Goal: Contribute content: Contribute content

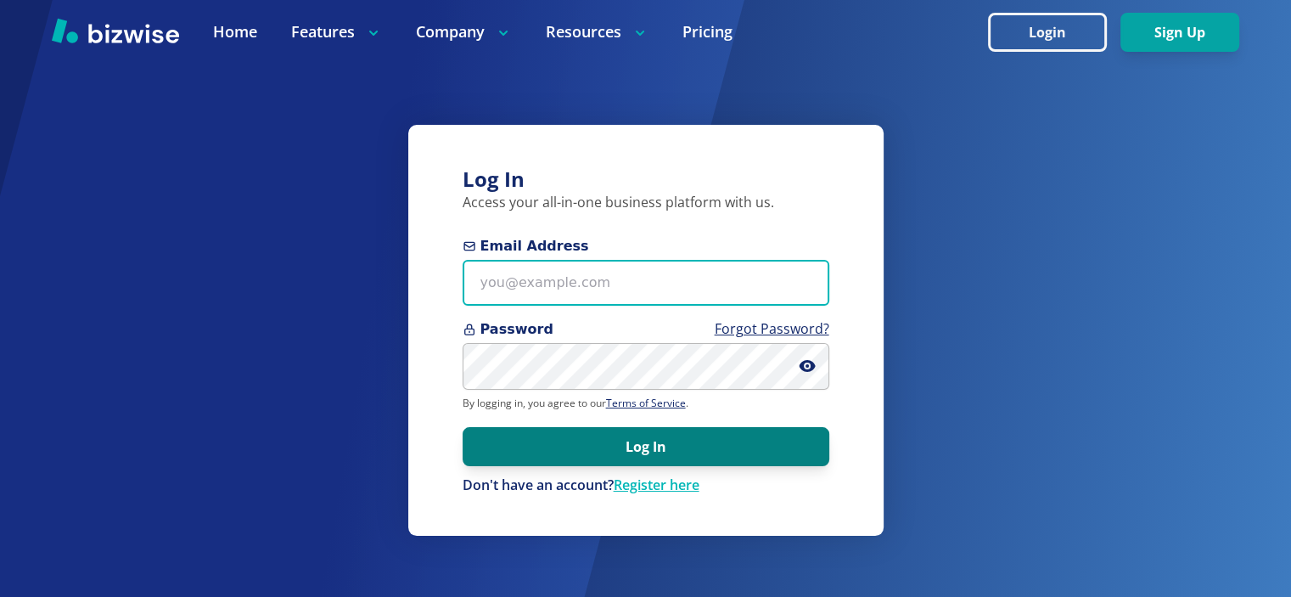
type input "[EMAIL_ADDRESS][DOMAIN_NAME]"
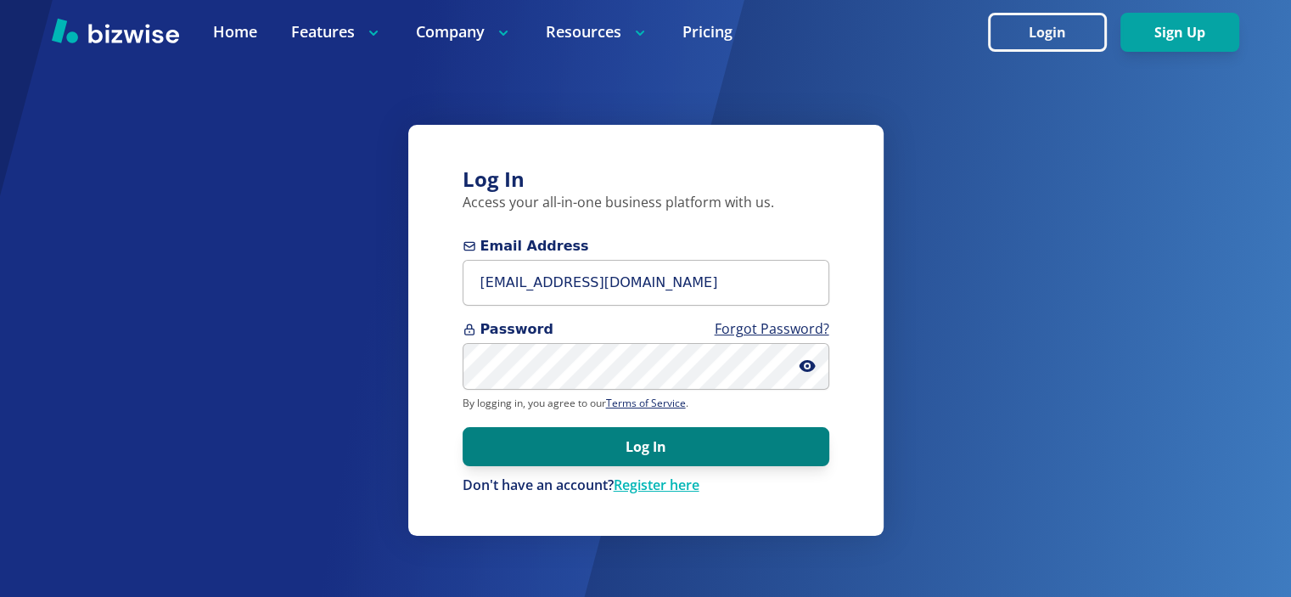
click at [811, 445] on button "Log In" at bounding box center [645, 446] width 367 height 39
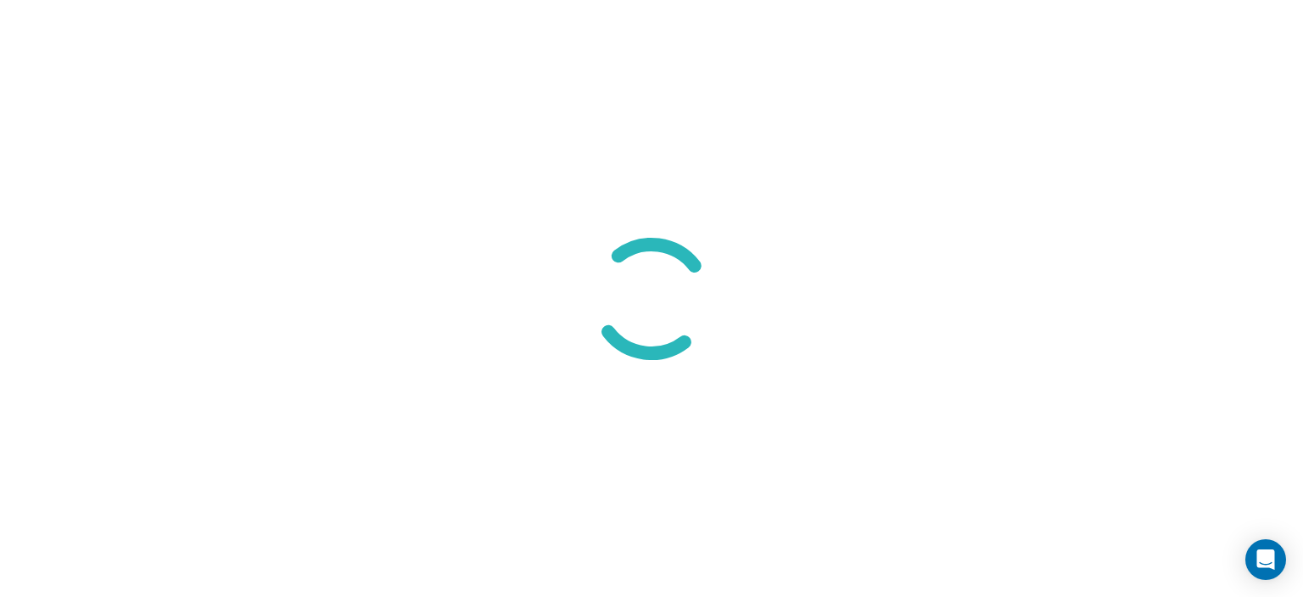
click at [890, 87] on div at bounding box center [651, 298] width 1303 height 597
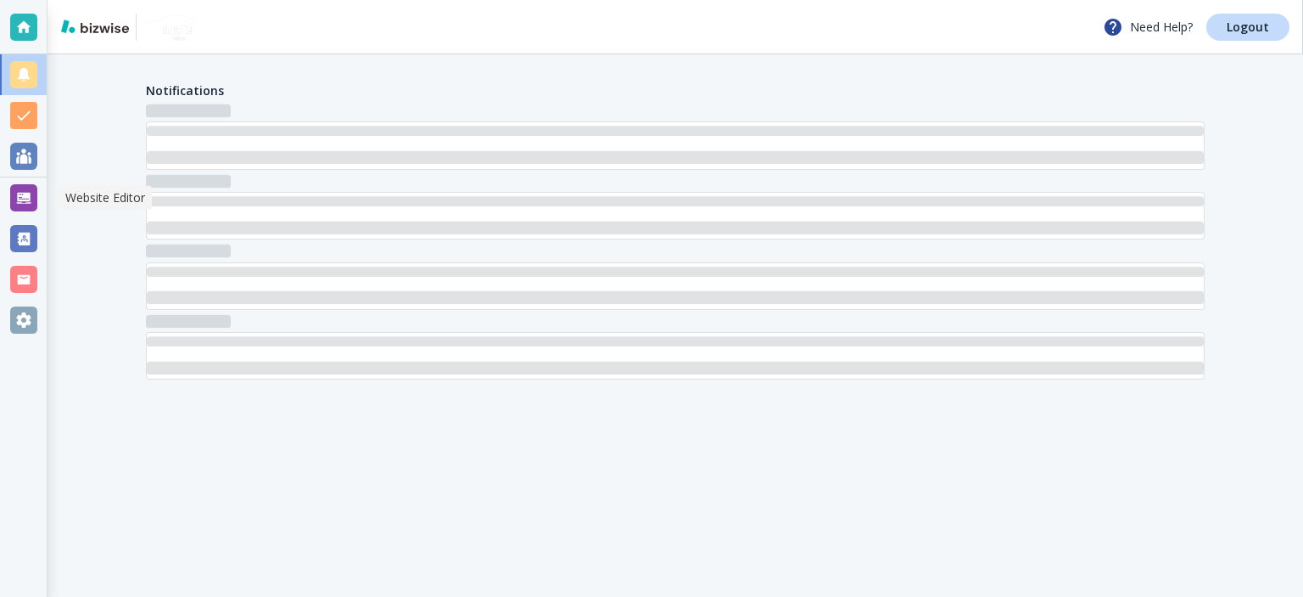
click at [36, 201] on div at bounding box center [23, 197] width 27 height 27
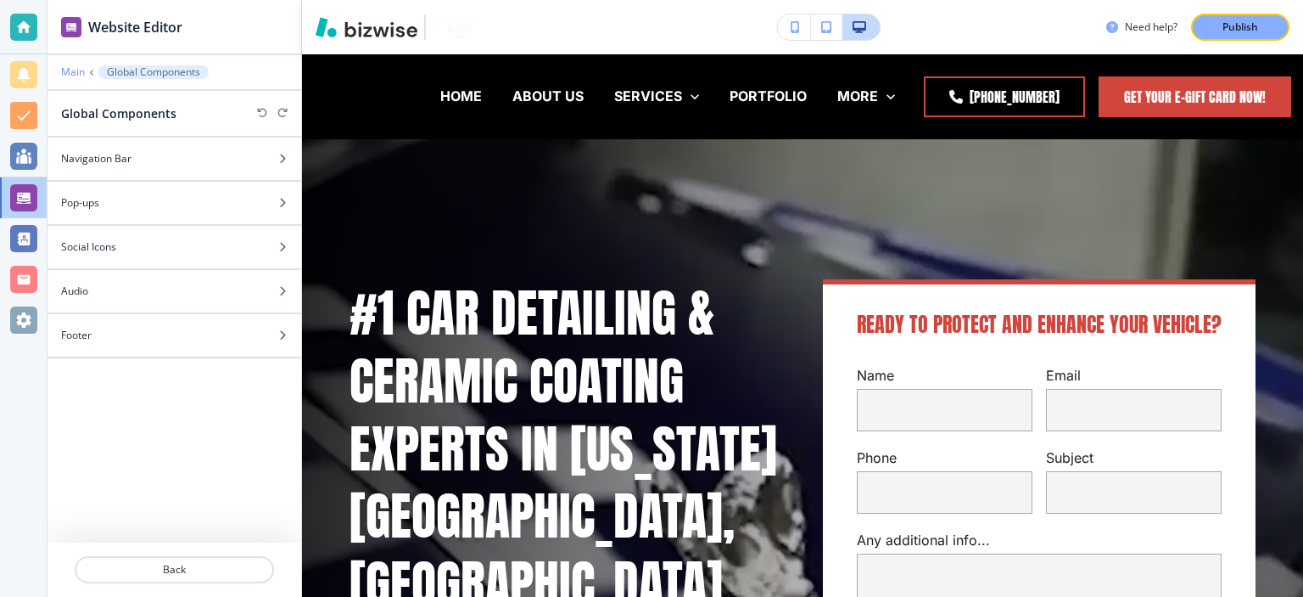
click at [78, 70] on p "Main" at bounding box center [73, 72] width 24 height 12
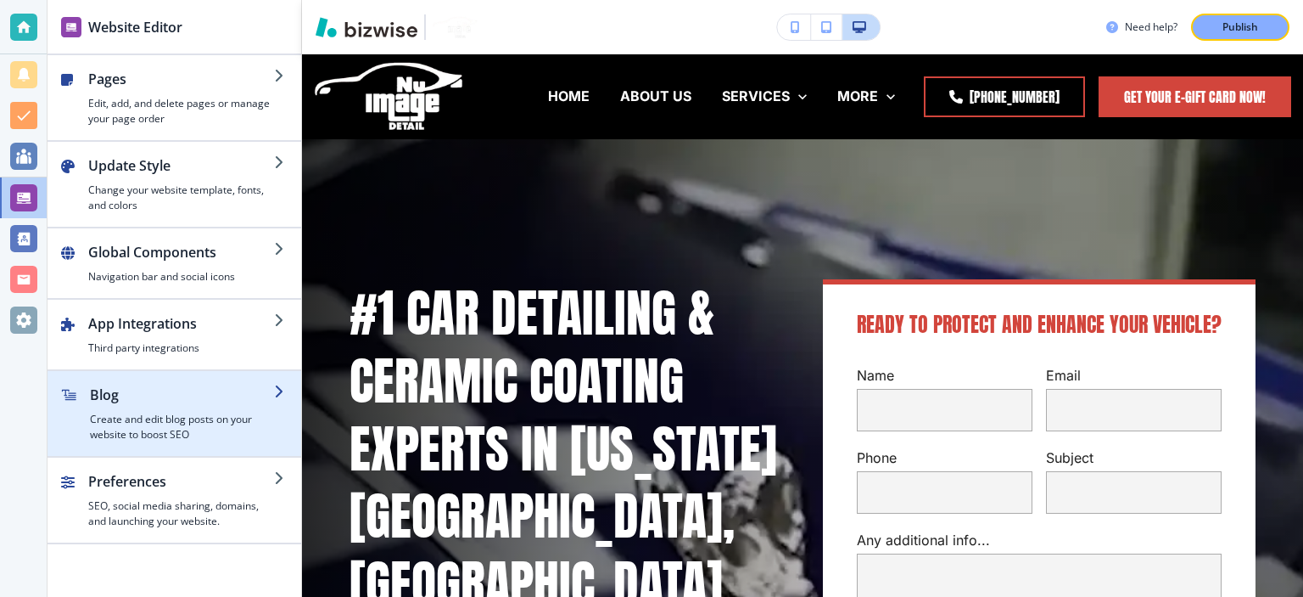
click at [199, 378] on div "button" at bounding box center [175, 378] width 254 height 14
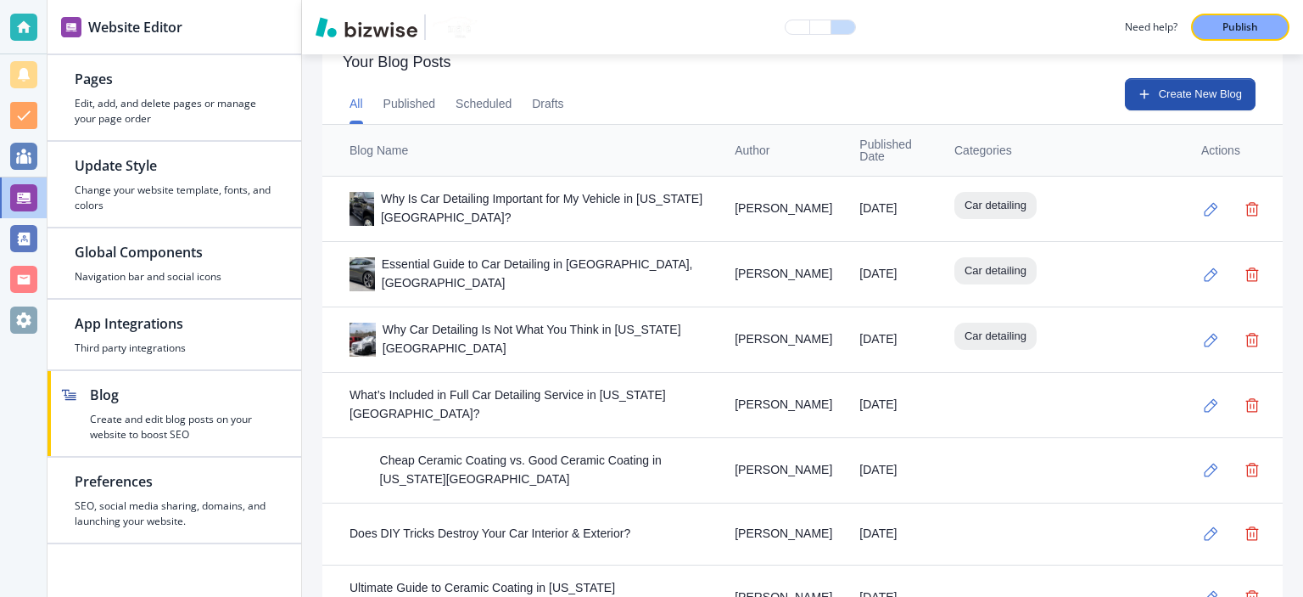
scroll to position [597, 0]
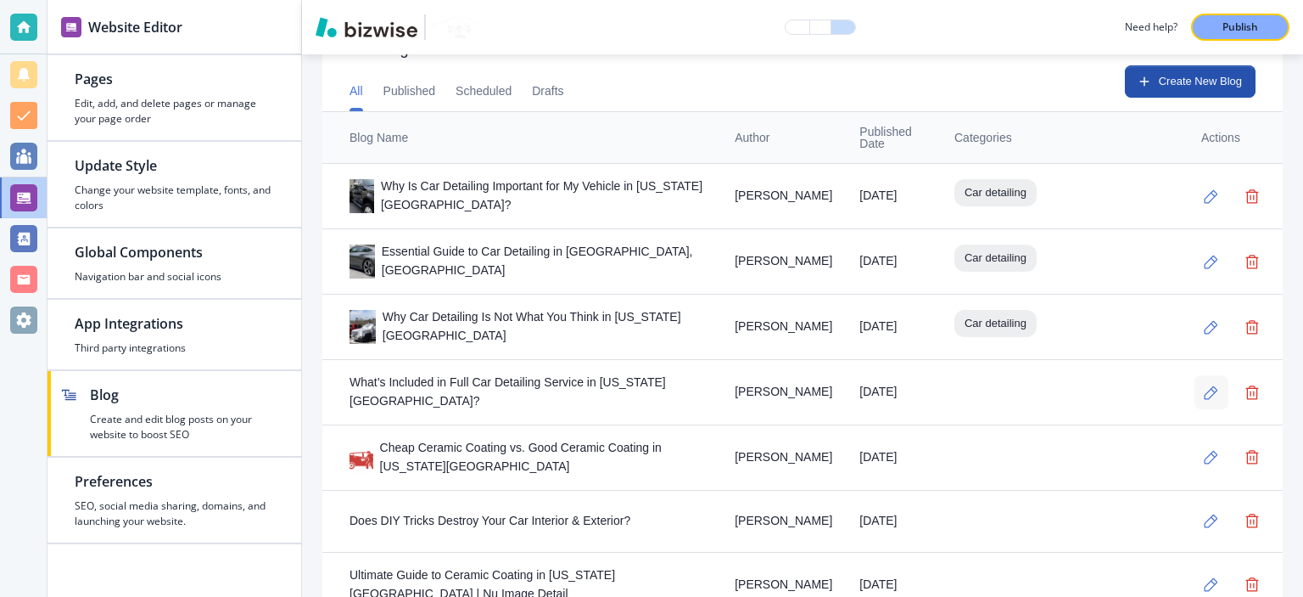
click at [1205, 393] on icon "button" at bounding box center [1212, 392] width 14 height 14
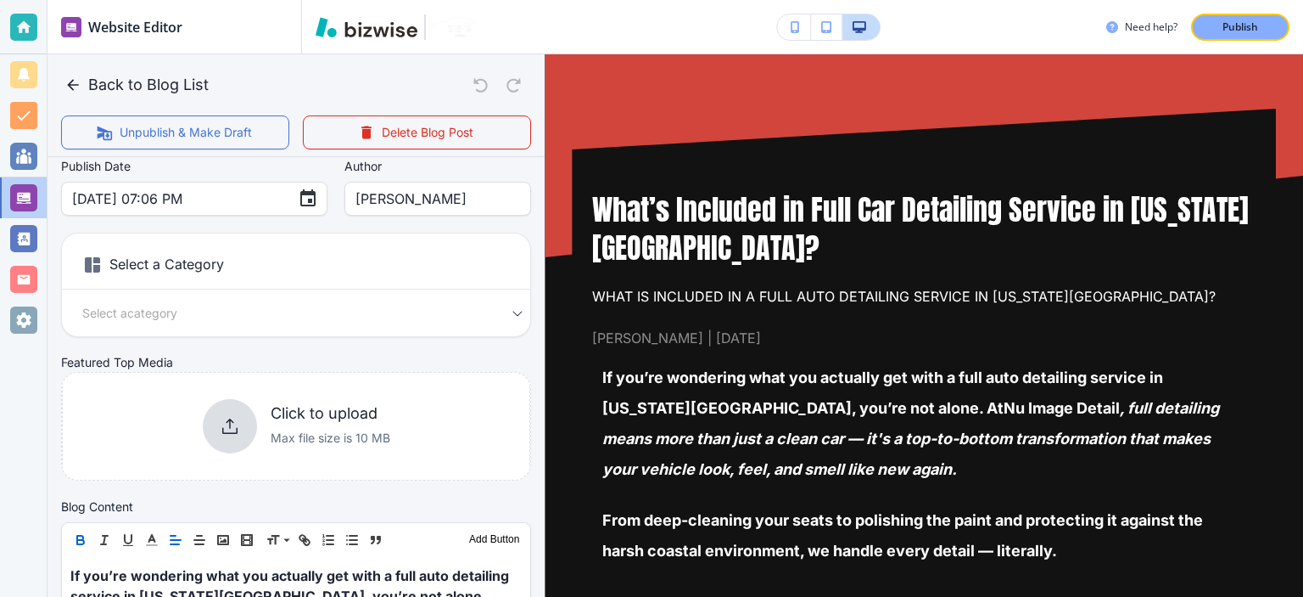
scroll to position [0, 0]
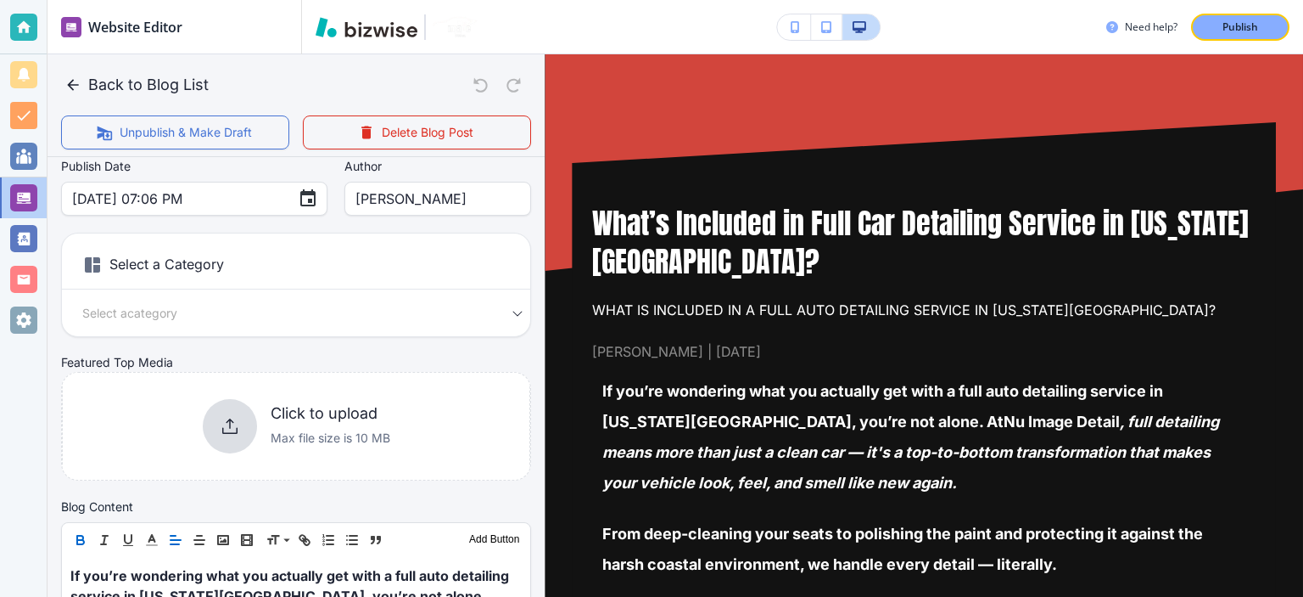
click at [213, 328] on div "Select a Category Select a category Select a Category" at bounding box center [296, 284] width 470 height 104
click at [216, 0] on body "Website Editor Pages Edit, add, and delete pages or manage your page order Upda…" at bounding box center [651, 0] width 1303 height 0
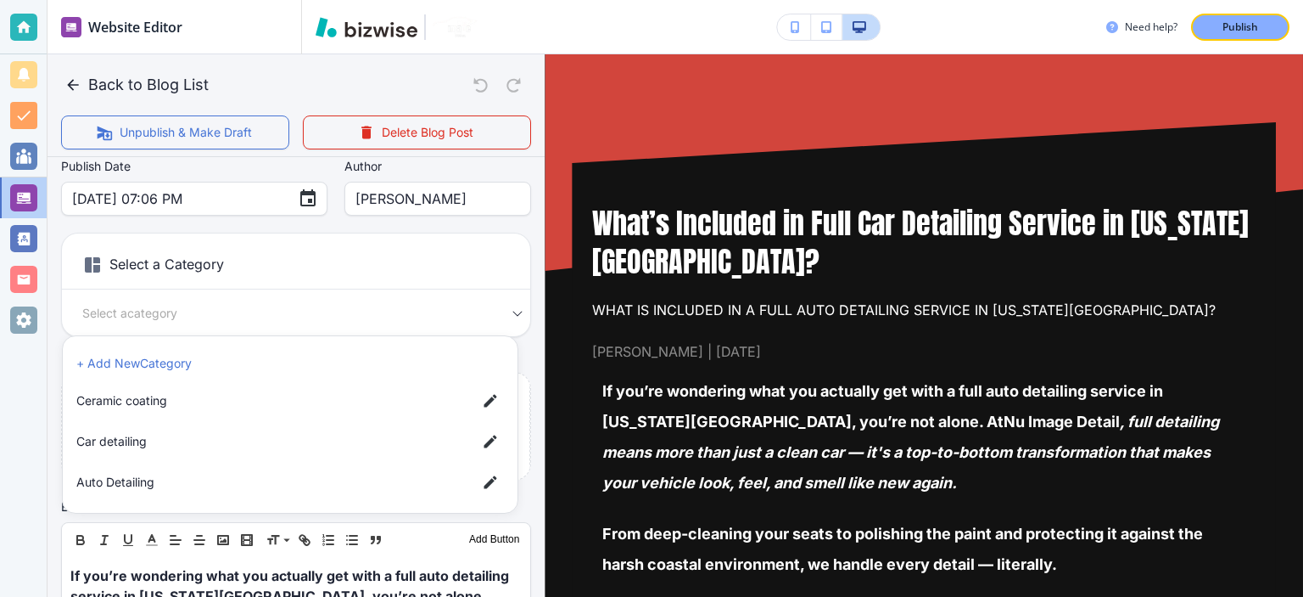
click at [121, 437] on span "Car detailing" at bounding box center [269, 441] width 387 height 19
type input "a17a567b9bc7206218ab9"
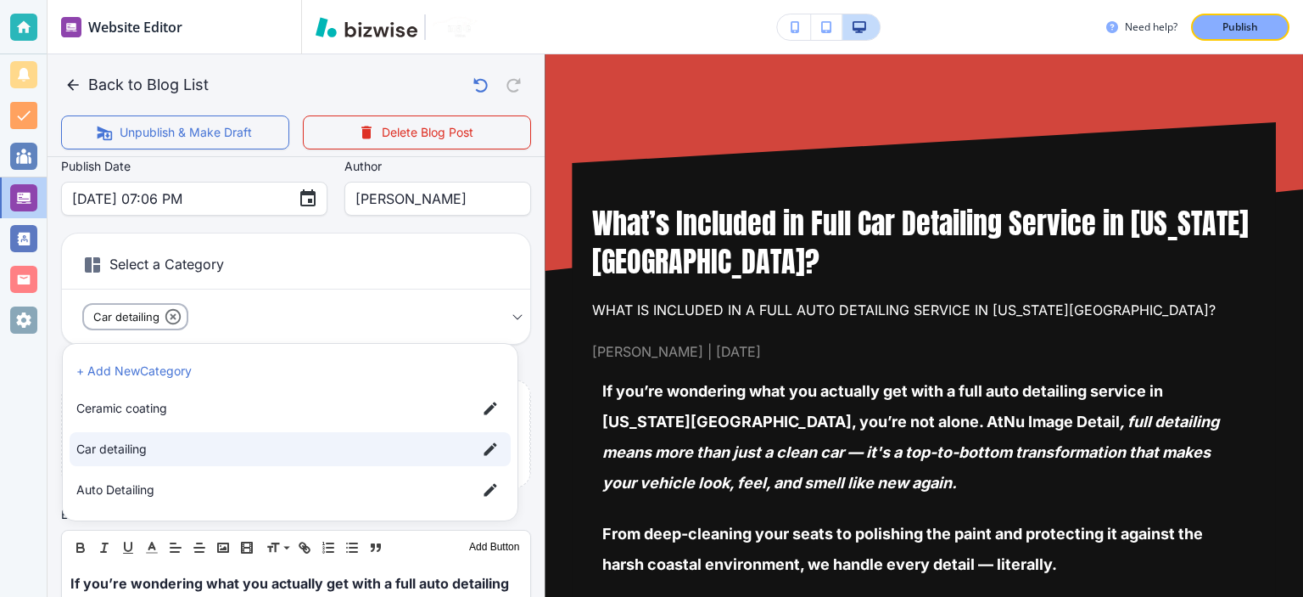
click at [51, 412] on div at bounding box center [651, 298] width 1303 height 597
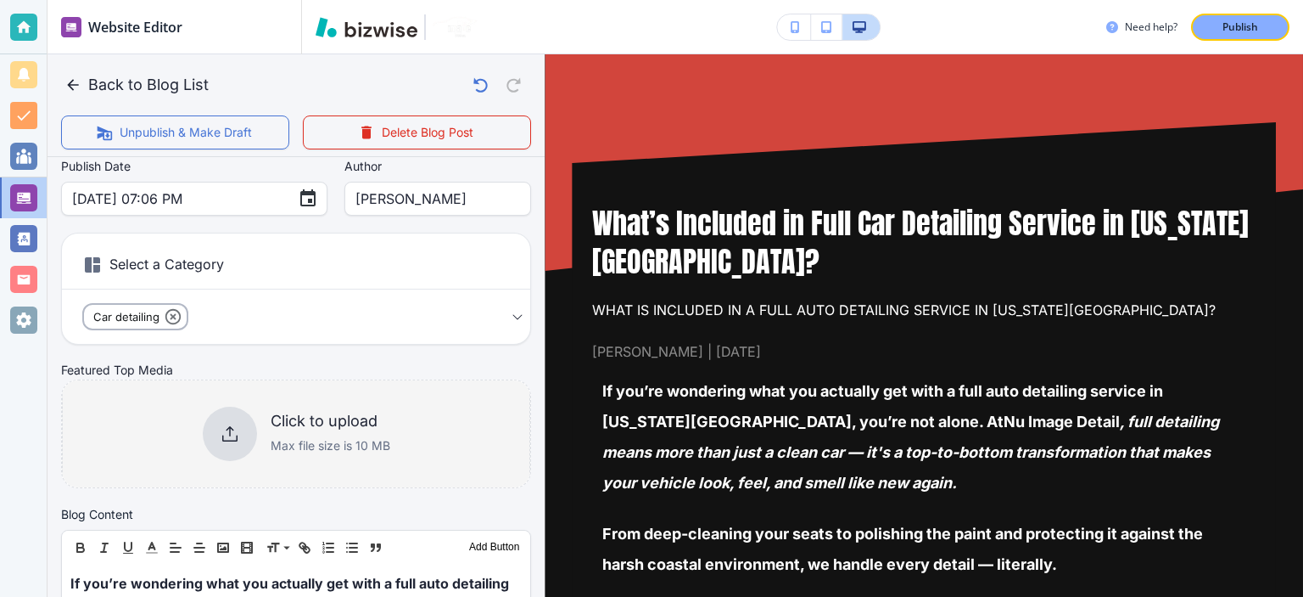
click at [247, 406] on div "Click to upload Max file size is 10 MB" at bounding box center [297, 433] width 188 height 54
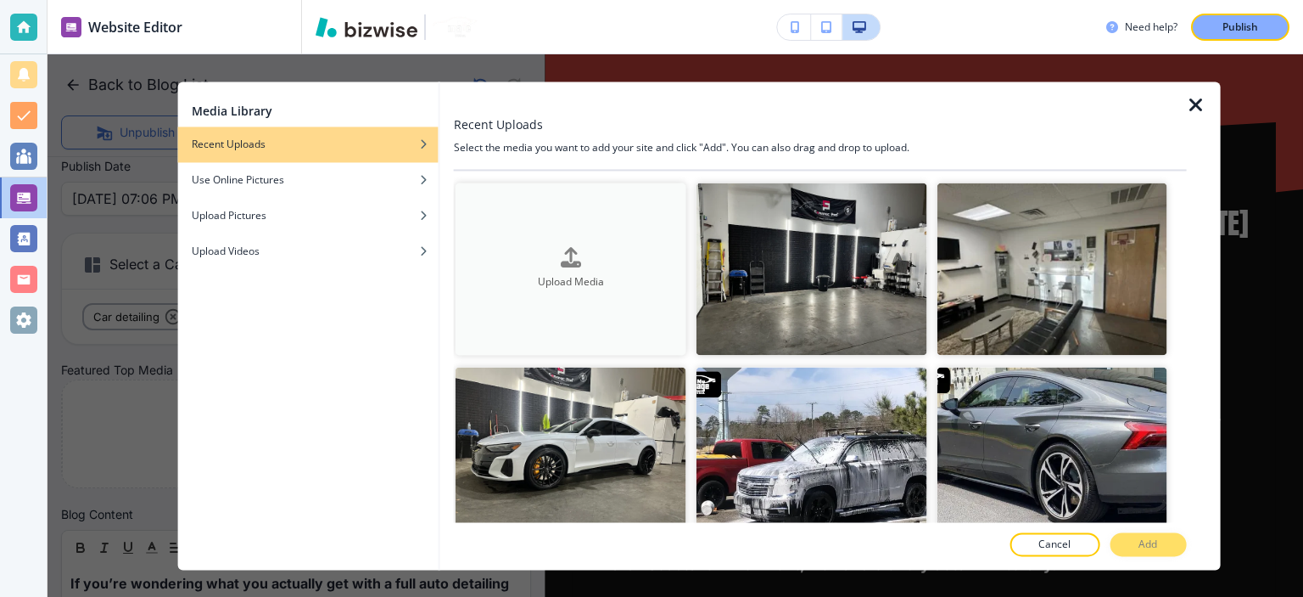
click at [575, 288] on button "Upload Media" at bounding box center [571, 268] width 231 height 173
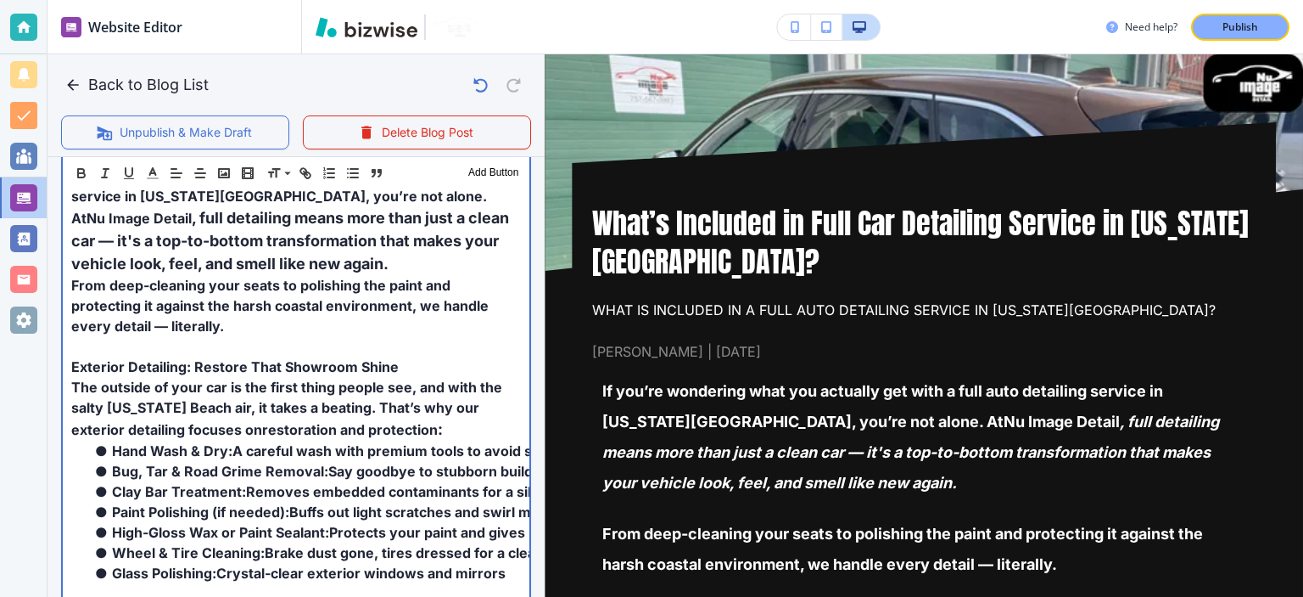
click at [288, 280] on span "From deep-cleaning your seats to polishing the paint and protecting it against …" at bounding box center [281, 306] width 421 height 58
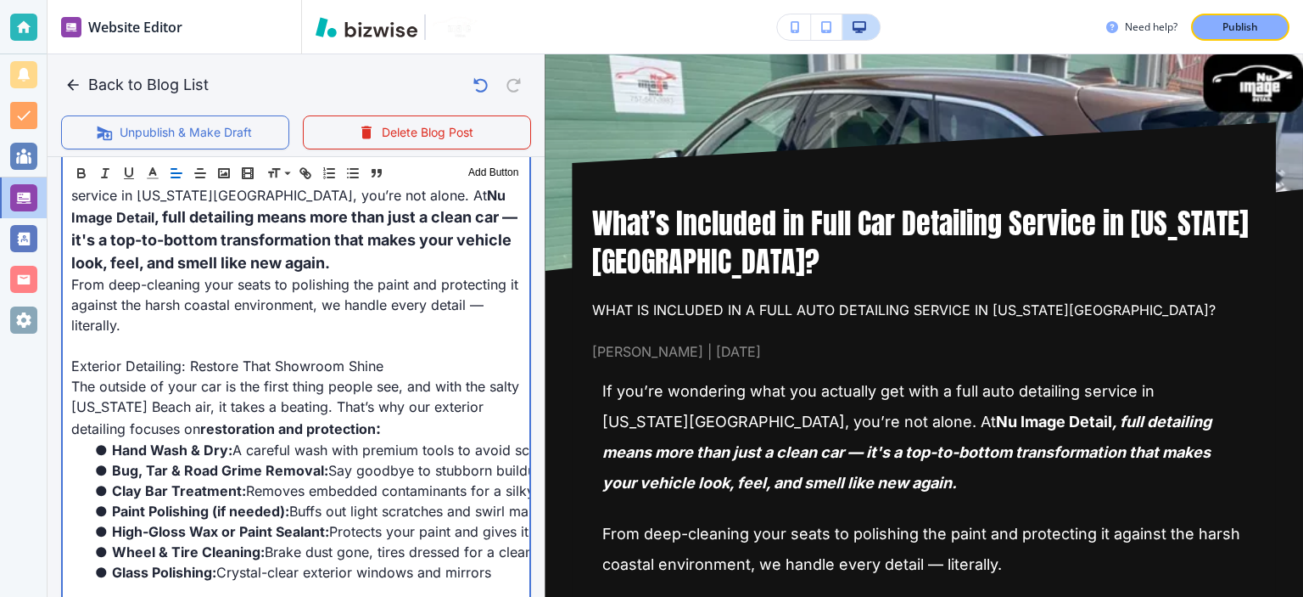
click at [288, 280] on span "From deep-cleaning your seats to polishing the paint and protecting it against …" at bounding box center [296, 305] width 451 height 58
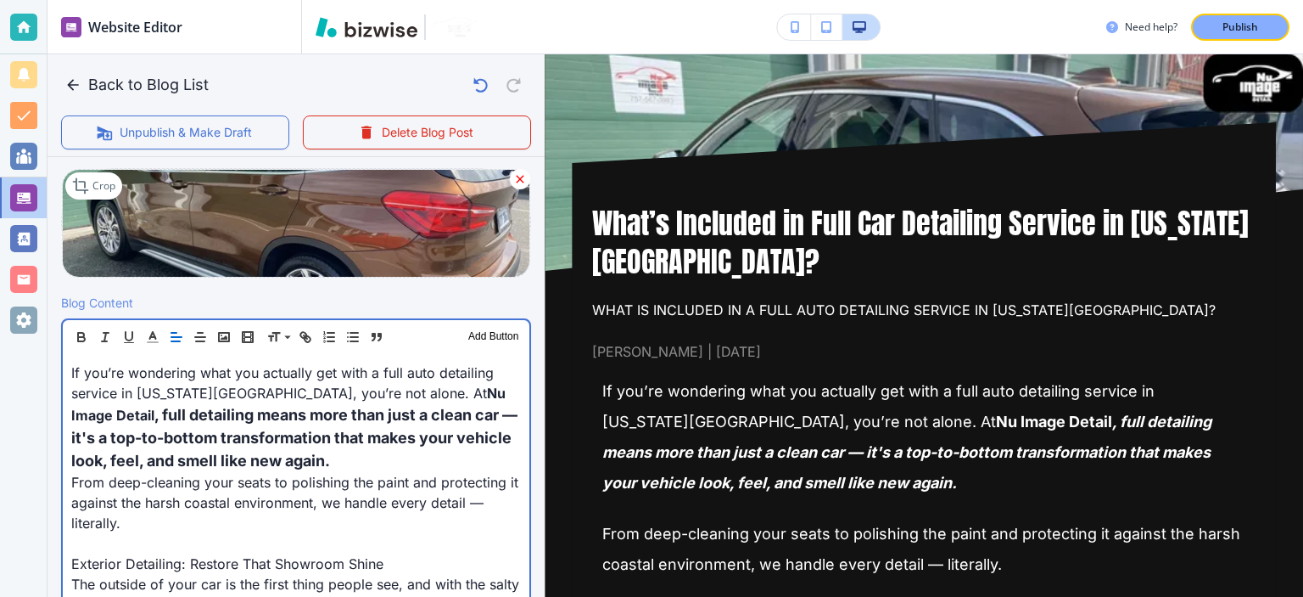
click at [319, 395] on span "If you’re wondering what you actually get with a full auto detailing service in…" at bounding box center [284, 382] width 427 height 37
click at [319, 412] on span ", full detailing means more than just a clean car — it's a top-to-bottom transf…" at bounding box center [296, 438] width 450 height 64
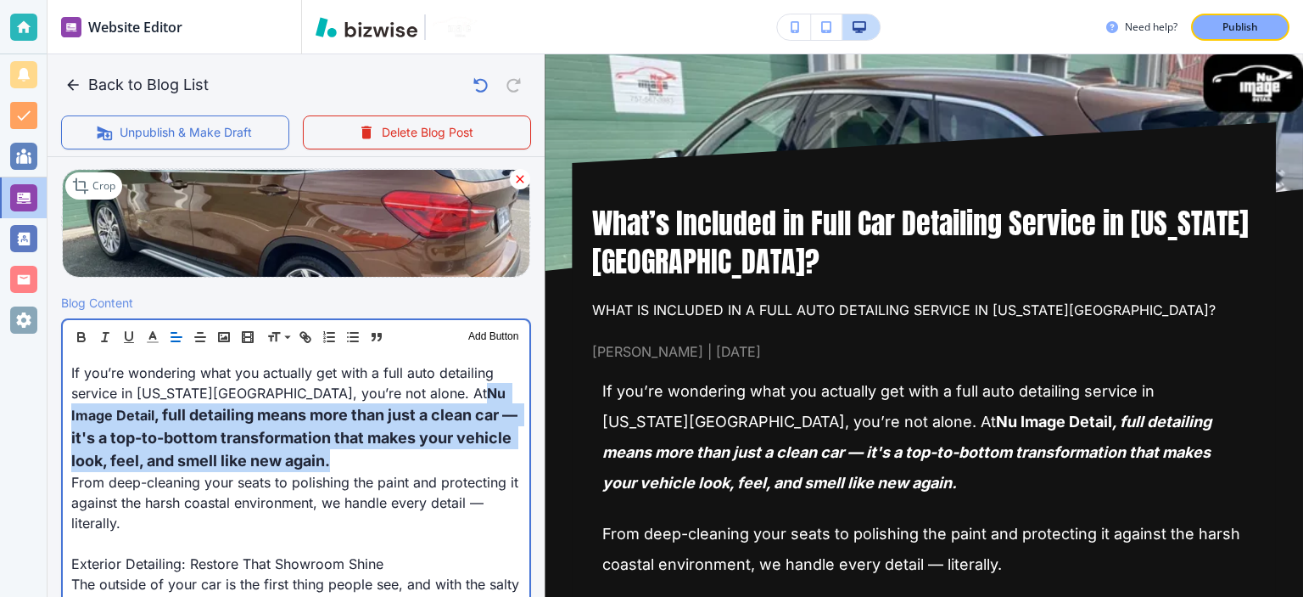
drag, startPoint x: 369, startPoint y: 393, endPoint x: 378, endPoint y: 453, distance: 60.8
click at [378, 453] on p "If you’re wondering what you actually get with a full auto detailing service in…" at bounding box center [296, 416] width 450 height 109
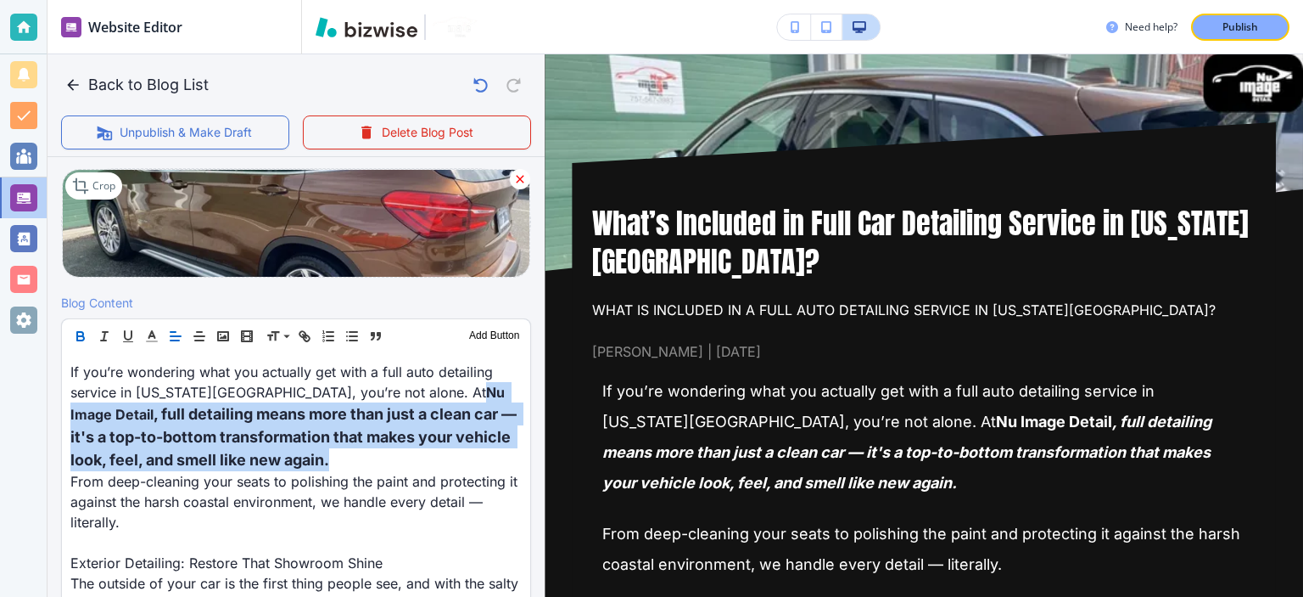
click at [85, 336] on icon "button" at bounding box center [80, 335] width 15 height 15
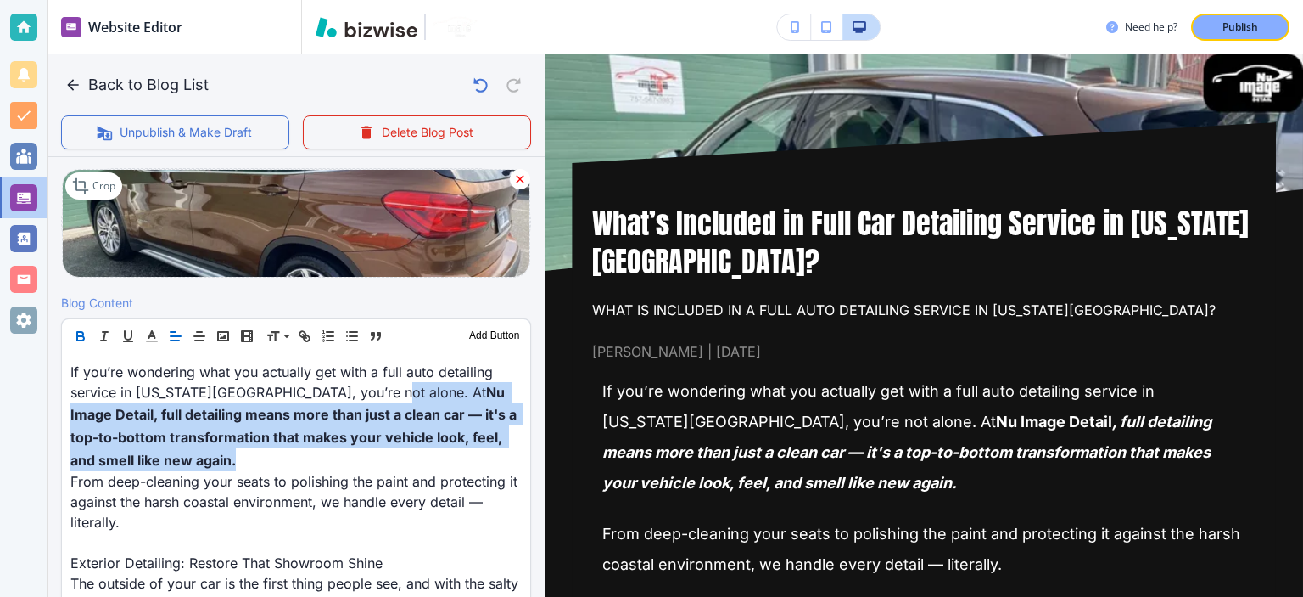
click at [85, 336] on icon "button" at bounding box center [80, 335] width 15 height 15
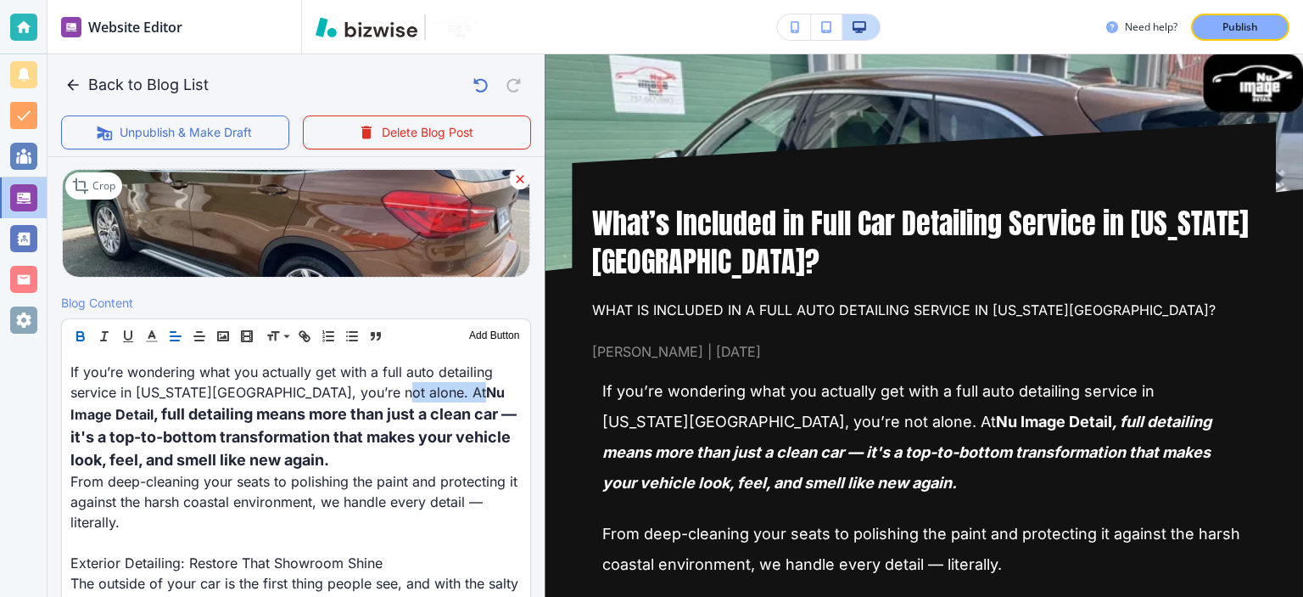
click at [85, 336] on icon "button" at bounding box center [80, 335] width 15 height 15
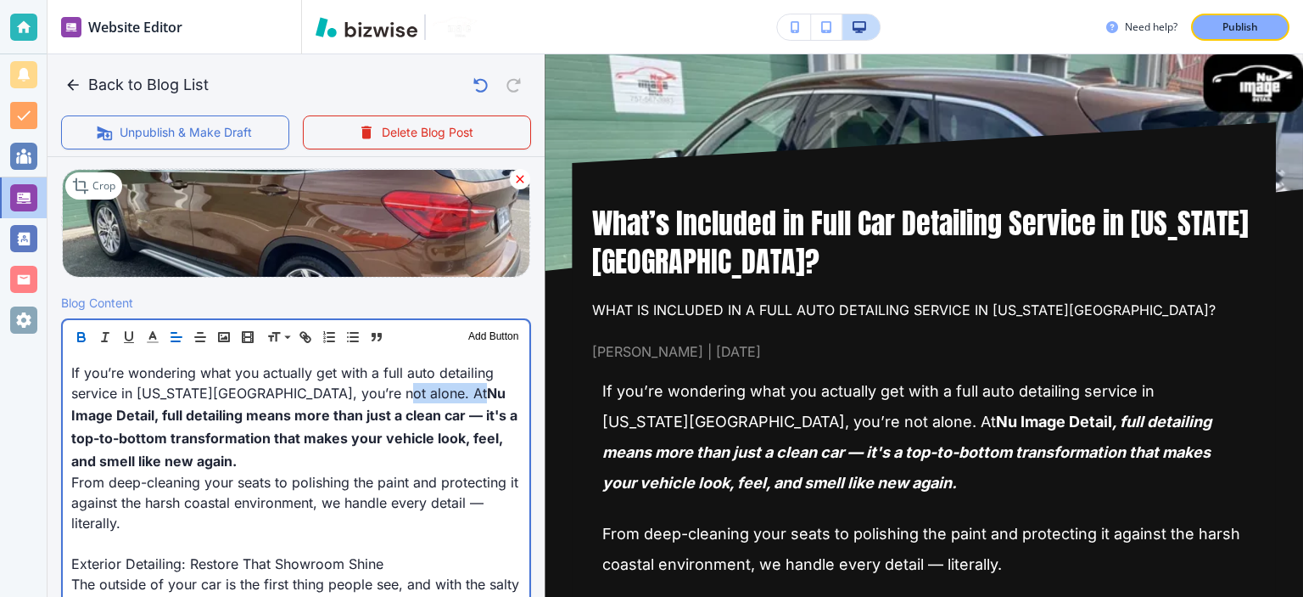
click at [310, 458] on p "If you’re wondering what you actually get with a full auto detailing service in…" at bounding box center [296, 416] width 450 height 109
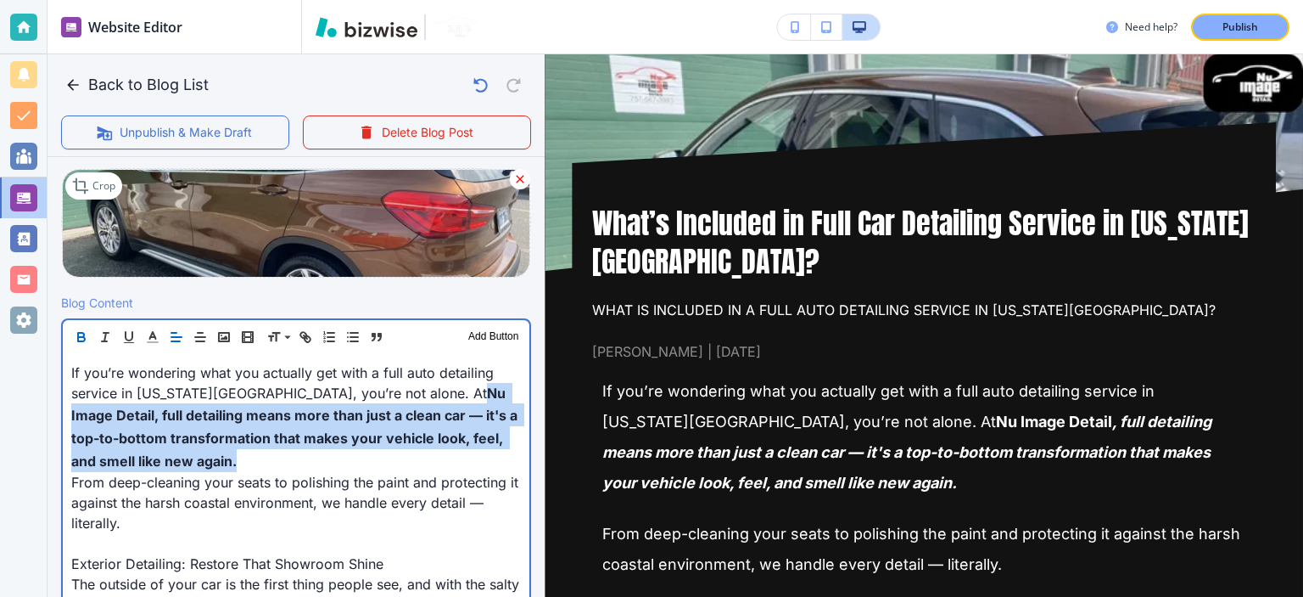
drag, startPoint x: 370, startPoint y: 454, endPoint x: 367, endPoint y: 403, distance: 51.0
click at [367, 403] on p "If you’re wondering what you actually get with a full auto detailing service in…" at bounding box center [296, 416] width 450 height 109
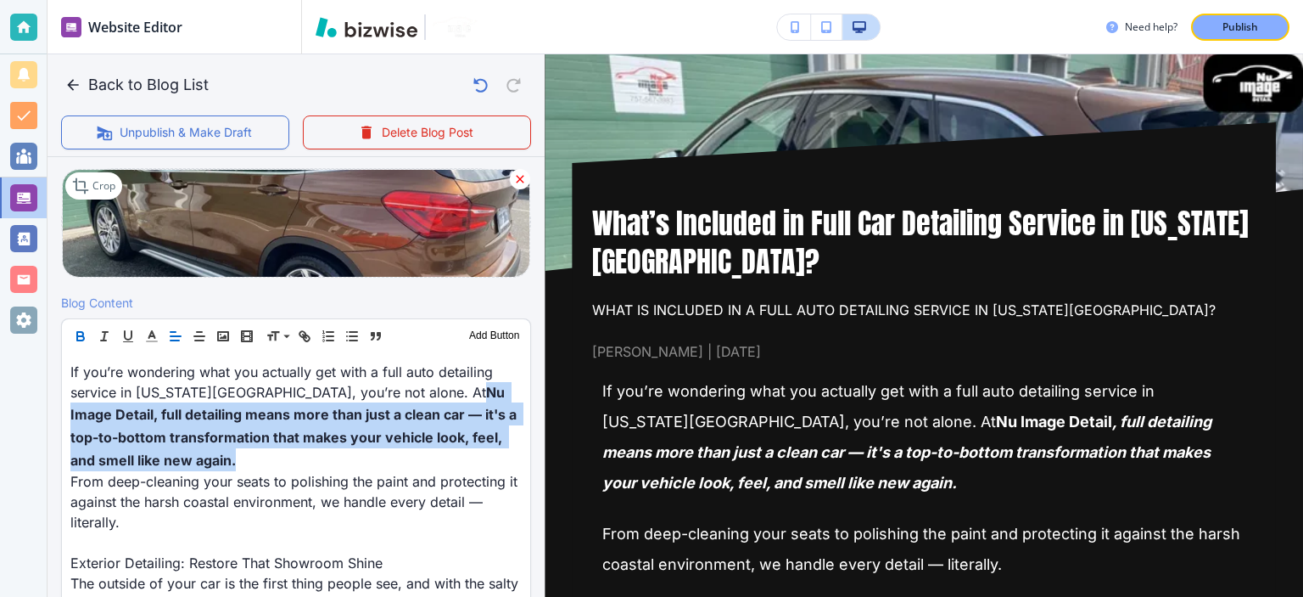
click at [86, 339] on icon "button" at bounding box center [80, 335] width 15 height 15
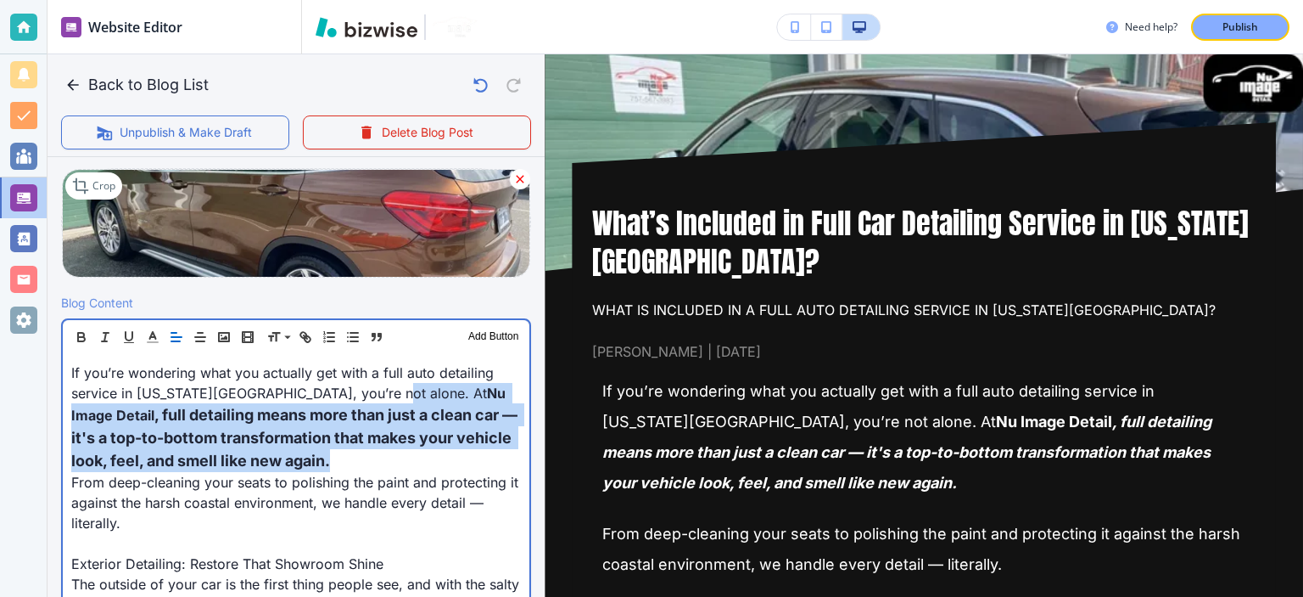
click at [268, 423] on span ", full detailing means more than just a clean car — it's a top-to-bottom transf…" at bounding box center [296, 438] width 450 height 64
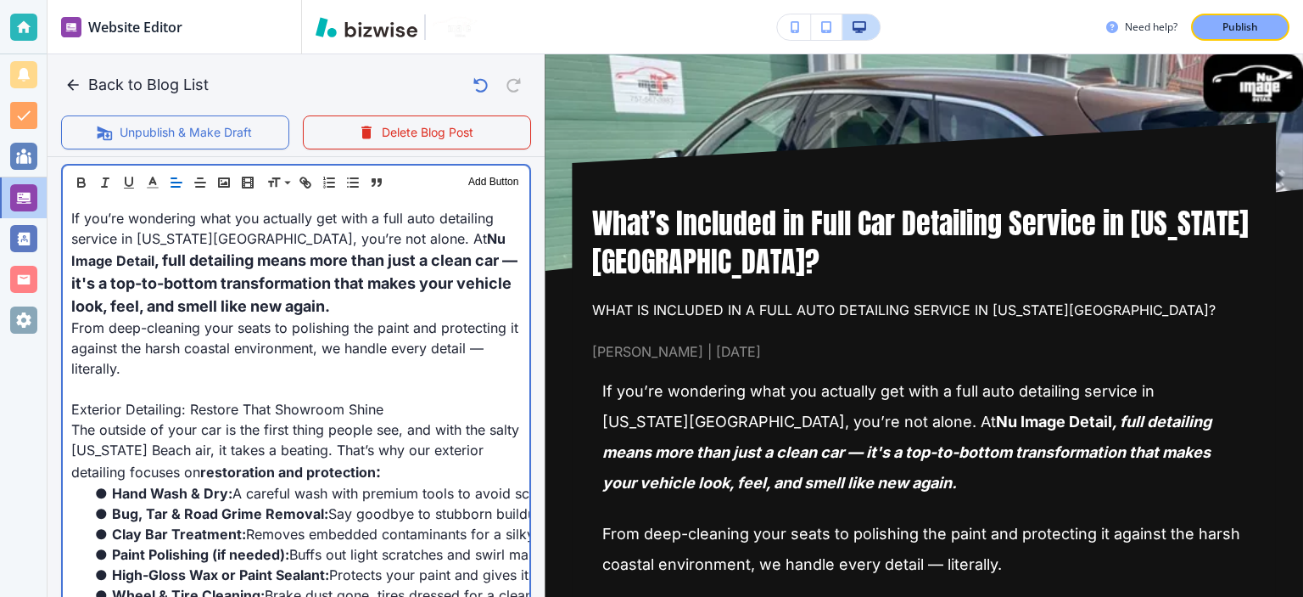
scroll to position [617, 0]
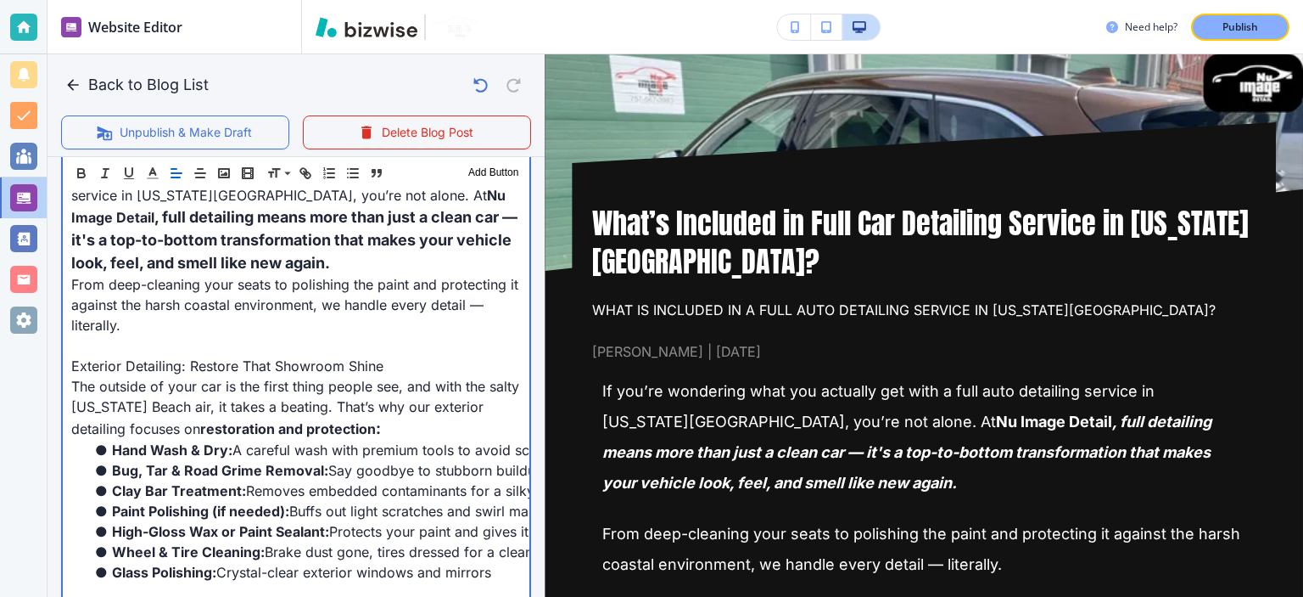
click at [321, 341] on p at bounding box center [296, 345] width 450 height 20
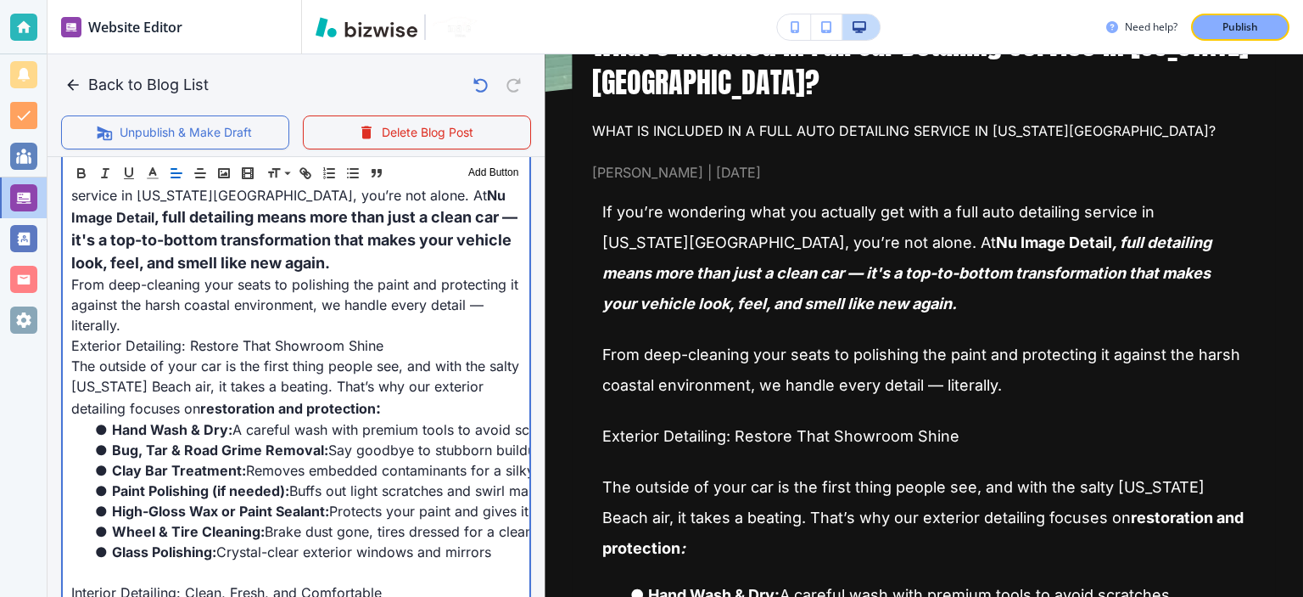
scroll to position [198, 0]
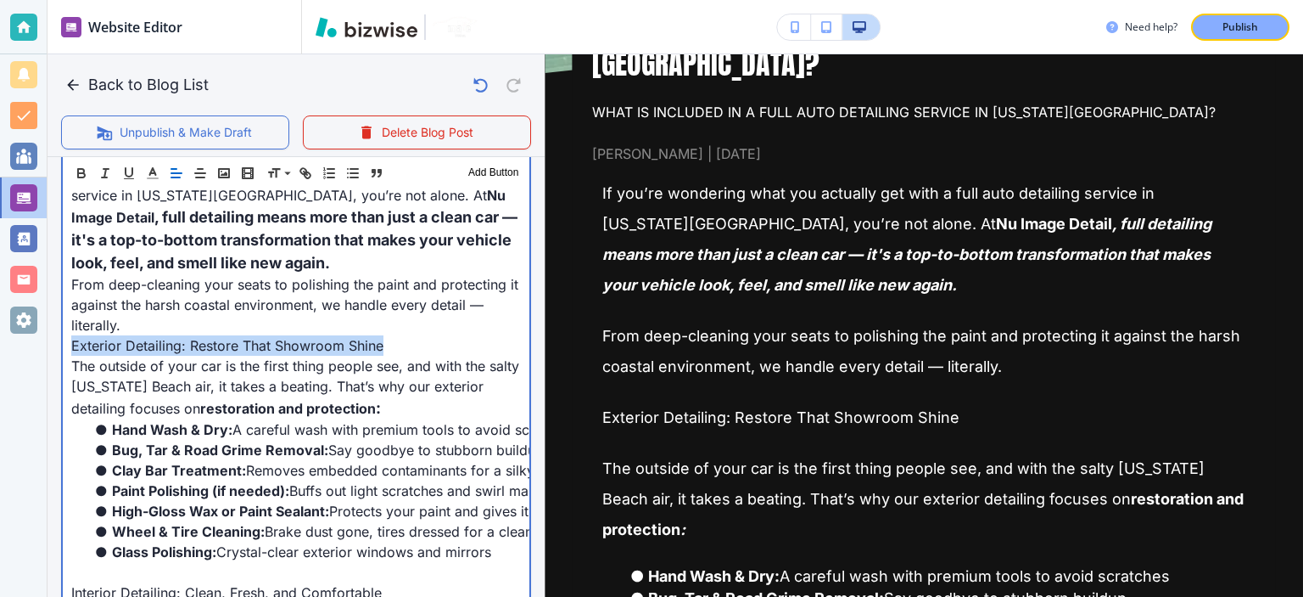
drag, startPoint x: 389, startPoint y: 345, endPoint x: 55, endPoint y: 352, distance: 333.5
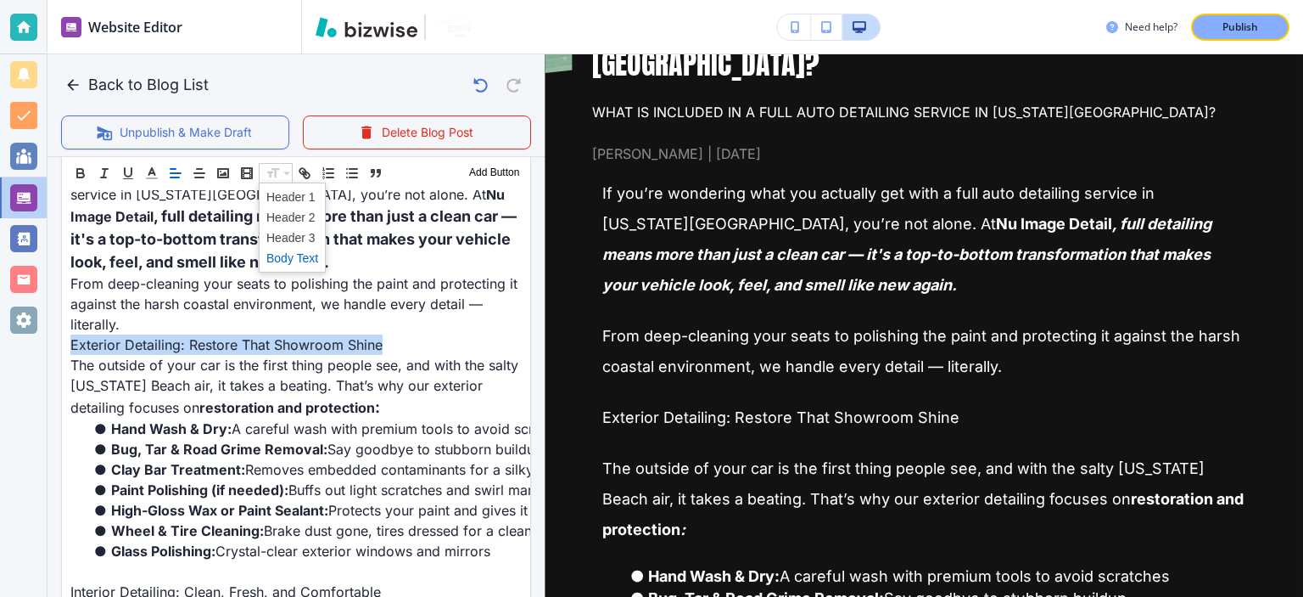
scroll to position [616, 0]
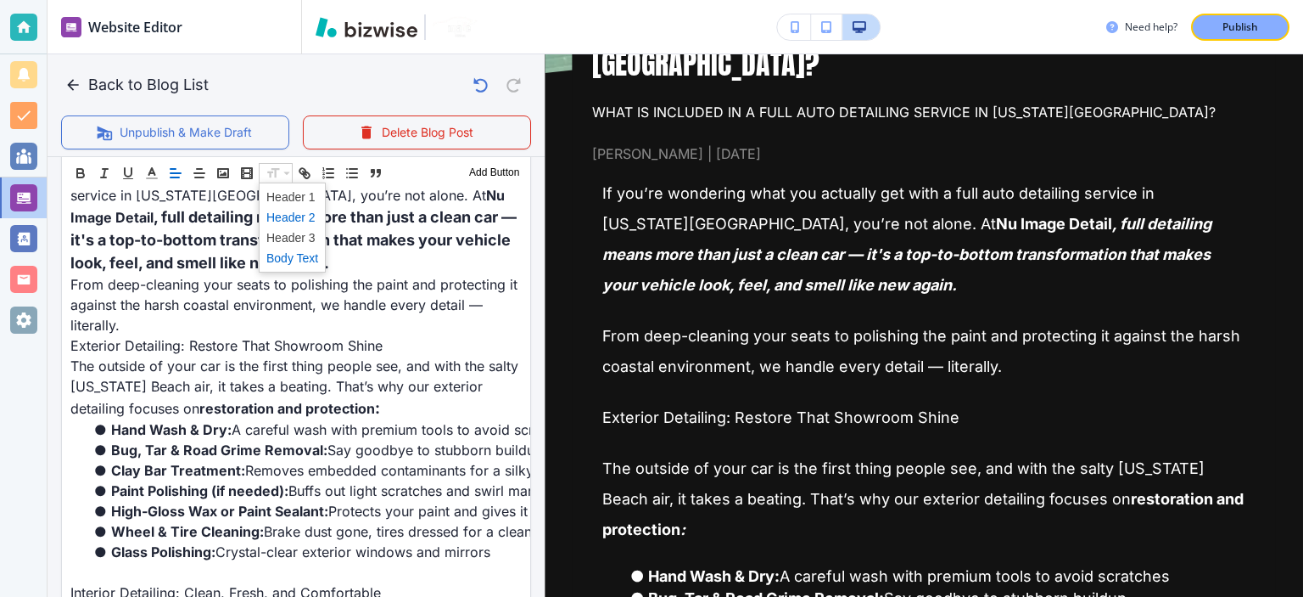
click at [303, 215] on span at bounding box center [292, 217] width 52 height 20
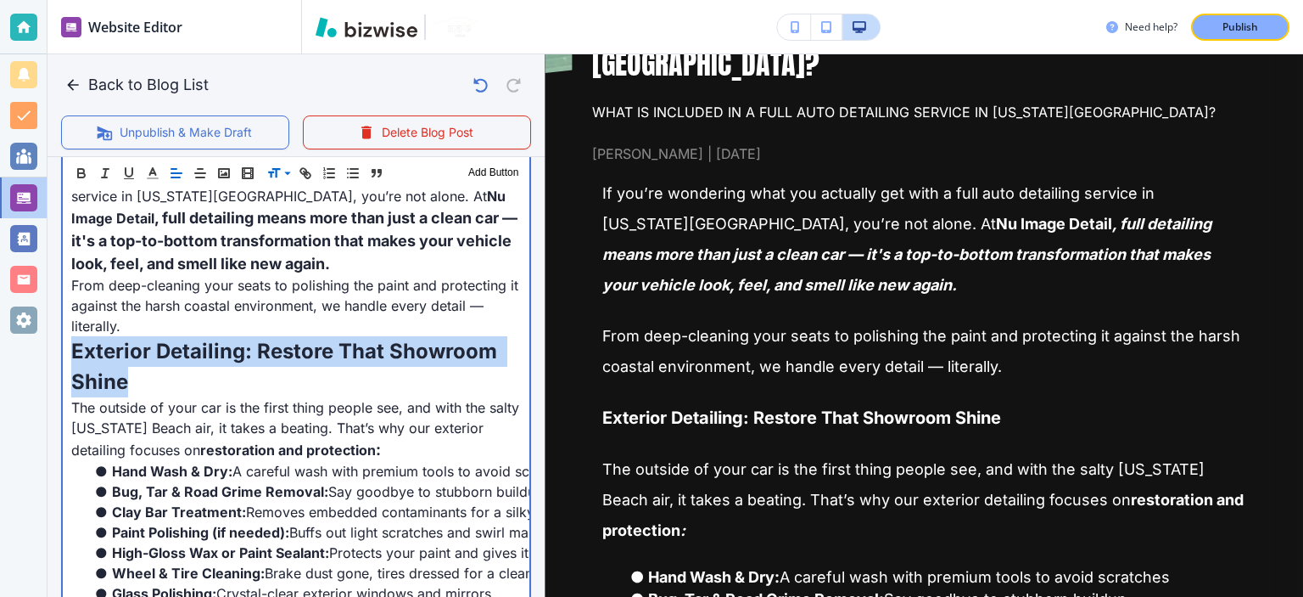
scroll to position [617, 0]
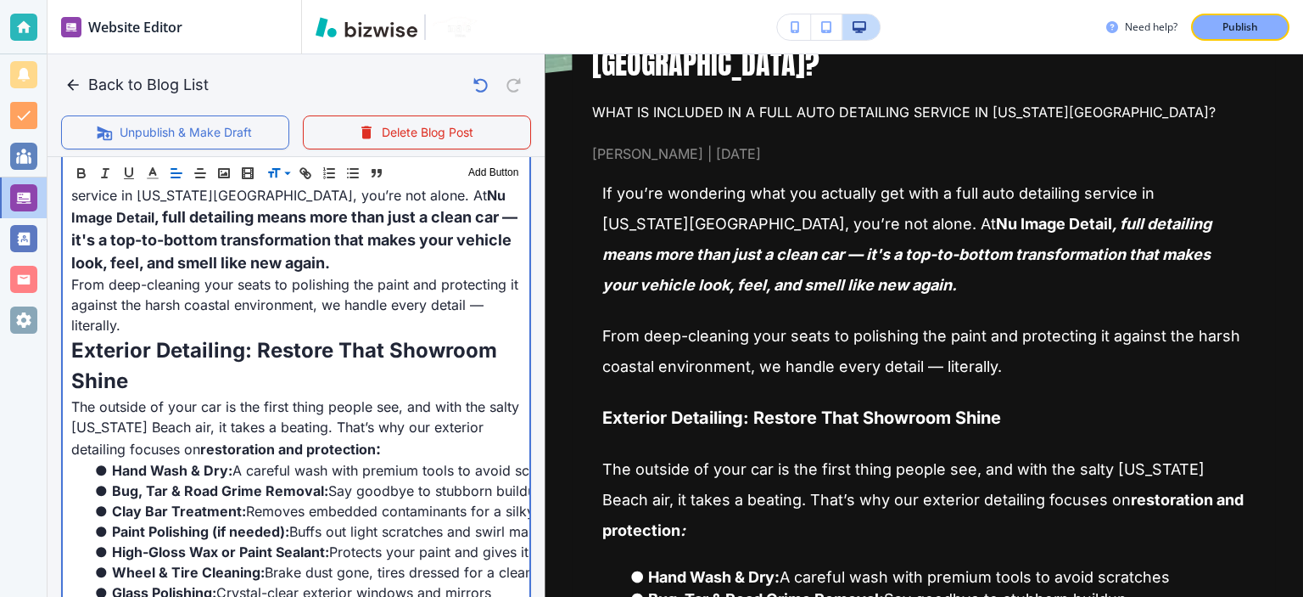
click at [418, 311] on span "From deep-cleaning your seats to polishing the paint and protecting it against …" at bounding box center [296, 305] width 451 height 58
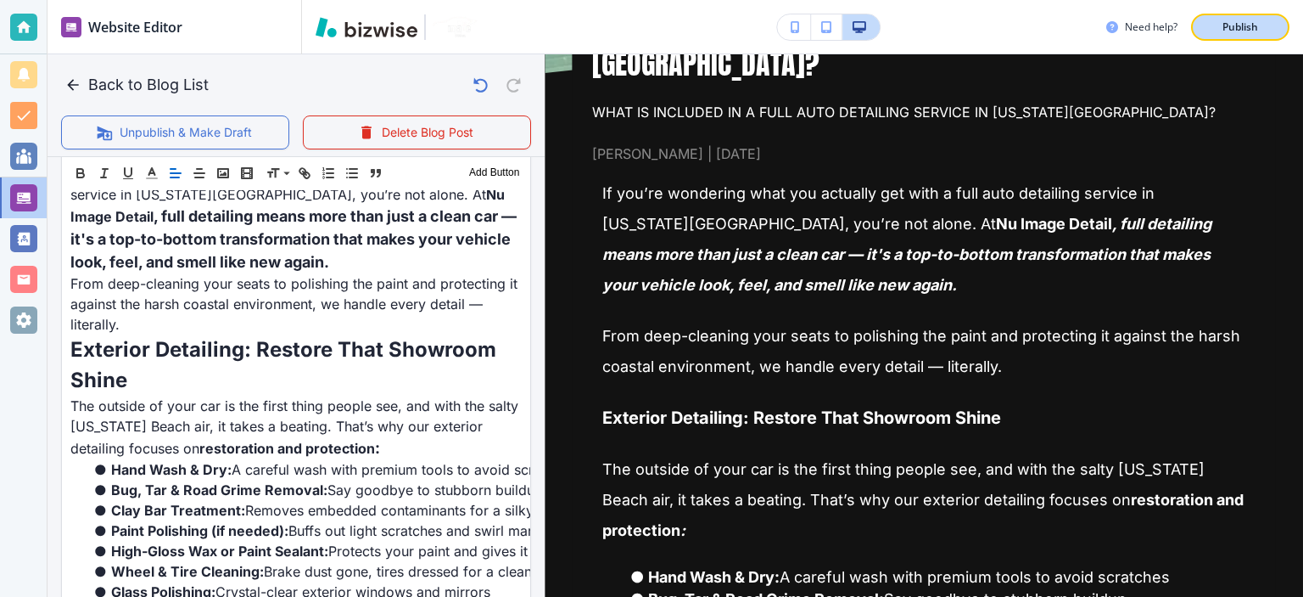
click at [1252, 28] on p "Publish" at bounding box center [1241, 27] width 36 height 15
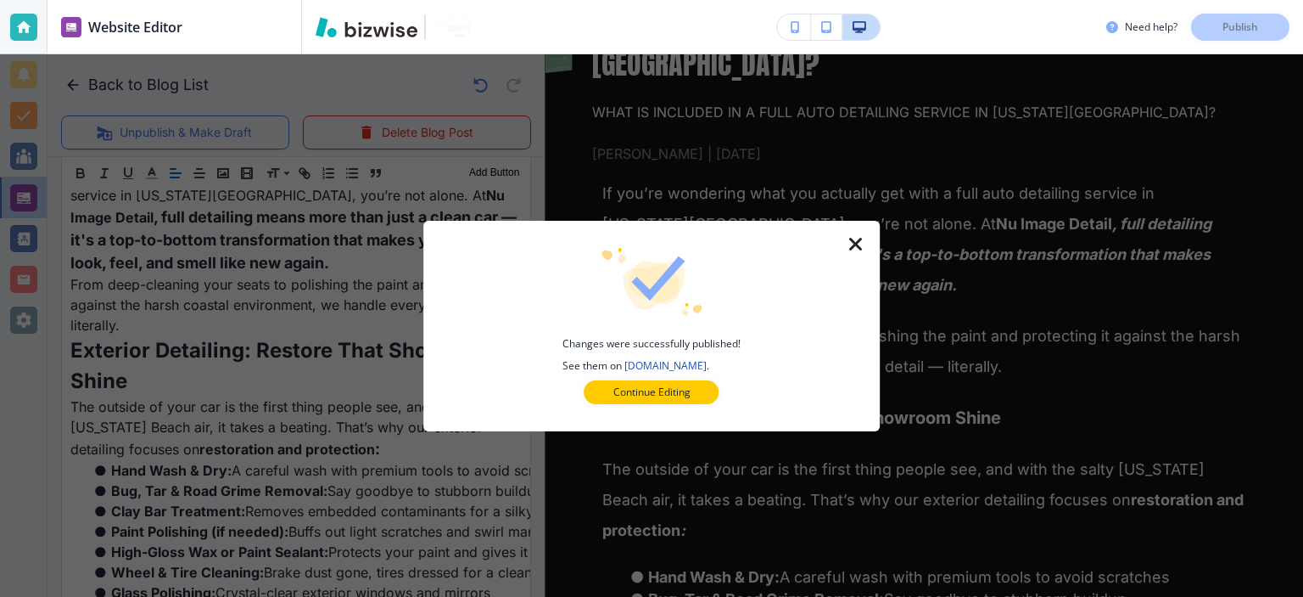
click at [853, 239] on icon "button" at bounding box center [856, 244] width 20 height 20
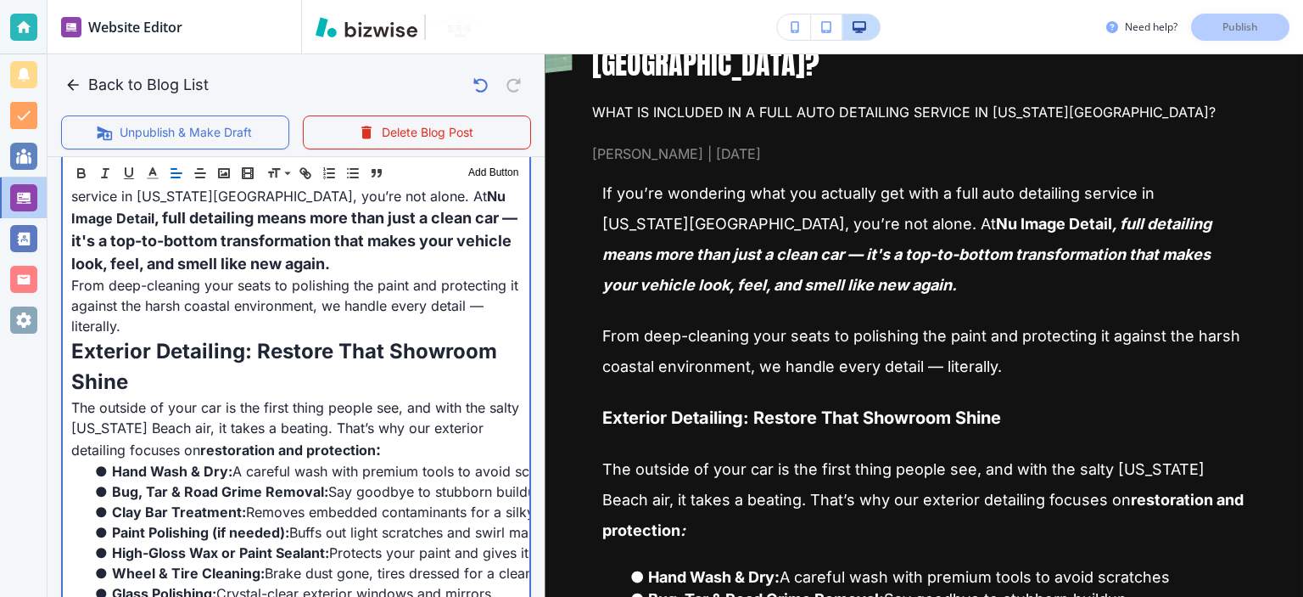
click at [238, 338] on p "Exterior Detailing: Restore That Showroom Shine" at bounding box center [296, 366] width 450 height 61
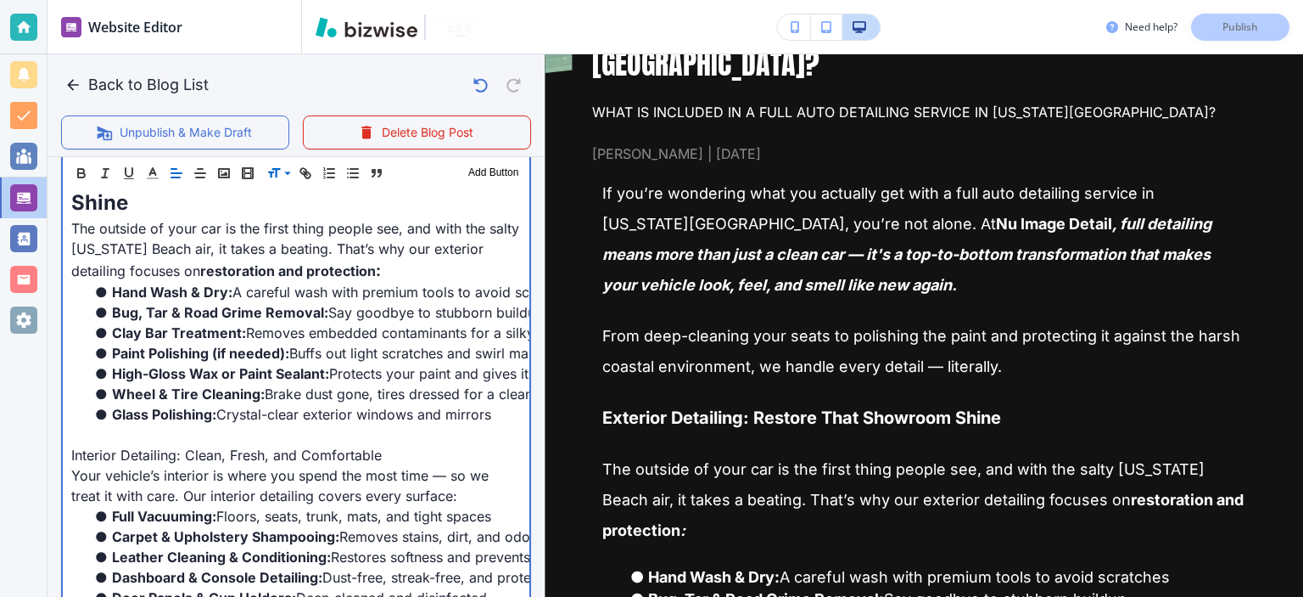
scroll to position [815, 0]
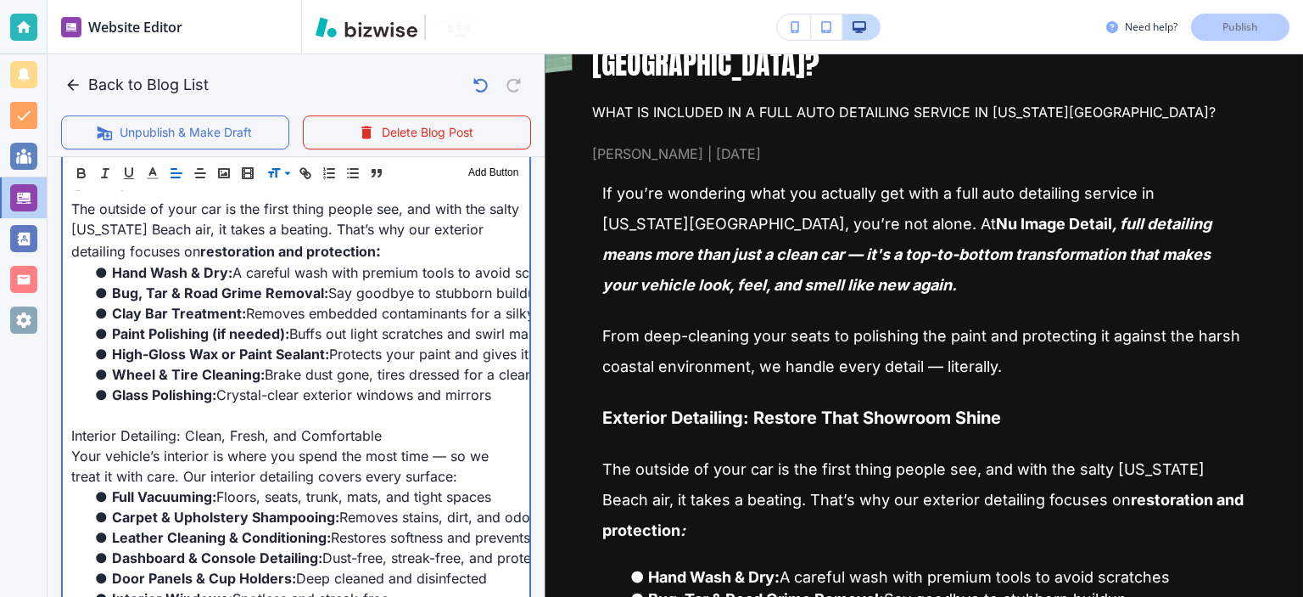
click at [201, 422] on p at bounding box center [296, 415] width 450 height 20
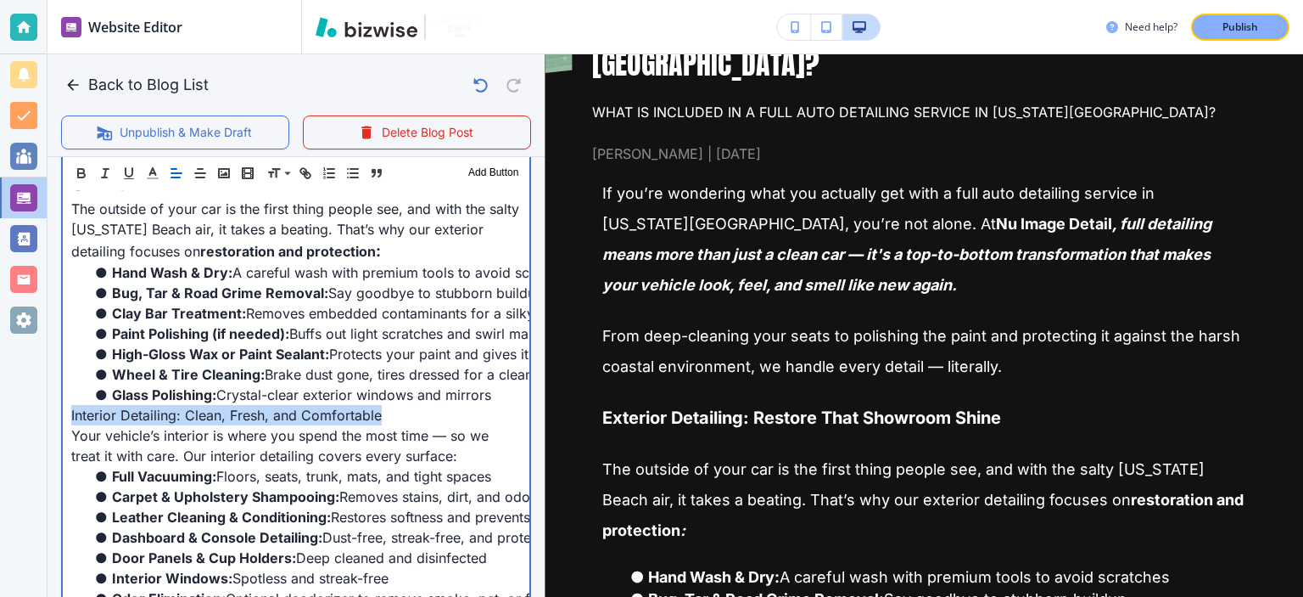
drag, startPoint x: 187, startPoint y: 423, endPoint x: 155, endPoint y: 285, distance: 141.8
click at [63, 412] on div "If you’re wondering what you actually get with a full auto detailing service in…" at bounding box center [296, 603] width 467 height 1290
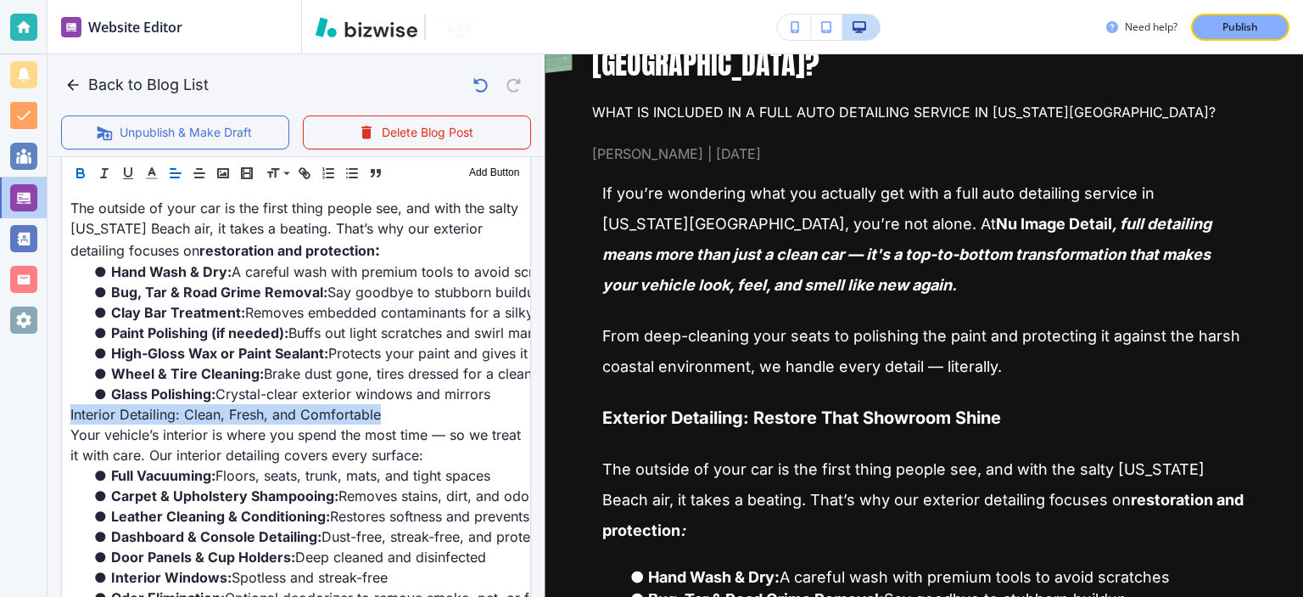
click at [79, 171] on icon "button" at bounding box center [80, 172] width 15 height 15
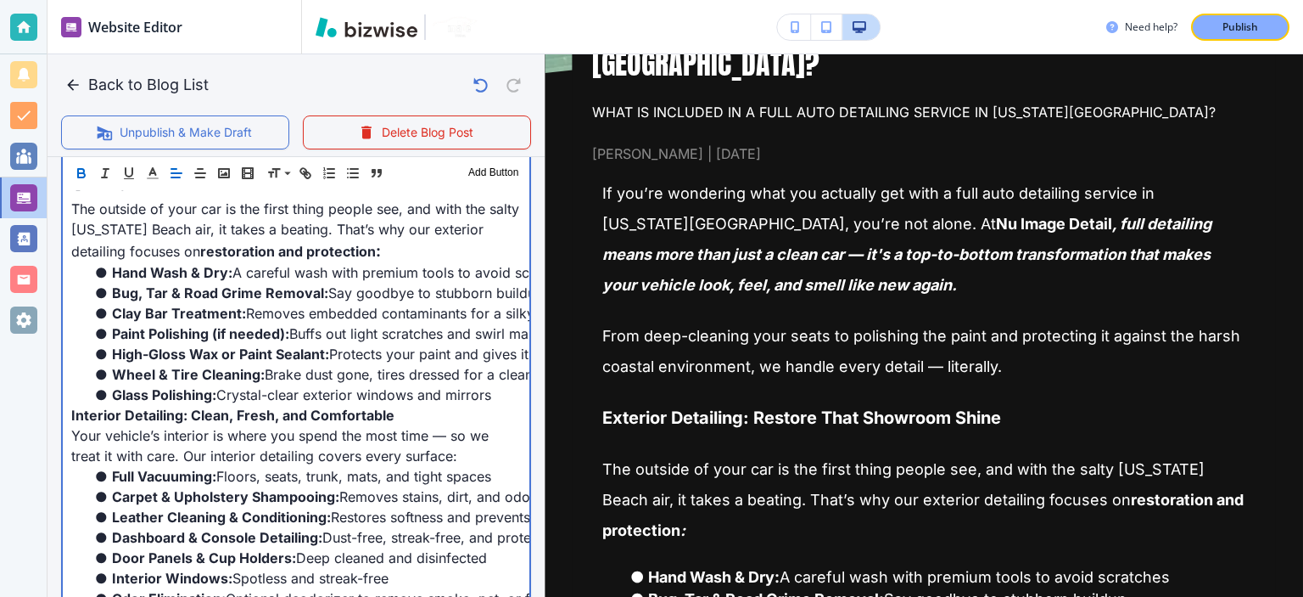
click at [316, 384] on li "Wheel & Tire Cleaning: Brake dust gone, tires dressed for a clean, black finish" at bounding box center [306, 374] width 429 height 20
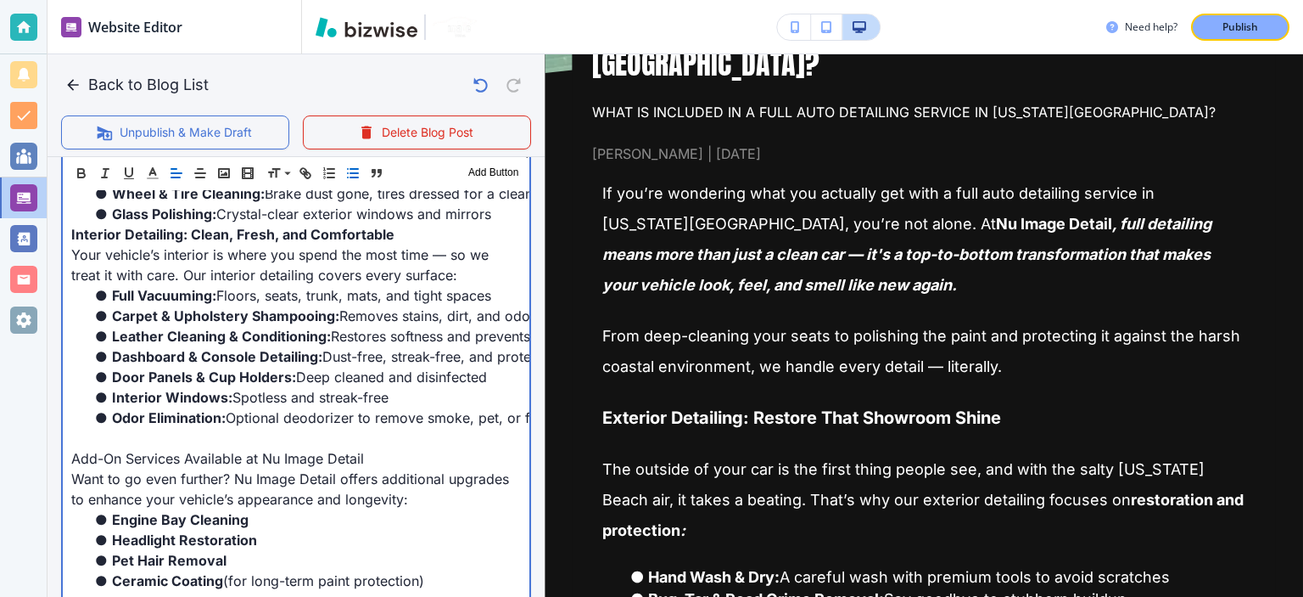
scroll to position [1012, 0]
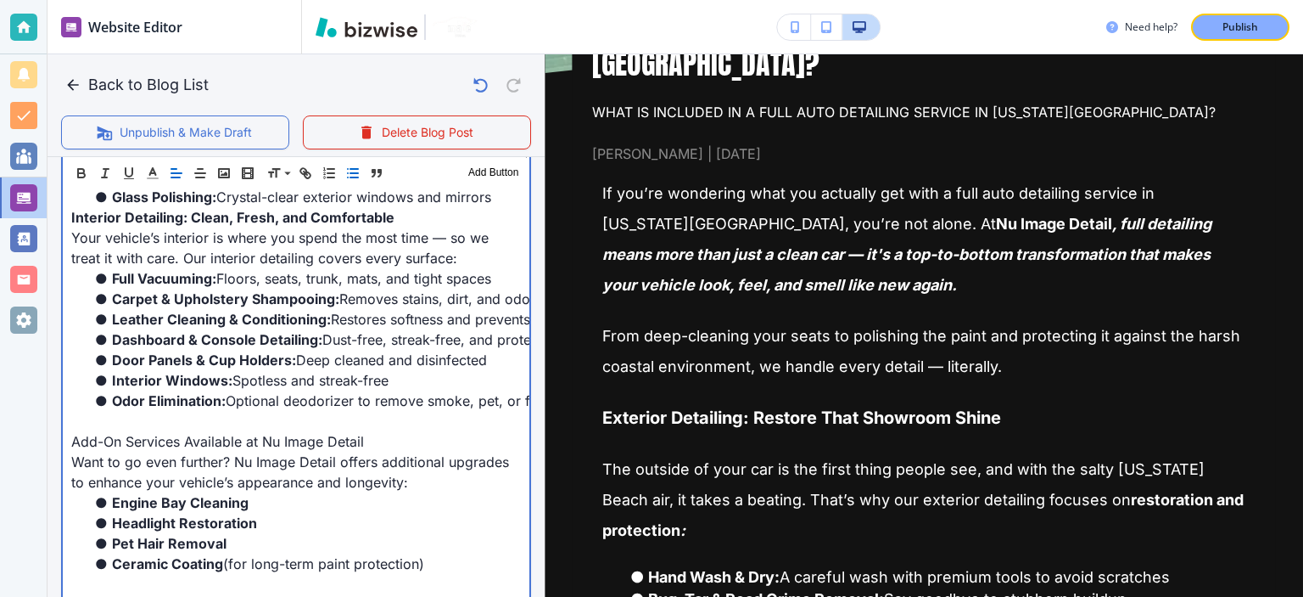
click at [341, 423] on p at bounding box center [296, 421] width 450 height 20
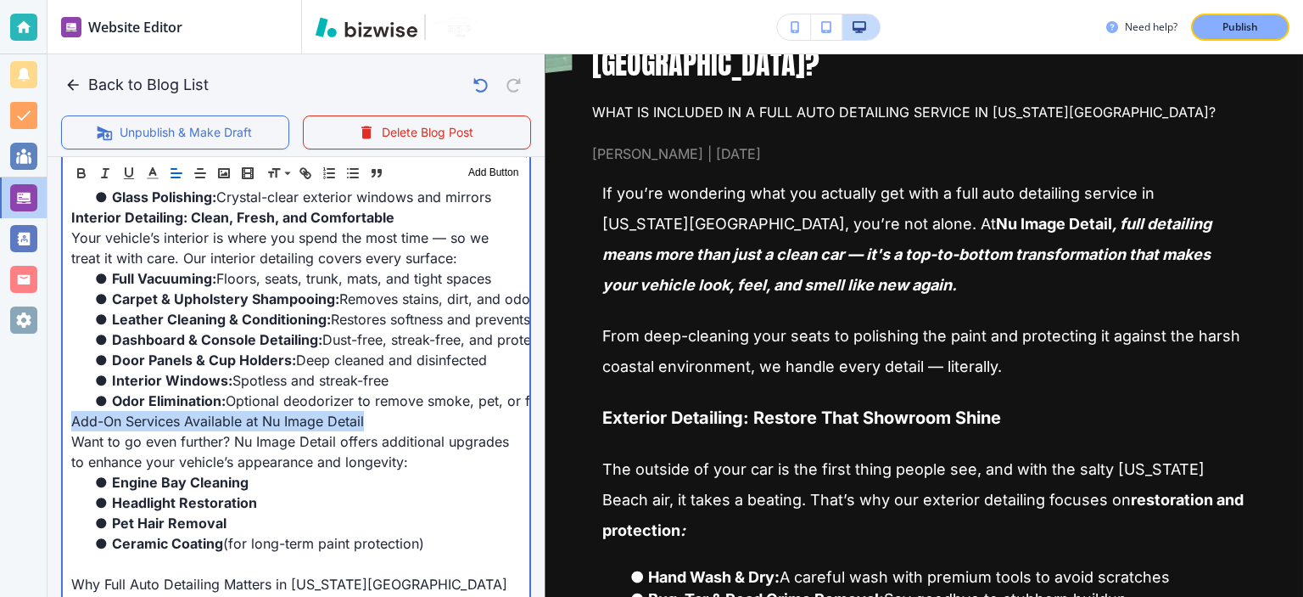
drag, startPoint x: 392, startPoint y: 425, endPoint x: 98, endPoint y: 269, distance: 332.5
click at [48, 412] on div "Blog Content Header 1 Header 2 Header 3 Body Text Add Button If you’re wonderin…" at bounding box center [296, 372] width 497 height 1345
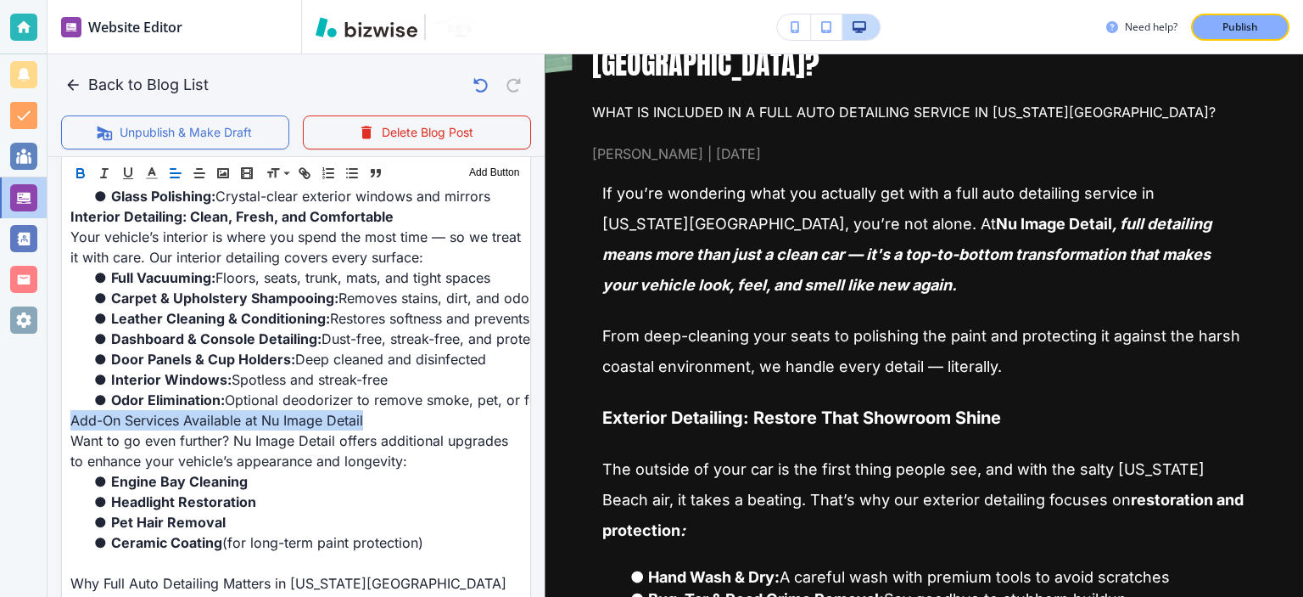
click at [81, 173] on icon "button" at bounding box center [80, 175] width 7 height 4
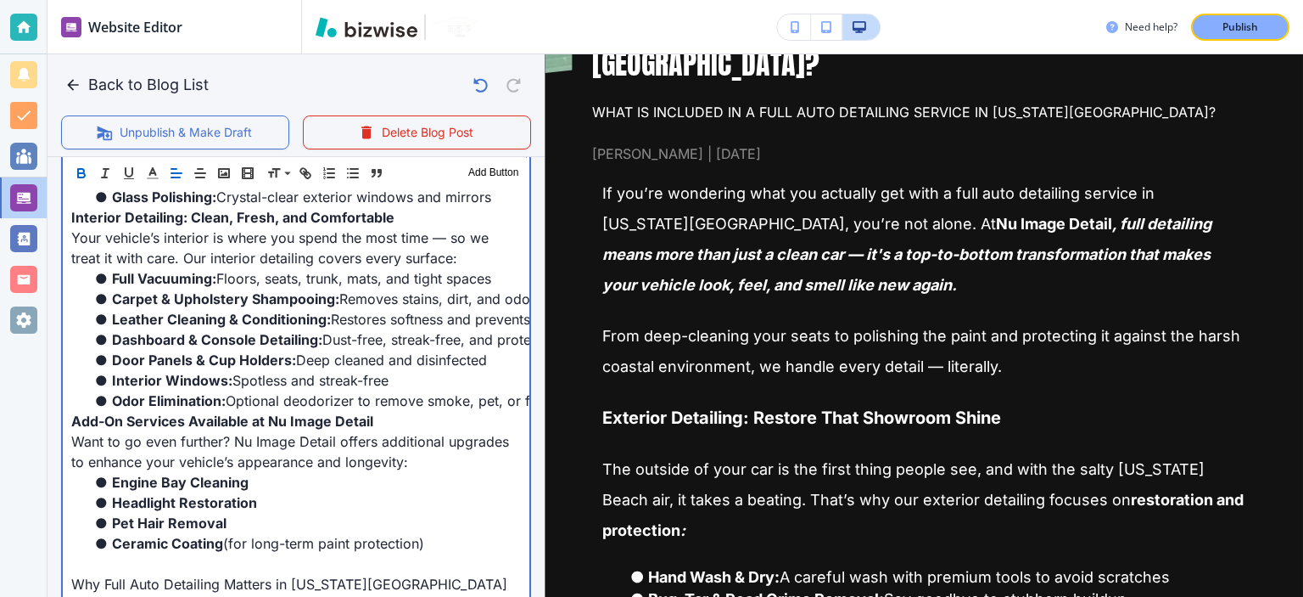
click at [234, 330] on li "Dashboard & Console Detailing: Dust-free, streak-free, and protected from UV da…" at bounding box center [306, 339] width 429 height 20
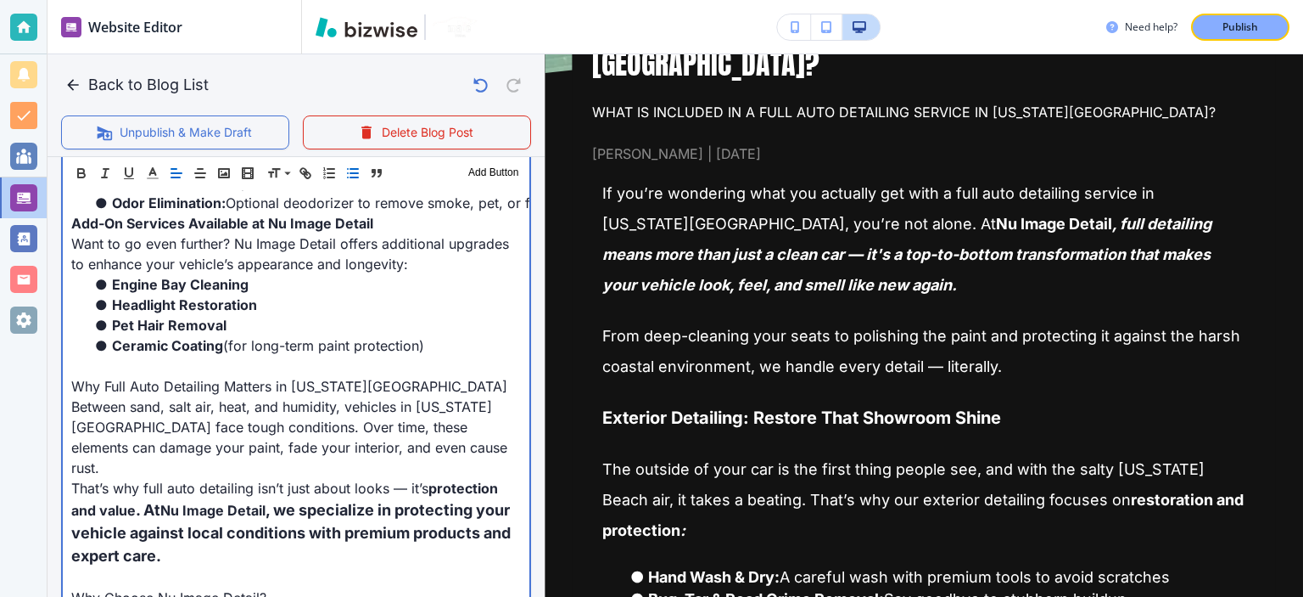
click at [201, 356] on p at bounding box center [296, 366] width 450 height 20
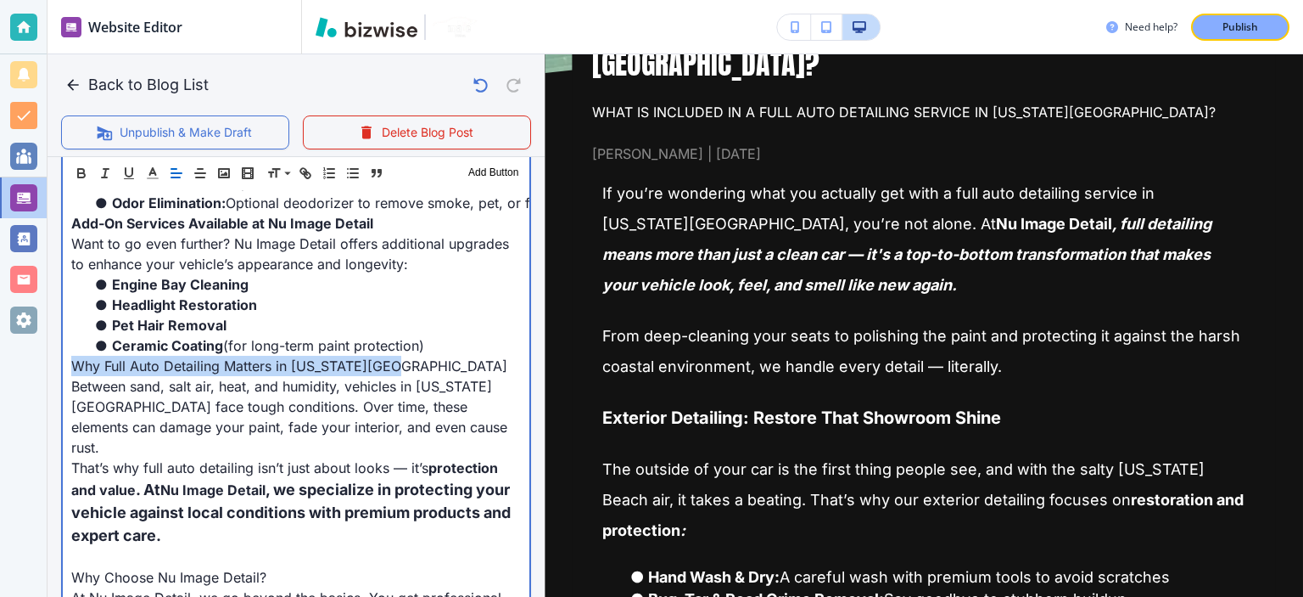
drag, startPoint x: 378, startPoint y: 361, endPoint x: 89, endPoint y: 193, distance: 334.6
click at [58, 362] on div "Blog Content Header 1 Header 2 Header 3 Body Text Add Button If you’re wonderin…" at bounding box center [296, 165] width 497 height 1325
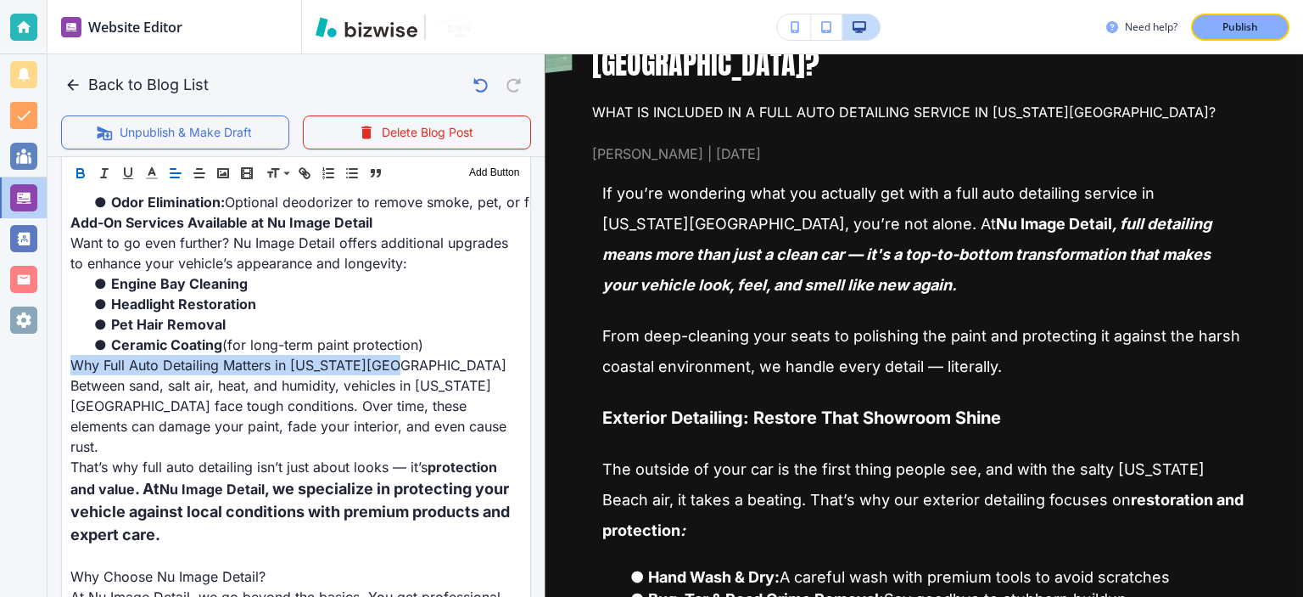
click at [80, 173] on icon "button" at bounding box center [80, 175] width 7 height 4
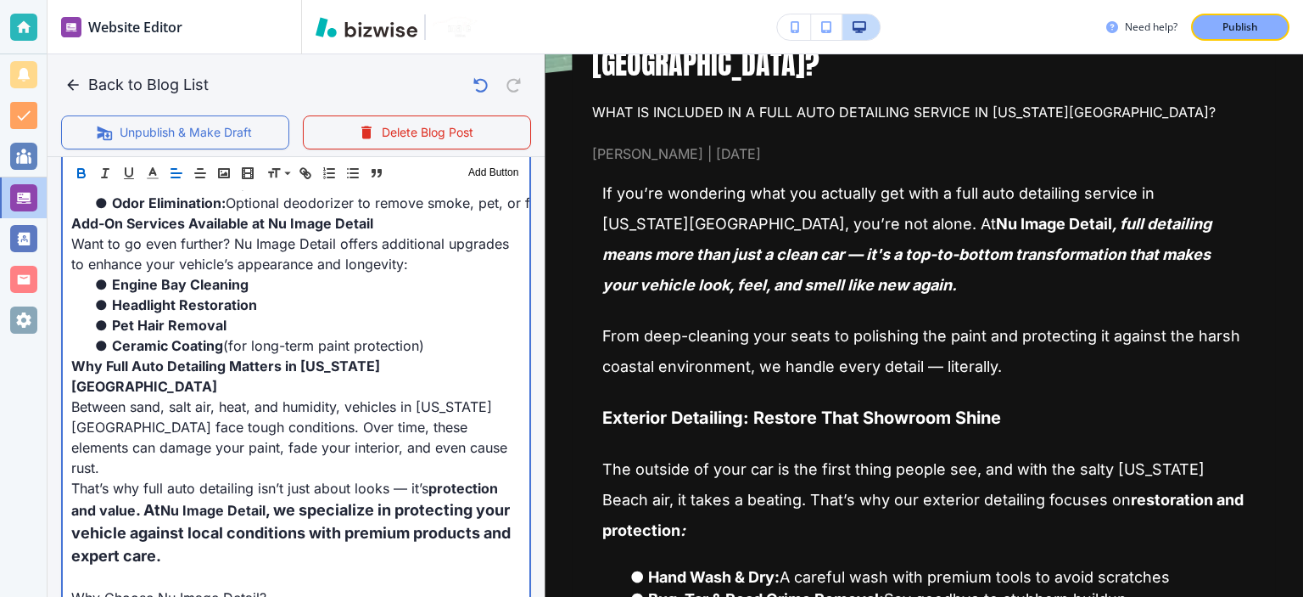
click at [295, 398] on span "Between sand, salt air, heat, and humidity, vehicles in Virginia Beach face tou…" at bounding box center [291, 437] width 440 height 78
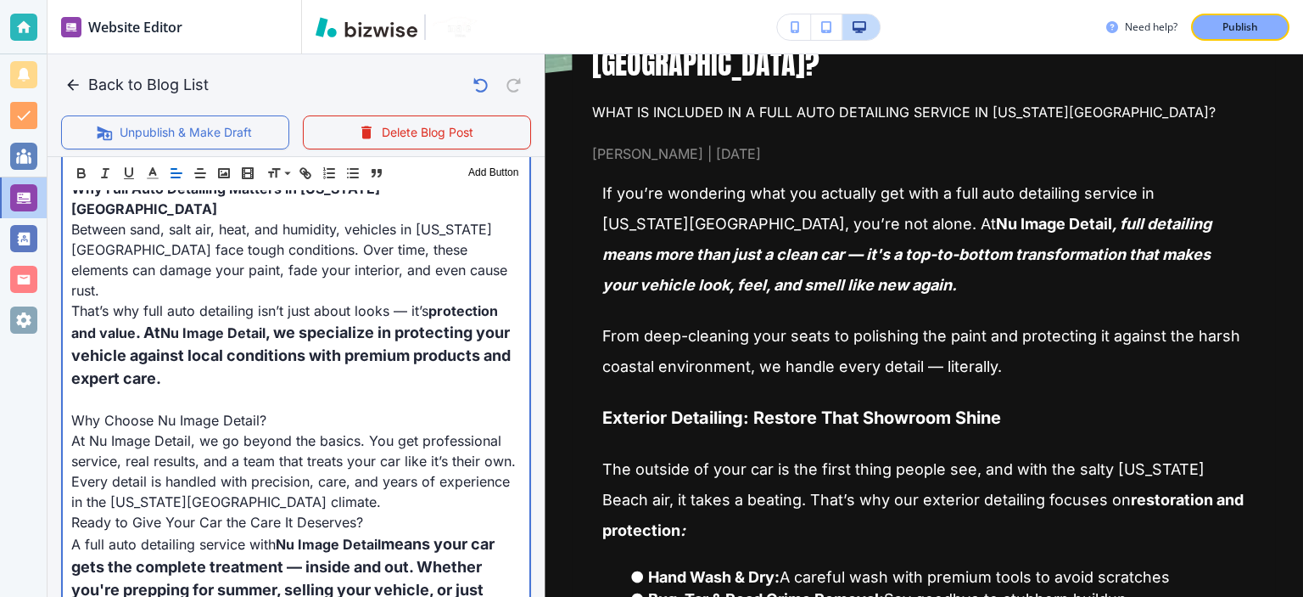
scroll to position [1409, 0]
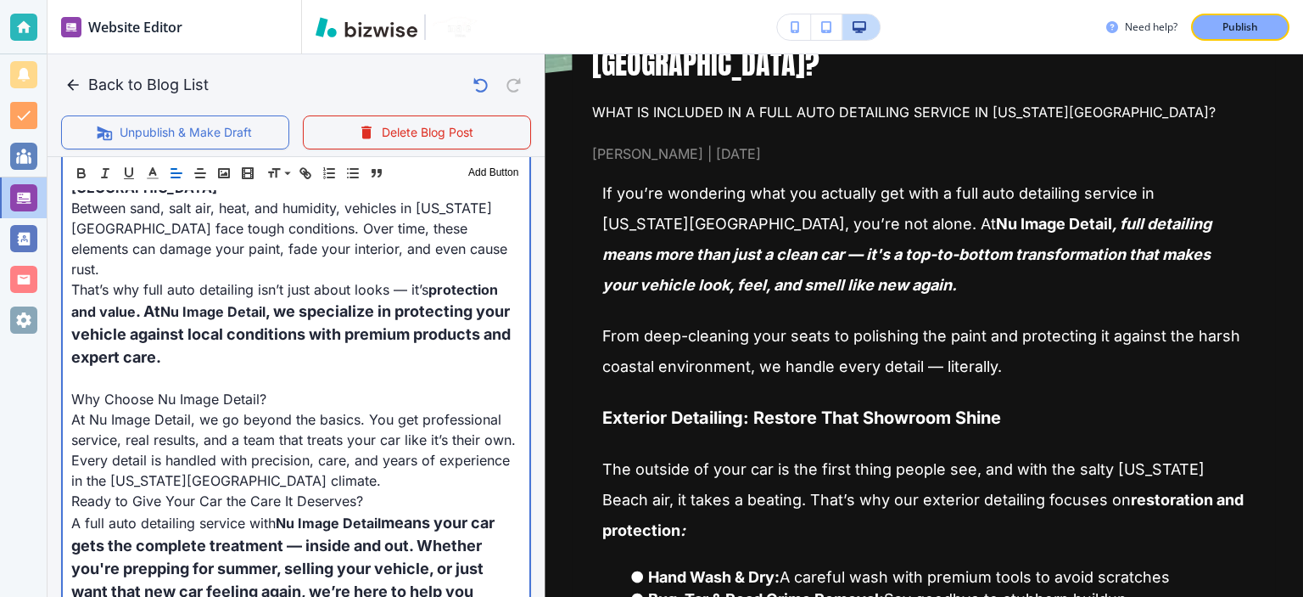
click at [172, 368] on p at bounding box center [296, 378] width 450 height 20
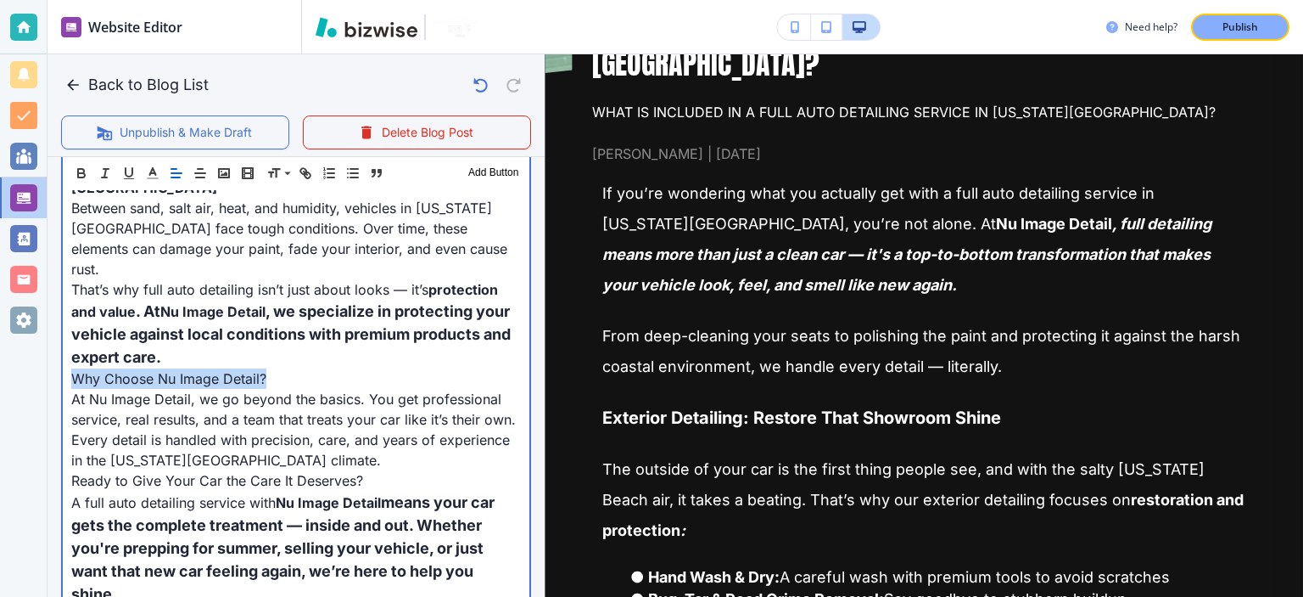
drag, startPoint x: 268, startPoint y: 342, endPoint x: 76, endPoint y: 257, distance: 209.7
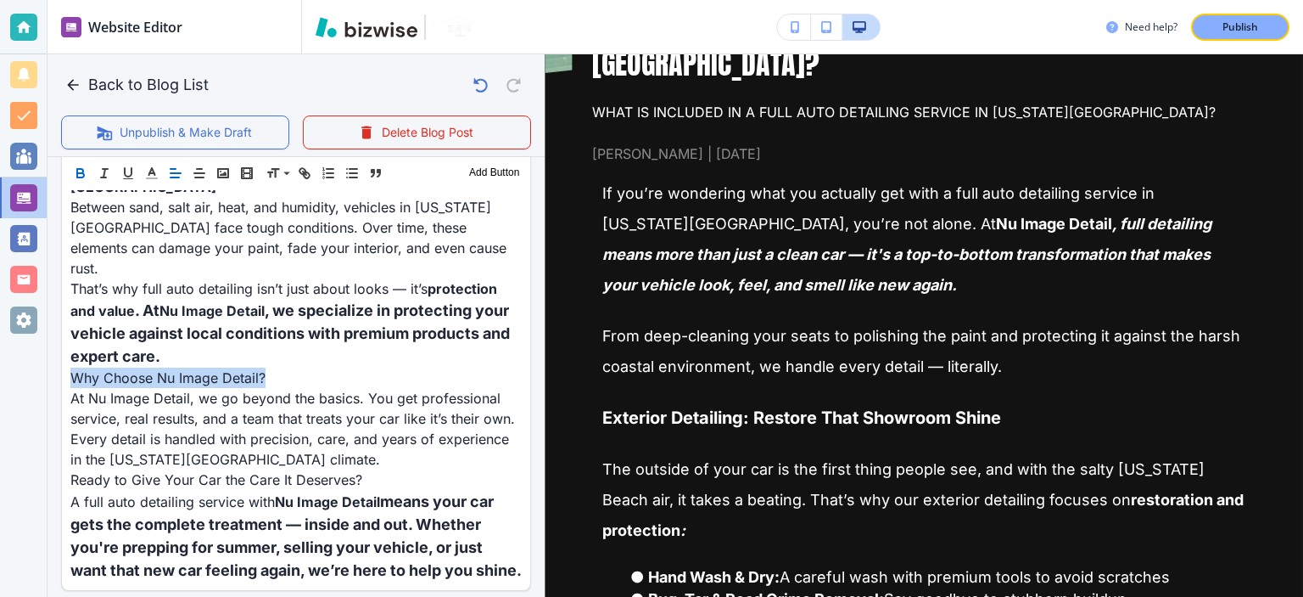
click at [85, 182] on button "button" at bounding box center [81, 173] width 24 height 20
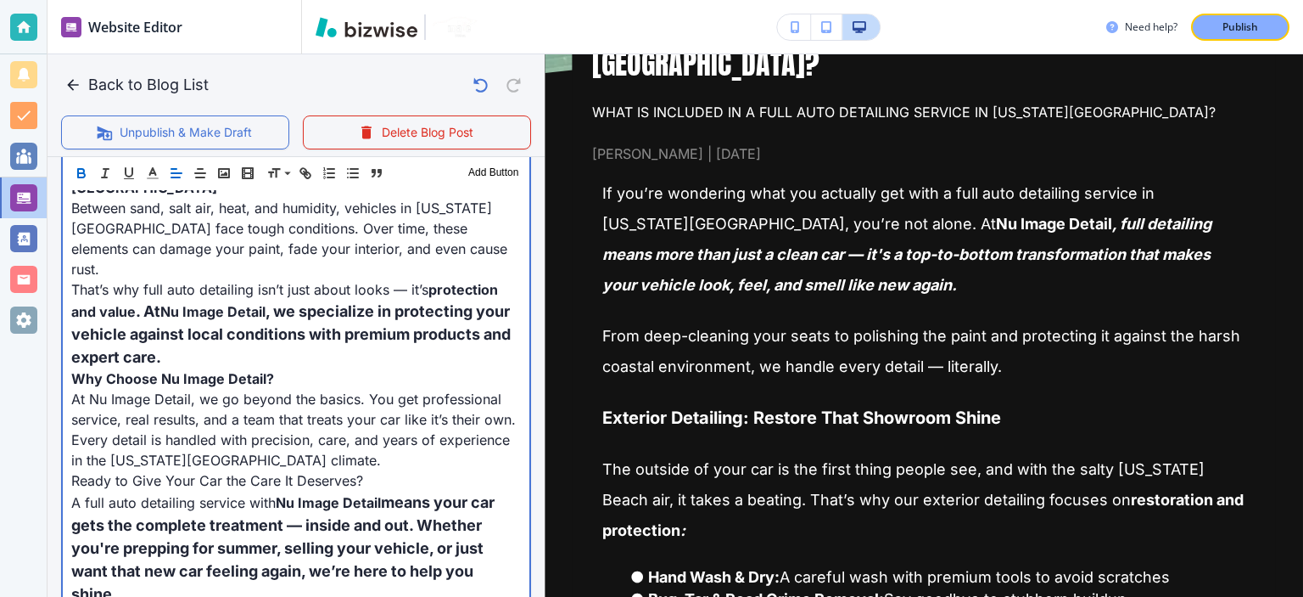
click at [279, 304] on p "That’s why full auto detailing isn’t just about looks — it’s protection and val…" at bounding box center [296, 323] width 450 height 89
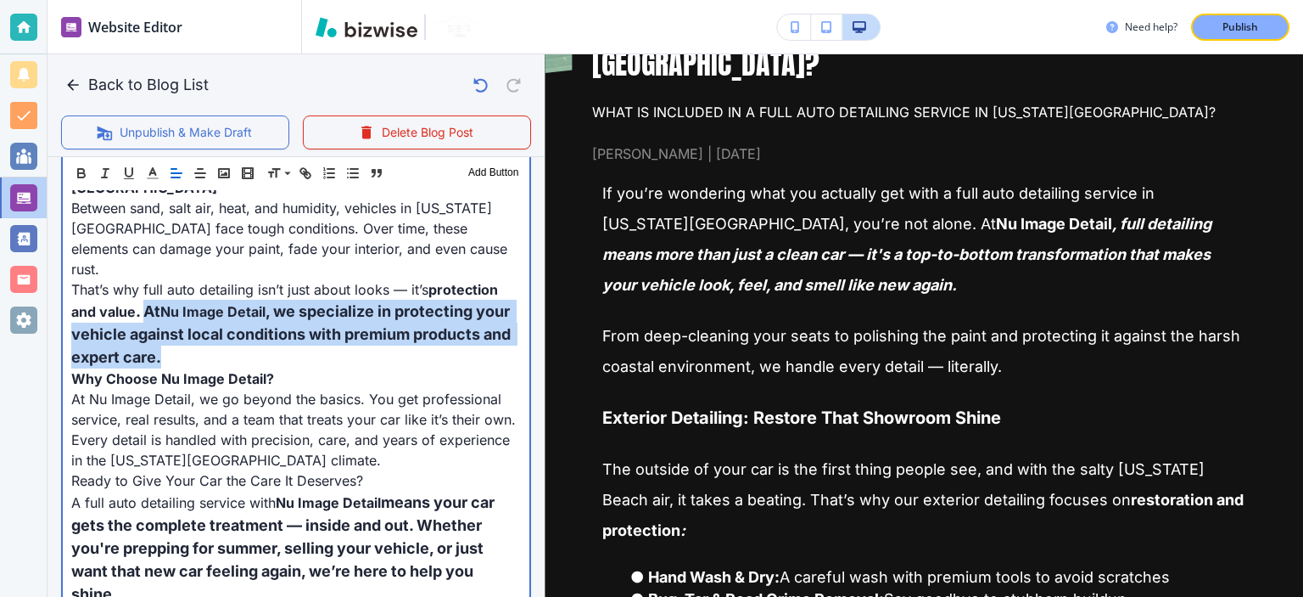
drag, startPoint x: 278, startPoint y: 312, endPoint x: 145, endPoint y: 271, distance: 139.6
click at [145, 279] on p "That’s why full auto detailing isn’t just about looks — it’s protection and val…" at bounding box center [296, 323] width 450 height 89
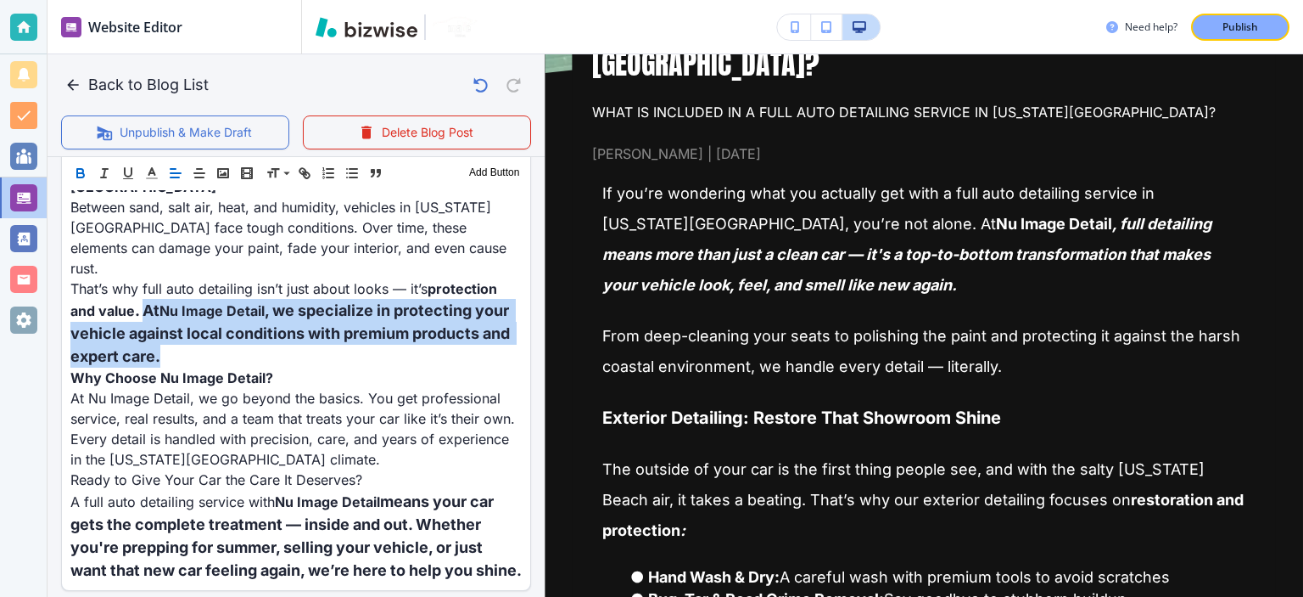
click at [84, 177] on icon "button" at bounding box center [80, 172] width 15 height 15
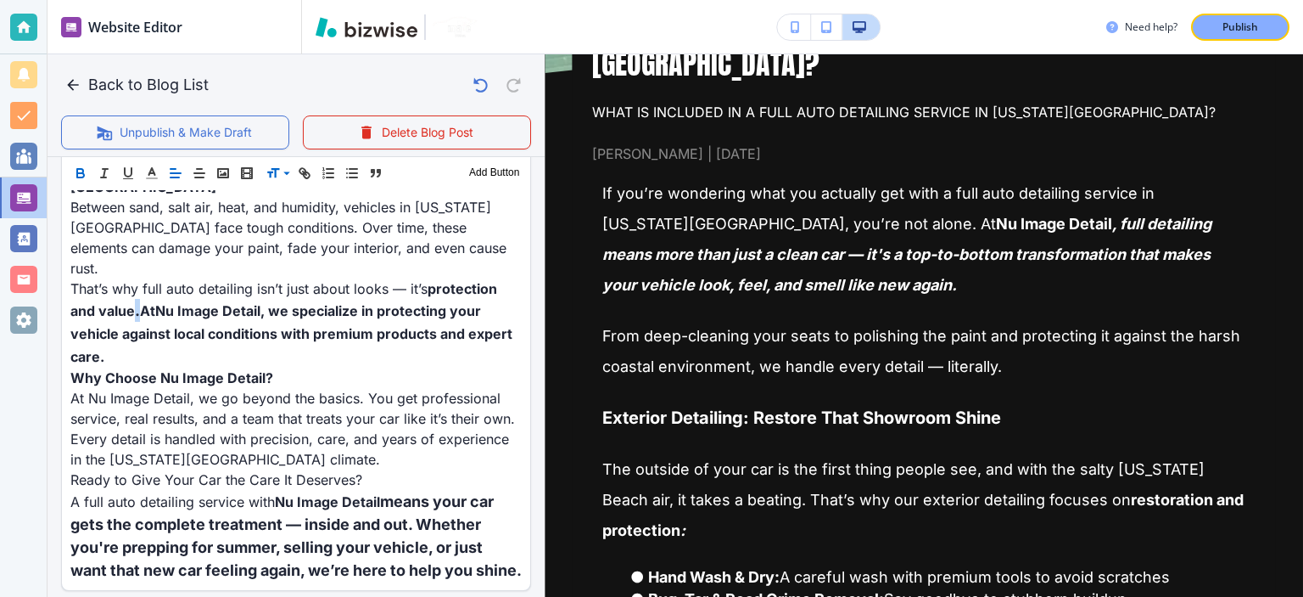
scroll to position [1408, 0]
click at [295, 260] on span at bounding box center [292, 258] width 52 height 20
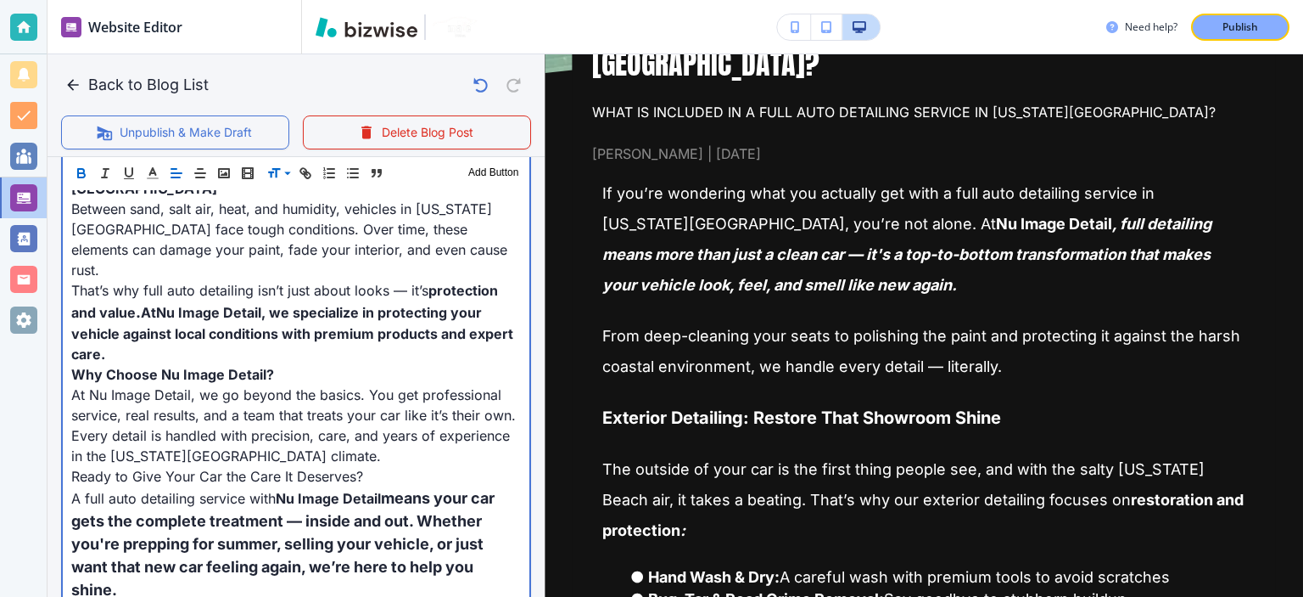
scroll to position [464, 0]
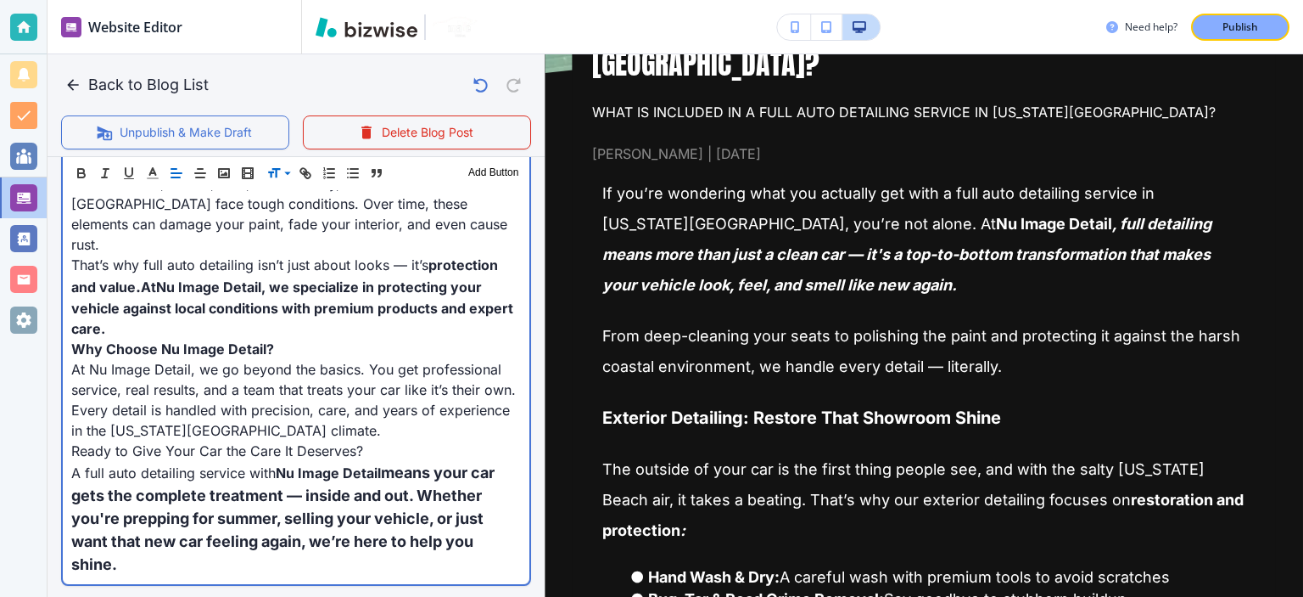
scroll to position [1454, 0]
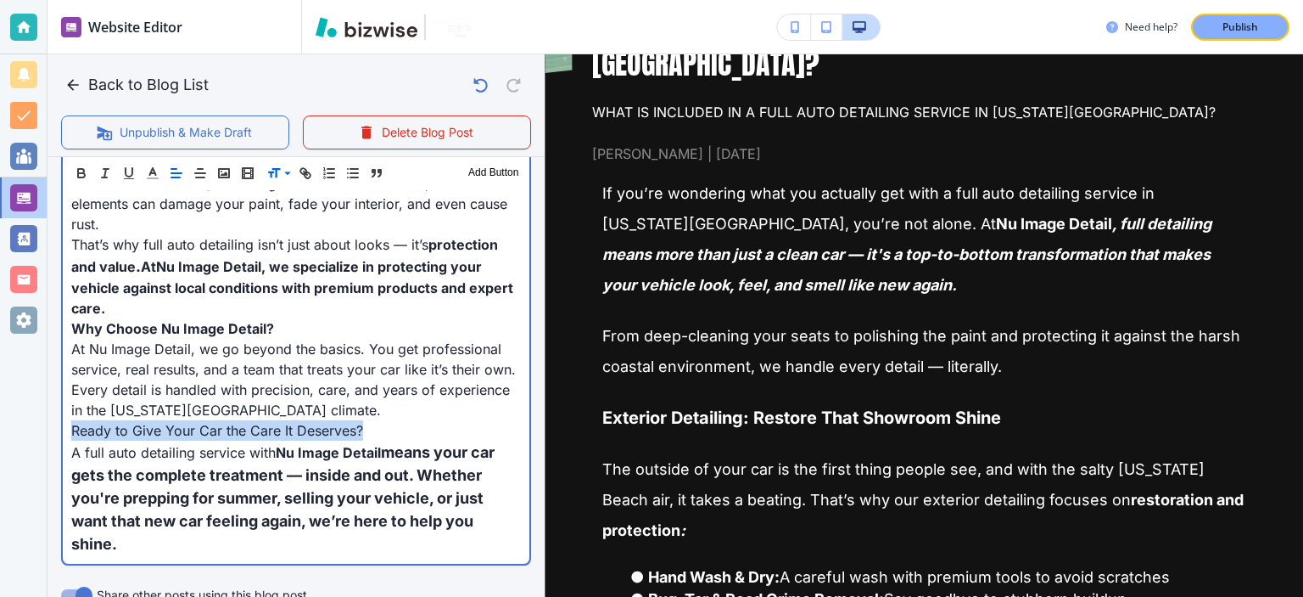
drag, startPoint x: 316, startPoint y: 371, endPoint x: 61, endPoint y: 396, distance: 255.8
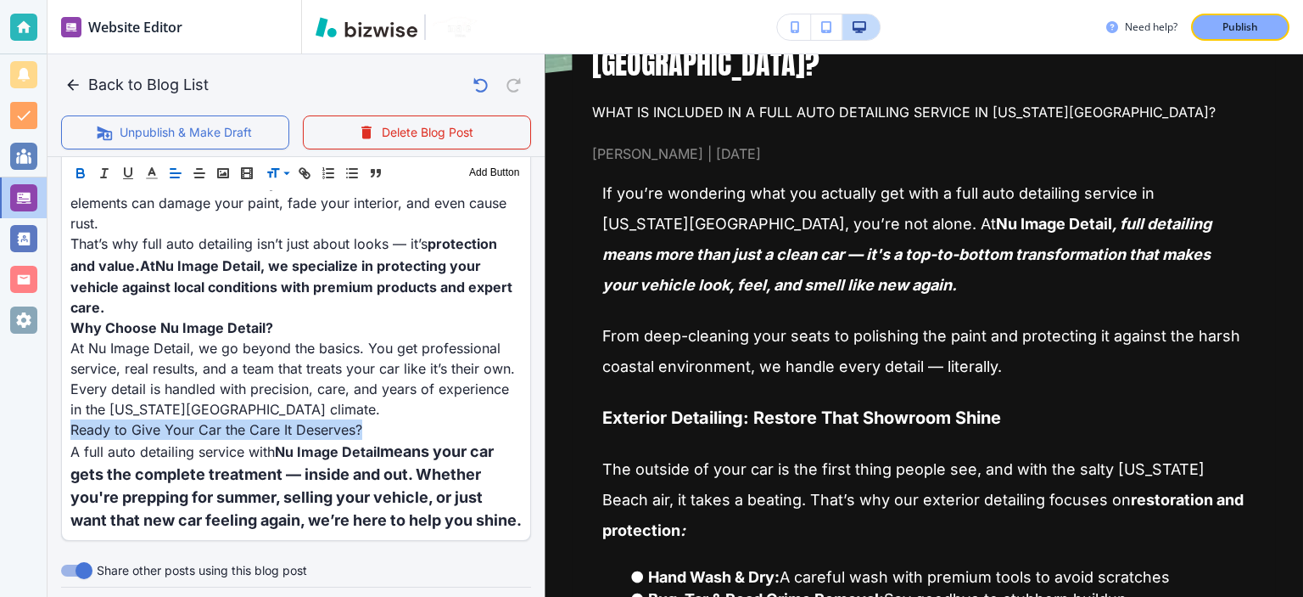
click at [81, 175] on icon "button" at bounding box center [80, 172] width 15 height 15
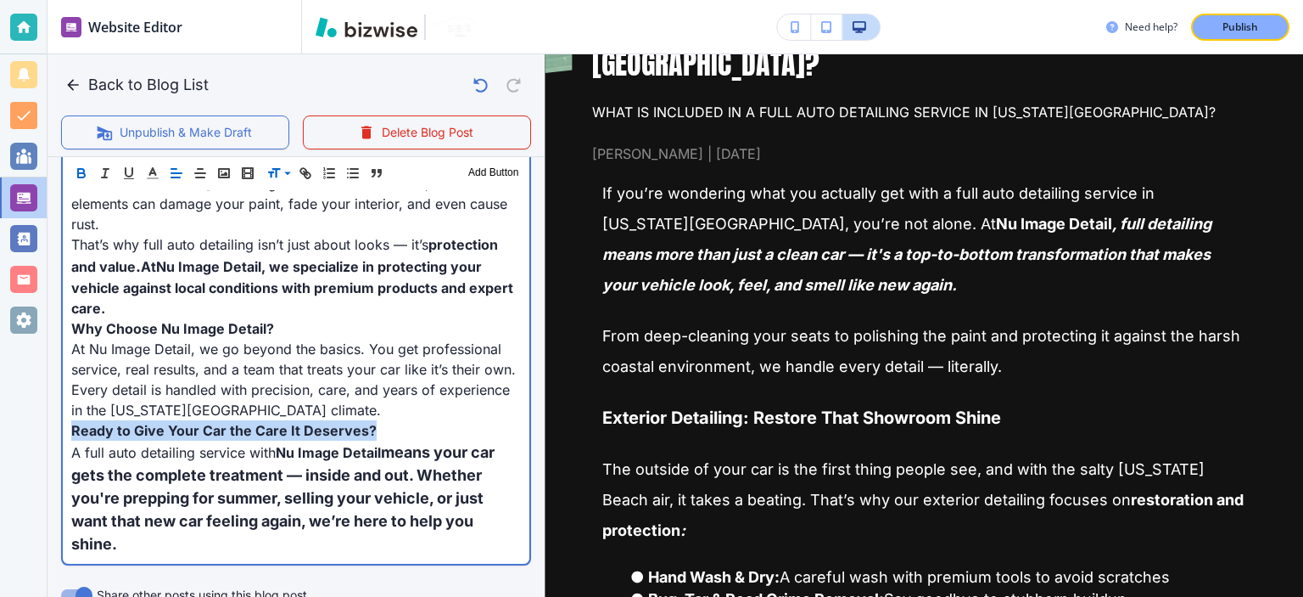
click at [295, 372] on span "At Nu Image Detail, we go beyond the basics. You get professional service, real…" at bounding box center [295, 379] width 449 height 78
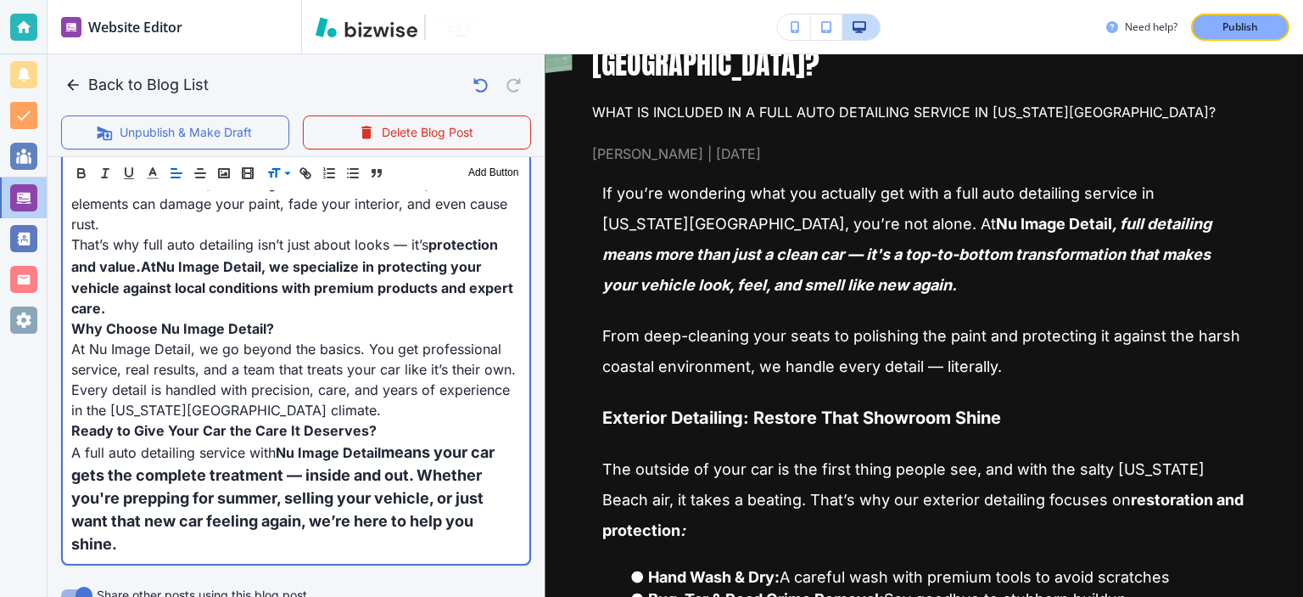
click at [391, 420] on p "Ready to Give Your Car the Care It Deserves?" at bounding box center [296, 430] width 450 height 20
drag, startPoint x: 279, startPoint y: 415, endPoint x: 326, endPoint y: 478, distance: 78.2
click at [329, 499] on p "A full auto detailing service with Nu Image Detail means your car gets the comp…" at bounding box center [296, 497] width 450 height 115
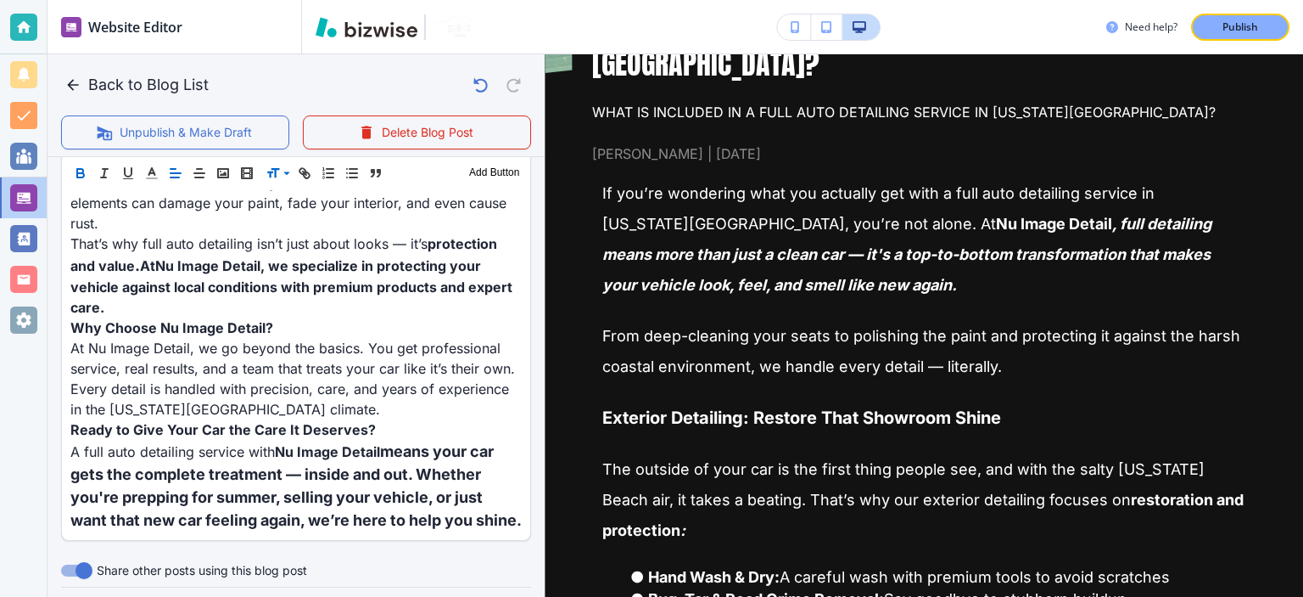
click at [87, 176] on icon "button" at bounding box center [80, 172] width 15 height 15
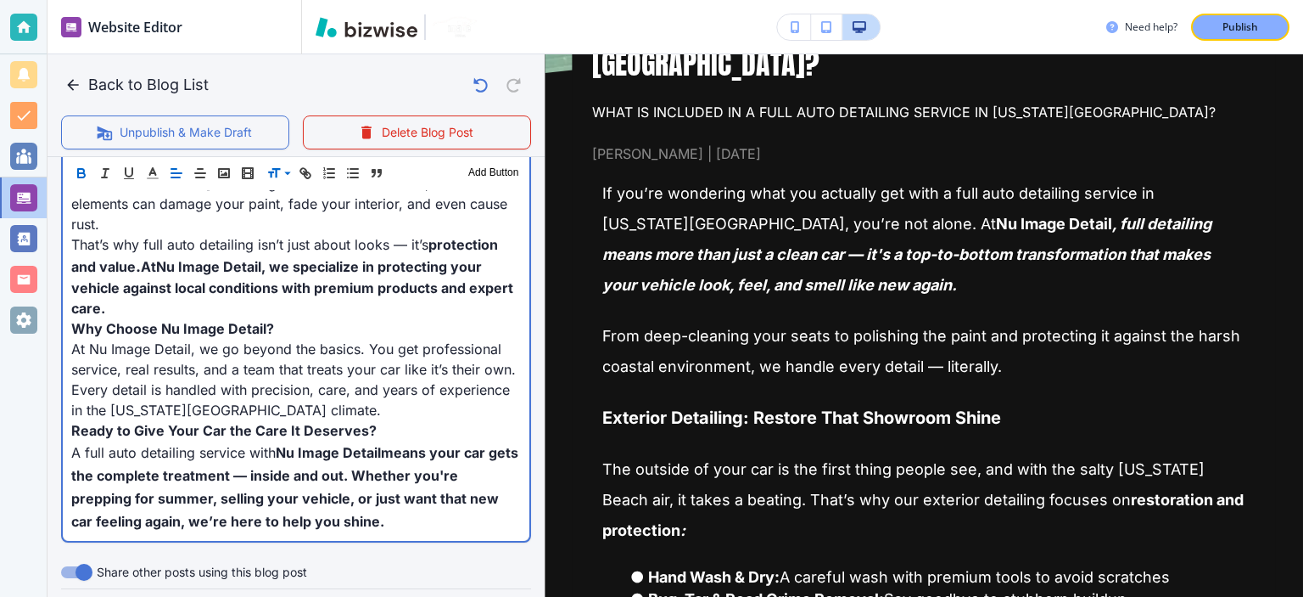
click at [298, 453] on span "means your car gets the complete treatment — inside and out. Whether you're pre…" at bounding box center [296, 487] width 451 height 86
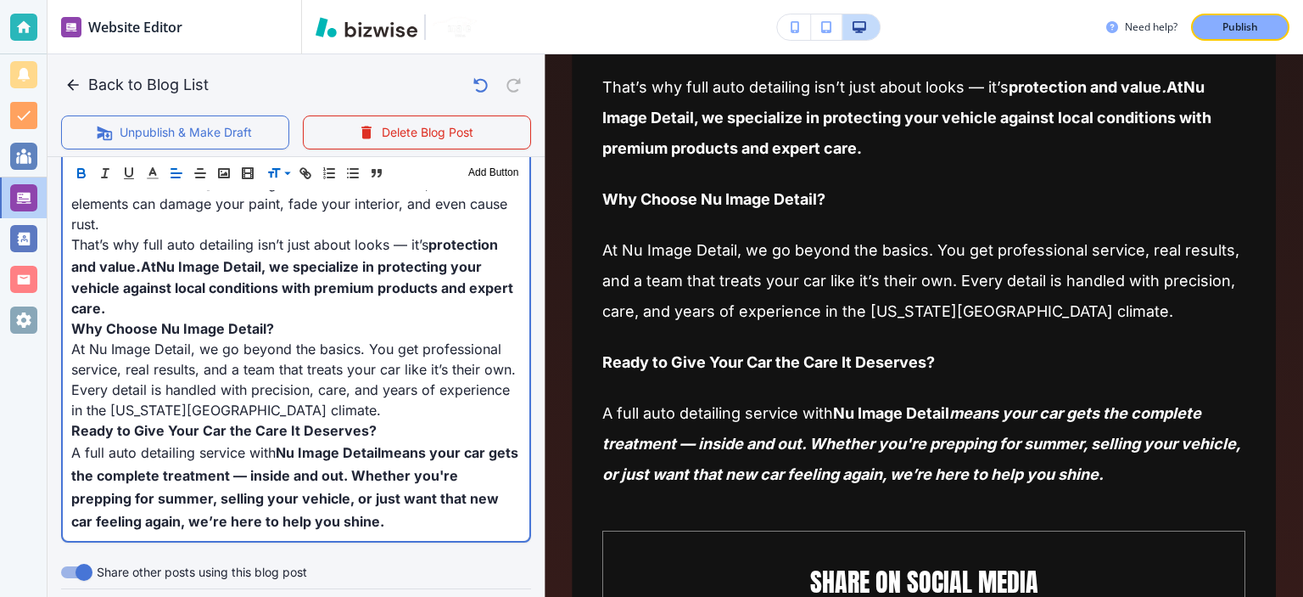
click at [424, 356] on span "At Nu Image Detail, we go beyond the basics. You get professional service, real…" at bounding box center [295, 379] width 449 height 78
click at [437, 353] on span "At Nu Image Detail, we go beyond the basics. You get professional service, real…" at bounding box center [295, 379] width 449 height 78
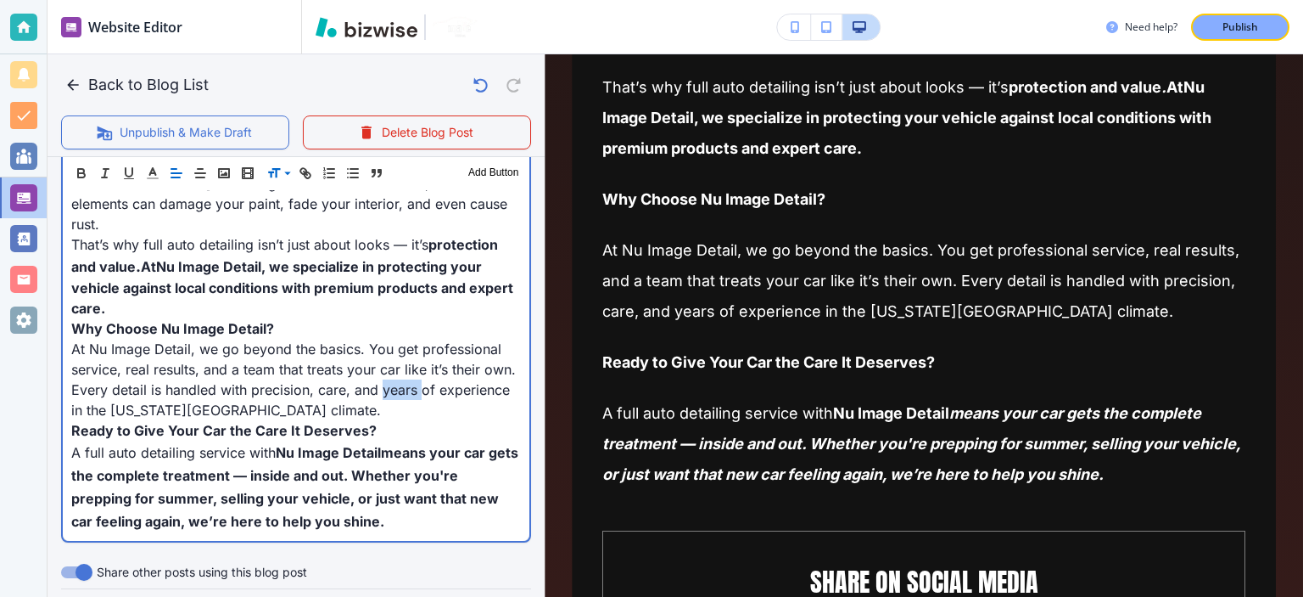
click at [437, 353] on span "At Nu Image Detail, we go beyond the basics. You get professional service, real…" at bounding box center [295, 379] width 449 height 78
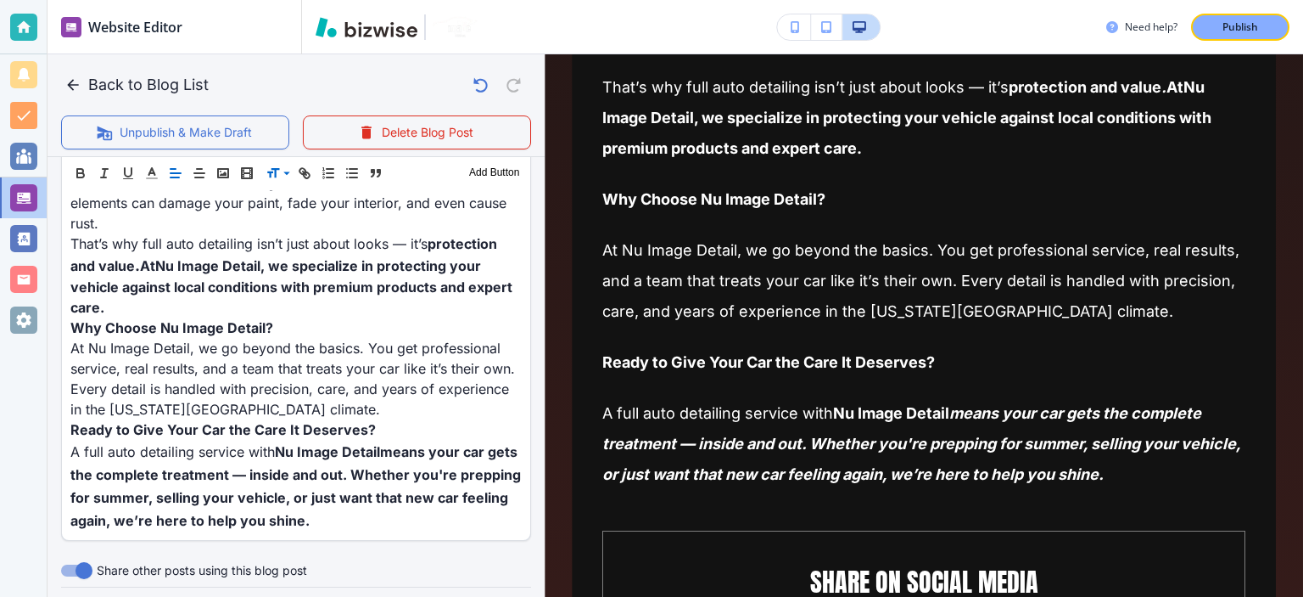
scroll to position [1453, 0]
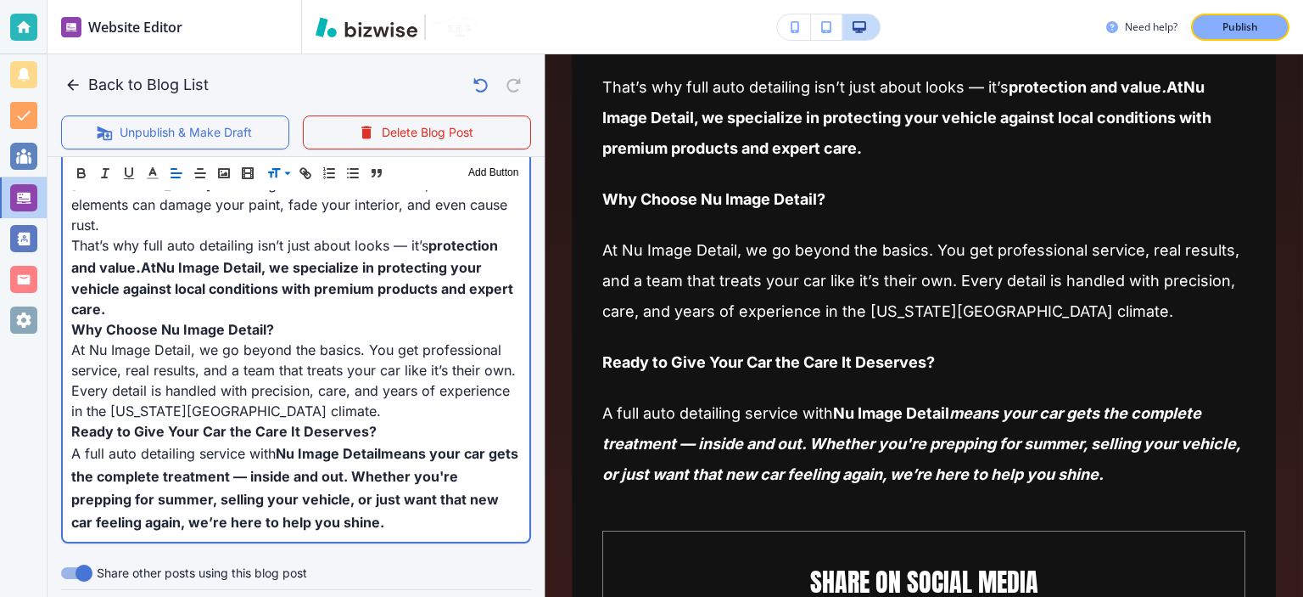
click at [205, 341] on span "At Nu Image Detail, we go beyond the basics. You get professional service, real…" at bounding box center [295, 380] width 449 height 78
click at [205, 340] on span "At Nu Image Detail, we go beyond the basics. You get professional service, real…" at bounding box center [295, 379] width 449 height 78
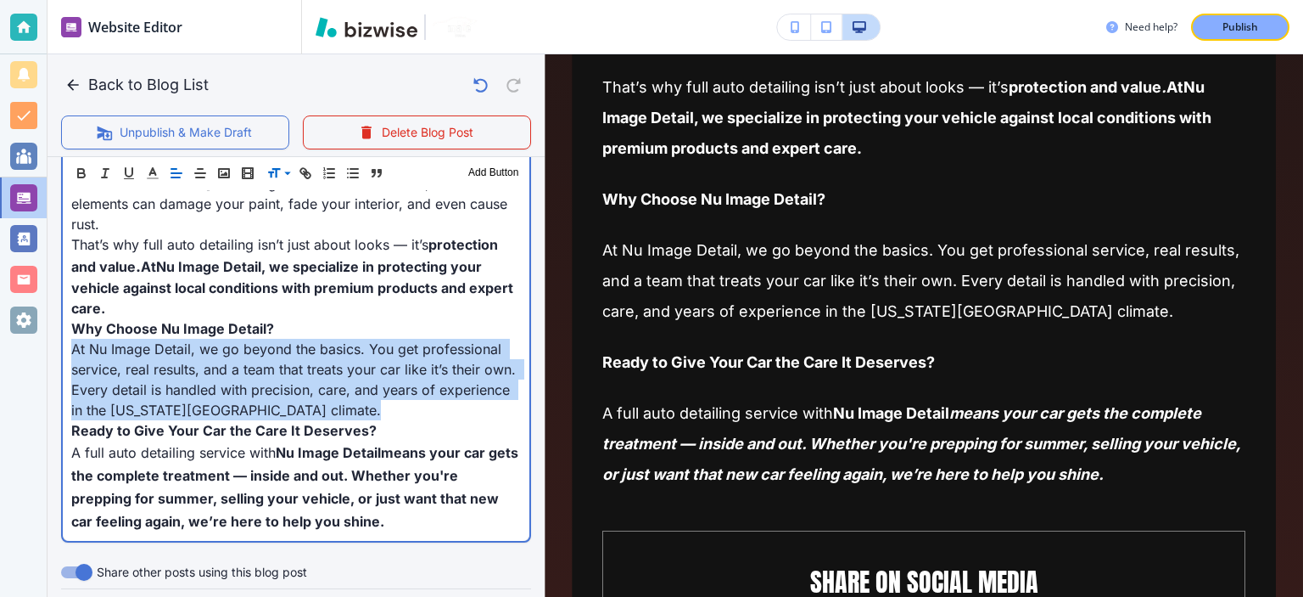
click at [205, 340] on span "At Nu Image Detail, we go beyond the basics. You get professional service, real…" at bounding box center [295, 379] width 449 height 78
click at [270, 340] on span "At Nu Image Detail, we go beyond the basics. You get professional service, real…" at bounding box center [295, 379] width 449 height 78
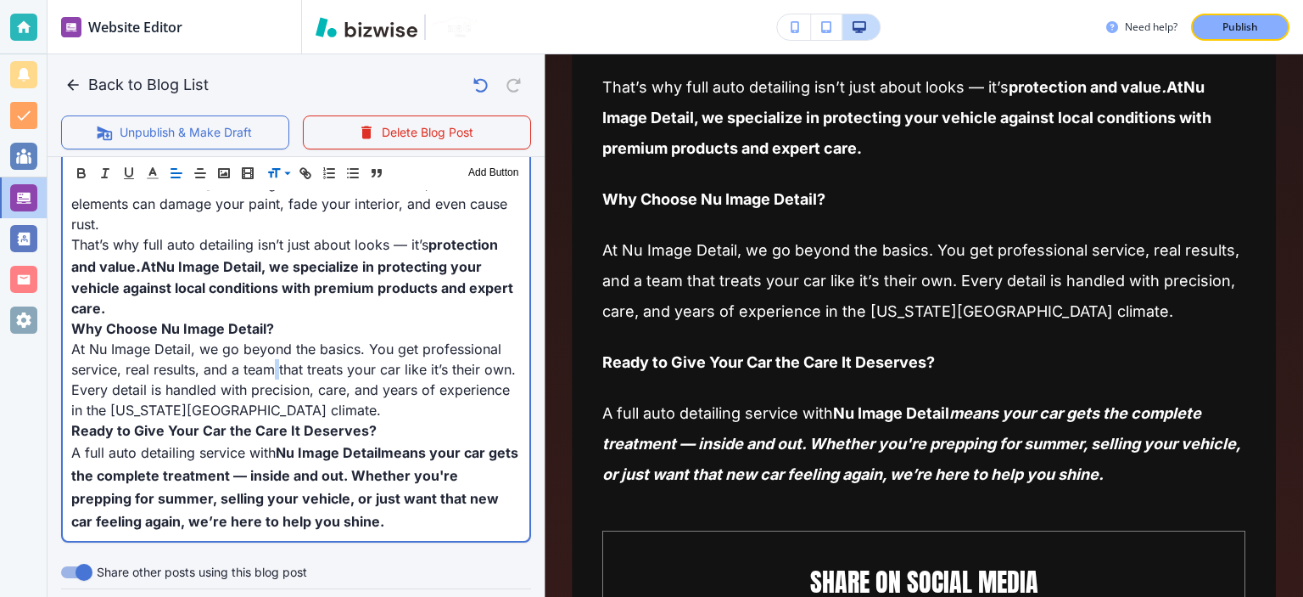
click at [270, 340] on span "At Nu Image Detail, we go beyond the basics. You get professional service, real…" at bounding box center [295, 379] width 449 height 78
click at [297, 340] on span "At Nu Image Detail, we go beyond the basics. You get professional service, real…" at bounding box center [295, 379] width 449 height 78
click at [353, 340] on span "At Nu Image Detail, we go beyond the basics. You get professional service, real…" at bounding box center [295, 379] width 449 height 78
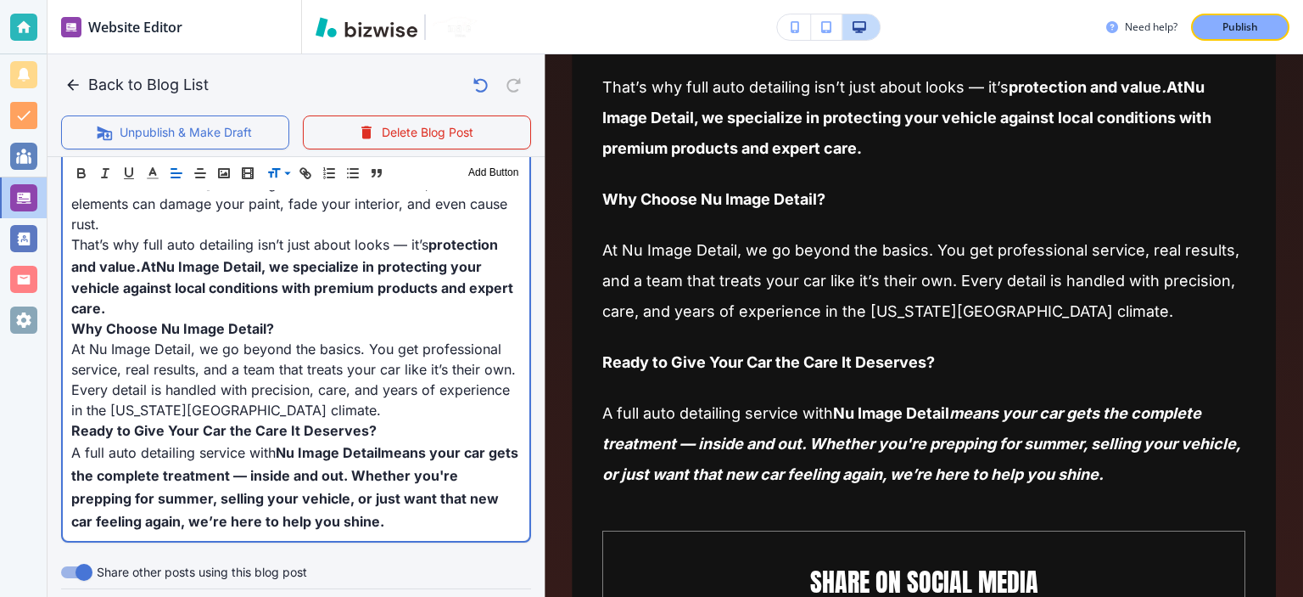
click at [424, 340] on span "At Nu Image Detail, we go beyond the basics. You get professional service, real…" at bounding box center [295, 379] width 449 height 78
click at [416, 340] on span "At Nu Image Detail, we go beyond the basics. You get professional service, real…" at bounding box center [295, 379] width 449 height 78
click at [462, 340] on span "At Nu Image Detail, we go beyond the basics. You get professional service, real…" at bounding box center [295, 379] width 449 height 78
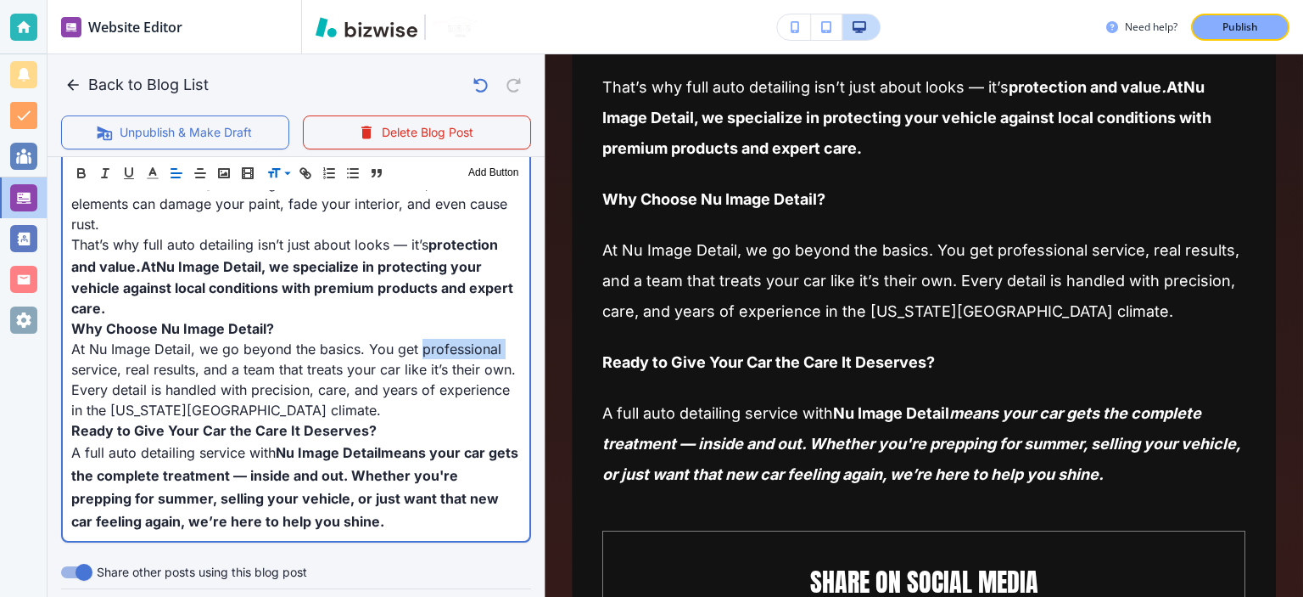
click at [462, 340] on span "At Nu Image Detail, we go beyond the basics. You get professional service, real…" at bounding box center [295, 379] width 449 height 78
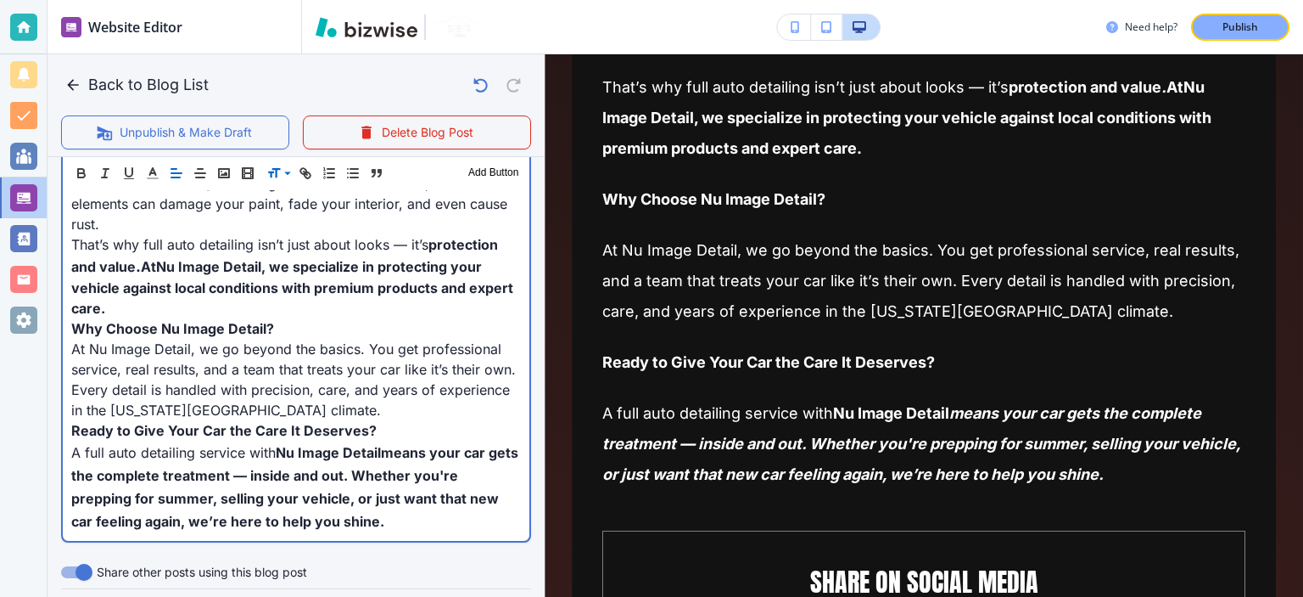
click at [462, 340] on span "At Nu Image Detail, we go beyond the basics. You get professional service, real…" at bounding box center [295, 379] width 449 height 78
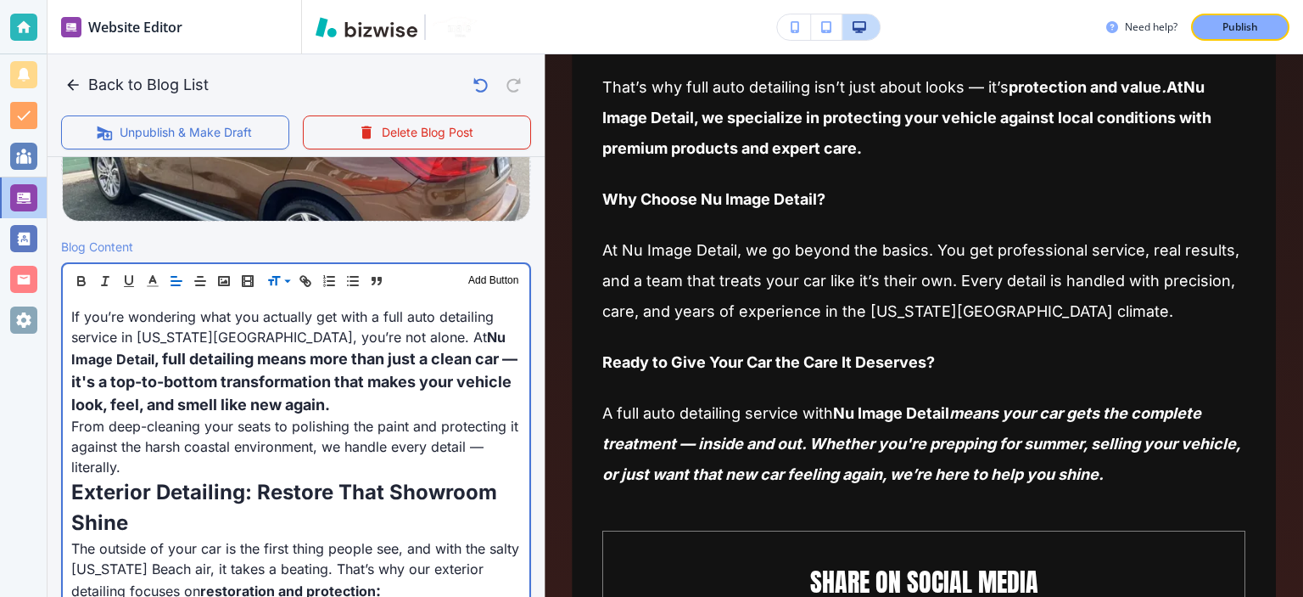
scroll to position [464, 0]
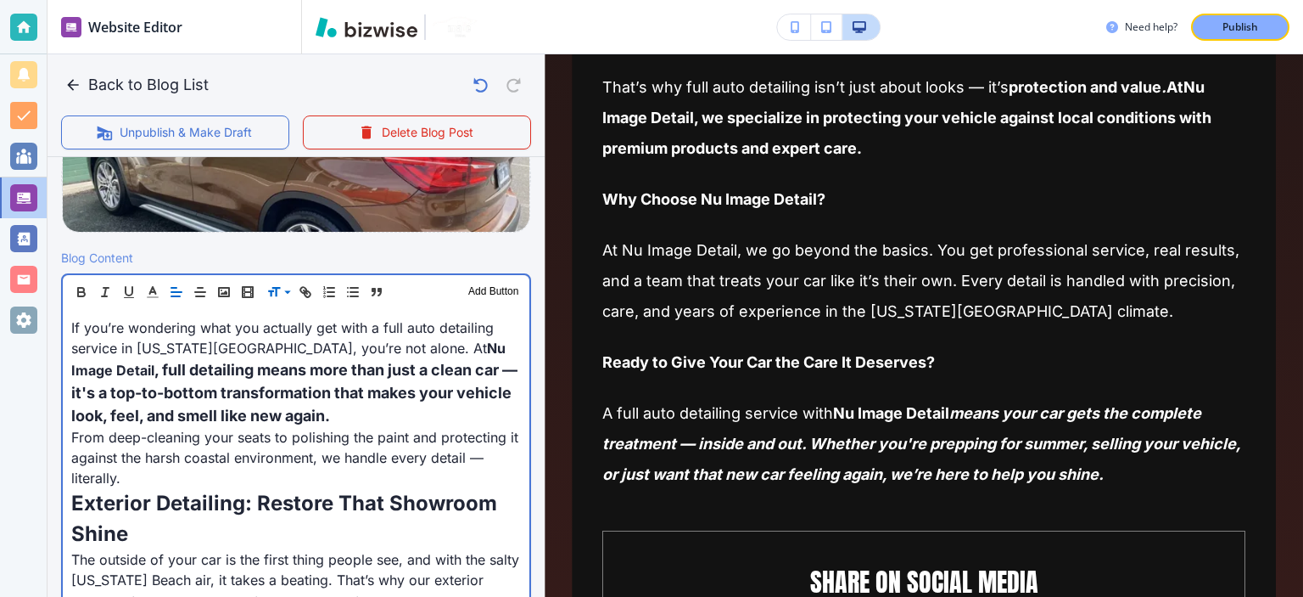
click at [383, 453] on span "From deep-cleaning your seats to polishing the paint and protecting it against …" at bounding box center [296, 458] width 451 height 58
click at [423, 454] on span "From deep-cleaning your seats to polishing the paint and protecting it against …" at bounding box center [296, 458] width 451 height 58
click at [499, 449] on span "From deep-cleaning your seats to polishing the paint and protecting it against …" at bounding box center [296, 458] width 451 height 58
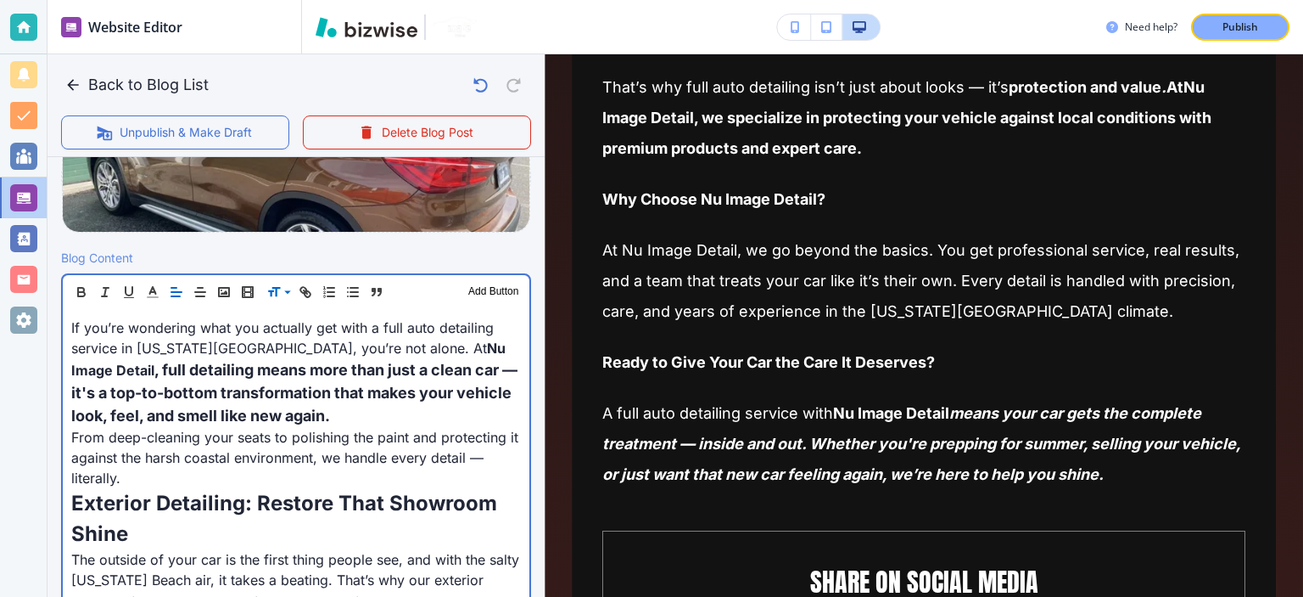
click at [492, 434] on span "From deep-cleaning your seats to polishing the paint and protecting it against …" at bounding box center [296, 458] width 451 height 58
click at [490, 434] on span "From deep-cleaning your seats to polishing the paint and protecting it against …" at bounding box center [296, 458] width 451 height 58
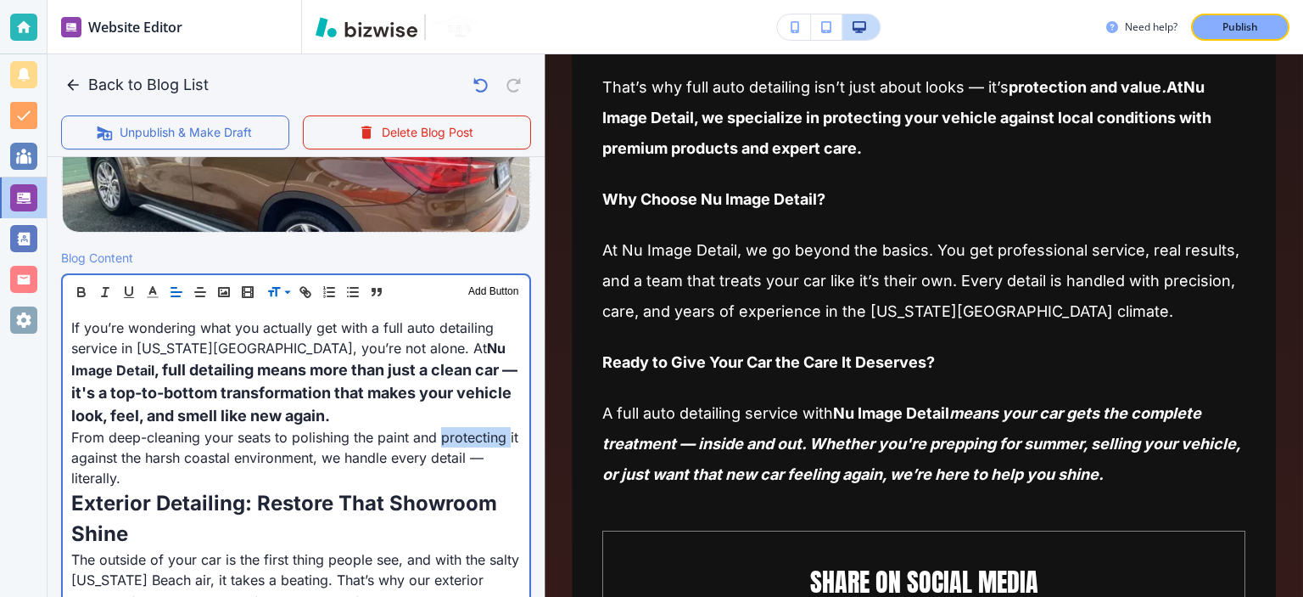
click at [490, 434] on span "From deep-cleaning your seats to polishing the paint and protecting it against …" at bounding box center [296, 458] width 451 height 58
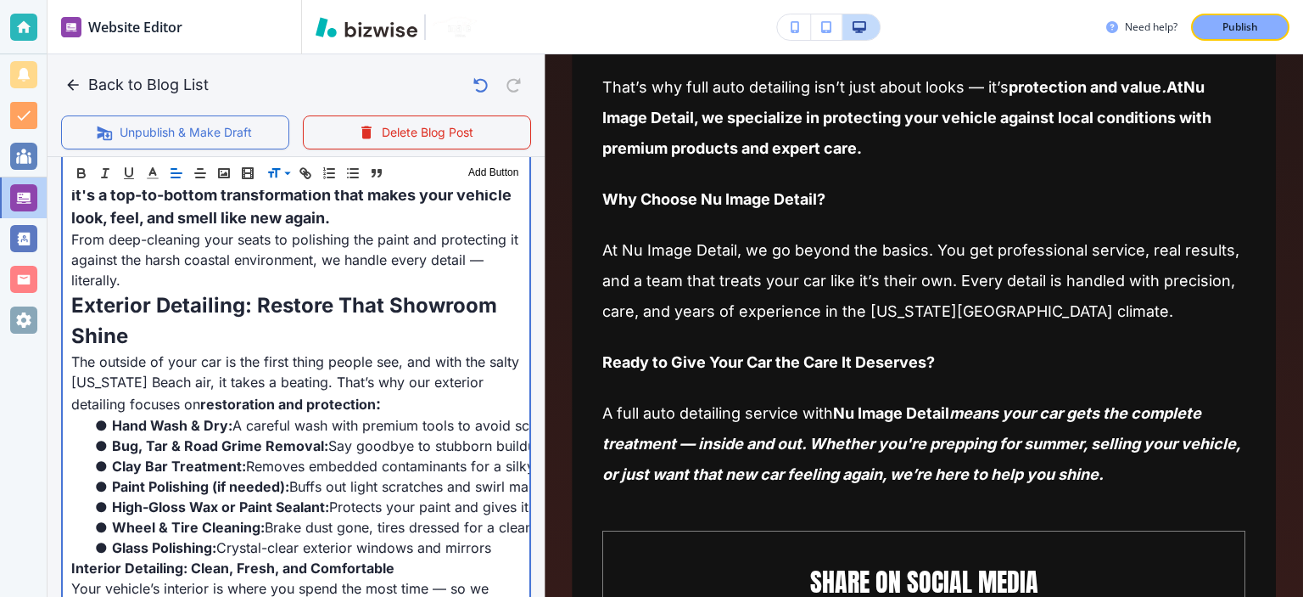
click at [243, 389] on span "The outside of your car is the first thing people see, and with the salty Virgi…" at bounding box center [297, 382] width 452 height 59
click at [249, 376] on span "The outside of your car is the first thing people see, and with the salty Virgi…" at bounding box center [297, 382] width 452 height 59
click at [328, 379] on span "The outside of your car is the first thing people see, and with the salty Virgi…" at bounding box center [297, 382] width 452 height 59
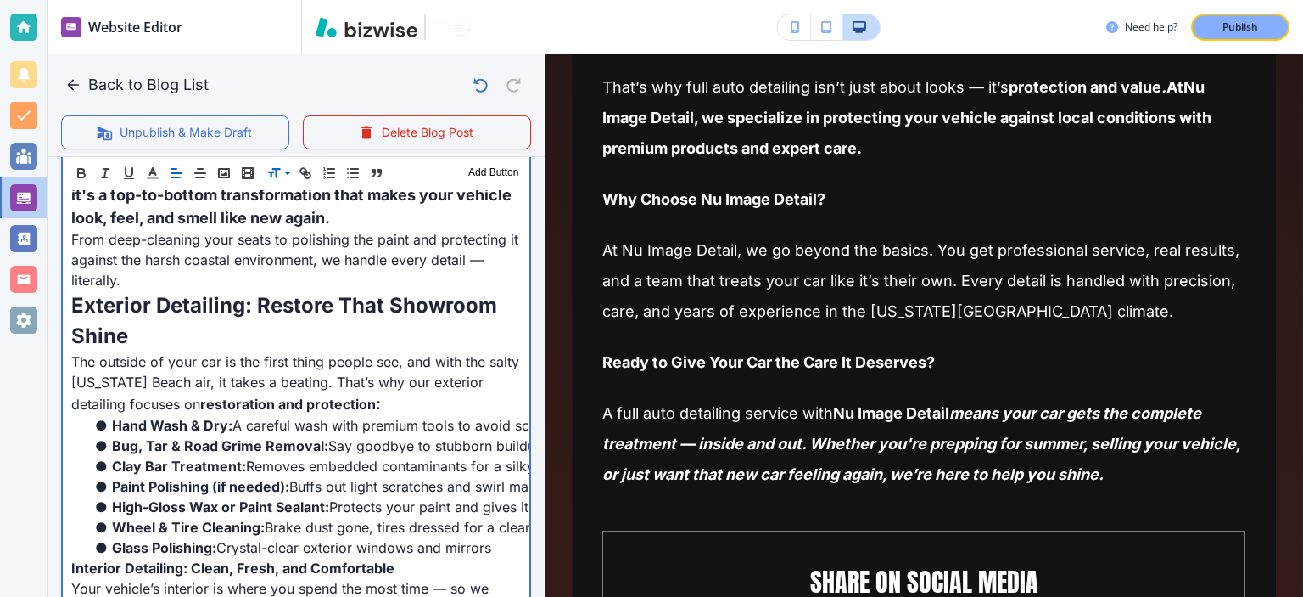
click at [364, 376] on span "The outside of your car is the first thing people see, and with the salty Virgi…" at bounding box center [297, 382] width 452 height 59
click at [398, 376] on span "The outside of your car is the first thing people see, and with the salty Virgi…" at bounding box center [297, 382] width 452 height 59
click at [416, 381] on span "The outside of your car is the first thing people see, and with the salty Virgi…" at bounding box center [297, 382] width 452 height 59
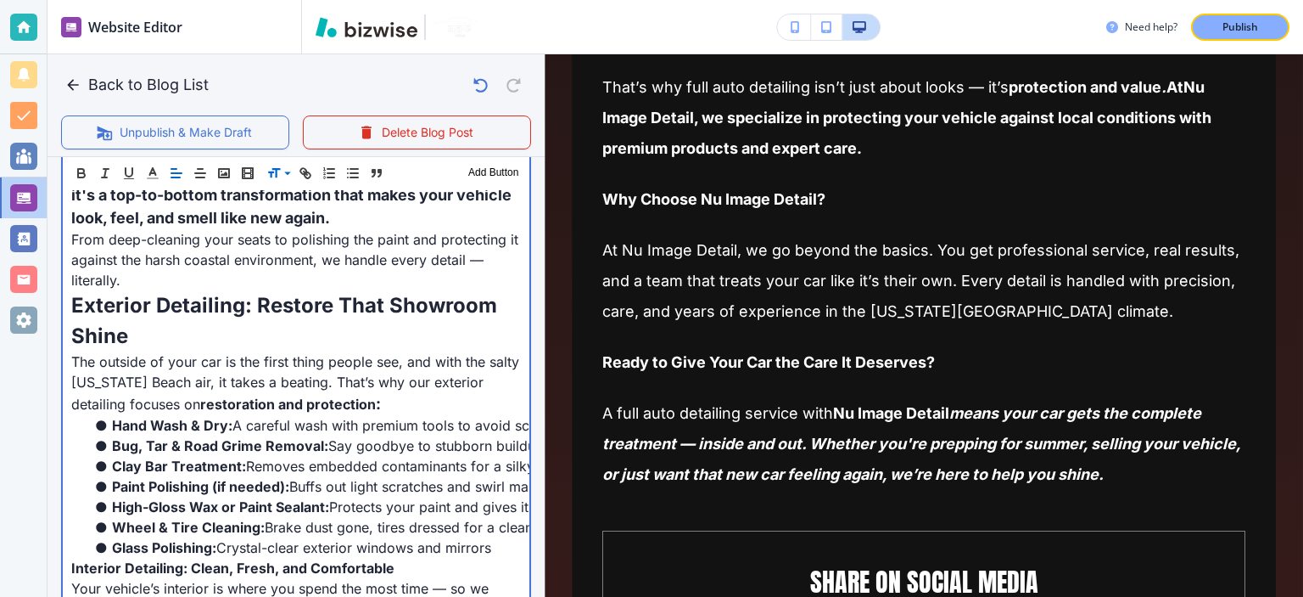
click at [416, 381] on span "The outside of your car is the first thing people see, and with the salty Virgi…" at bounding box center [297, 382] width 452 height 59
click at [475, 383] on span "The outside of your car is the first thing people see, and with the salty Virgi…" at bounding box center [297, 382] width 452 height 59
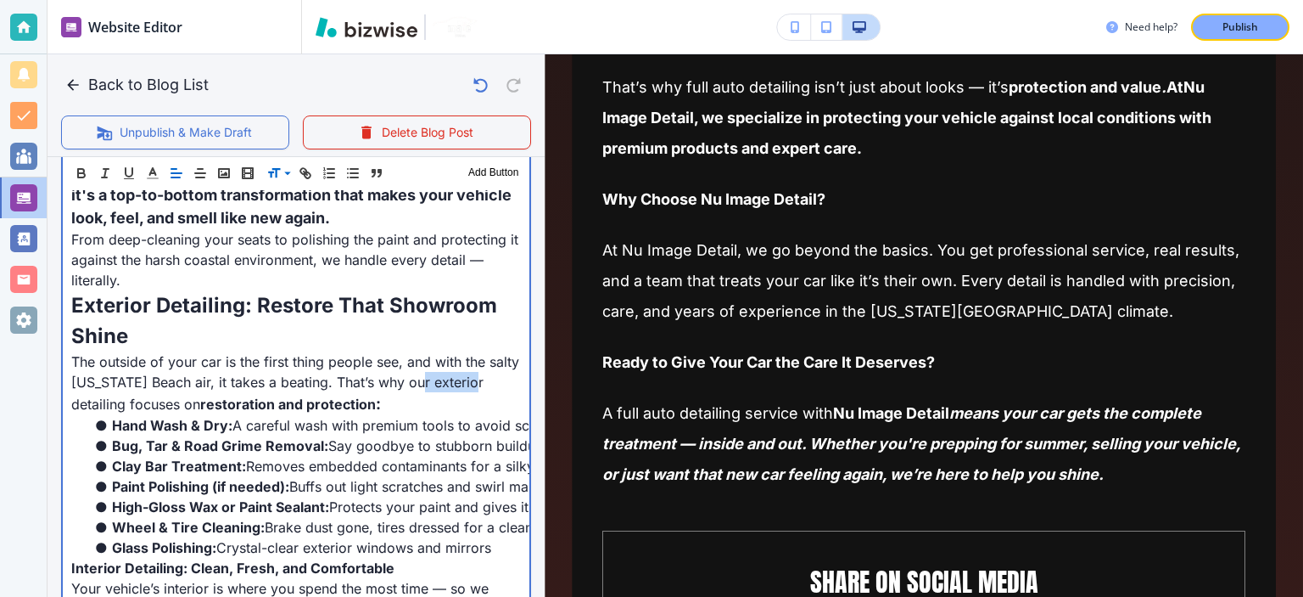
click at [475, 383] on span "The outside of your car is the first thing people see, and with the salty Virgi…" at bounding box center [297, 382] width 452 height 59
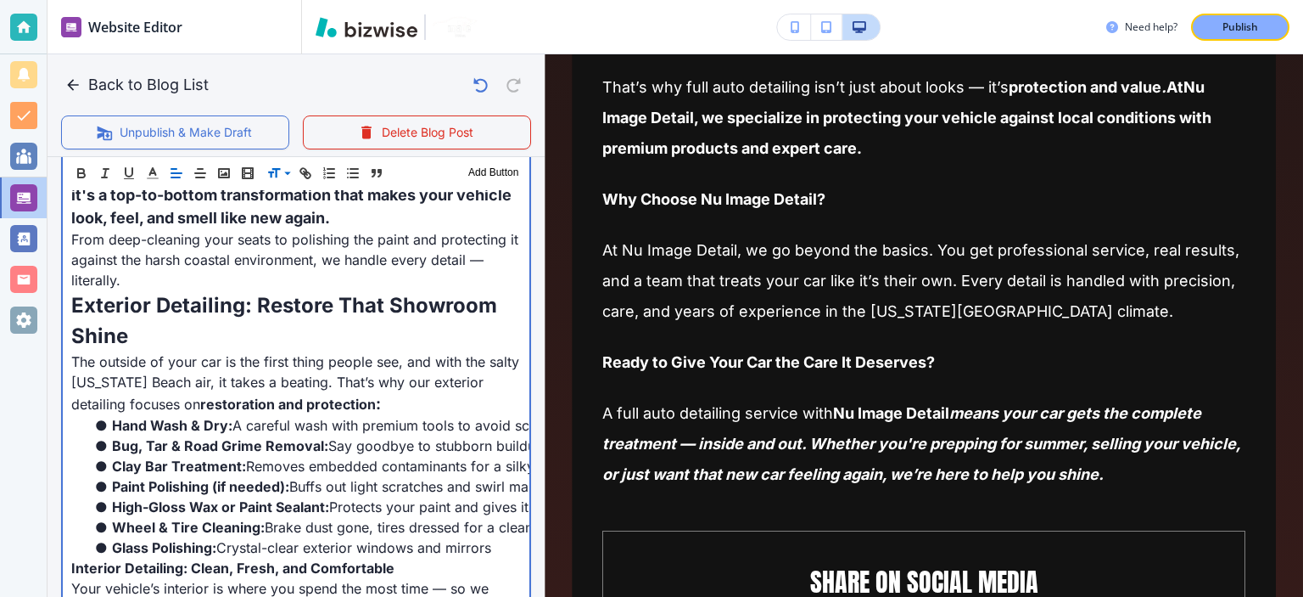
click at [475, 383] on span "The outside of your car is the first thing people see, and with the salty Virgi…" at bounding box center [297, 382] width 452 height 59
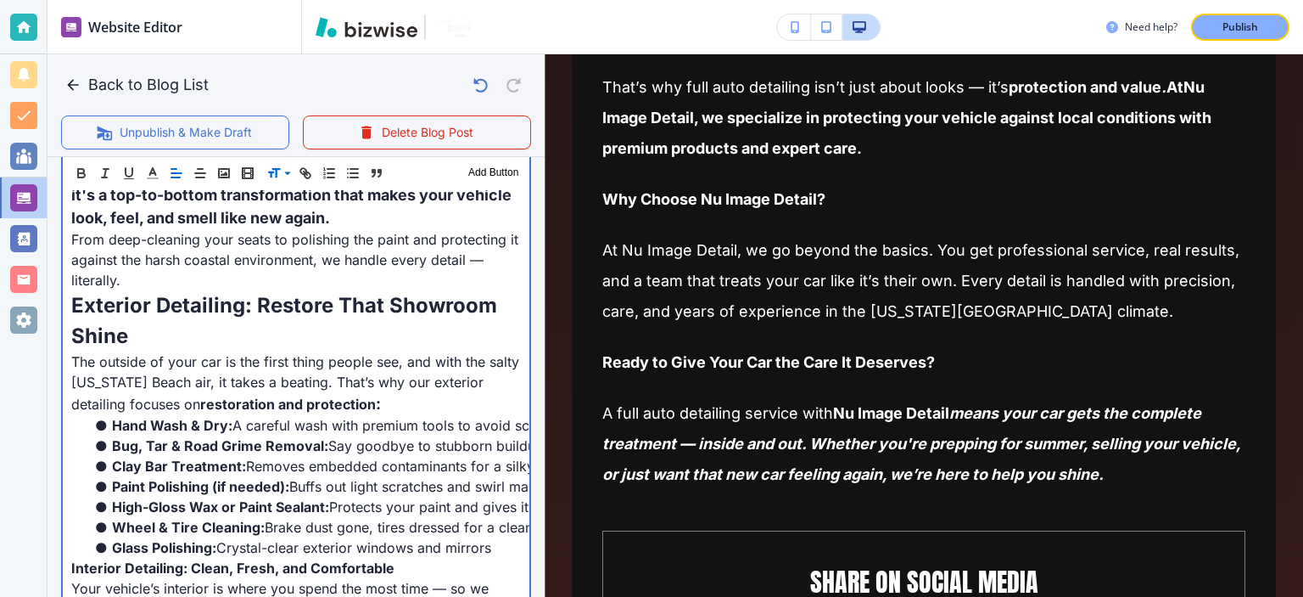
click at [105, 465] on li "Clay Bar Treatment: Removes embedded contaminants for a silky-smooth finish" at bounding box center [306, 466] width 429 height 20
click at [212, 424] on span "Hand Wash & Dry:" at bounding box center [172, 425] width 120 height 17
click at [221, 419] on span "Hand Wash & Dry:" at bounding box center [172, 425] width 120 height 17
click at [244, 407] on span "restoration and protection" at bounding box center [288, 403] width 176 height 17
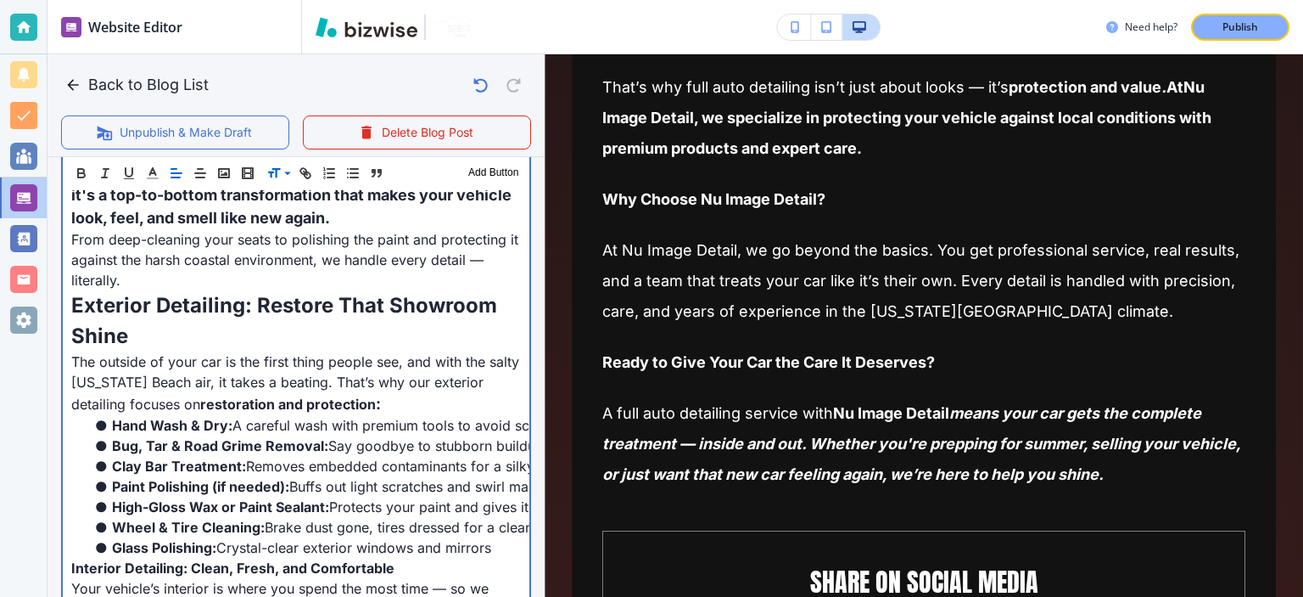
click at [357, 406] on span "restoration and protection" at bounding box center [288, 403] width 176 height 17
click at [394, 406] on p "The outside of your car is the first thing people see, and with the salty Virgi…" at bounding box center [296, 383] width 450 height 64
click at [411, 437] on span "Say goodbye to stubborn buildup" at bounding box center [436, 445] width 216 height 17
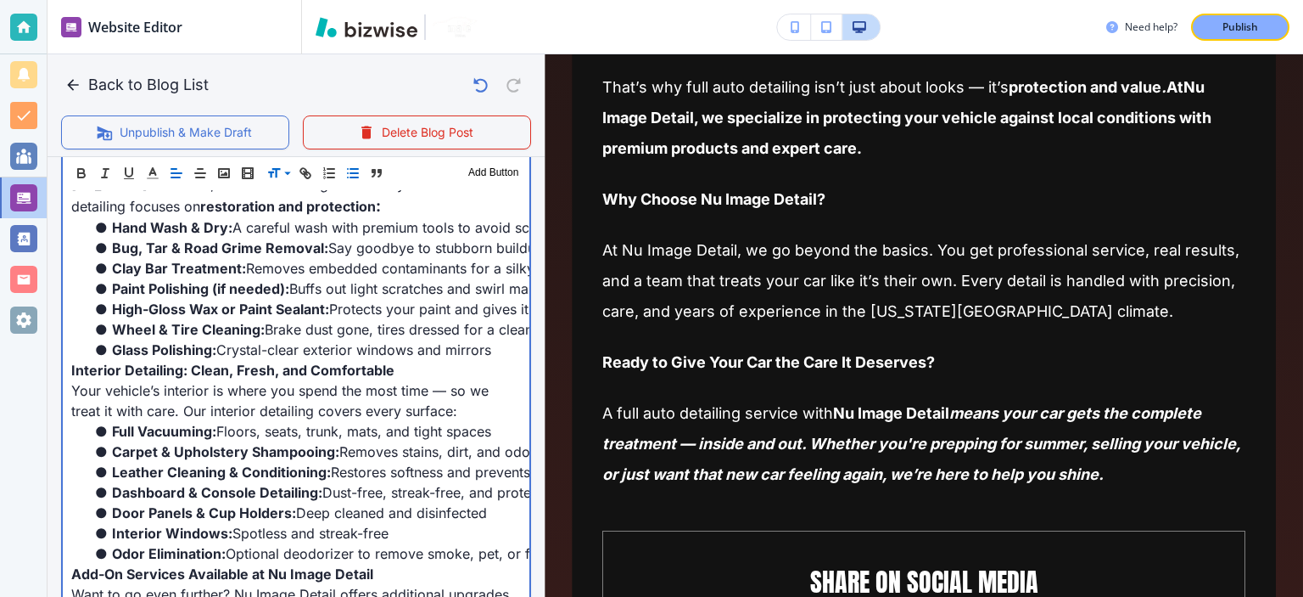
click at [263, 372] on span "Interior Detailing: Clean, Fresh, and Comfortable" at bounding box center [232, 369] width 323 height 17
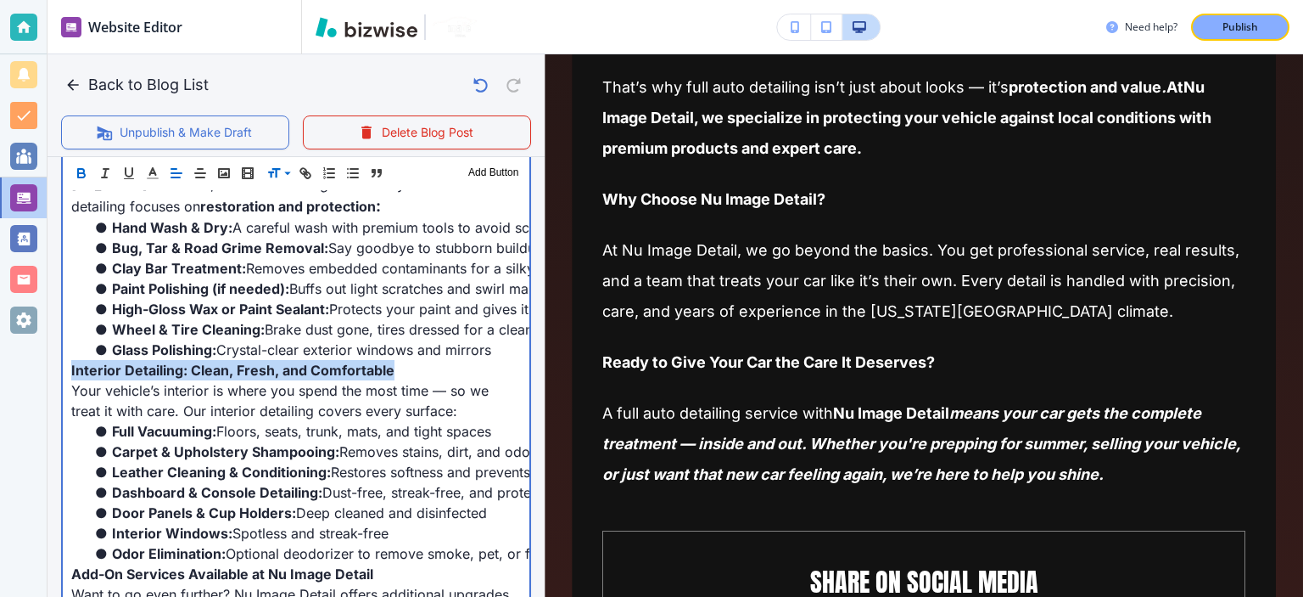
click at [263, 372] on span "Interior Detailing: Clean, Fresh, and Comfortable" at bounding box center [232, 369] width 323 height 17
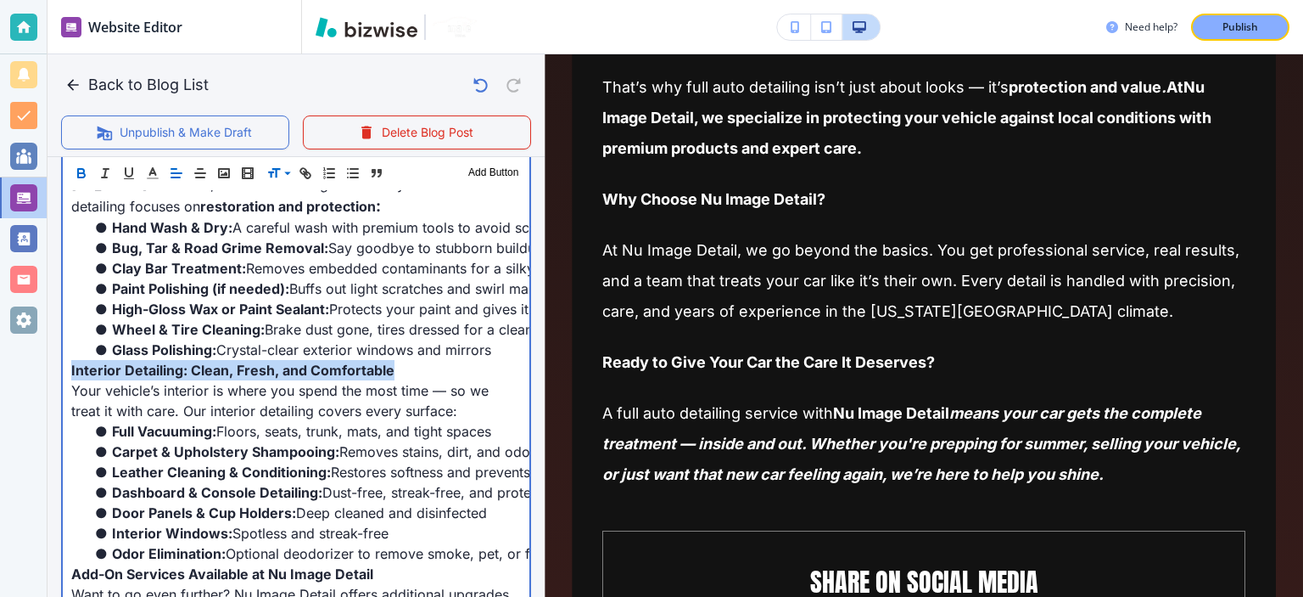
click at [263, 372] on span "Interior Detailing: Clean, Fresh, and Comfortable" at bounding box center [232, 369] width 323 height 17
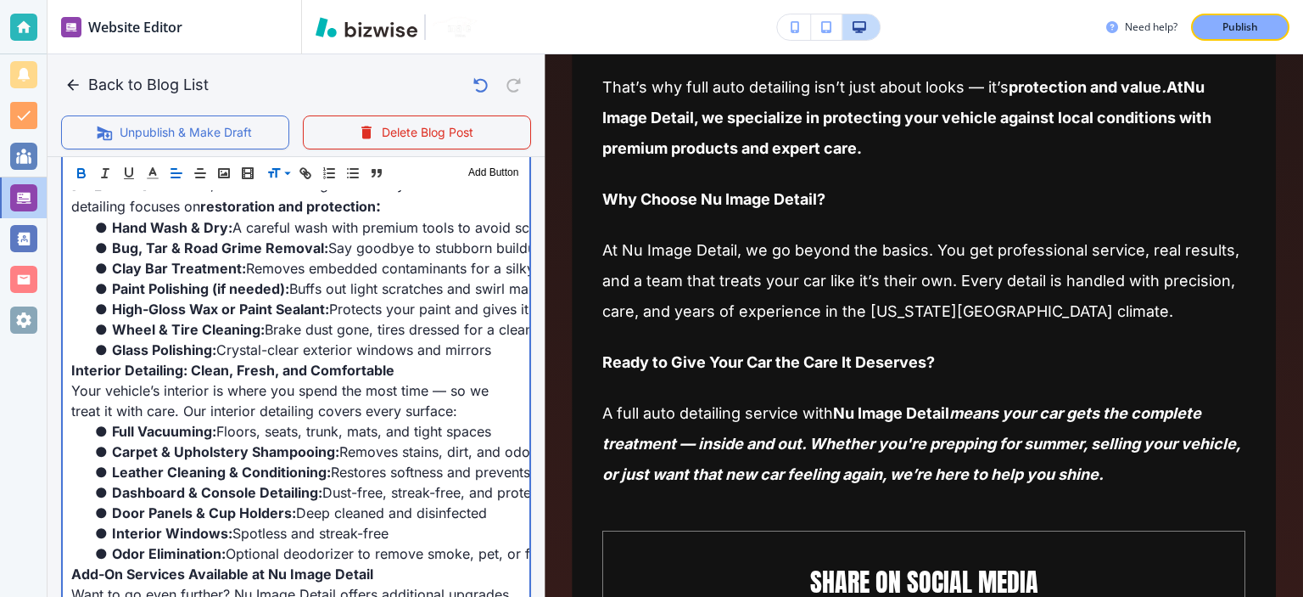
click at [280, 413] on span "Your vehicle’s interior is where you spend the most time — so we treat it with …" at bounding box center [282, 400] width 422 height 37
click at [348, 413] on span "Your vehicle’s interior is where you spend the most time — so we treat it with …" at bounding box center [282, 400] width 422 height 37
click at [217, 404] on span "Your vehicle’s interior is where you spend the most time — so we treat it with …" at bounding box center [282, 400] width 422 height 37
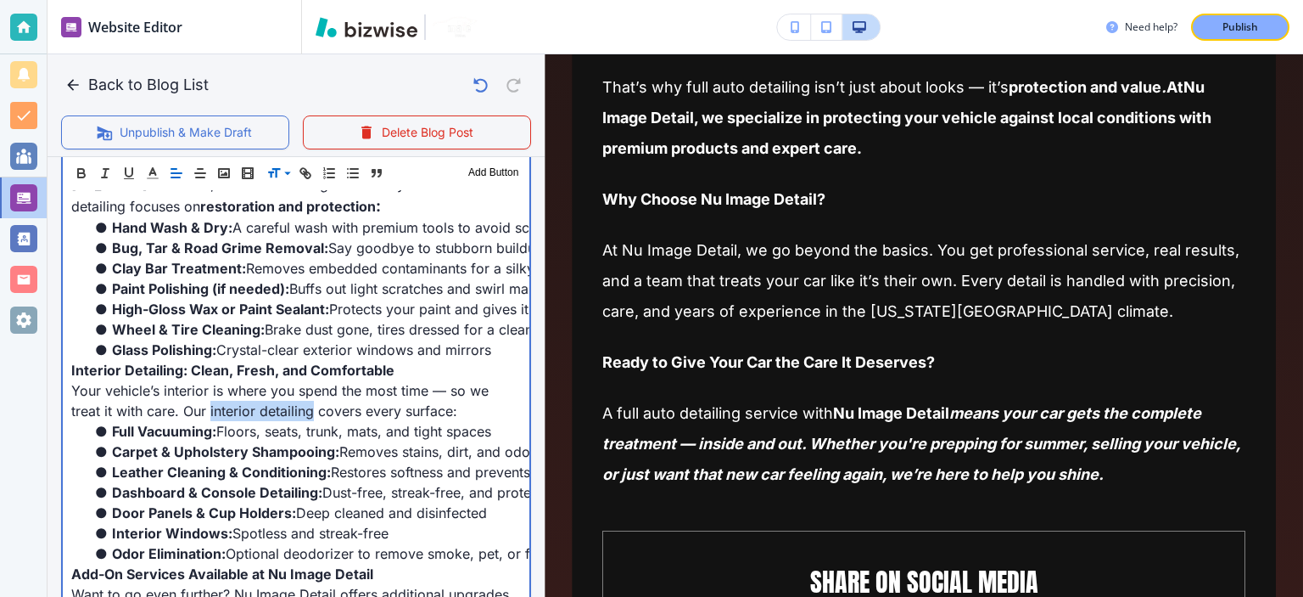
drag, startPoint x: 311, startPoint y: 411, endPoint x: 208, endPoint y: 410, distance: 102.7
click at [208, 410] on span "Your vehicle’s interior is where you spend the most time — so we treat it with …" at bounding box center [282, 400] width 422 height 37
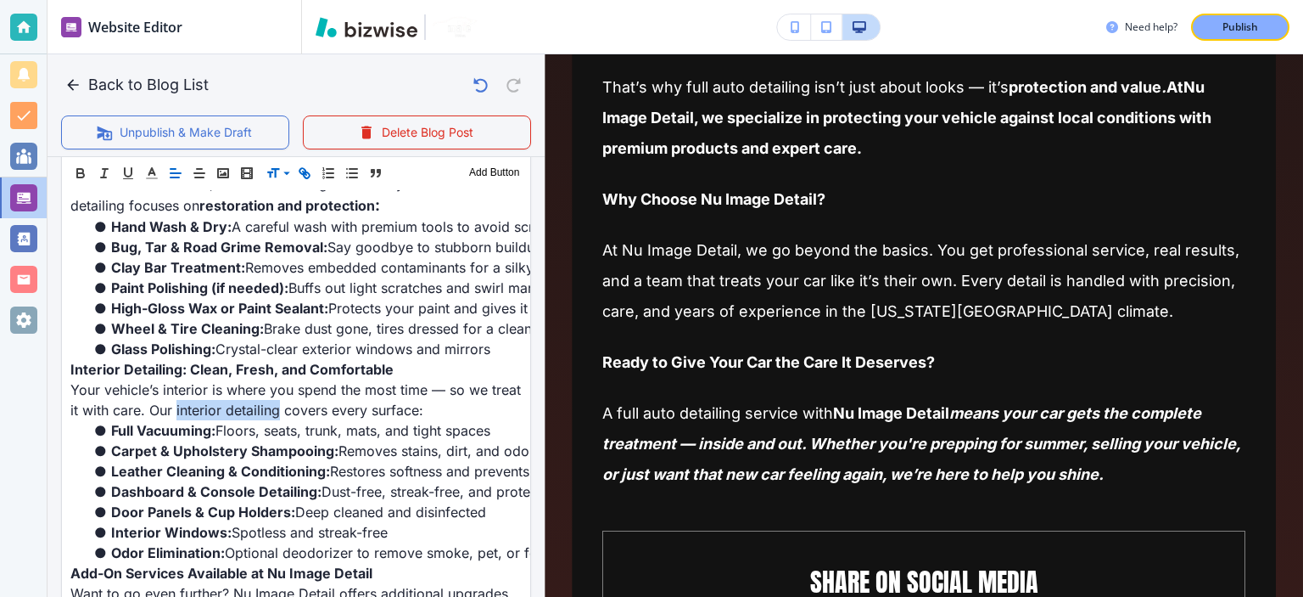
click at [306, 167] on icon "button" at bounding box center [304, 172] width 15 height 15
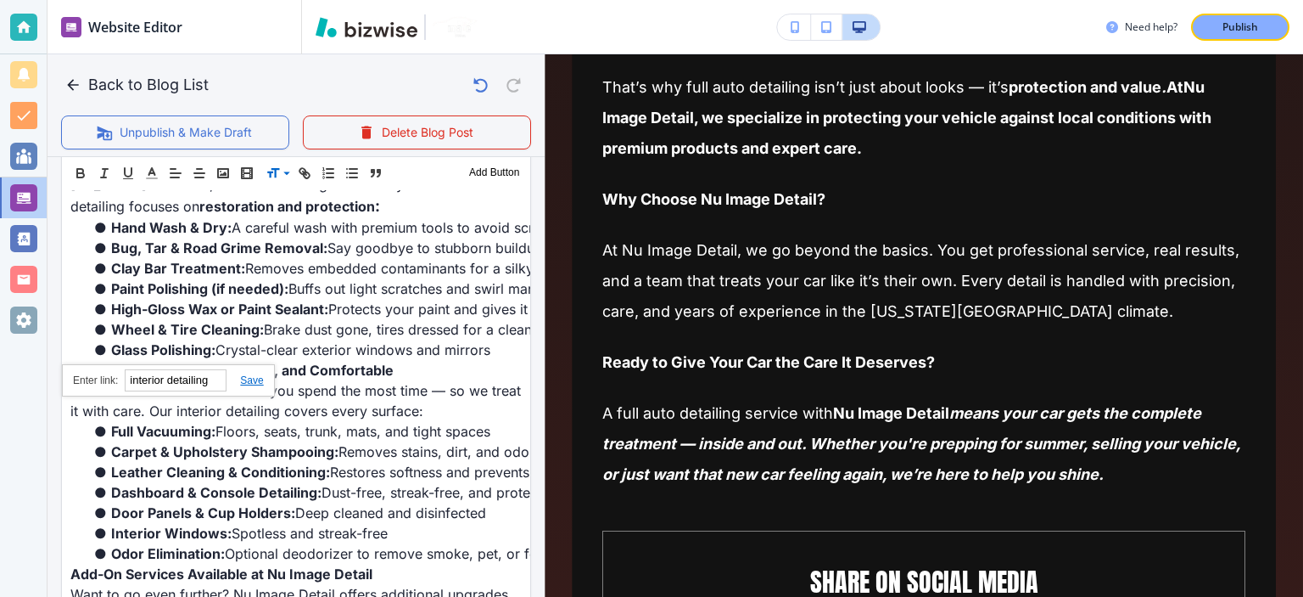
paste input "https://www.nuimagedetail.com/interior-"
click at [243, 376] on link at bounding box center [245, 380] width 36 height 12
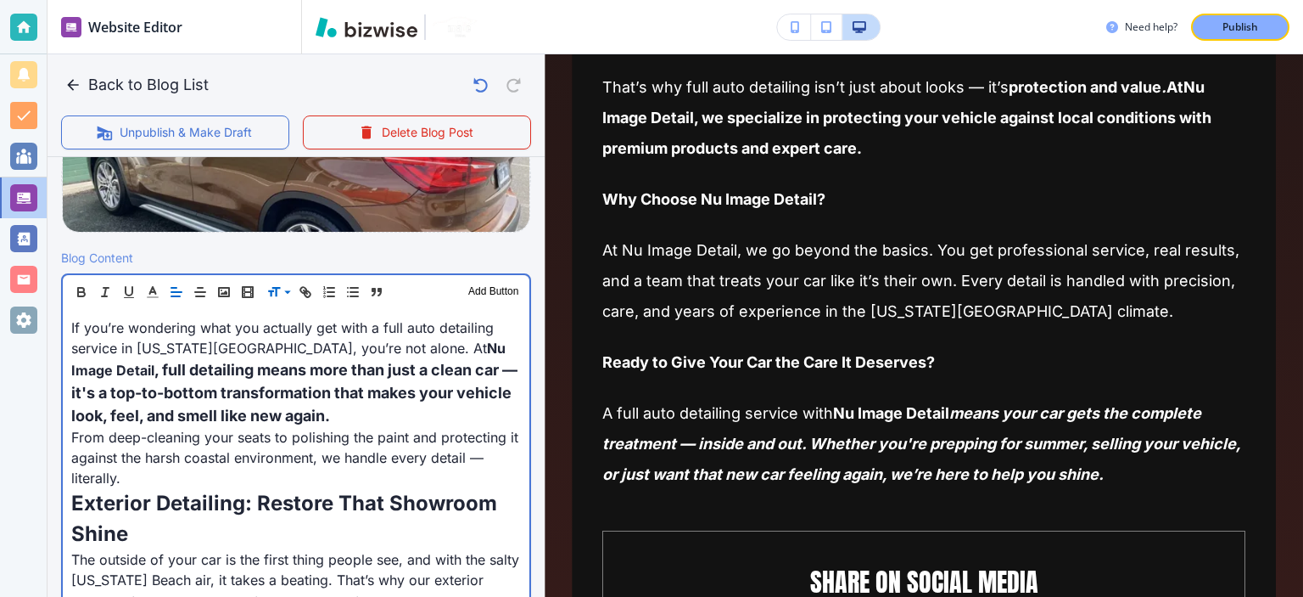
click at [367, 348] on span "Nu Image Detail" at bounding box center [290, 358] width 438 height 39
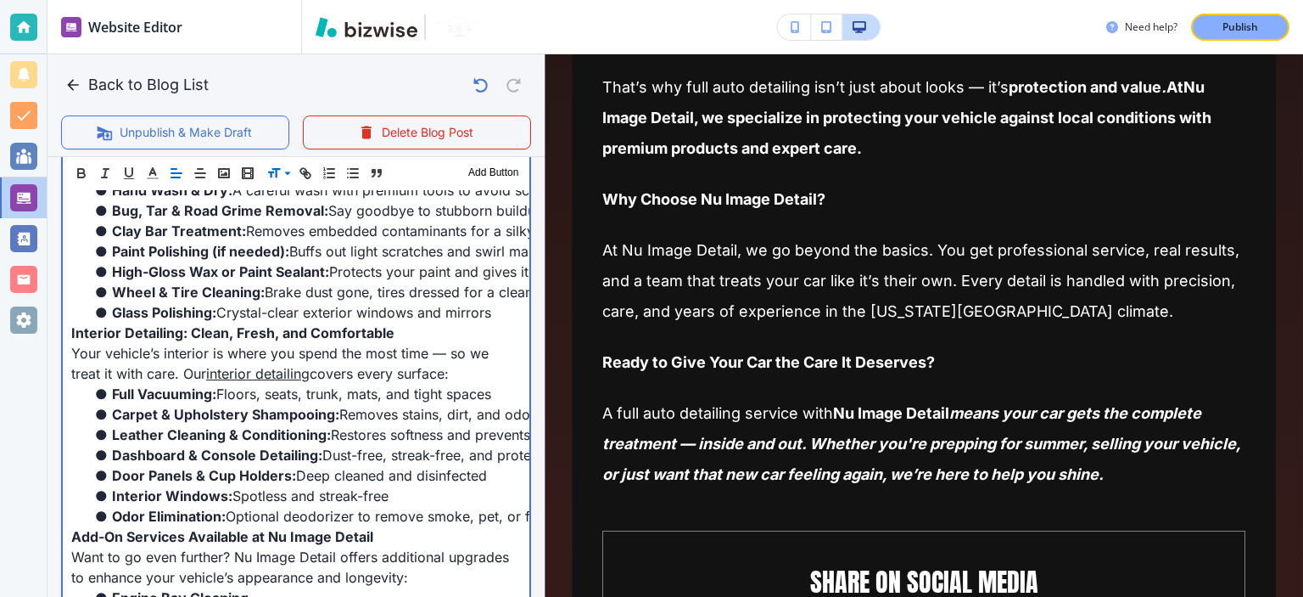
scroll to position [860, 0]
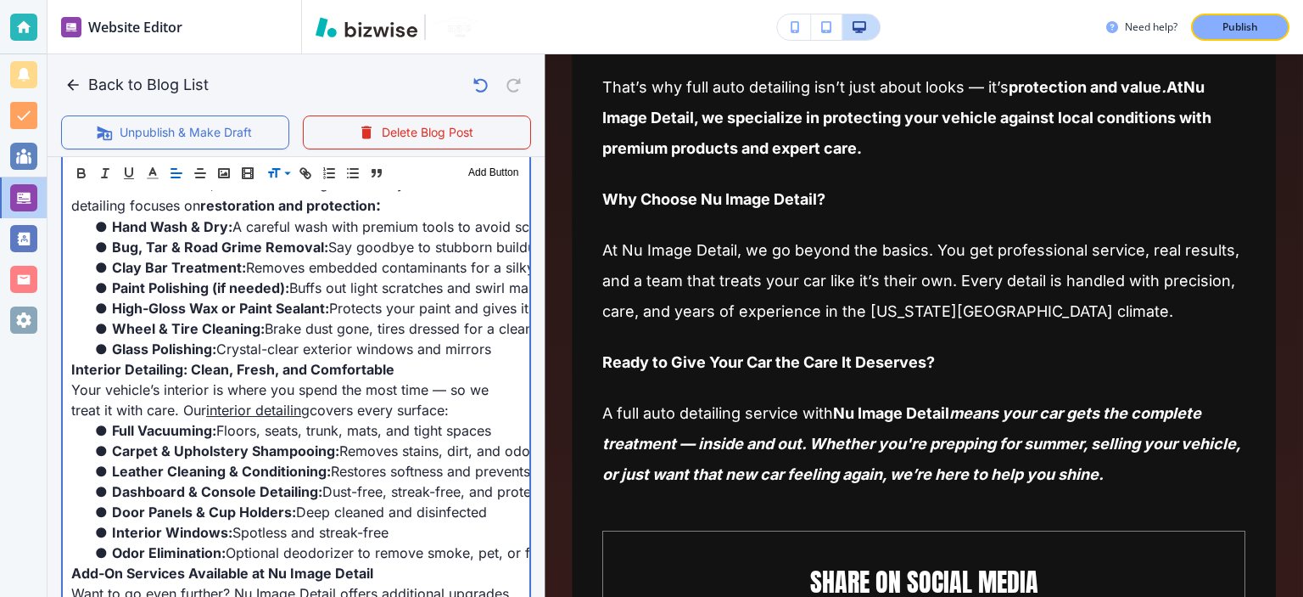
click at [373, 440] on li "Carpet & Upholstery Shampooing: Removes stains, dirt, and odors" at bounding box center [306, 450] width 429 height 20
click at [377, 434] on span "Floors, seats, trunk, mats, and tight spaces" at bounding box center [353, 430] width 275 height 17
click at [424, 424] on span "Floors, seats, trunk, mats, and tight spaces" at bounding box center [353, 430] width 275 height 17
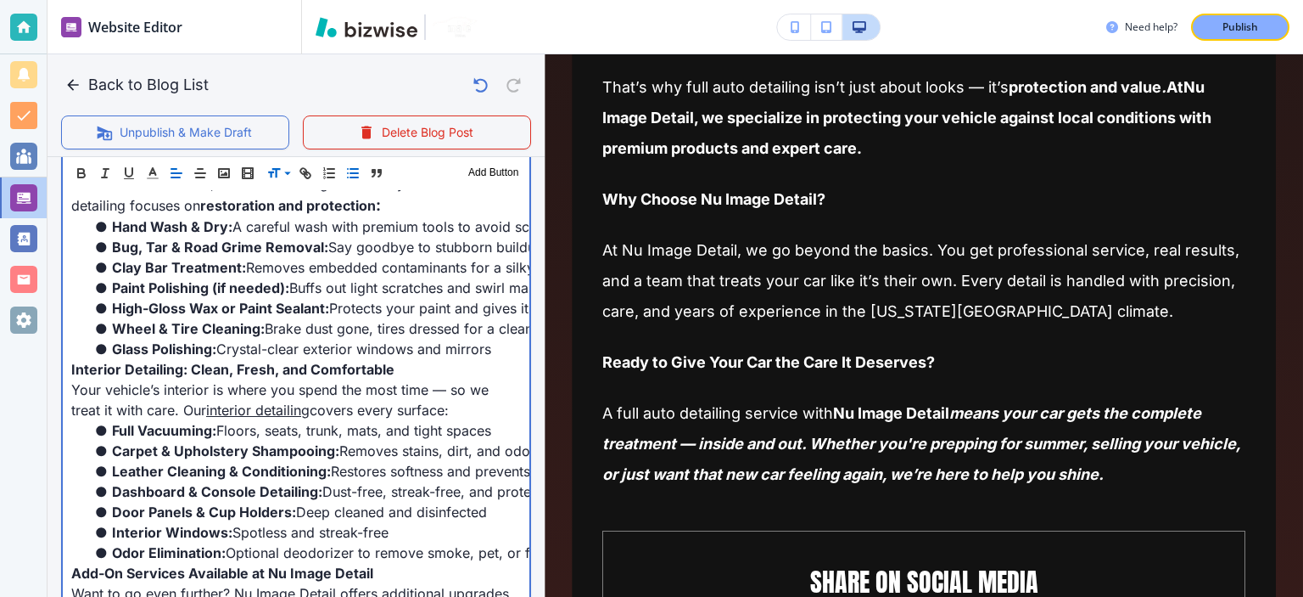
click at [465, 428] on span "Floors, seats, trunk, mats, and tight spaces" at bounding box center [353, 430] width 275 height 17
click at [473, 429] on span "Floors, seats, trunk, mats, and tight spaces" at bounding box center [353, 430] width 275 height 17
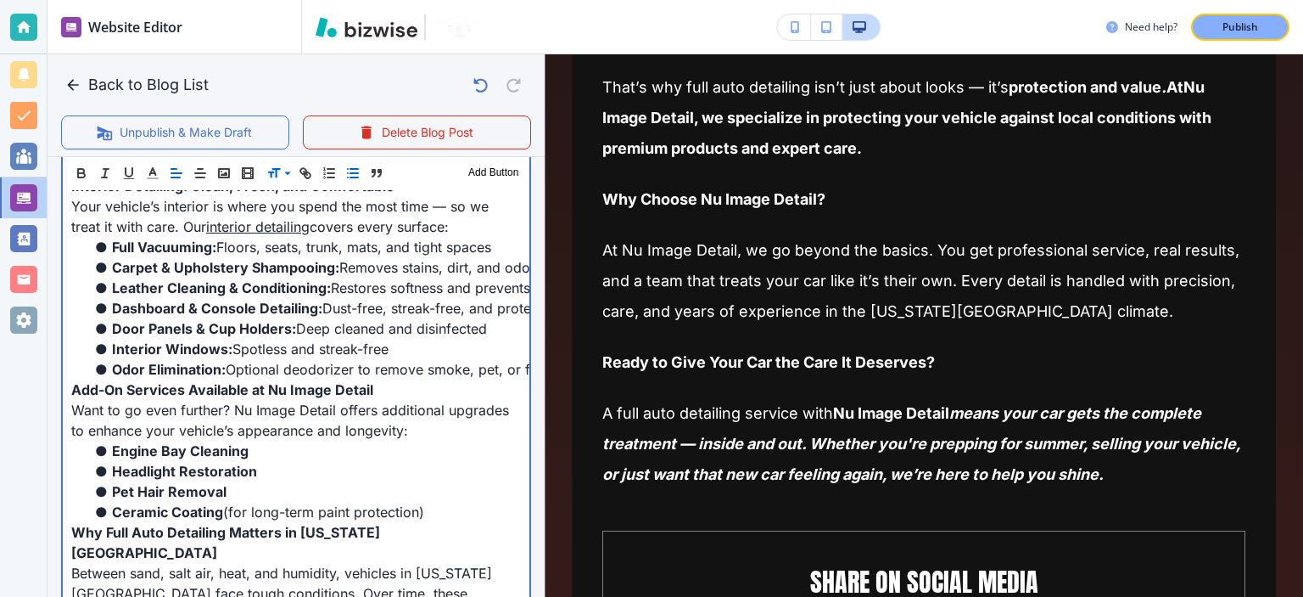
scroll to position [1058, 0]
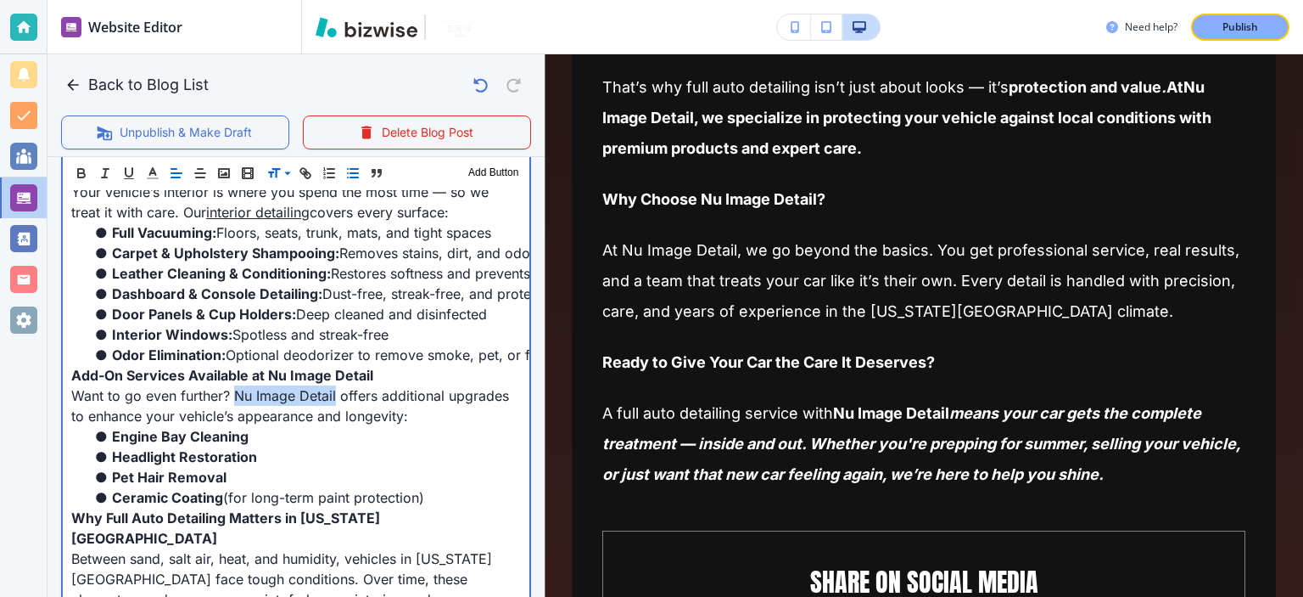
drag, startPoint x: 238, startPoint y: 396, endPoint x: 335, endPoint y: 393, distance: 97.6
click at [335, 393] on span "Want to go even further? Nu Image Detail offers additional upgrades to enhance …" at bounding box center [292, 405] width 442 height 37
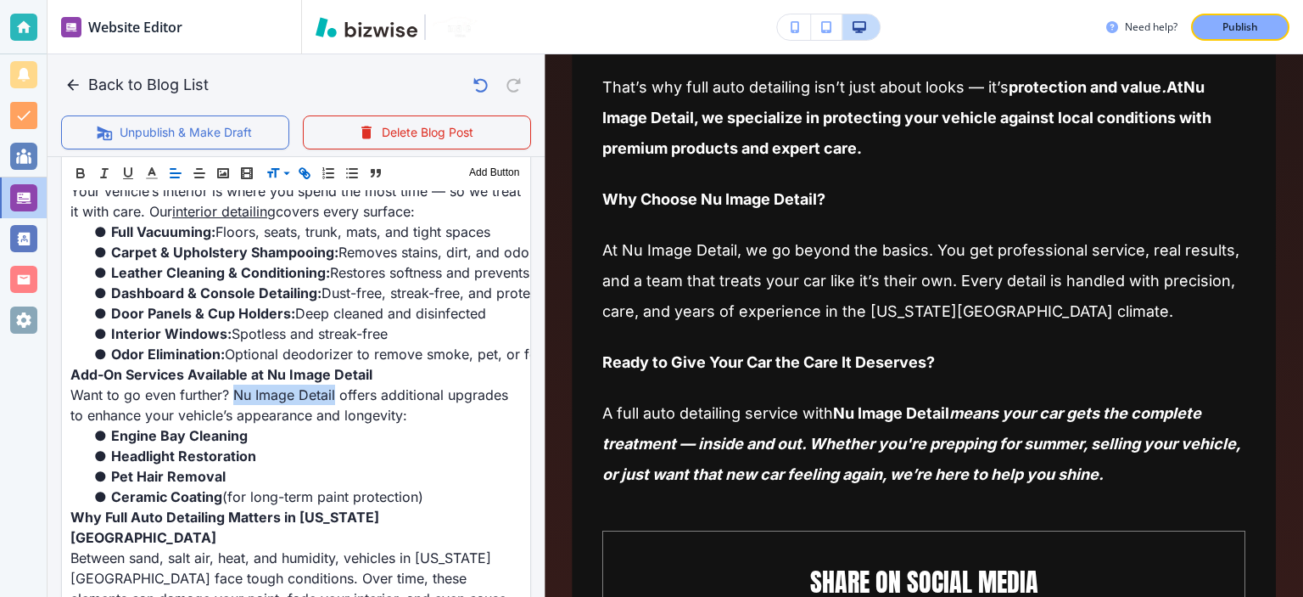
click at [305, 167] on icon "button" at bounding box center [304, 172] width 15 height 15
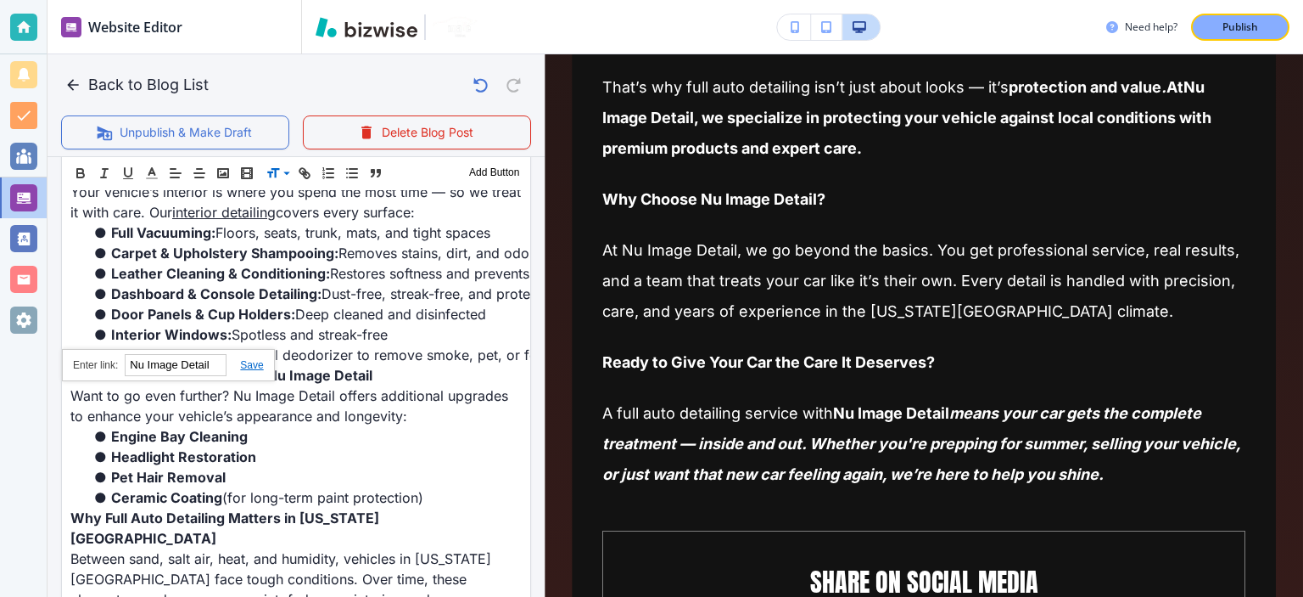
paste input "https://www.nuimagedetail.com/"
type input "https://www.nuimagedetail.com/"
click at [248, 364] on link at bounding box center [245, 365] width 36 height 12
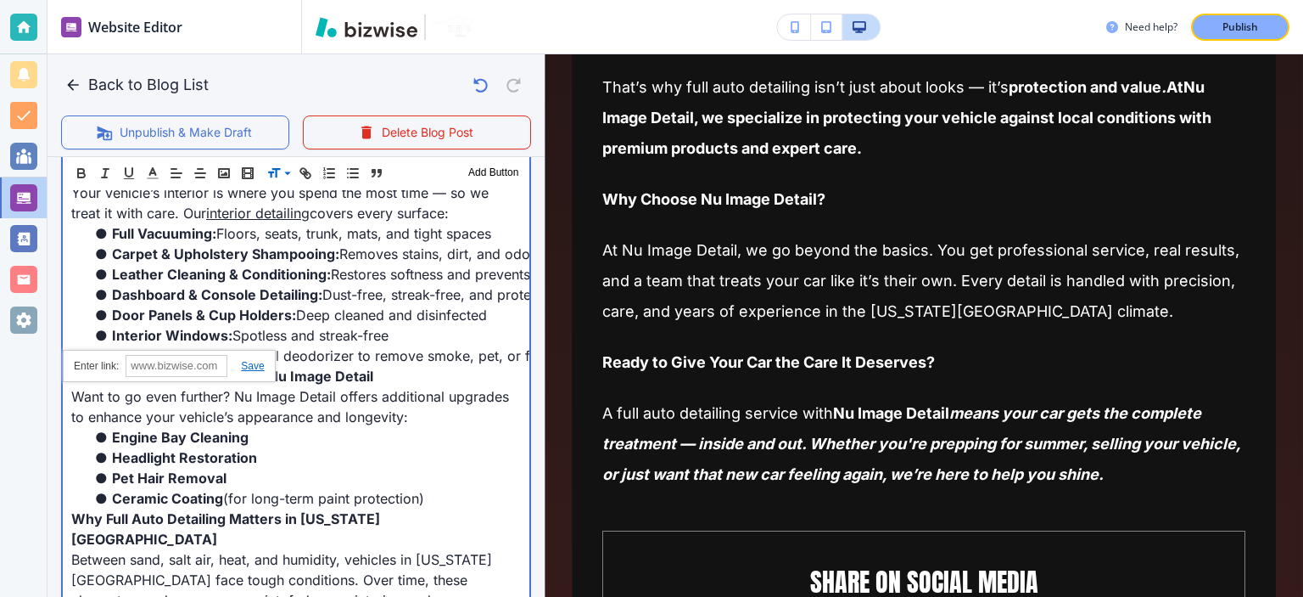
scroll to position [0, 0]
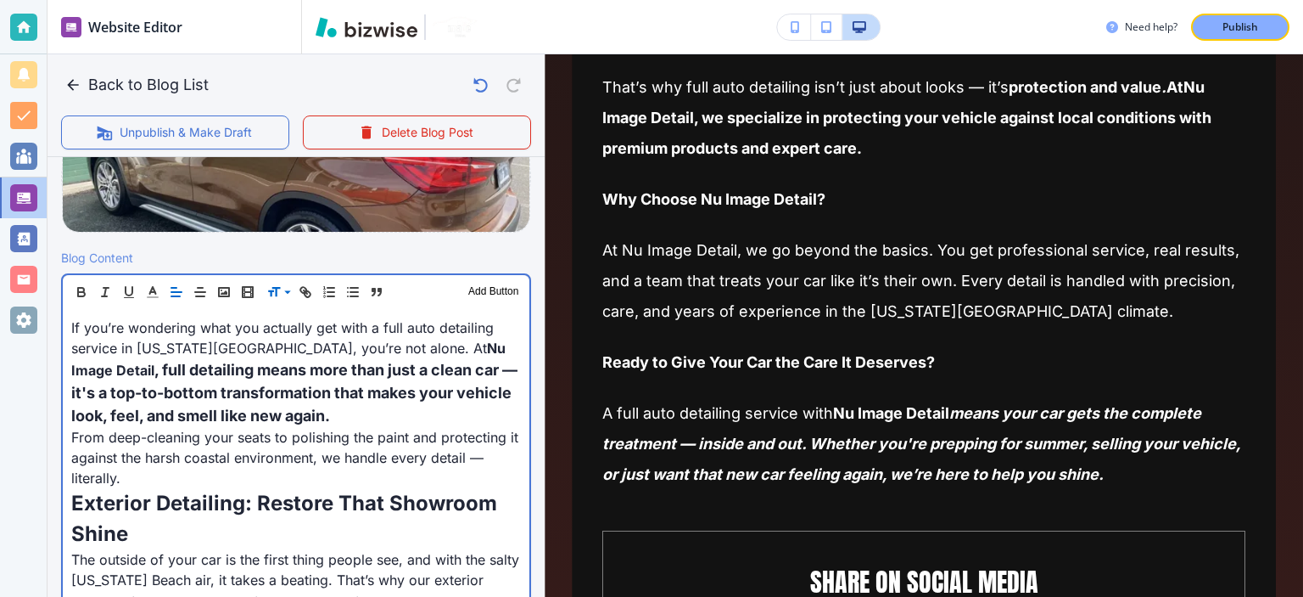
click at [332, 347] on span "If you’re wondering what you actually get with a full auto detailing service in…" at bounding box center [284, 337] width 427 height 37
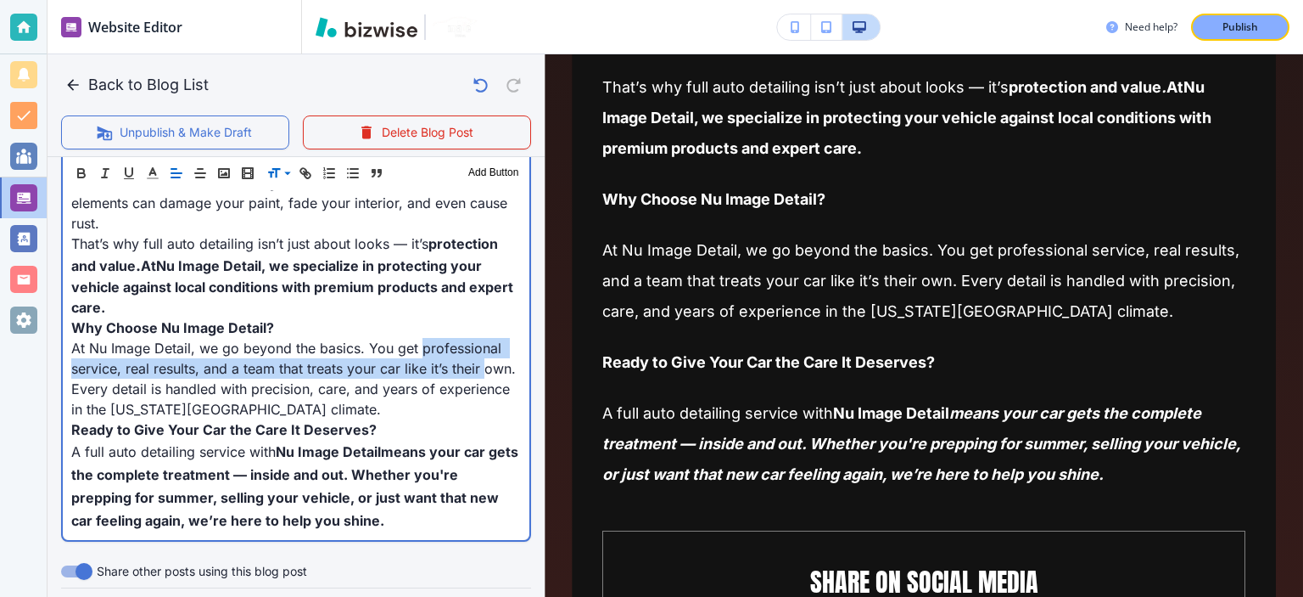
scroll to position [0, 58]
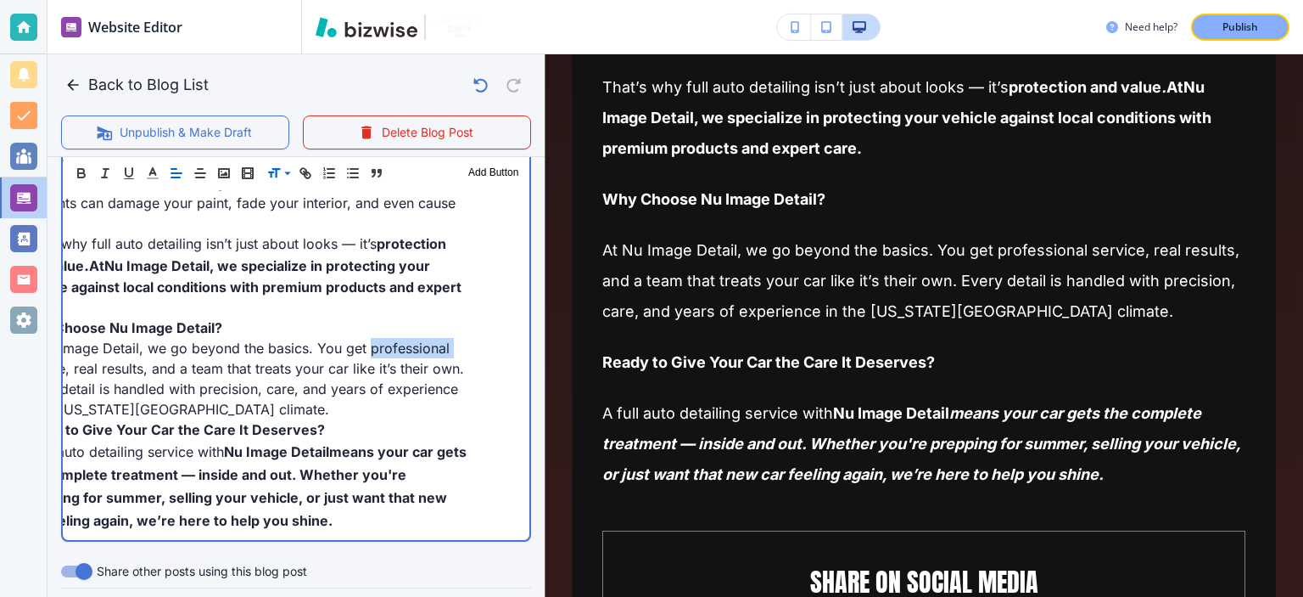
drag, startPoint x: 420, startPoint y: 308, endPoint x: 507, endPoint y: 308, distance: 86.5
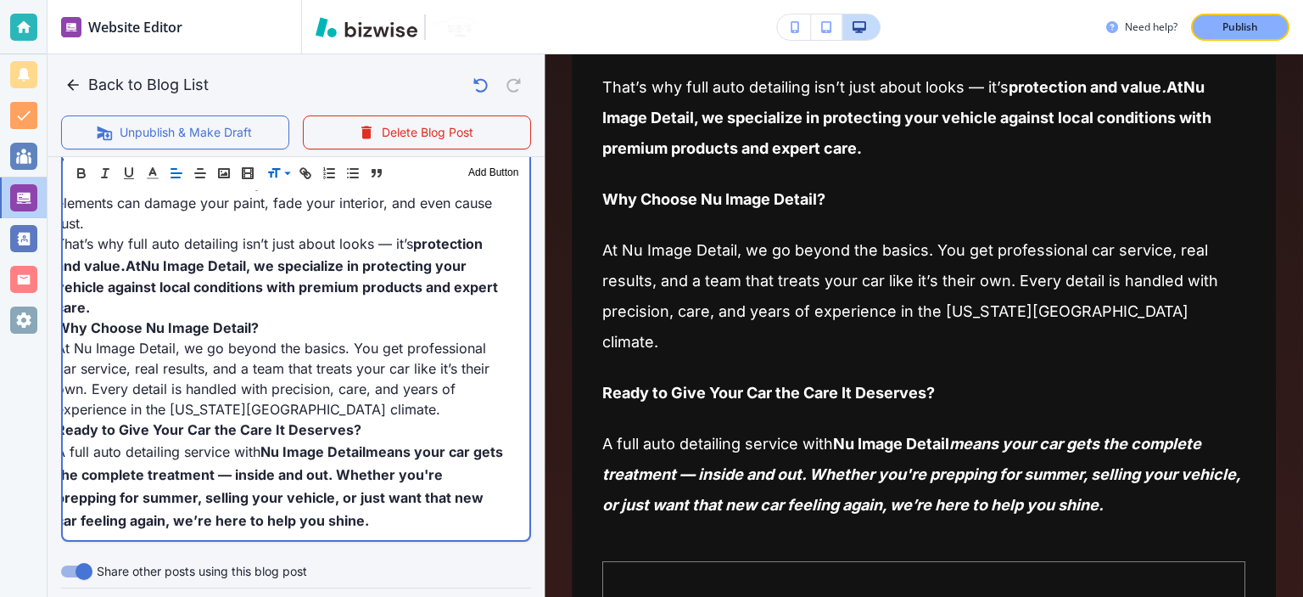
scroll to position [0, 0]
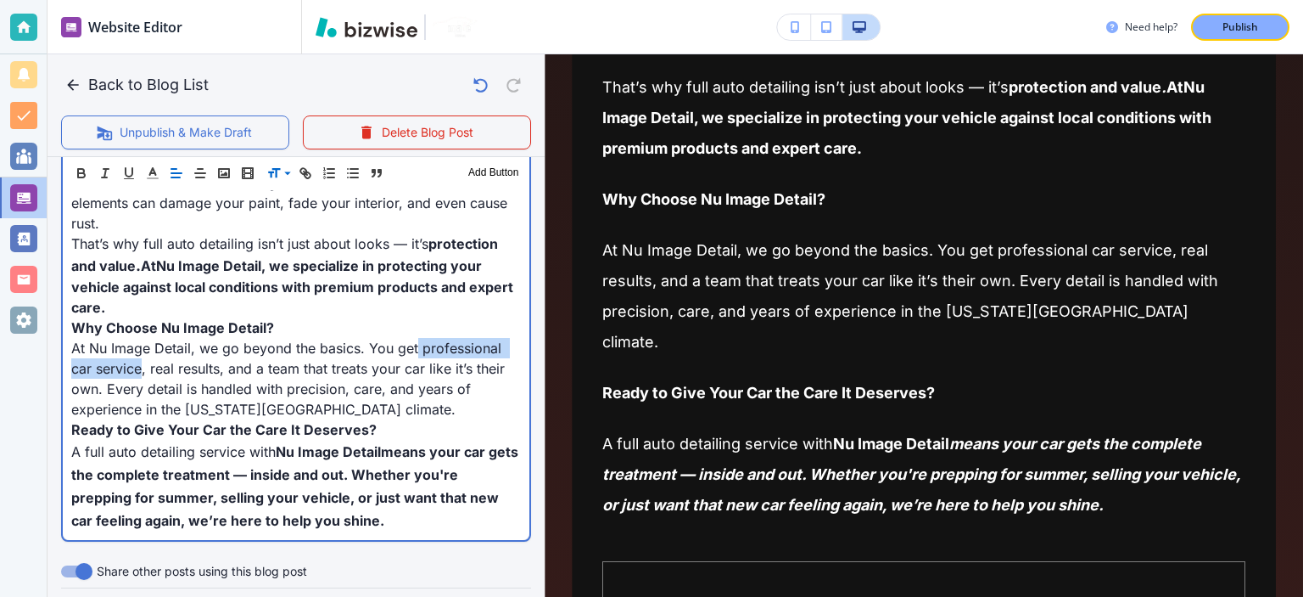
drag, startPoint x: 138, startPoint y: 328, endPoint x: 416, endPoint y: 313, distance: 277.9
click at [416, 339] on span "At Nu Image Detail, we go beyond the basics. You get professional car service, …" at bounding box center [290, 378] width 438 height 78
click at [81, 339] on span "At Nu Image Detail, we go beyond the basics. You get professional car service, …" at bounding box center [290, 378] width 438 height 78
drag, startPoint x: 420, startPoint y: 305, endPoint x: 173, endPoint y: 337, distance: 249.0
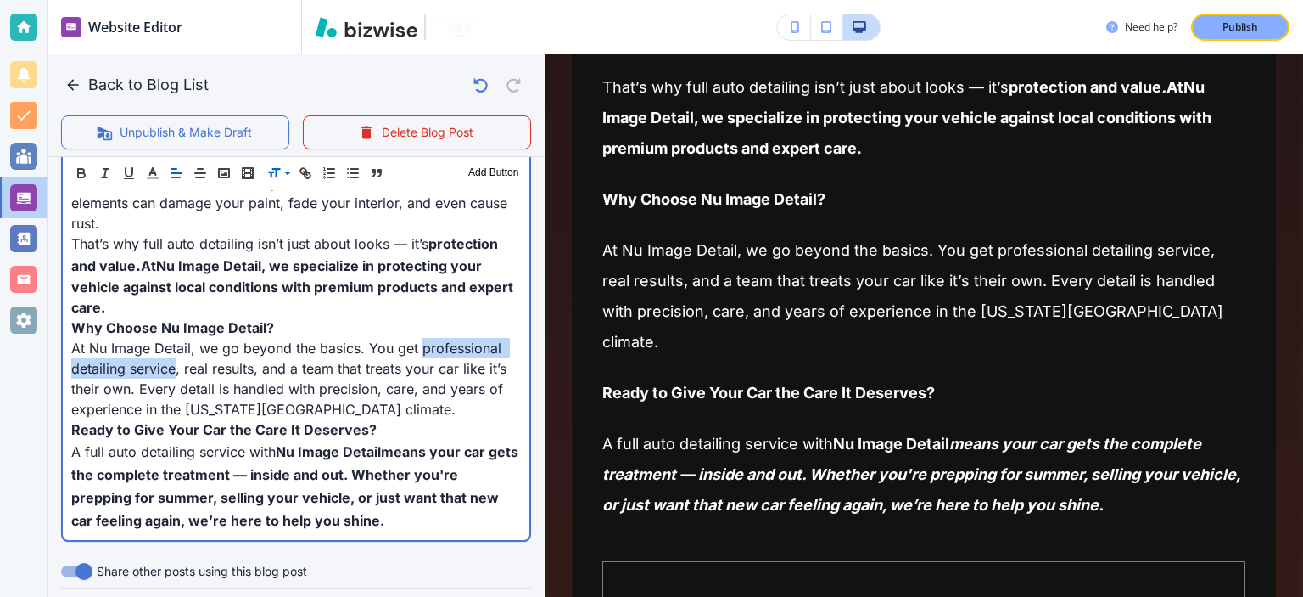
click at [173, 338] on p "At Nu Image Detail, we go beyond the basics. You get professional detailing ser…" at bounding box center [296, 378] width 450 height 81
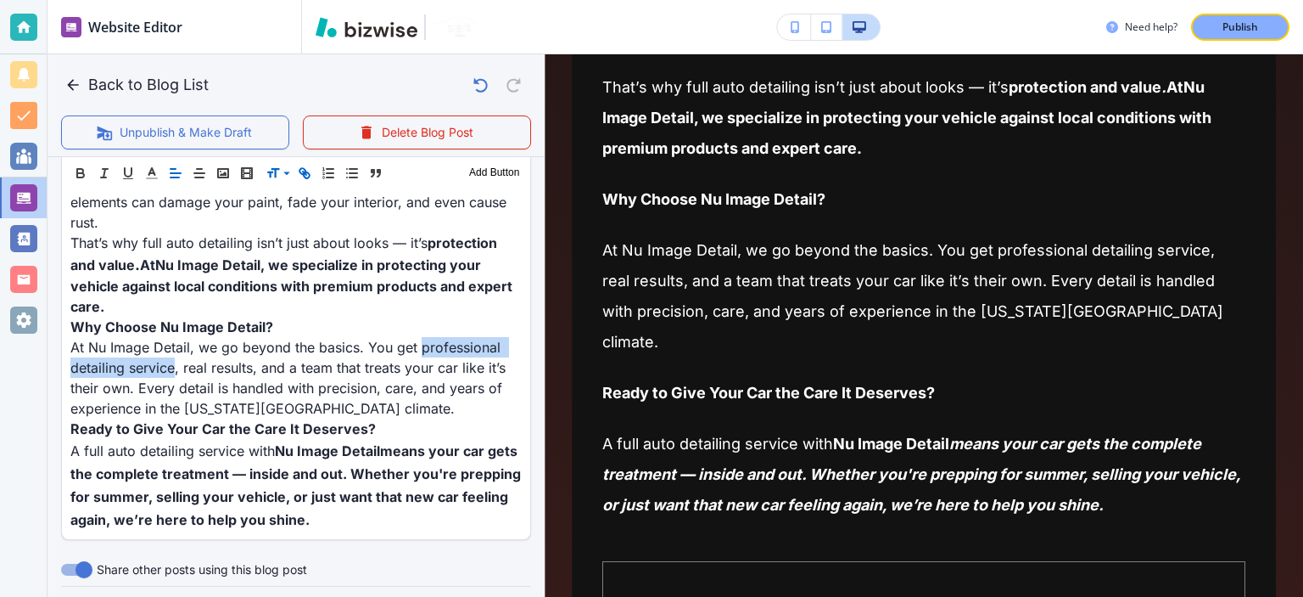
scroll to position [1454, 0]
click at [312, 175] on button "button" at bounding box center [305, 173] width 24 height 20
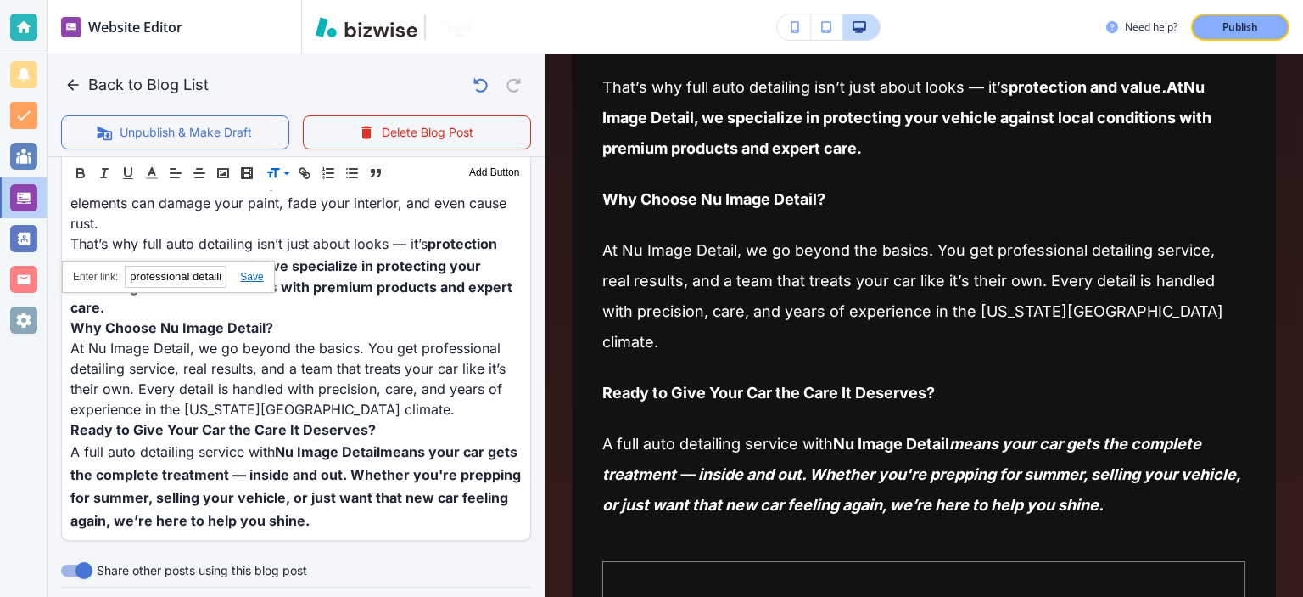
paste input "https://www.nuimagedetail.com/"
type input "https://www.nuimagedetail.com/"
click at [251, 274] on link at bounding box center [245, 277] width 36 height 12
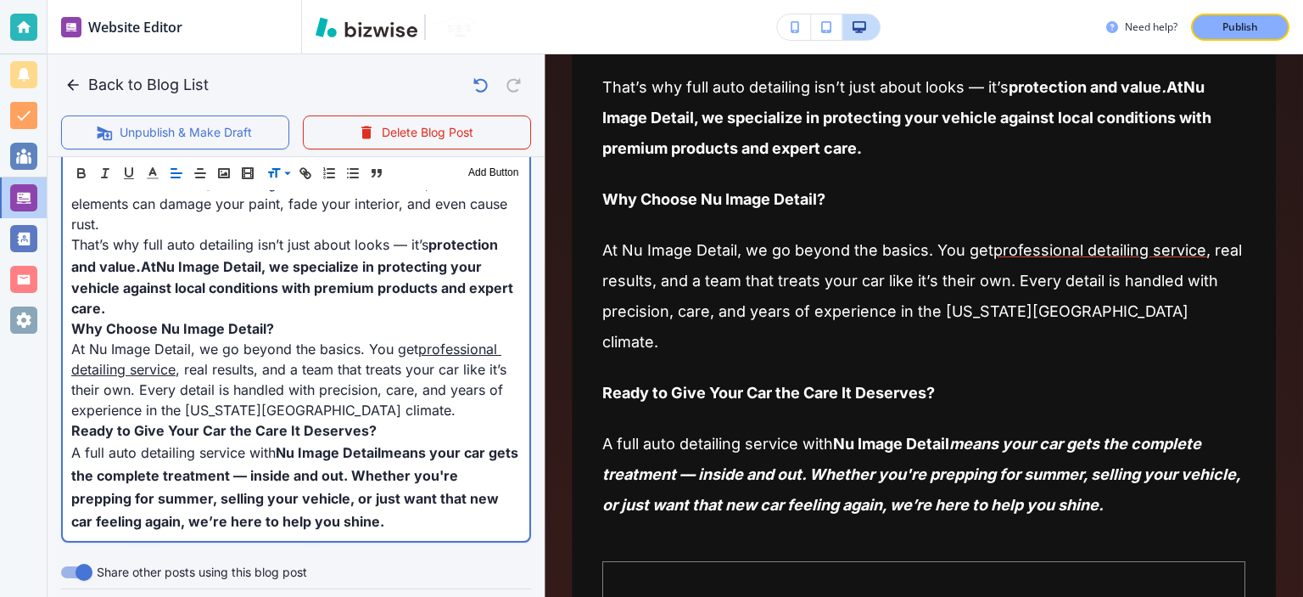
scroll to position [464, 0]
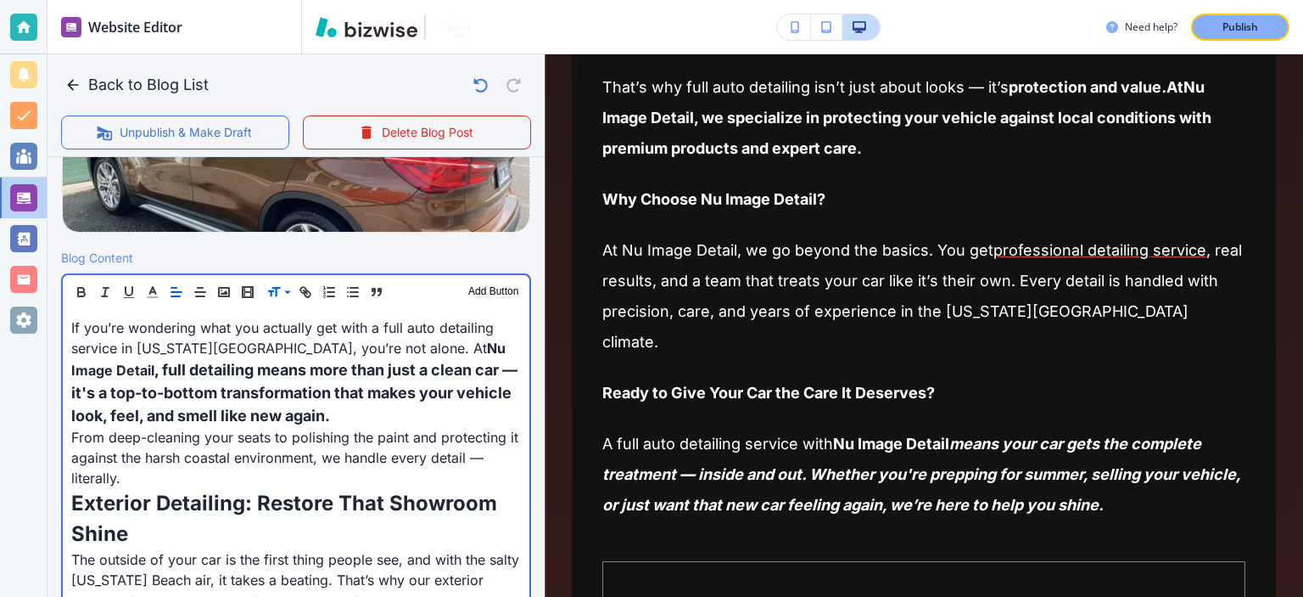
click at [337, 406] on p "If you’re wondering what you actually get with a full auto detailing service in…" at bounding box center [296, 371] width 450 height 109
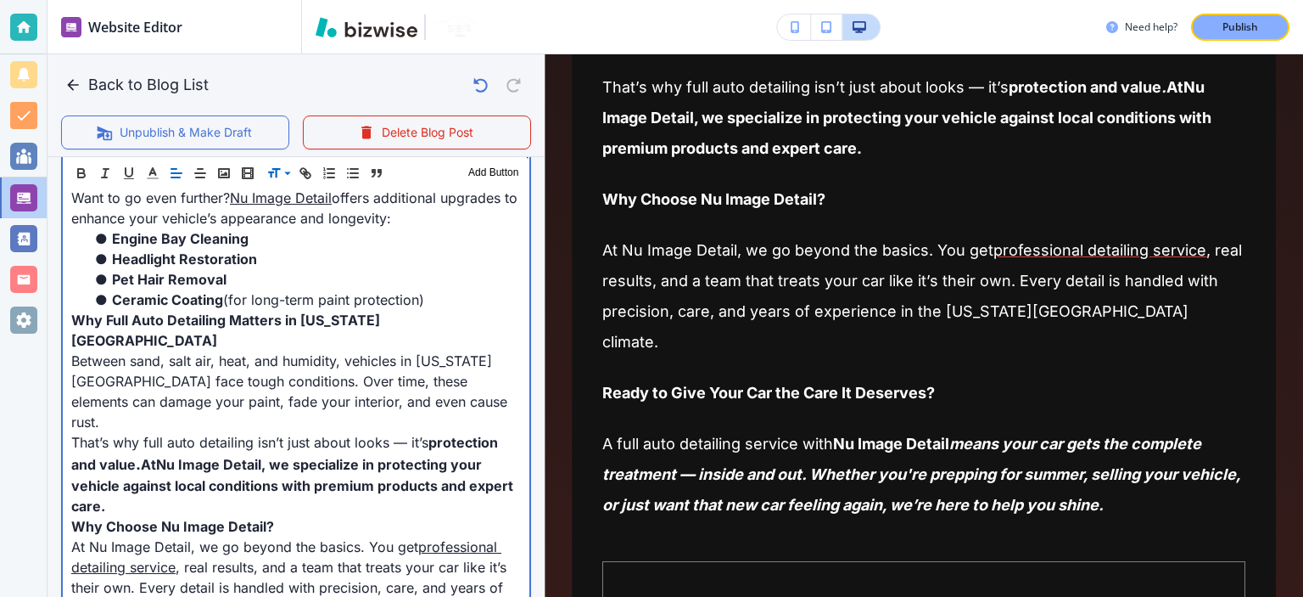
scroll to position [1454, 0]
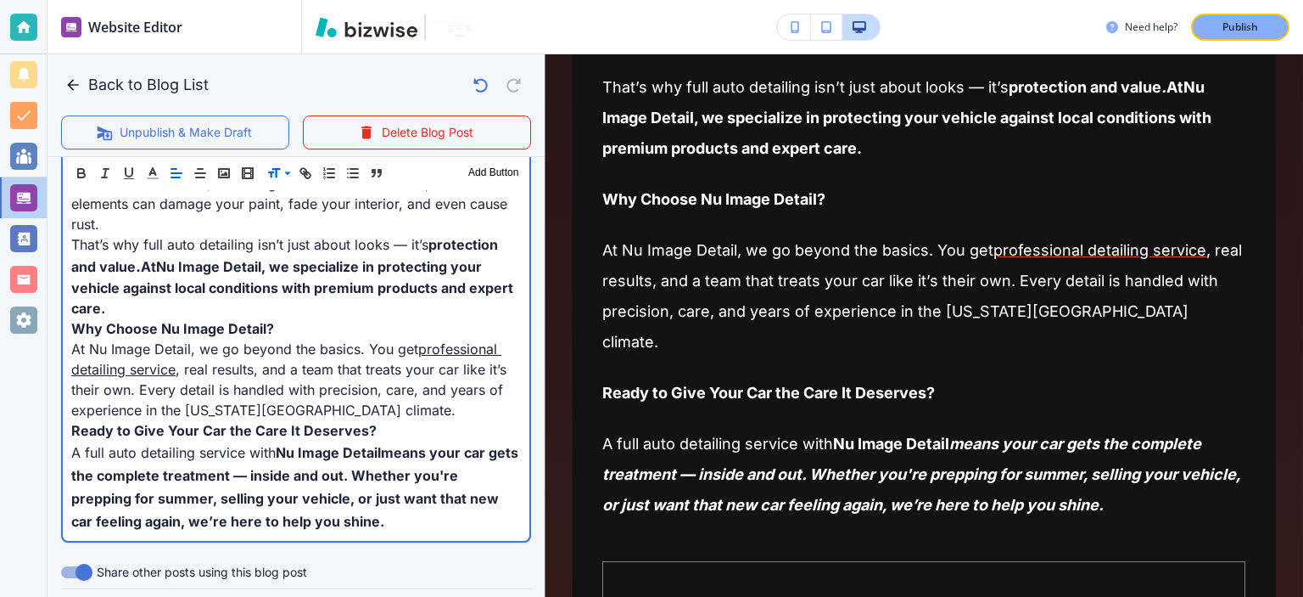
click at [316, 422] on span "Ready to Give Your Car the Care It Deserves?" at bounding box center [223, 430] width 305 height 17
click at [384, 361] on span ", real results, and a team that treats your car like it’s their own. Every deta…" at bounding box center [291, 390] width 440 height 58
click at [457, 361] on span ", real results, and a team that treats your car like it’s their own. Every deta…" at bounding box center [291, 390] width 440 height 58
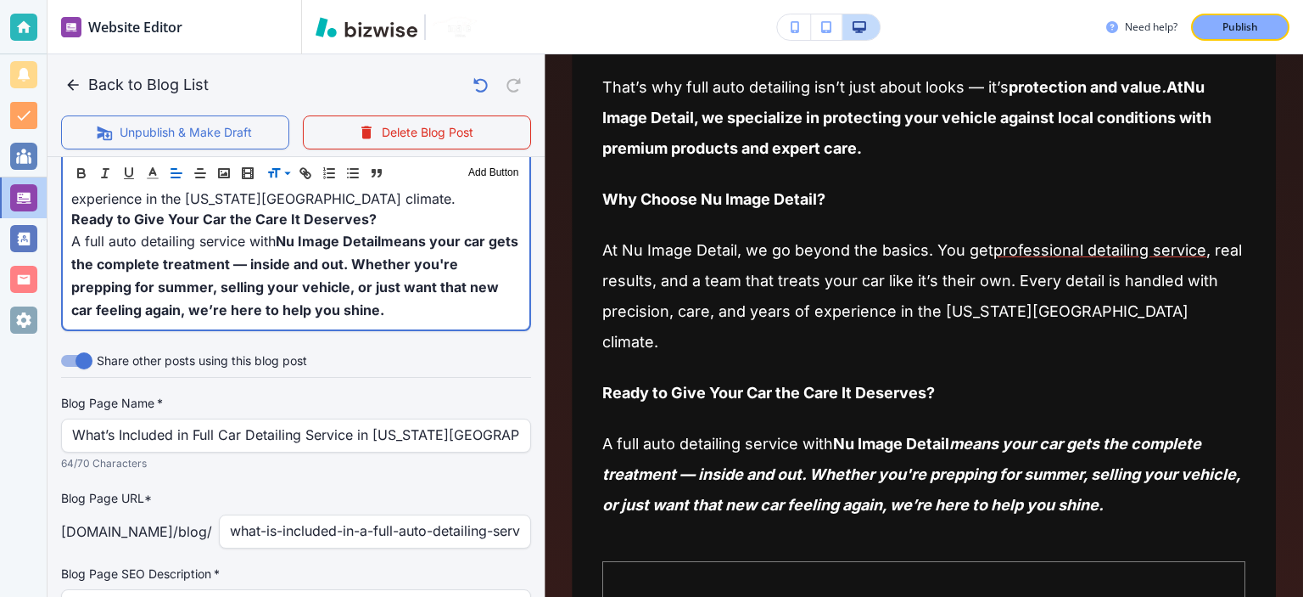
scroll to position [1751, 0]
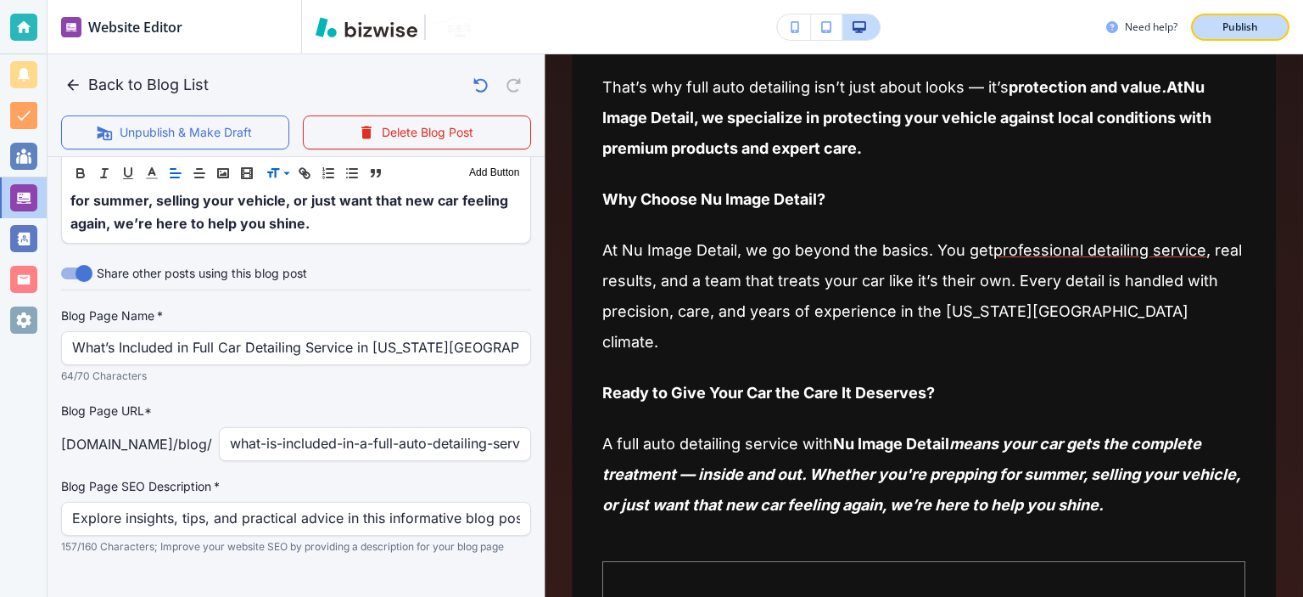
click at [1235, 40] on button "Publish" at bounding box center [1240, 27] width 98 height 27
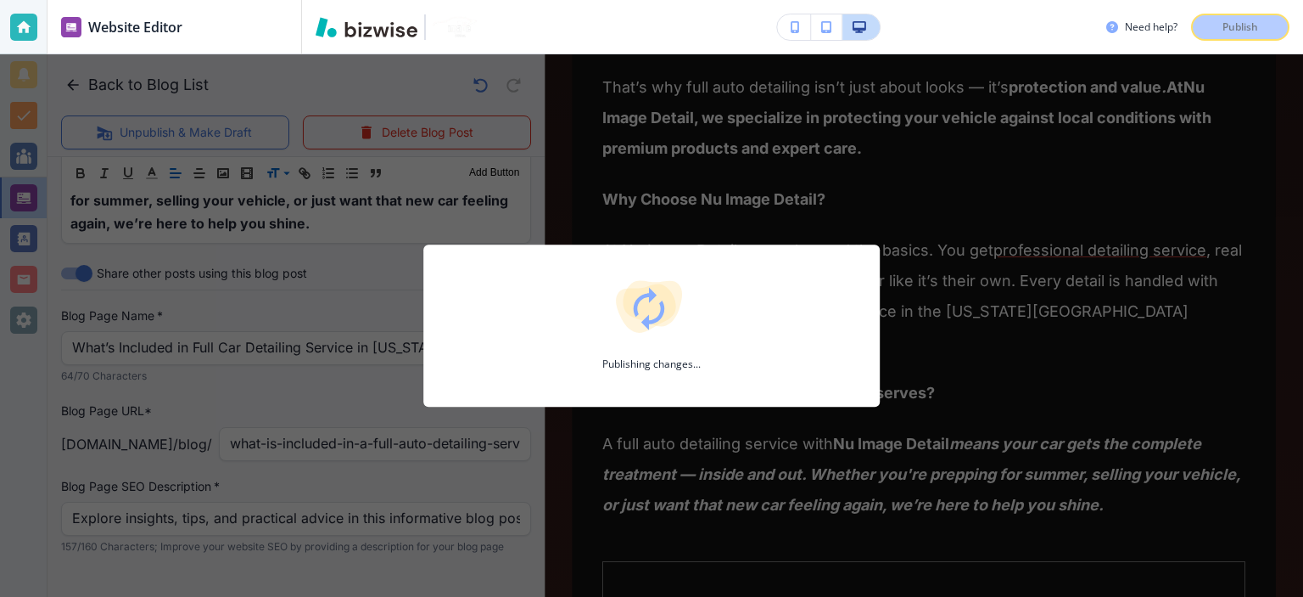
scroll to position [1749, 0]
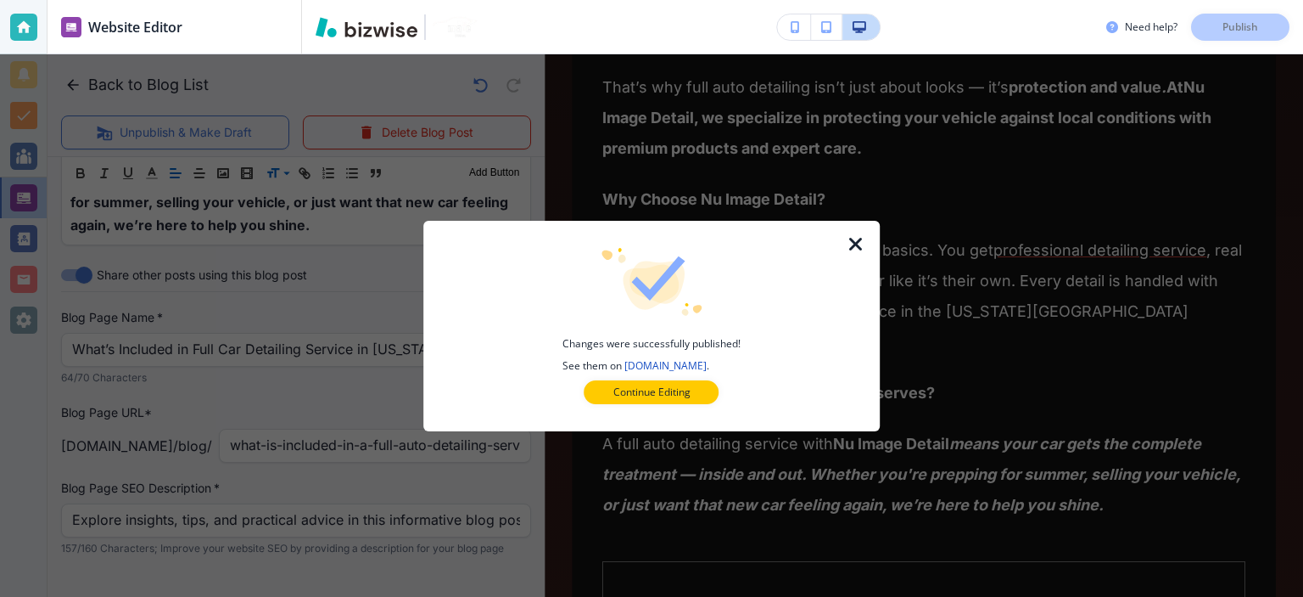
click at [860, 241] on icon "button" at bounding box center [856, 244] width 20 height 20
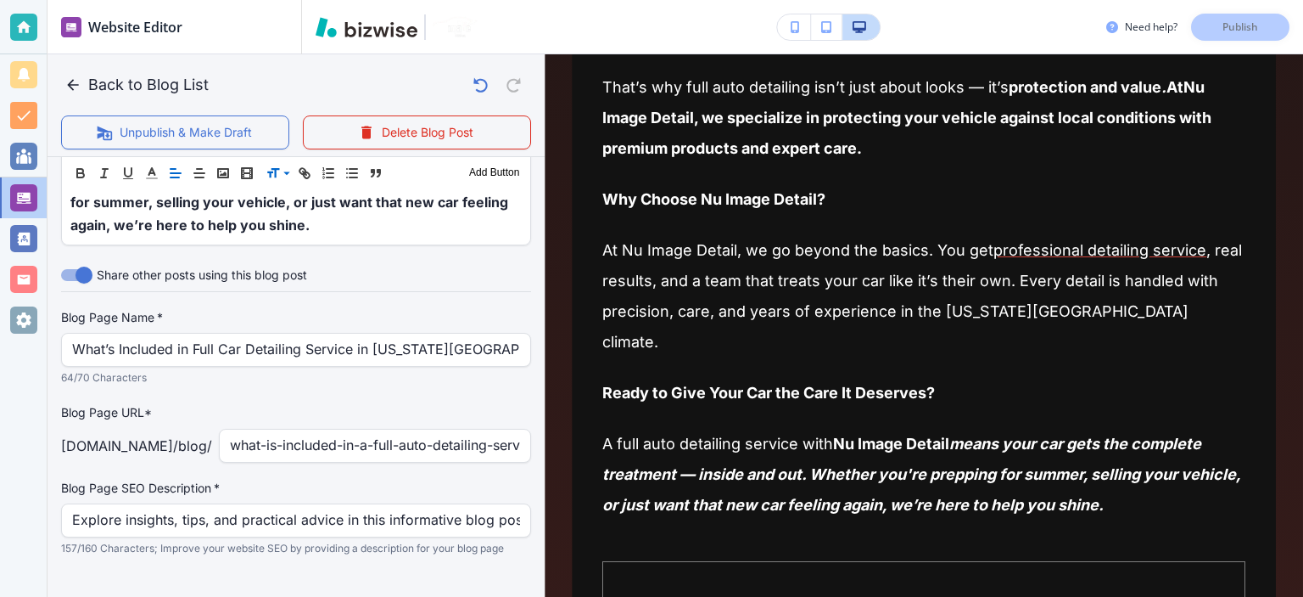
click at [257, 479] on div "Blog Page SEO Description   * Explore insights, tips, and practical advice in t…" at bounding box center [296, 517] width 470 height 77
click at [260, 479] on div "Blog Page SEO Description   * Explore insights, tips, and practical advice in t…" at bounding box center [296, 517] width 470 height 77
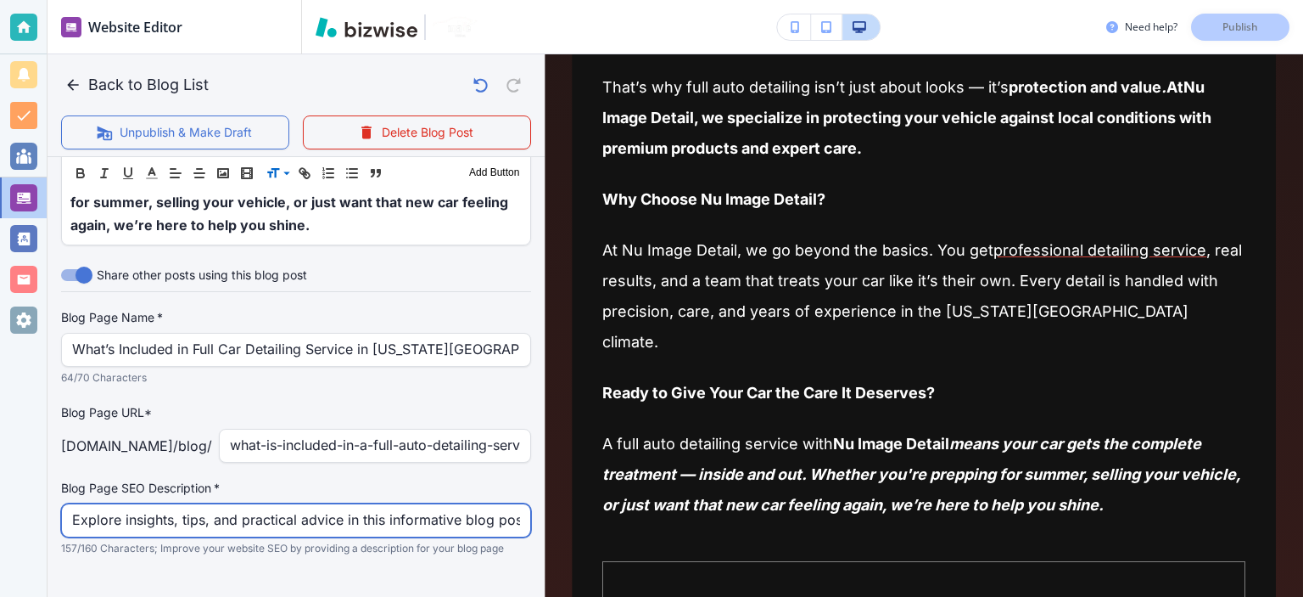
click at [294, 504] on input "Explore insights, tips, and practical advice in this informative blog post. Dis…" at bounding box center [296, 520] width 448 height 32
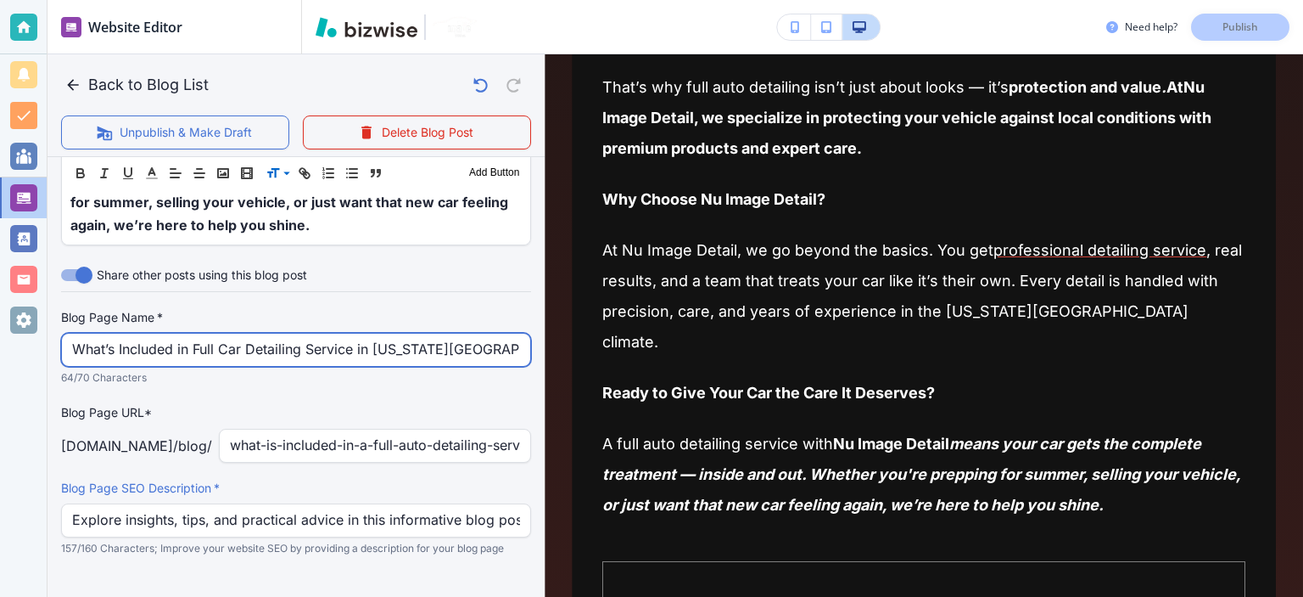
click at [228, 333] on input "What’s Included in Full Car Detailing Service in Virginia Beach?" at bounding box center [296, 349] width 448 height 32
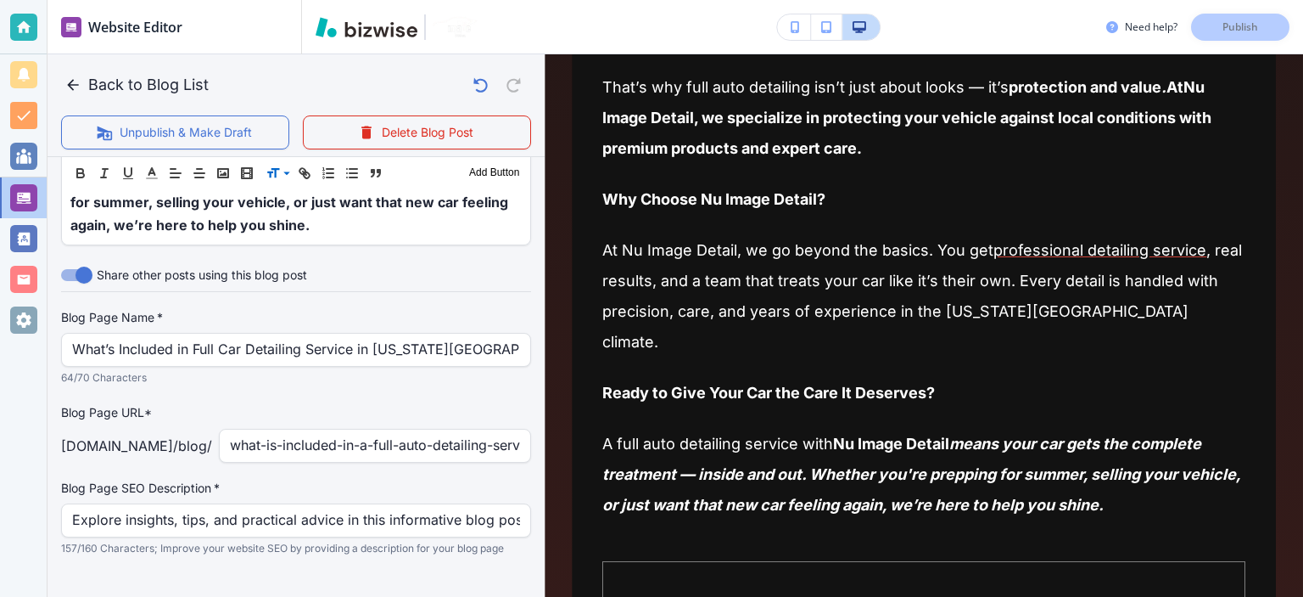
click at [300, 365] on div "Blog Page Name   * What’s Included in Full Car Detailing Service in Virginia Be…" at bounding box center [296, 433] width 470 height 248
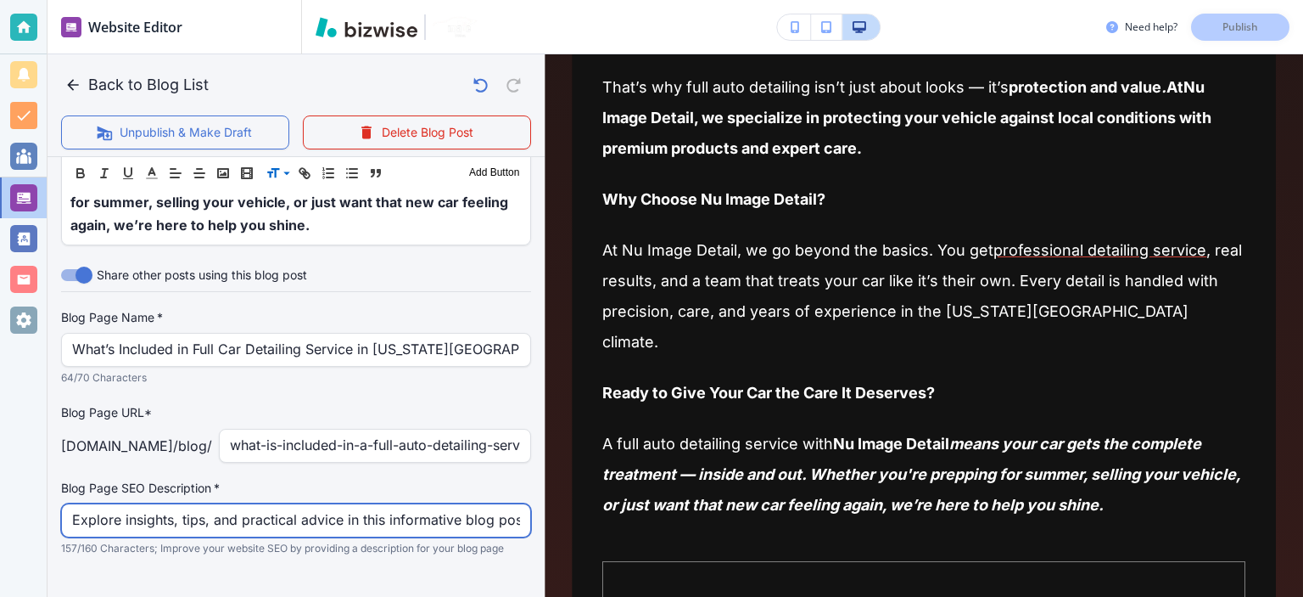
click at [296, 504] on input "Explore insights, tips, and practical advice in this informative blog post. Dis…" at bounding box center [296, 520] width 448 height 32
paste input "what’s included in a full auto detailing service in Virginia Beach, from exteri…"
type input "Explore what’s included in a full auto detailing service in Virginia Beach, fro…"
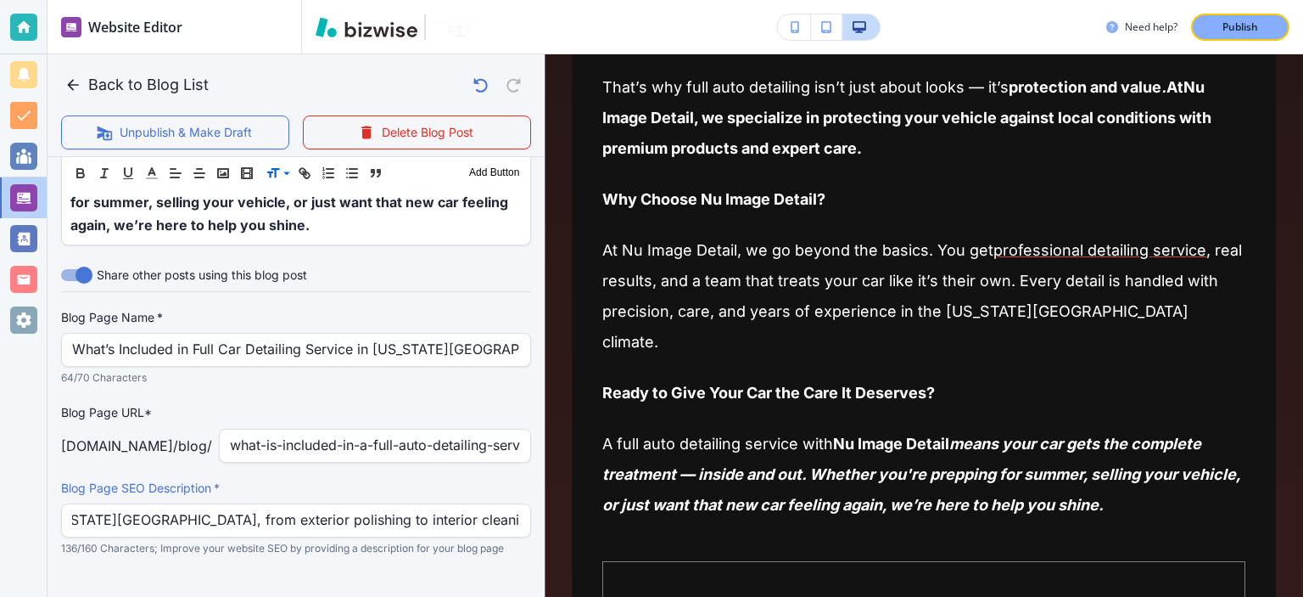
scroll to position [0, 0]
click at [460, 540] on p "136/160 Characters; Improve your website SEO by providing a description for you…" at bounding box center [290, 548] width 458 height 17
click at [1254, 26] on p "Publish" at bounding box center [1241, 27] width 36 height 15
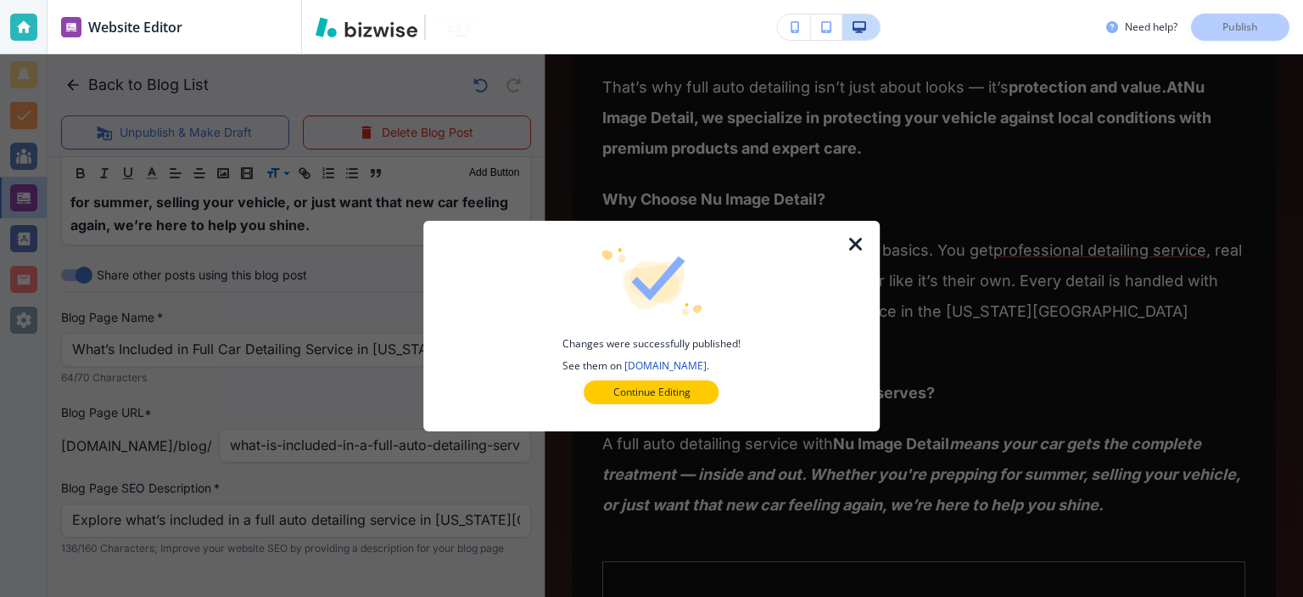
click at [845, 238] on div "Changes were successfully published! See them on nuimagedetail.com . Continue E…" at bounding box center [651, 326] width 457 height 210
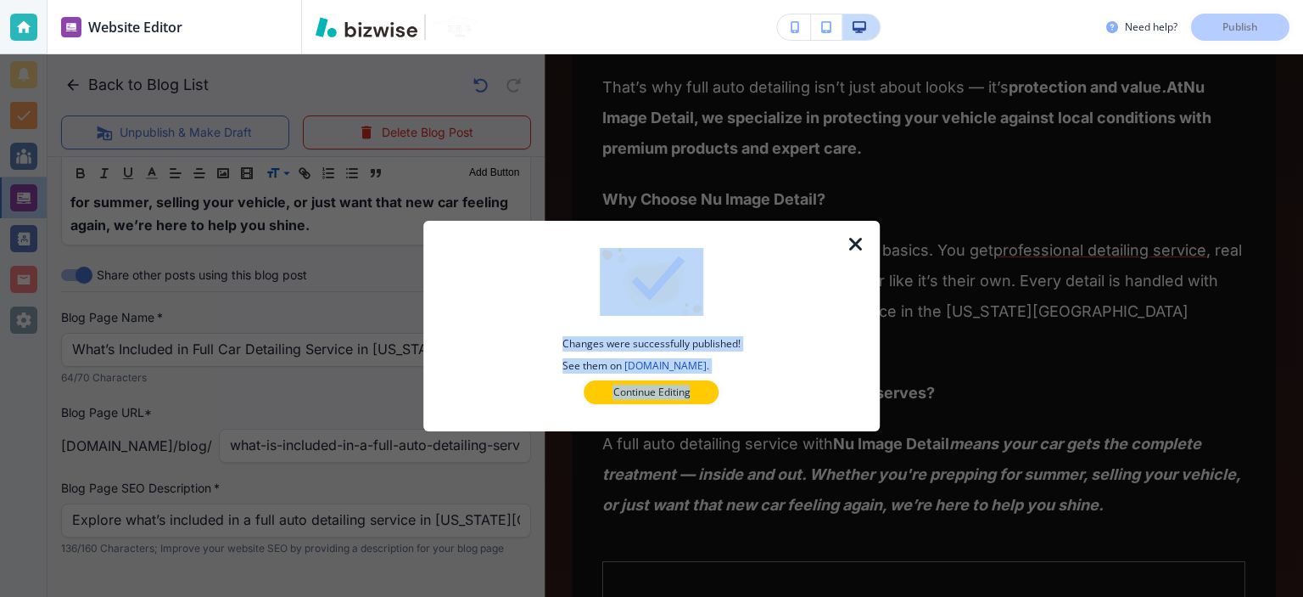
click at [861, 240] on icon "button" at bounding box center [856, 244] width 20 height 20
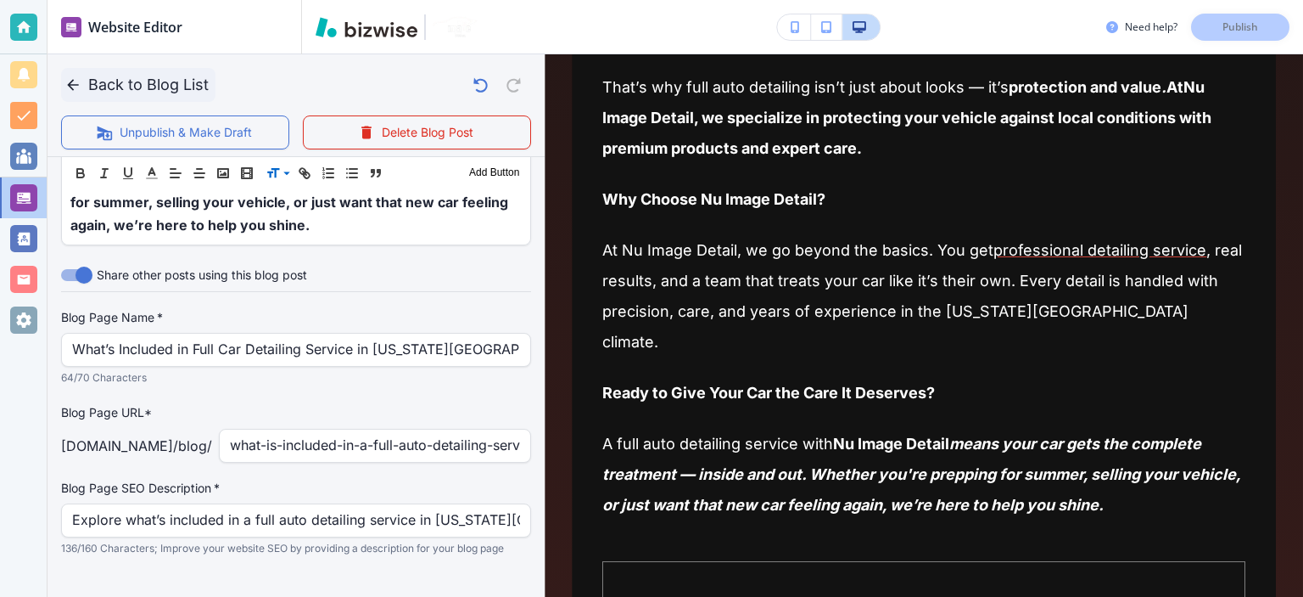
click at [82, 94] on button "Back to Blog List" at bounding box center [138, 85] width 154 height 34
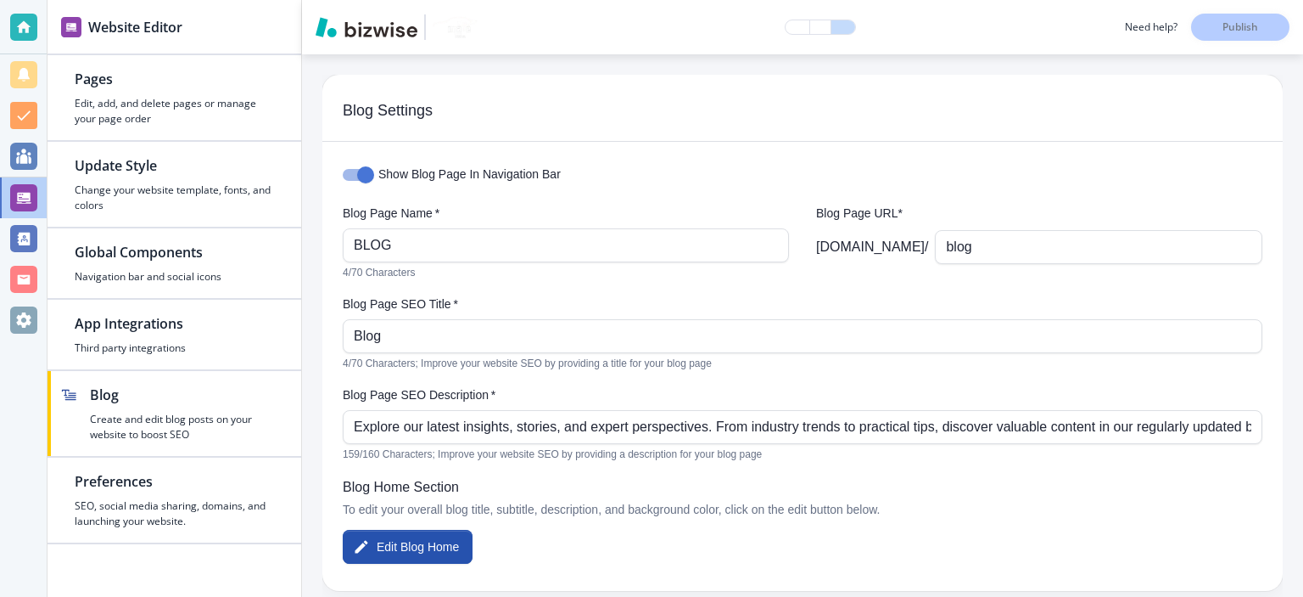
click at [807, 155] on div "Show Blog Page In Navigation Bar Blog Page Name   * BLOG Blog Page Name   * 4/7…" at bounding box center [802, 366] width 961 height 449
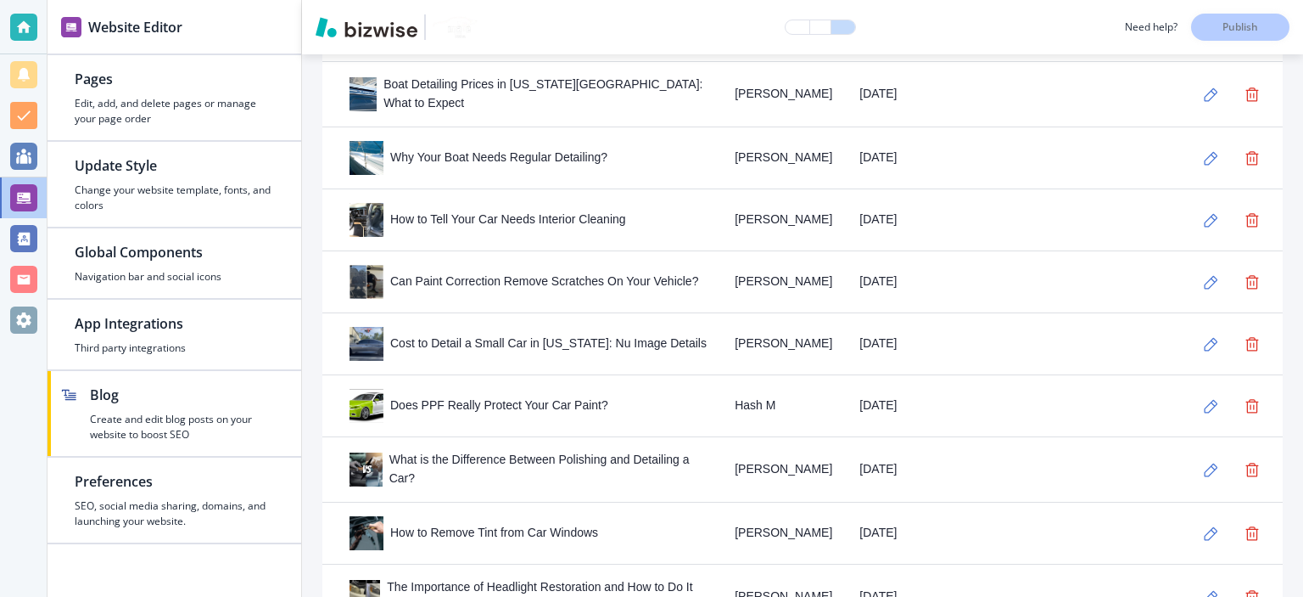
scroll to position [728, 0]
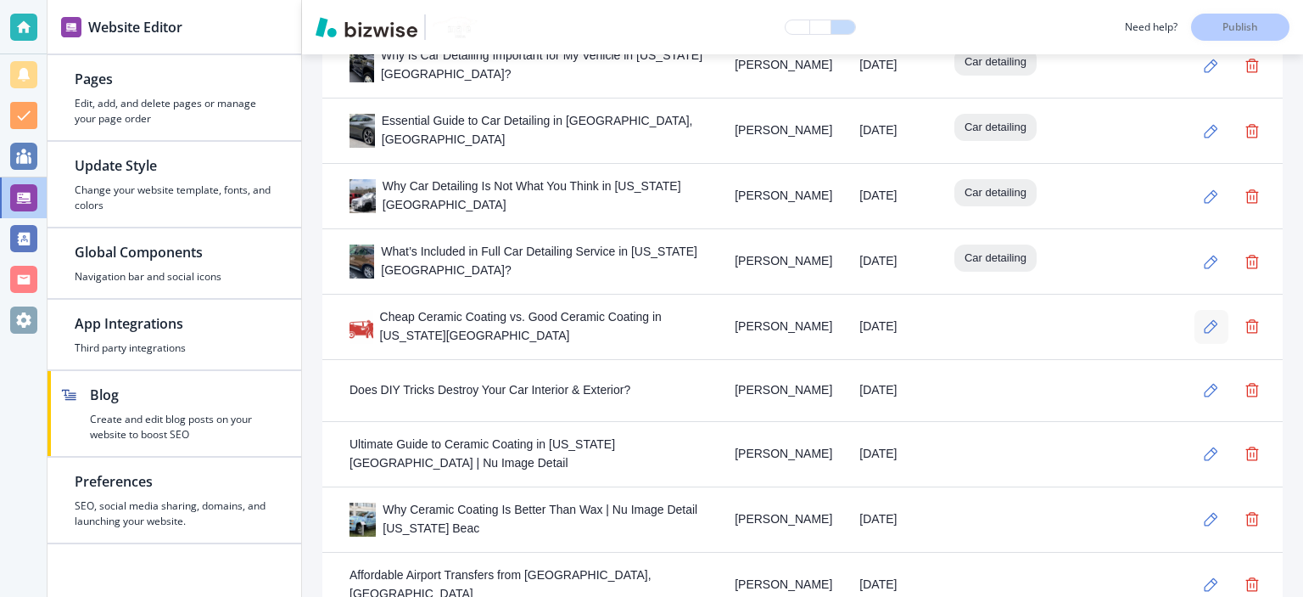
click at [1204, 330] on icon "button" at bounding box center [1211, 326] width 14 height 14
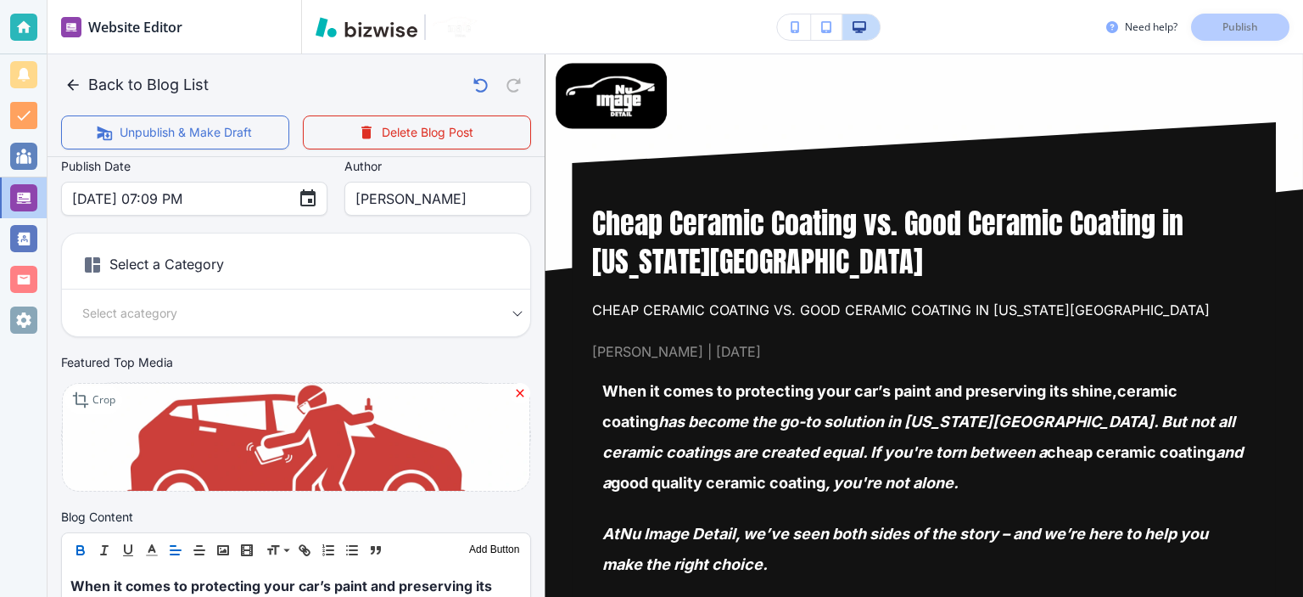
scroll to position [395, 0]
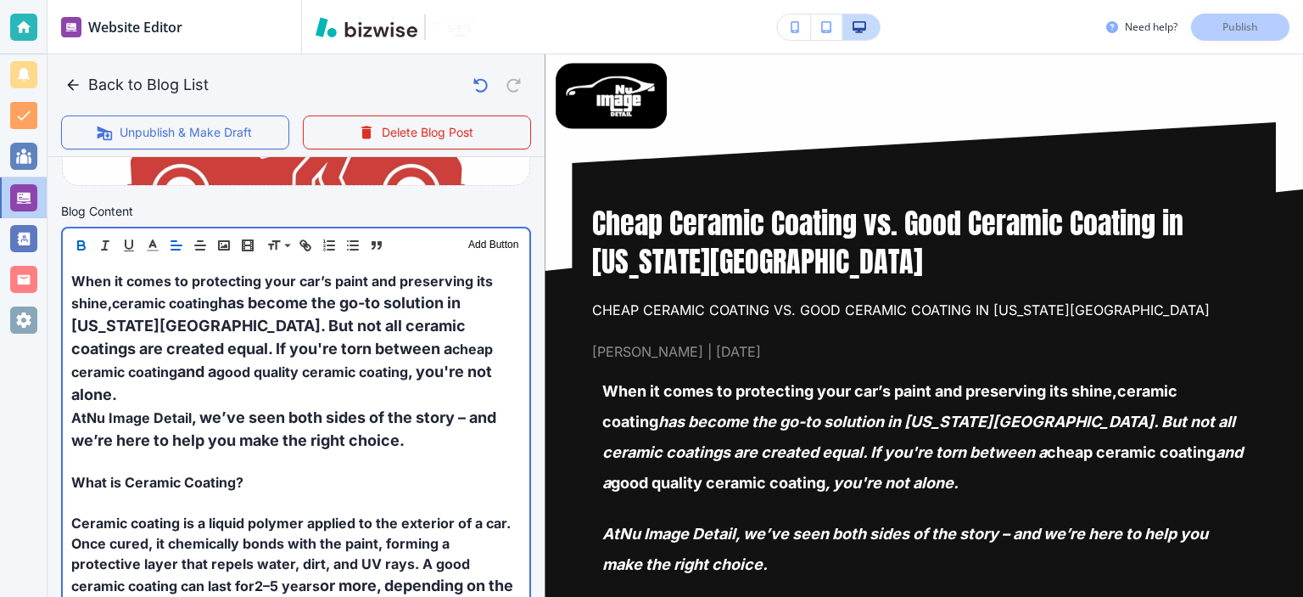
click at [310, 406] on p "At Nu Image Detail , we’ve seen both sides of the story – and we’re here to hel…" at bounding box center [296, 429] width 450 height 46
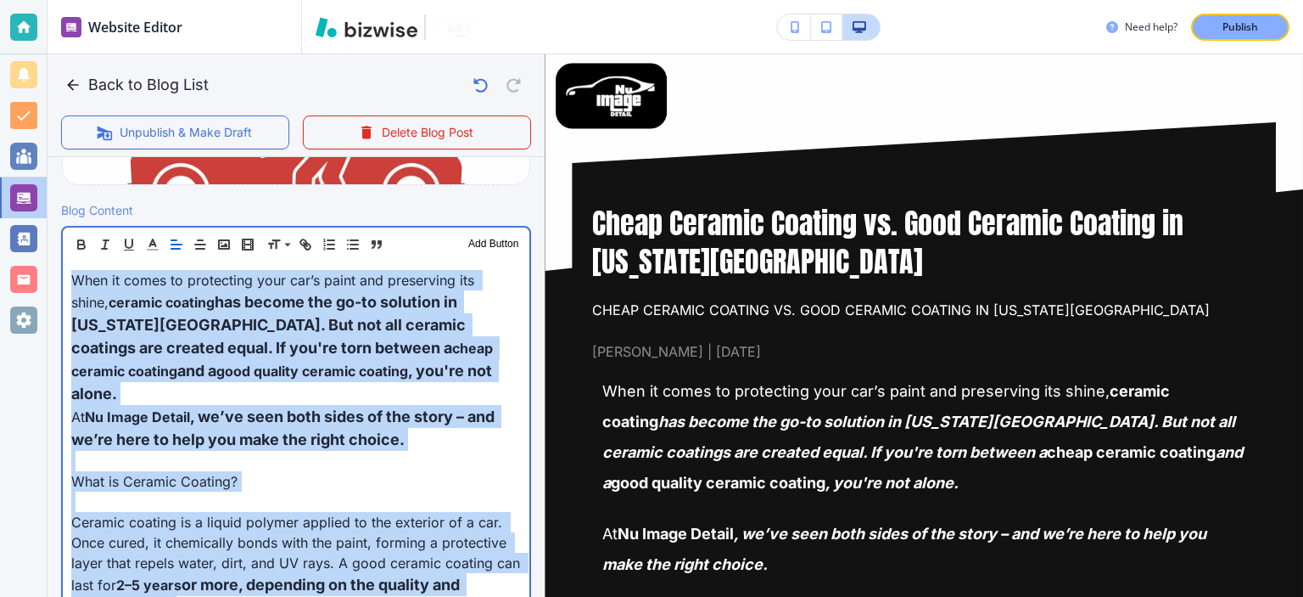
click at [310, 405] on p "At Nu Image Detail , we’ve seen both sides of the story – and we’re here to hel…" at bounding box center [296, 428] width 450 height 46
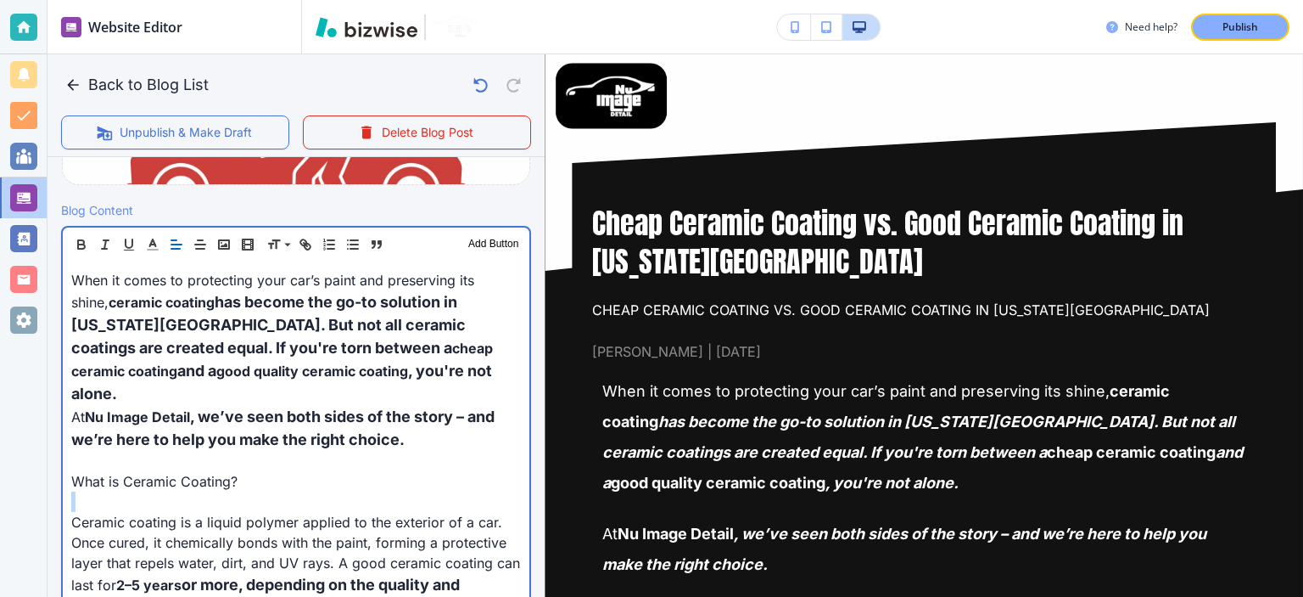
drag, startPoint x: 314, startPoint y: 450, endPoint x: 115, endPoint y: 460, distance: 198.8
click at [116, 471] on p "What is Ceramic Coating?" at bounding box center [296, 481] width 450 height 20
click at [114, 451] on p at bounding box center [296, 461] width 450 height 20
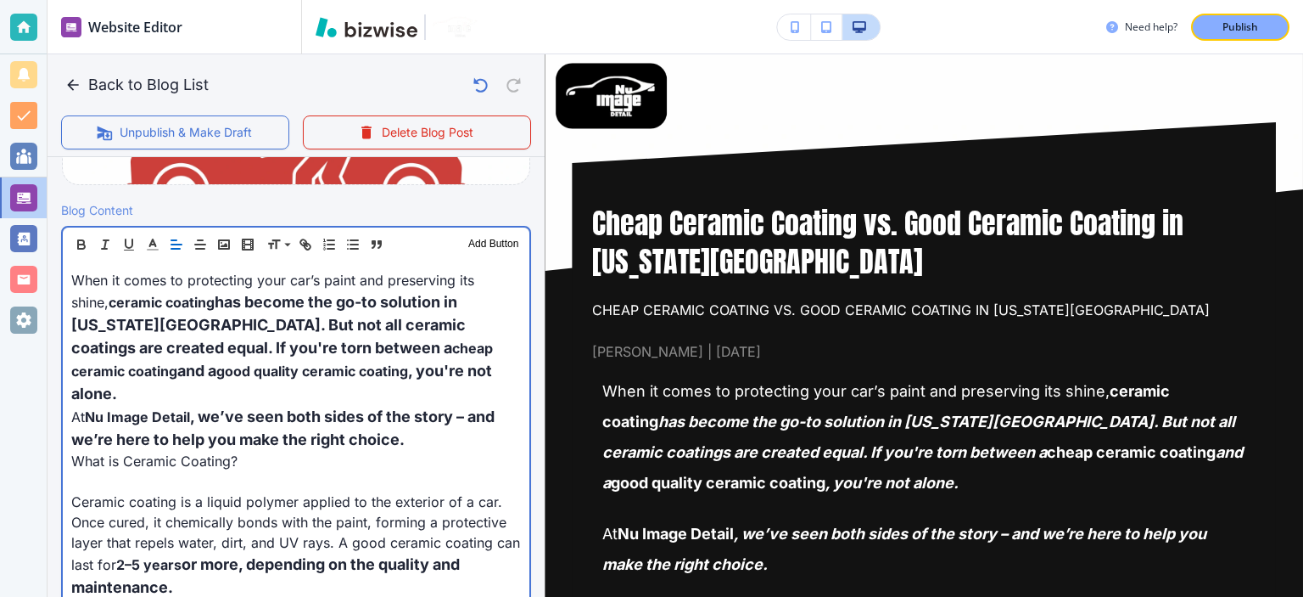
click at [180, 471] on p at bounding box center [296, 481] width 450 height 20
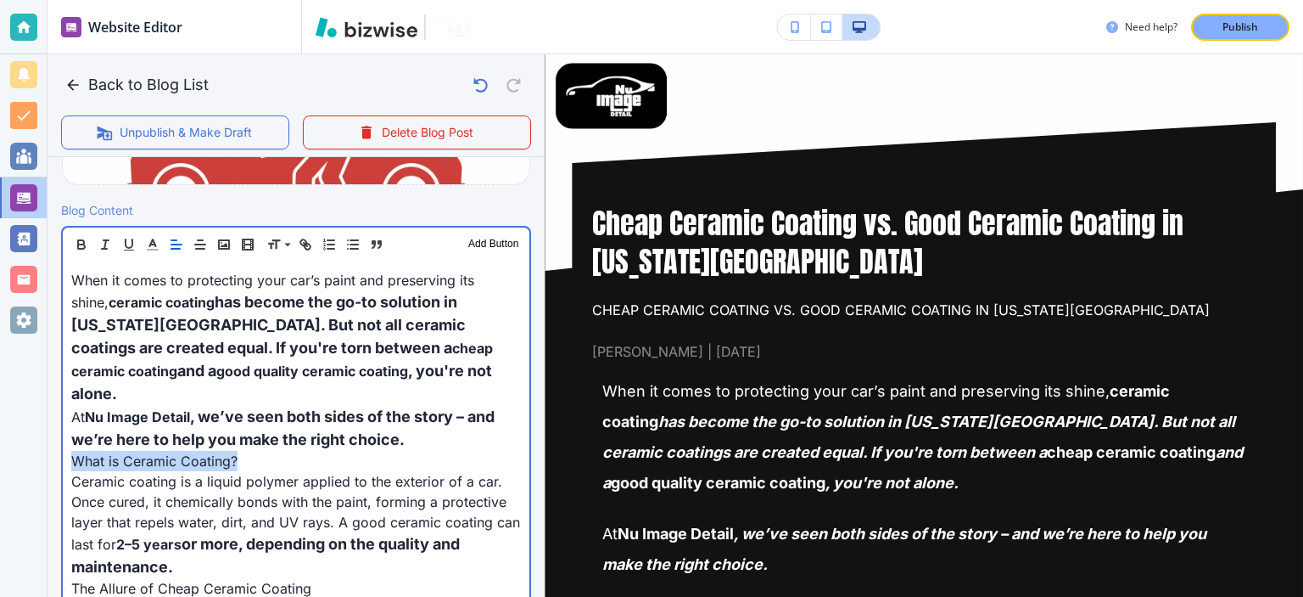
drag, startPoint x: 234, startPoint y: 430, endPoint x: 31, endPoint y: 440, distance: 203.9
click at [31, 440] on div "Website Editor Pages Edit, add, and delete pages or manage your page order Upda…" at bounding box center [651, 298] width 1303 height 597
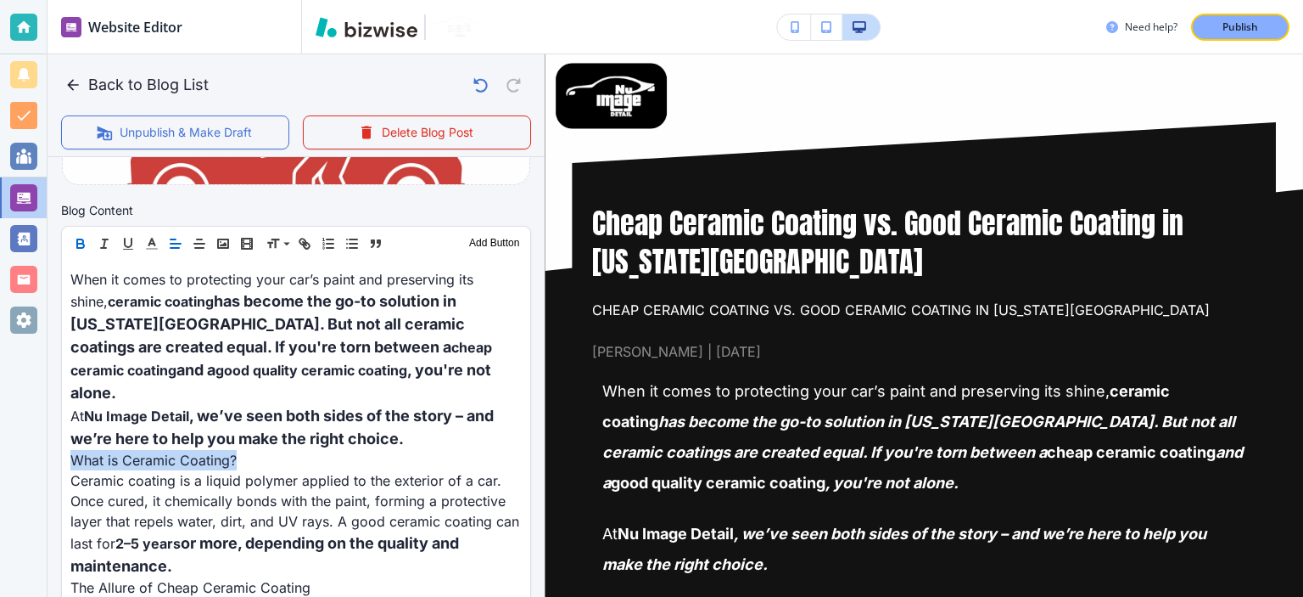
click at [82, 237] on icon "button" at bounding box center [80, 243] width 15 height 15
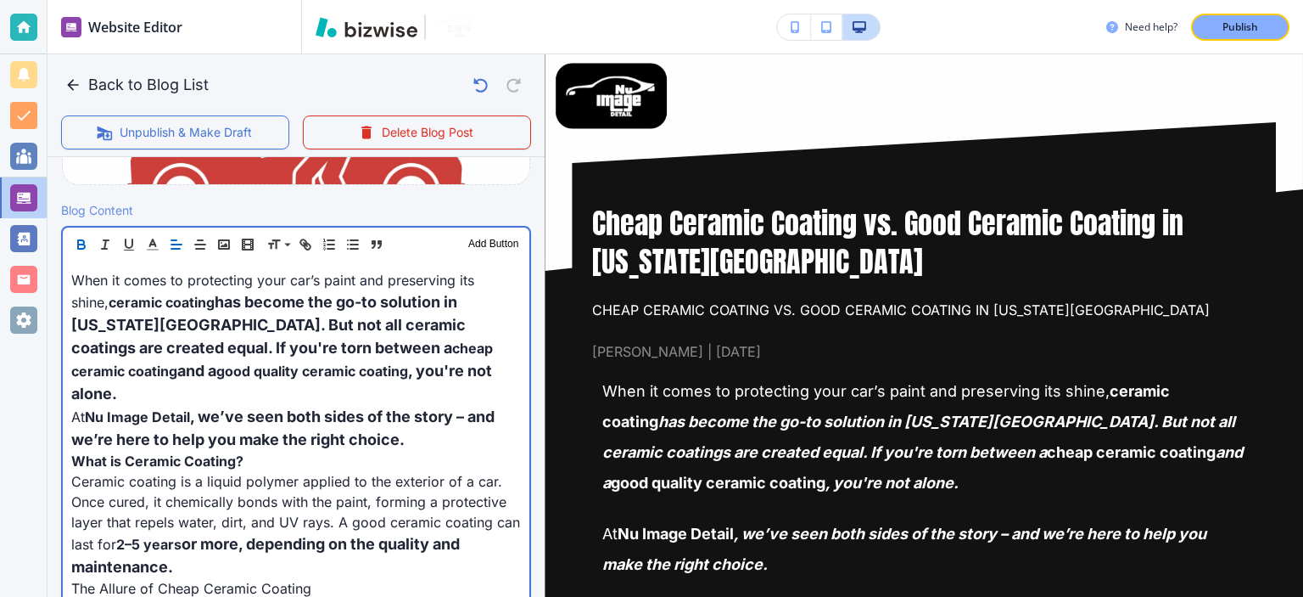
click at [262, 451] on p "What is Ceramic Coating?" at bounding box center [296, 461] width 450 height 20
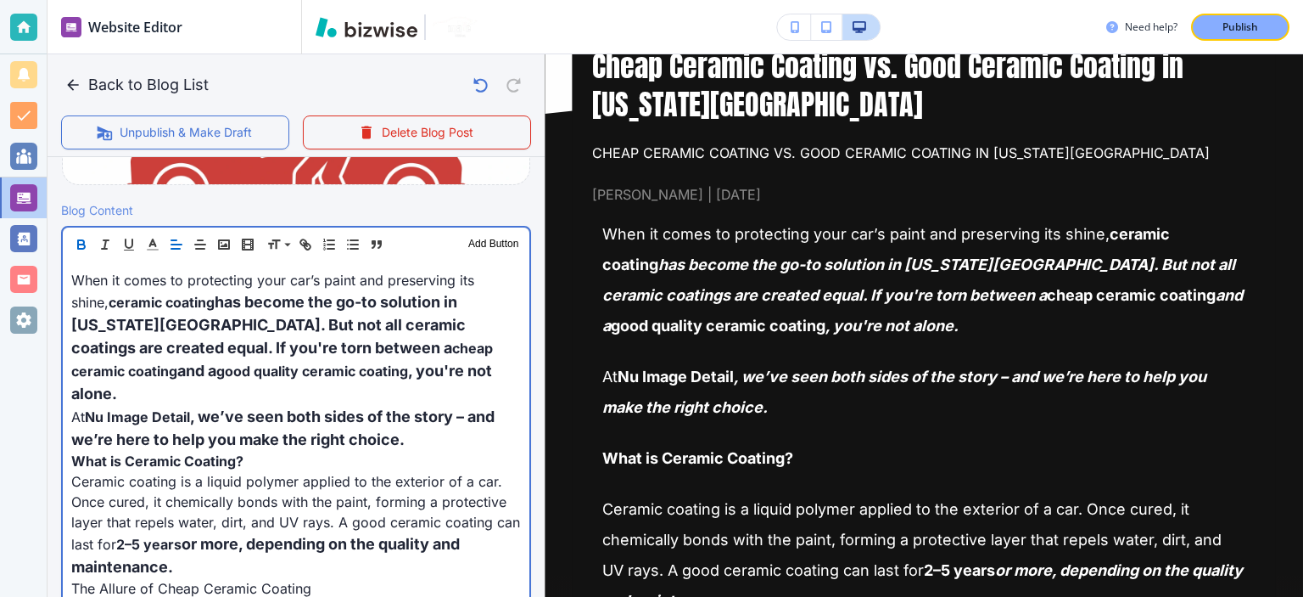
scroll to position [198, 0]
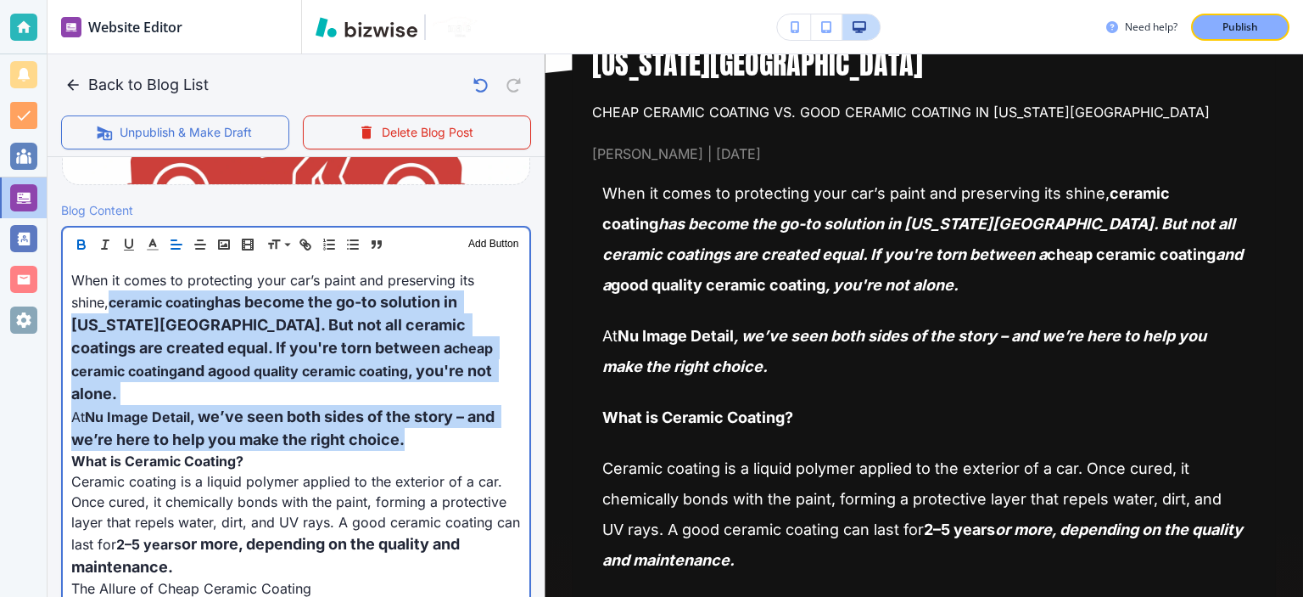
drag, startPoint x: 288, startPoint y: 392, endPoint x: 113, endPoint y: 305, distance: 195.1
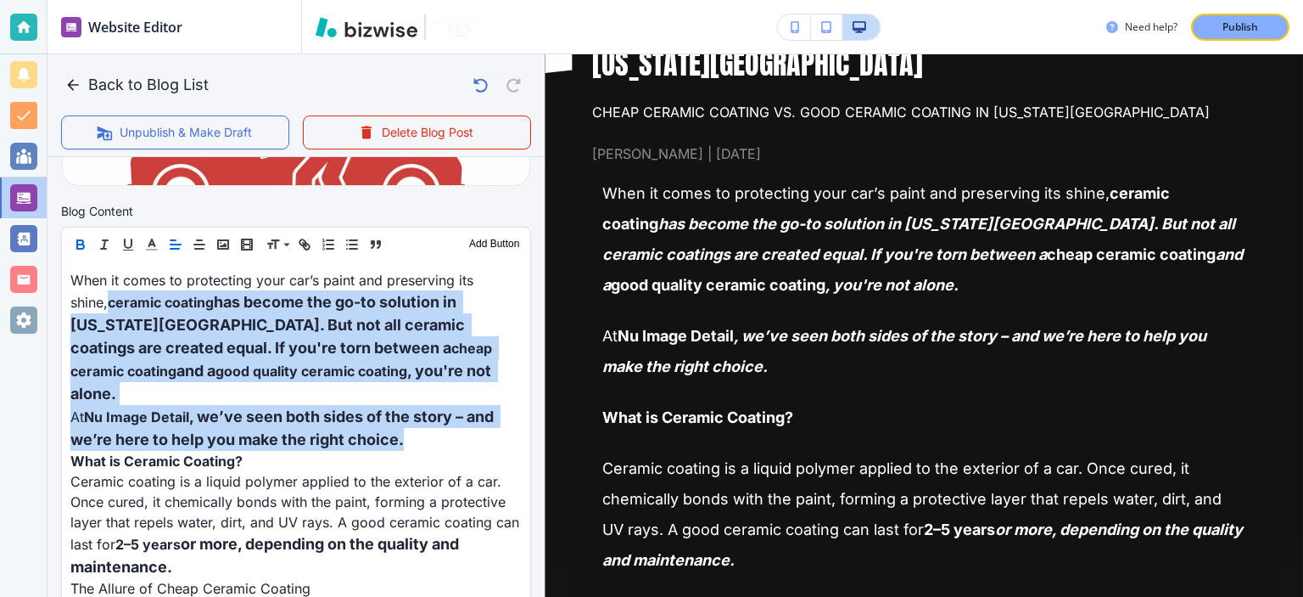
click at [87, 244] on icon "button" at bounding box center [80, 244] width 15 height 15
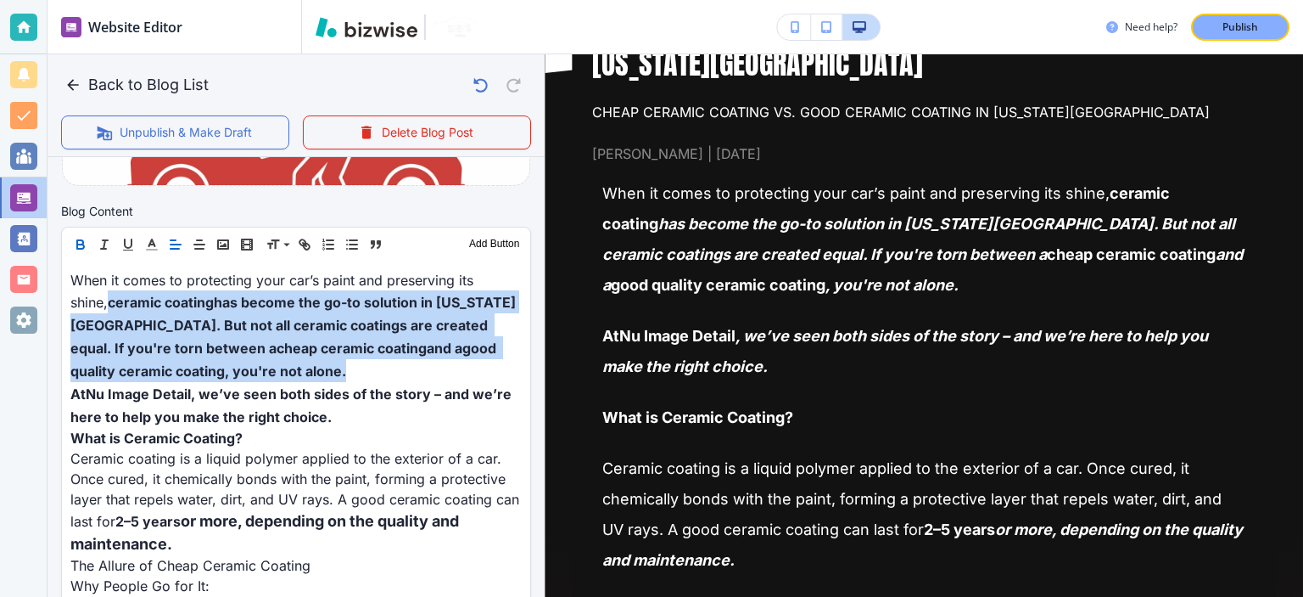
click at [83, 244] on icon "button" at bounding box center [80, 246] width 7 height 4
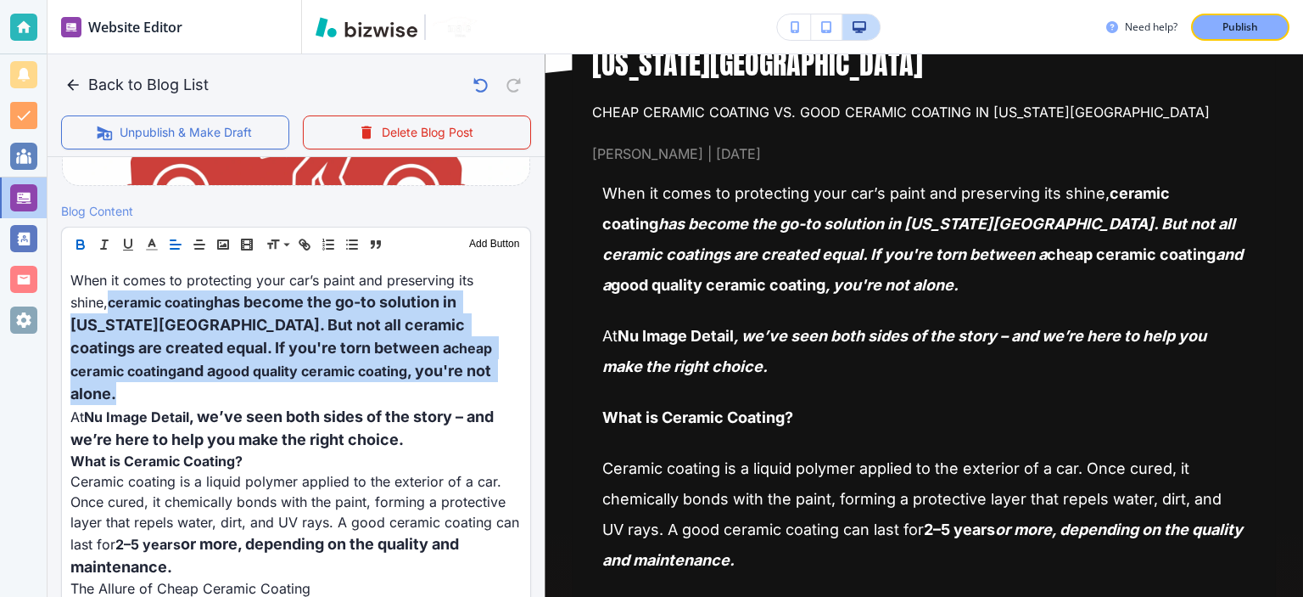
click at [83, 244] on icon "button" at bounding box center [80, 246] width 7 height 4
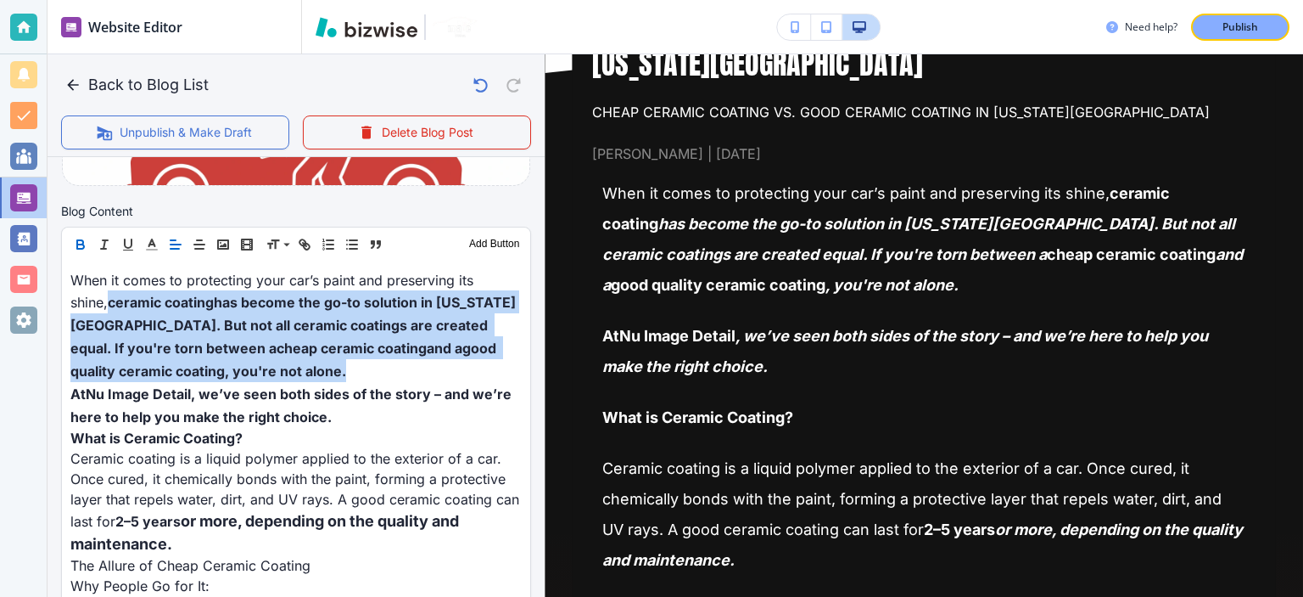
click at [83, 244] on icon "button" at bounding box center [80, 246] width 7 height 4
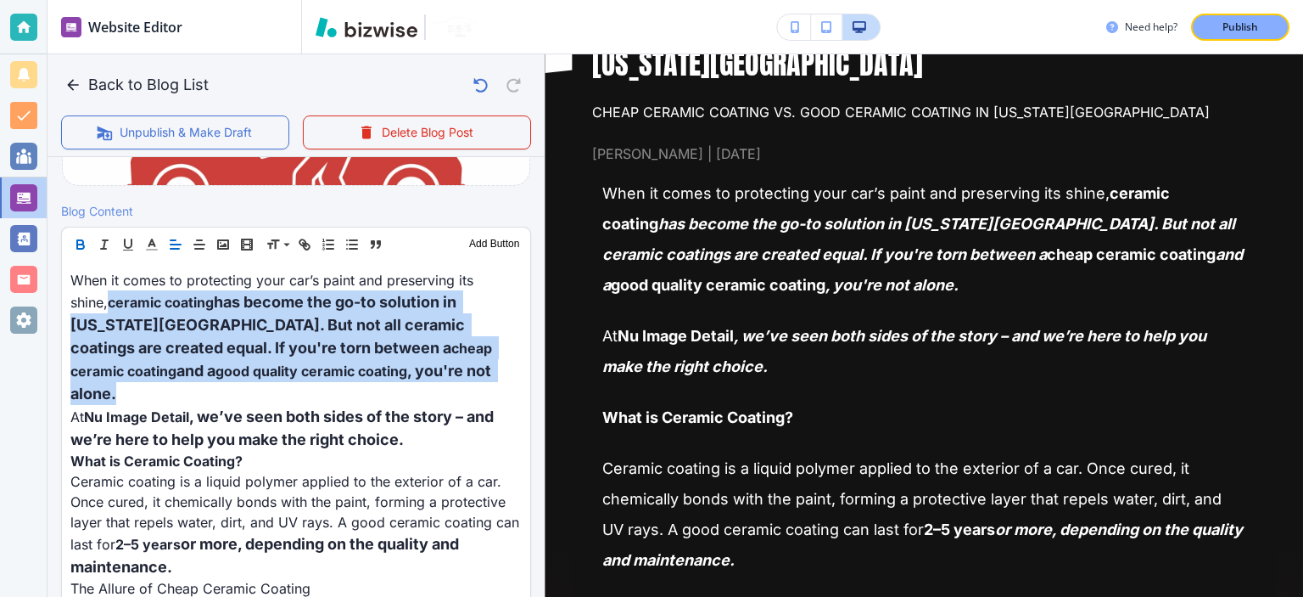
click at [83, 244] on icon "button" at bounding box center [80, 246] width 7 height 4
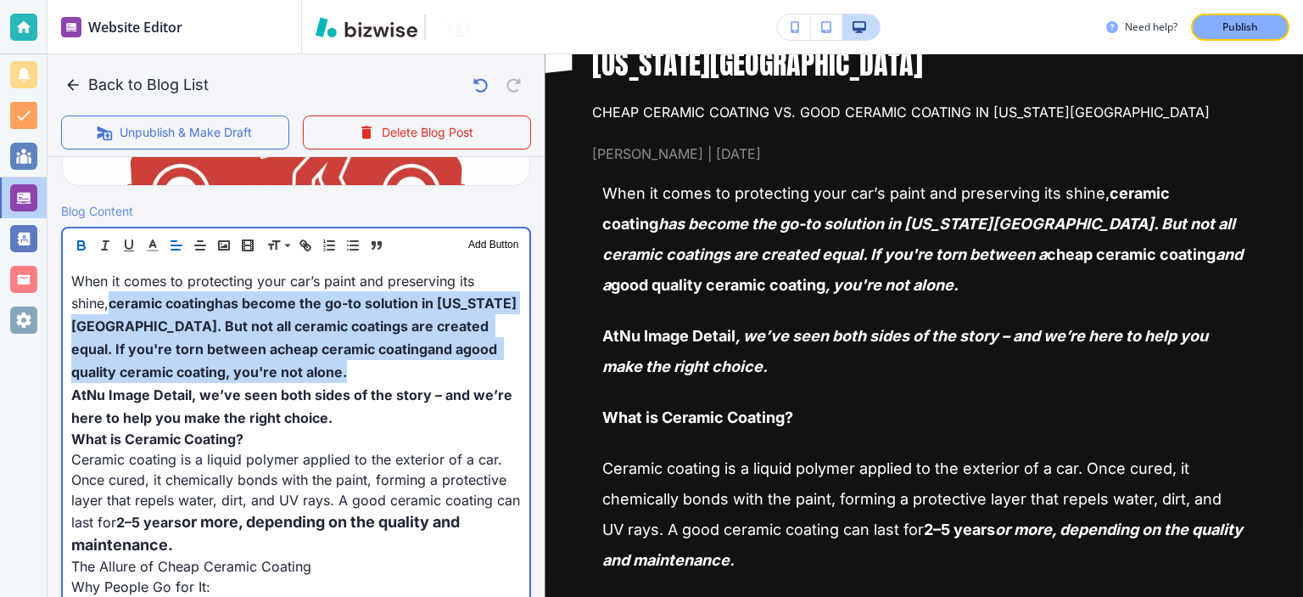
scroll to position [504, 0]
click at [267, 384] on strong ", we’ve seen both sides of the story – and we’re here to help you make the righ…" at bounding box center [293, 404] width 445 height 41
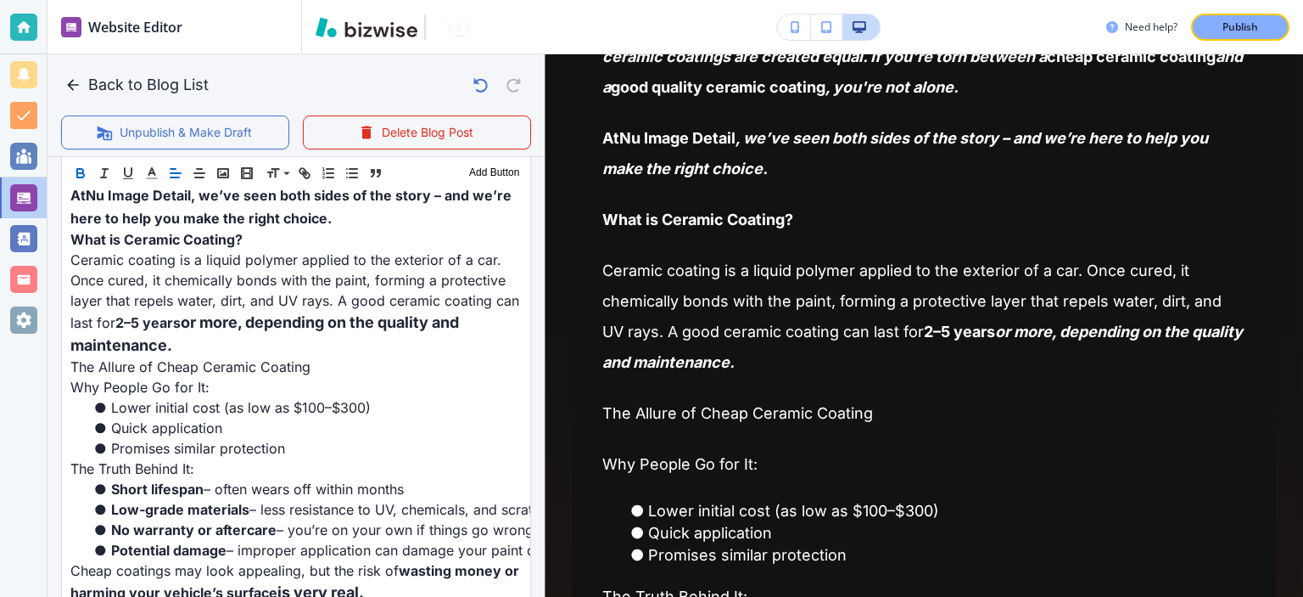
scroll to position [702, 0]
click at [370, 188] on div "Header 1 Header 2 Header 3 Body Text Add Button" at bounding box center [296, 173] width 468 height 34
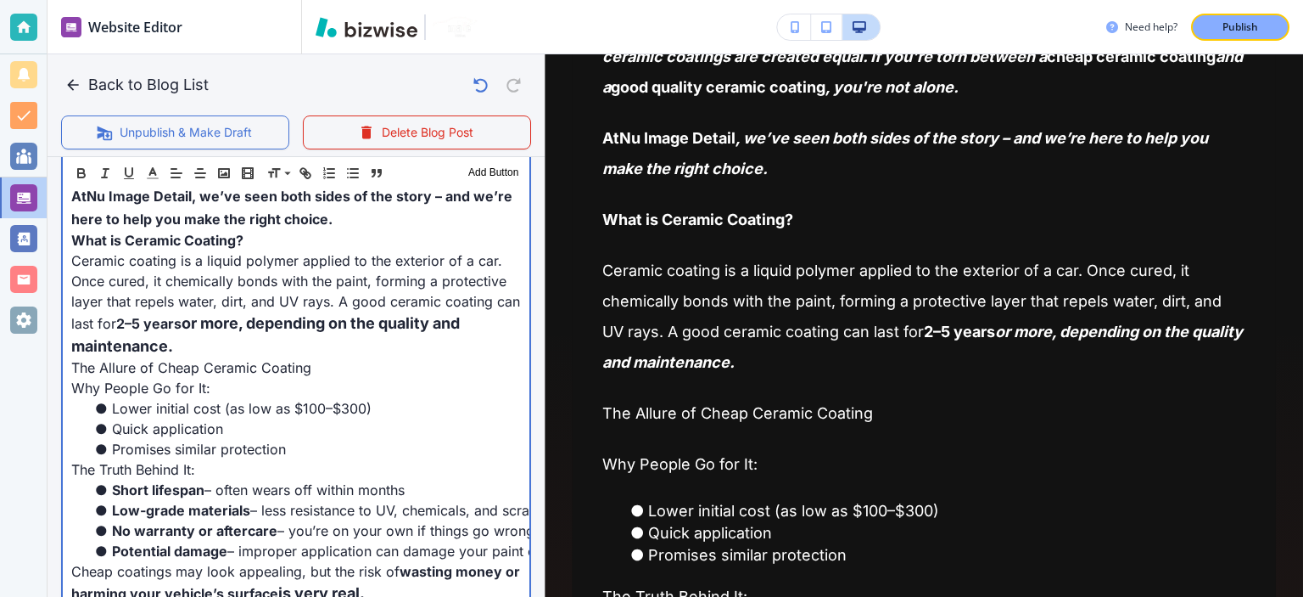
click at [375, 283] on span "Ceramic coating is a liquid polymer applied to the exterior of a car. Once cure…" at bounding box center [297, 292] width 453 height 80
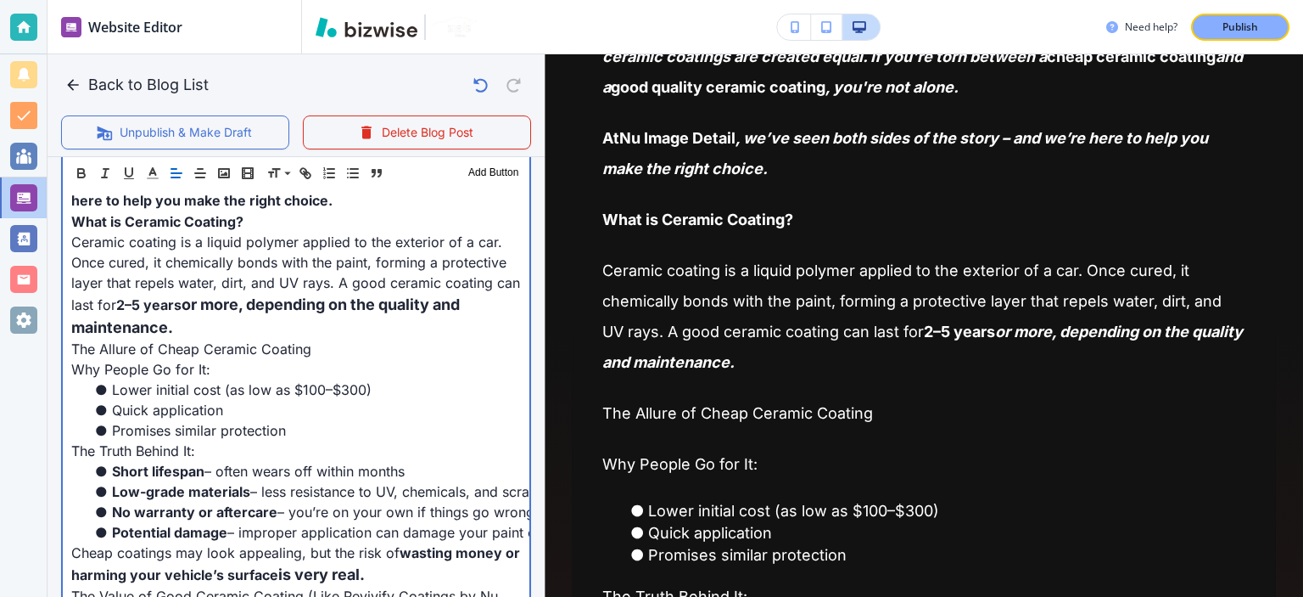
scroll to position [733, 0]
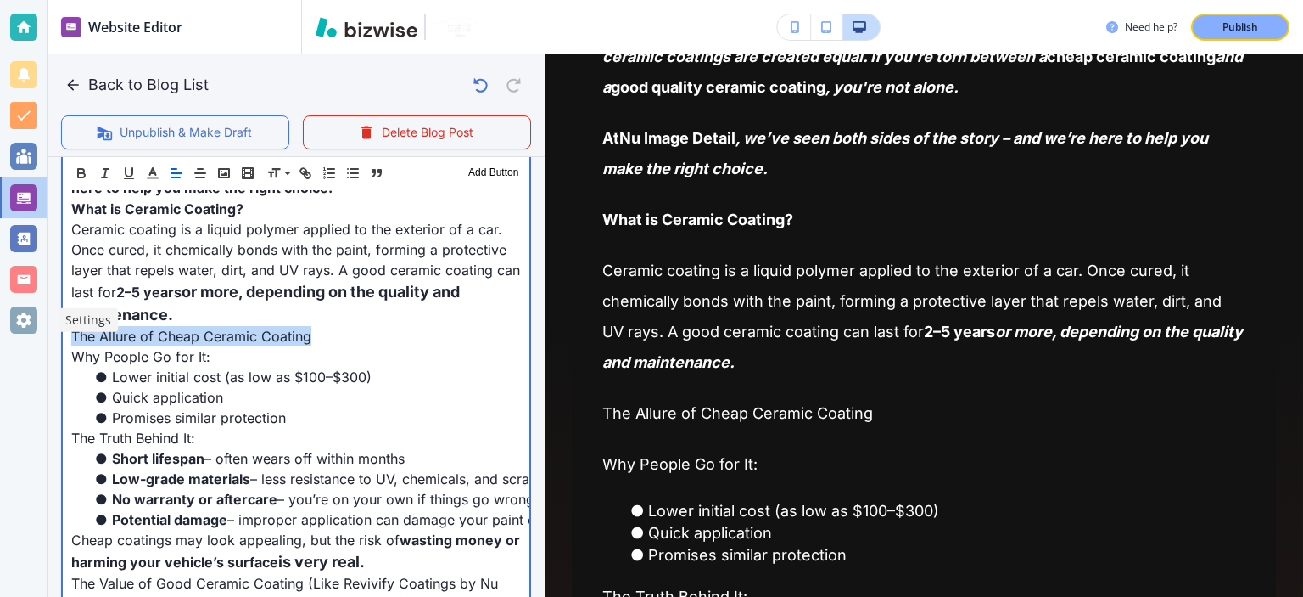
drag, startPoint x: 327, startPoint y: 332, endPoint x: 96, endPoint y: 109, distance: 320.5
click at [34, 331] on div "Website Editor Pages Edit, add, and delete pages or manage your page order Upda…" at bounding box center [651, 298] width 1303 height 597
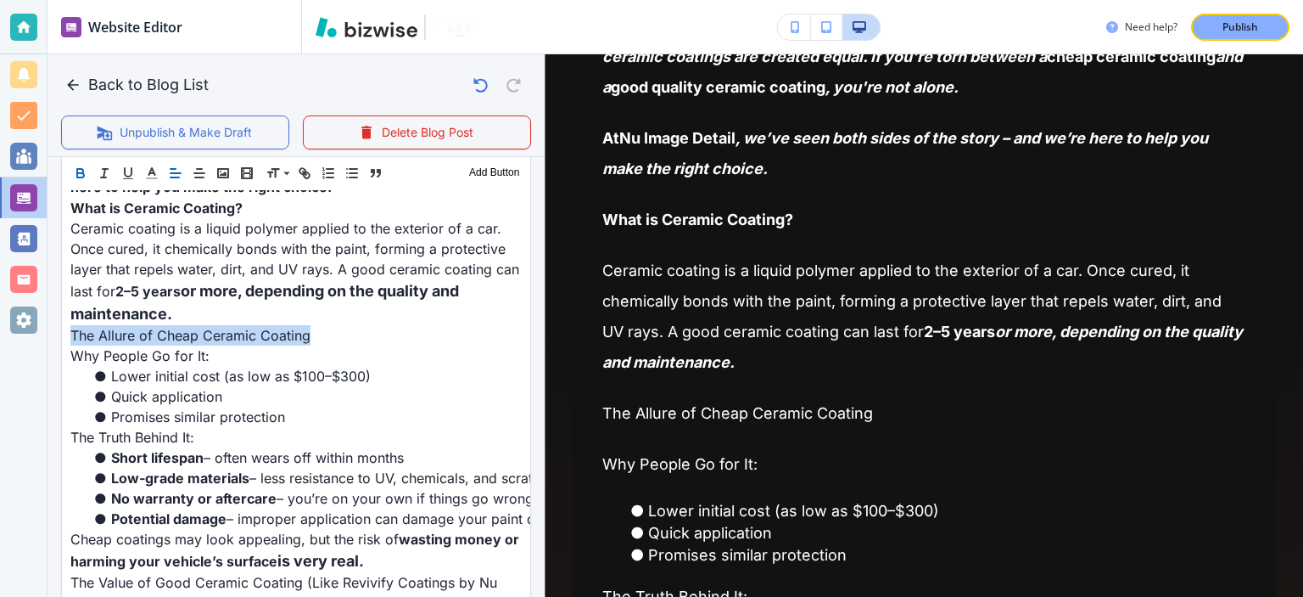
click at [74, 165] on button "button" at bounding box center [81, 173] width 24 height 20
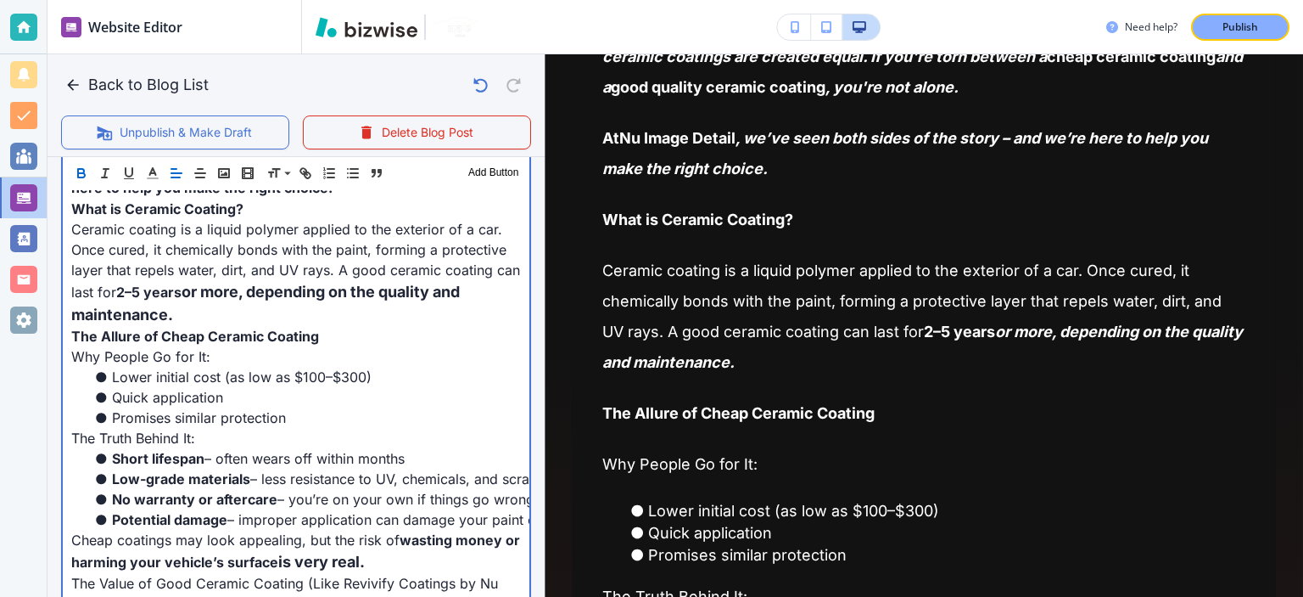
click at [261, 314] on p "Ceramic coating is a liquid polymer applied to the exterior of a car. Once cure…" at bounding box center [296, 272] width 450 height 107
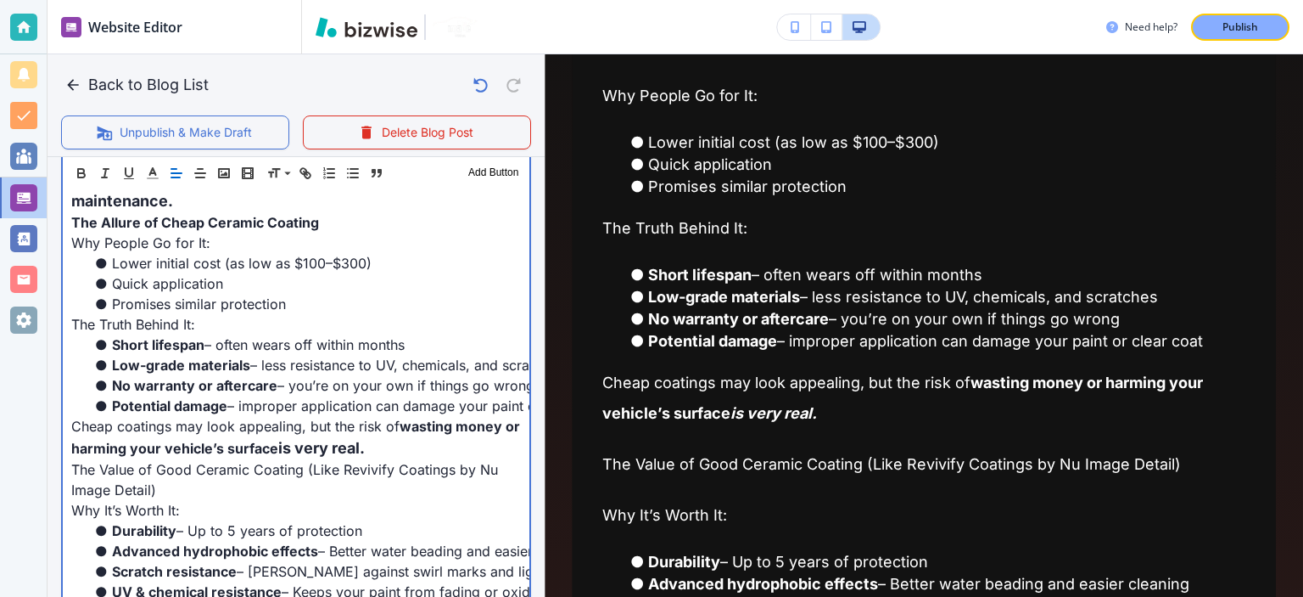
scroll to position [792, 0]
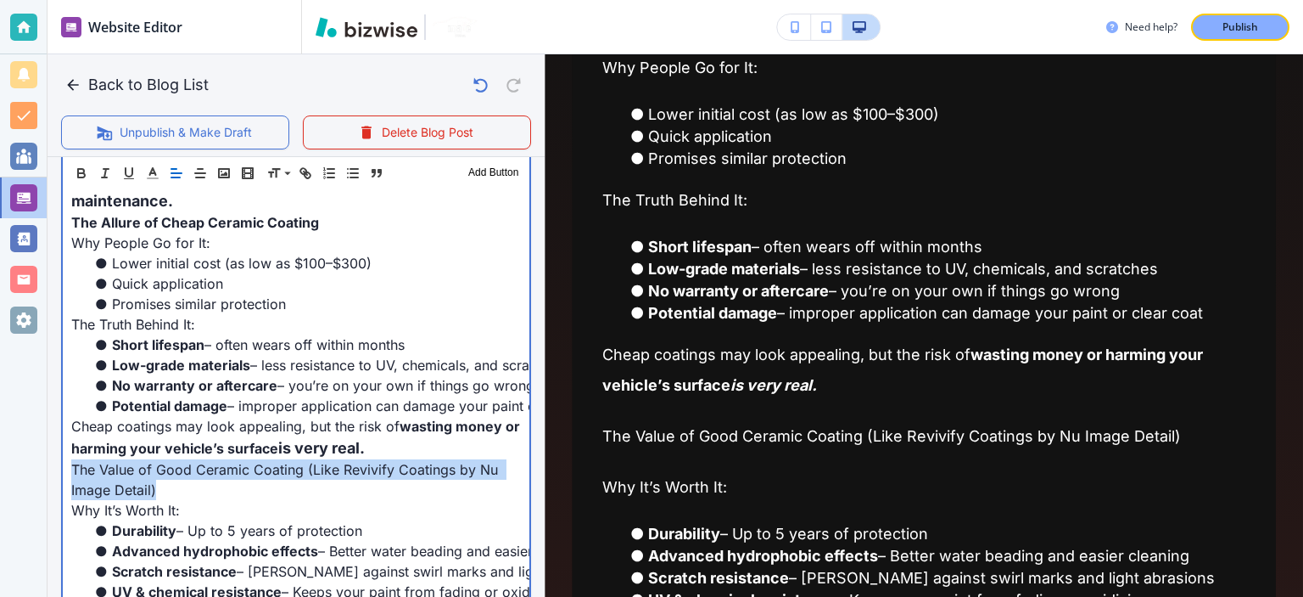
drag, startPoint x: 184, startPoint y: 485, endPoint x: 70, endPoint y: 466, distance: 115.4
click at [71, 466] on p "The Value of Good Ceramic Coating (Like Revivify Coatings by Nu Image Detail)" at bounding box center [296, 479] width 450 height 41
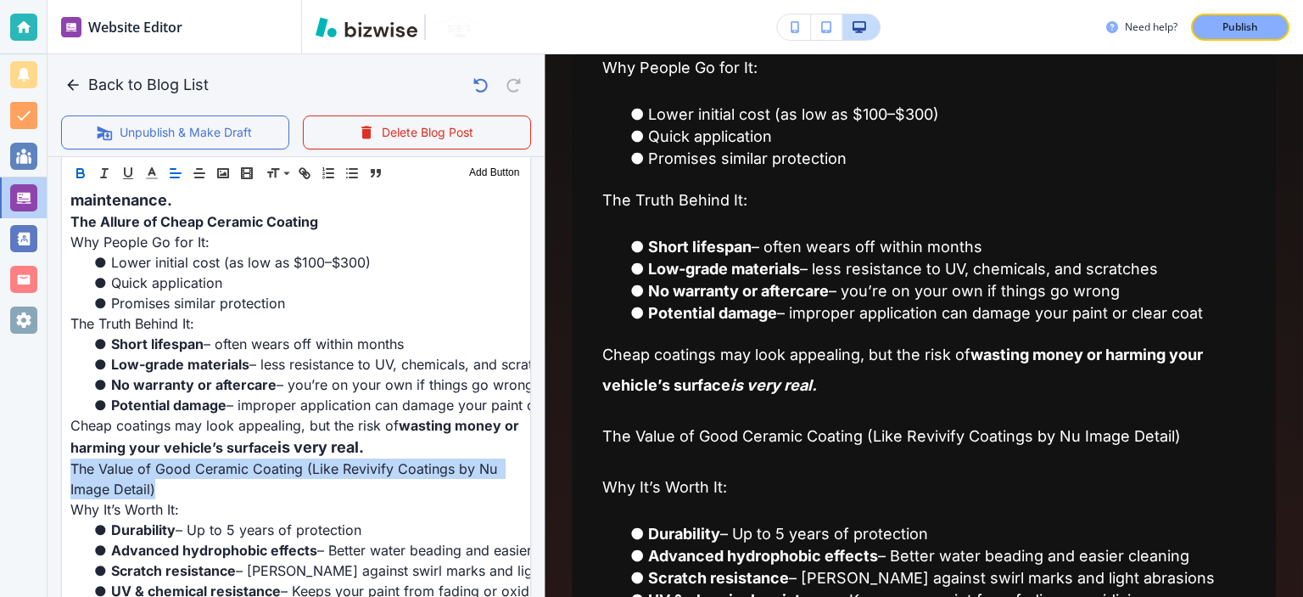
click at [79, 165] on button "button" at bounding box center [81, 173] width 24 height 20
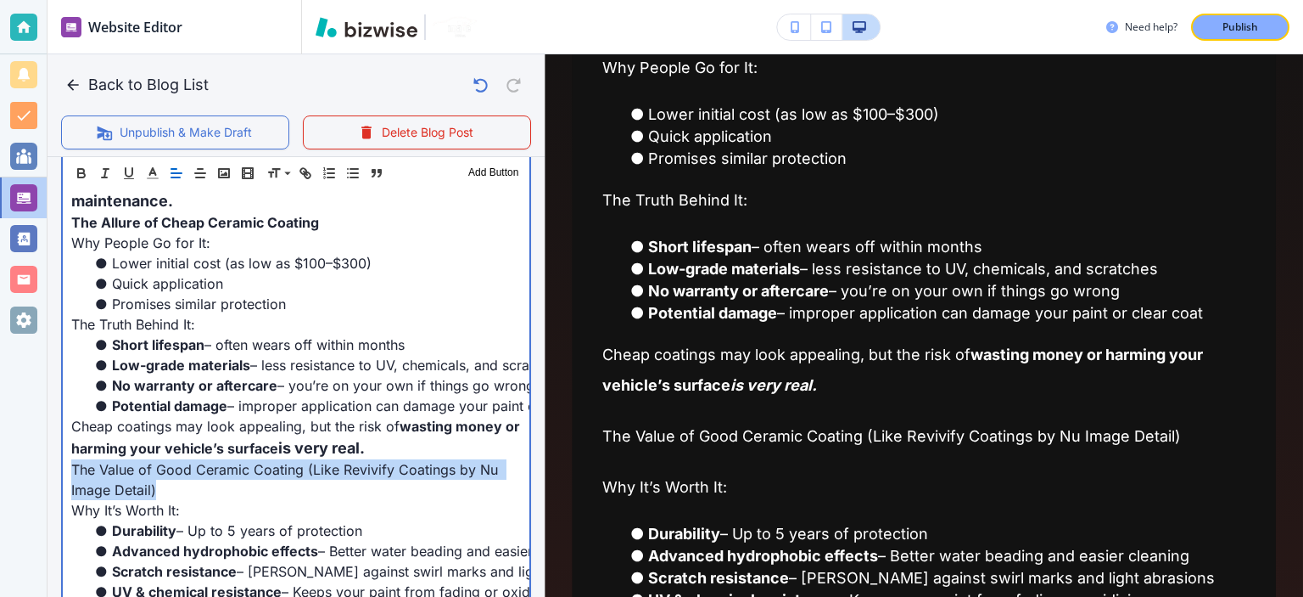
scroll to position [847, 0]
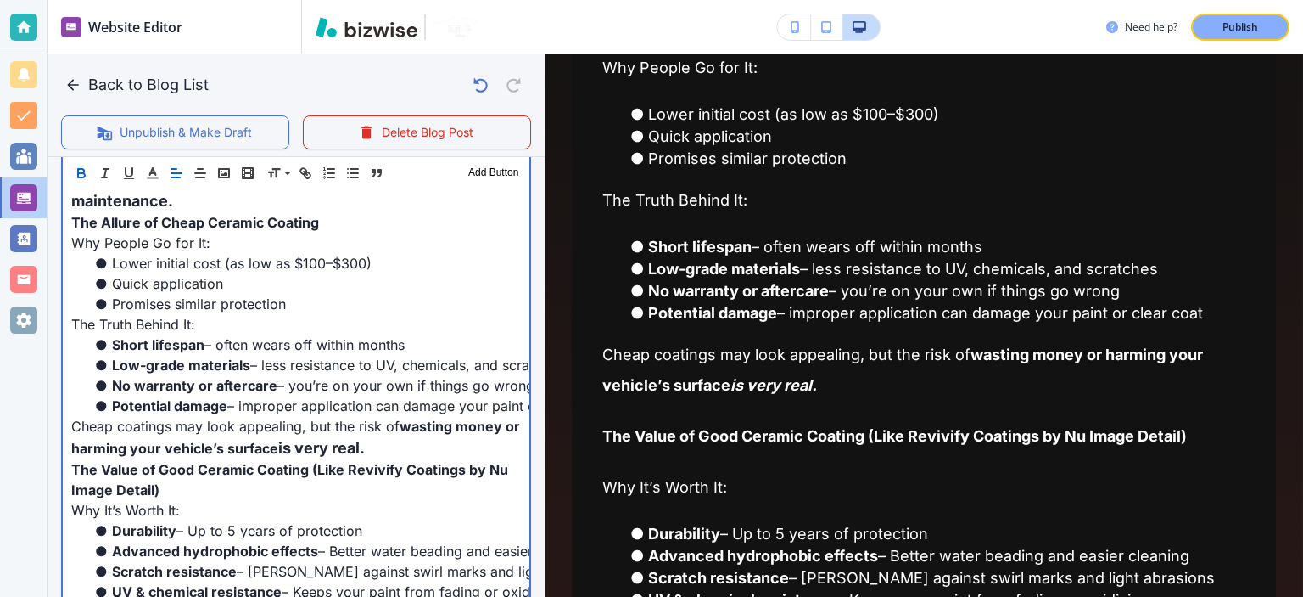
click at [181, 362] on span "Low-grade materials" at bounding box center [181, 364] width 138 height 17
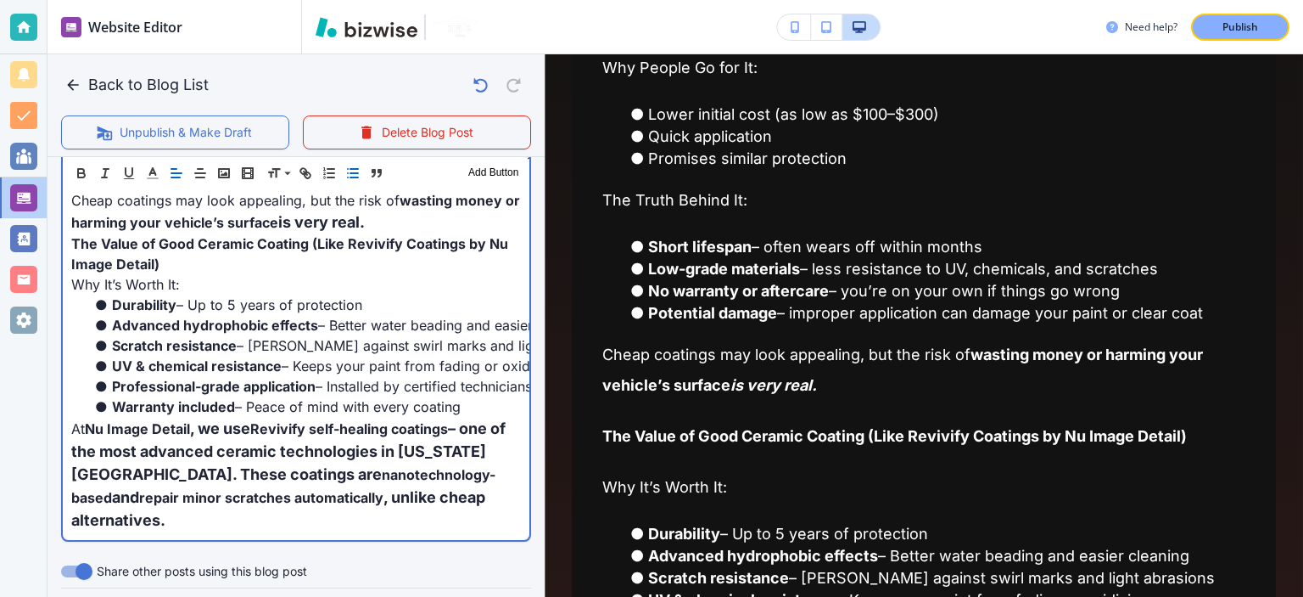
scroll to position [1075, 0]
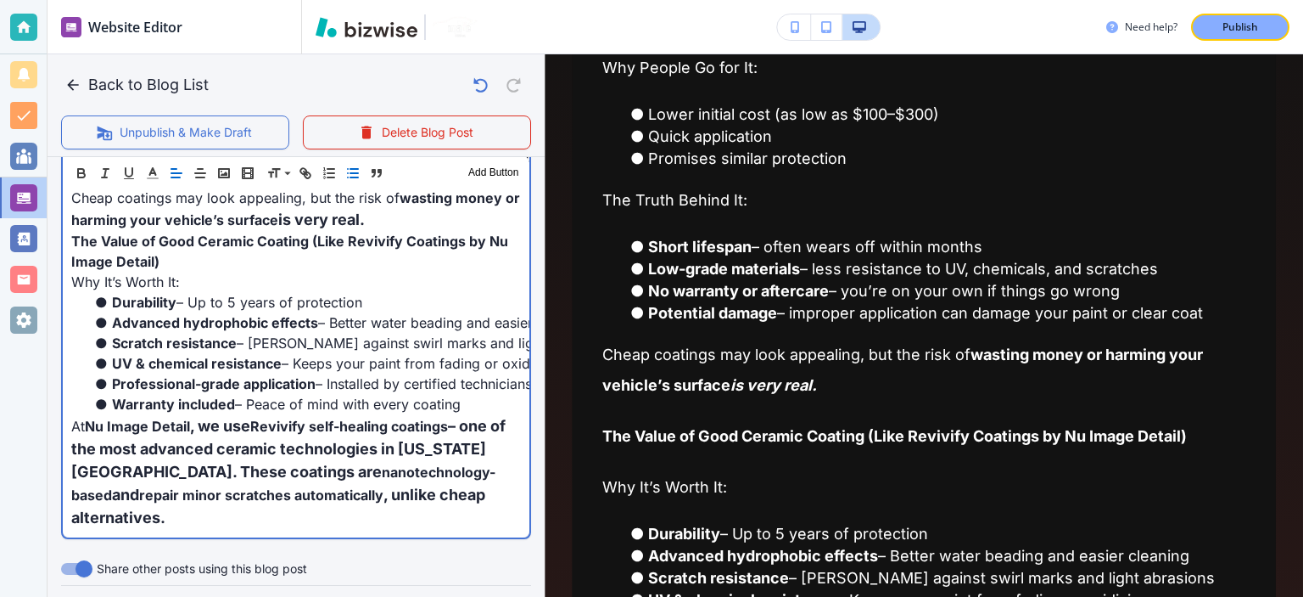
click at [445, 447] on span "– one of the most advanced ceramic technologies in Virginia Beach. These coatin…" at bounding box center [290, 449] width 438 height 64
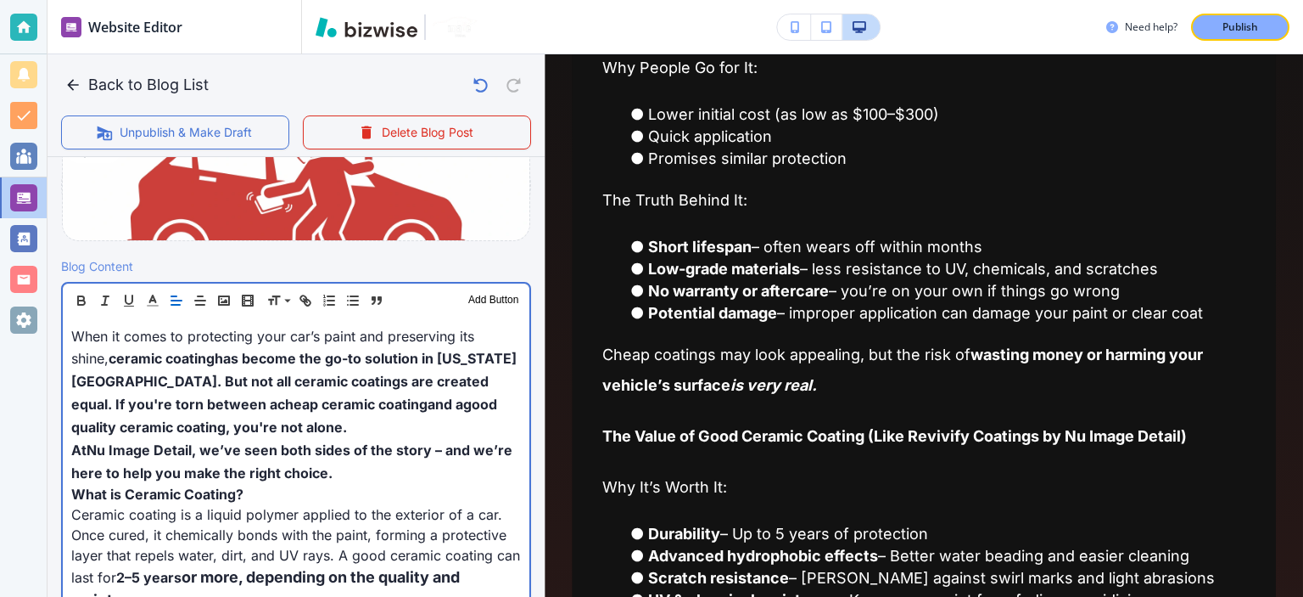
scroll to position [0, 0]
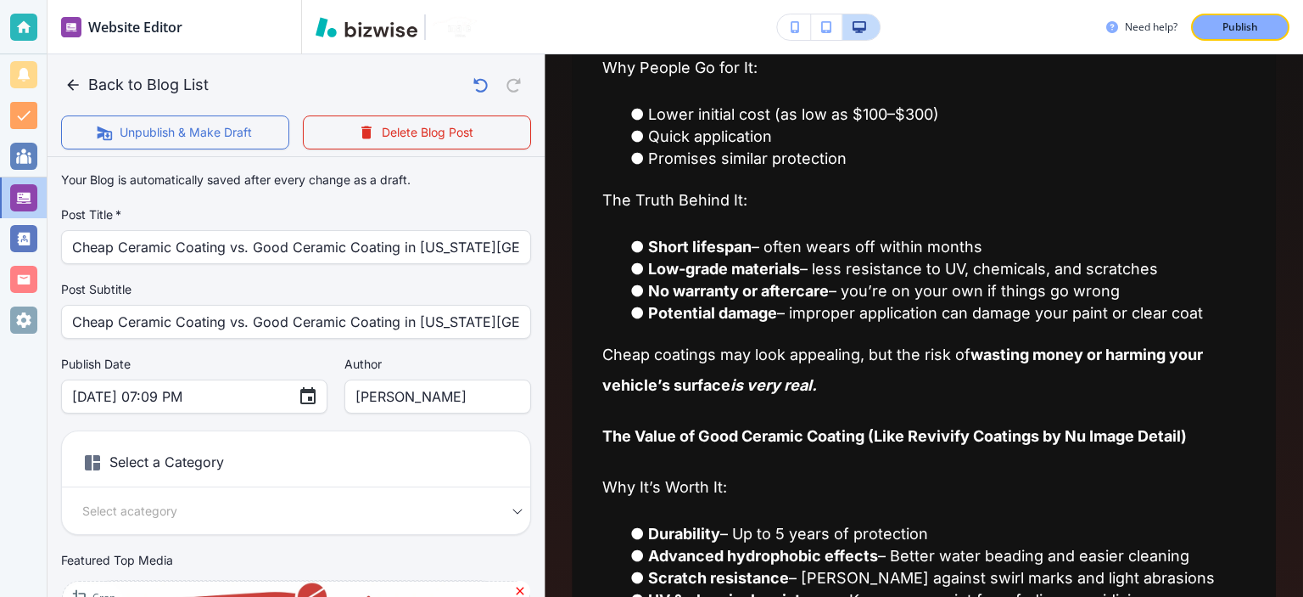
click at [474, 356] on label "Author" at bounding box center [438, 364] width 187 height 17
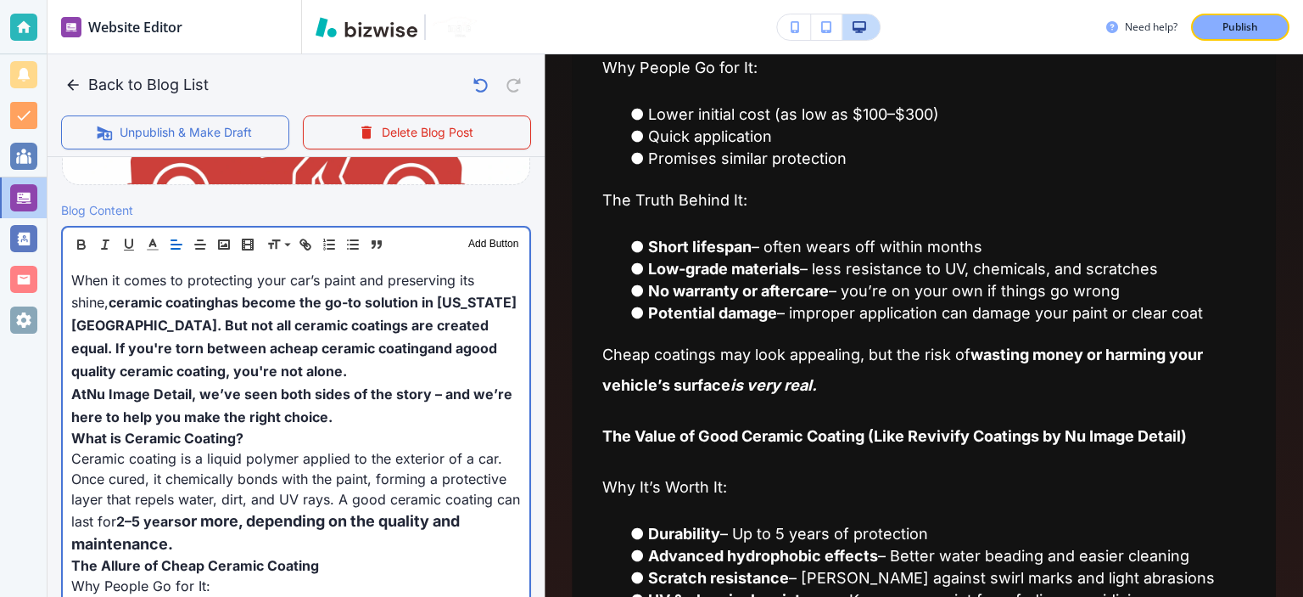
scroll to position [505, 0]
click at [421, 319] on span "has become the go-to solution in Virginia Beach. But not all ceramic coatings a…" at bounding box center [293, 324] width 445 height 63
click at [451, 314] on span "has become the go-to solution in Virginia Beach. But not all ceramic coatings a…" at bounding box center [293, 324] width 445 height 63
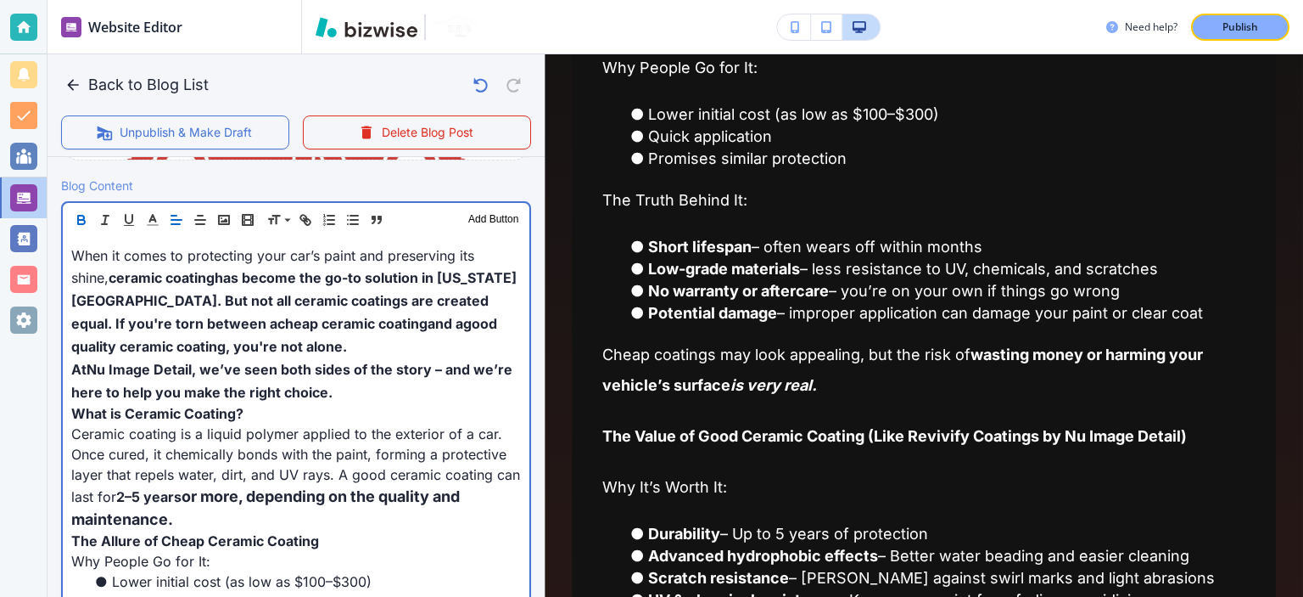
scroll to position [545, 0]
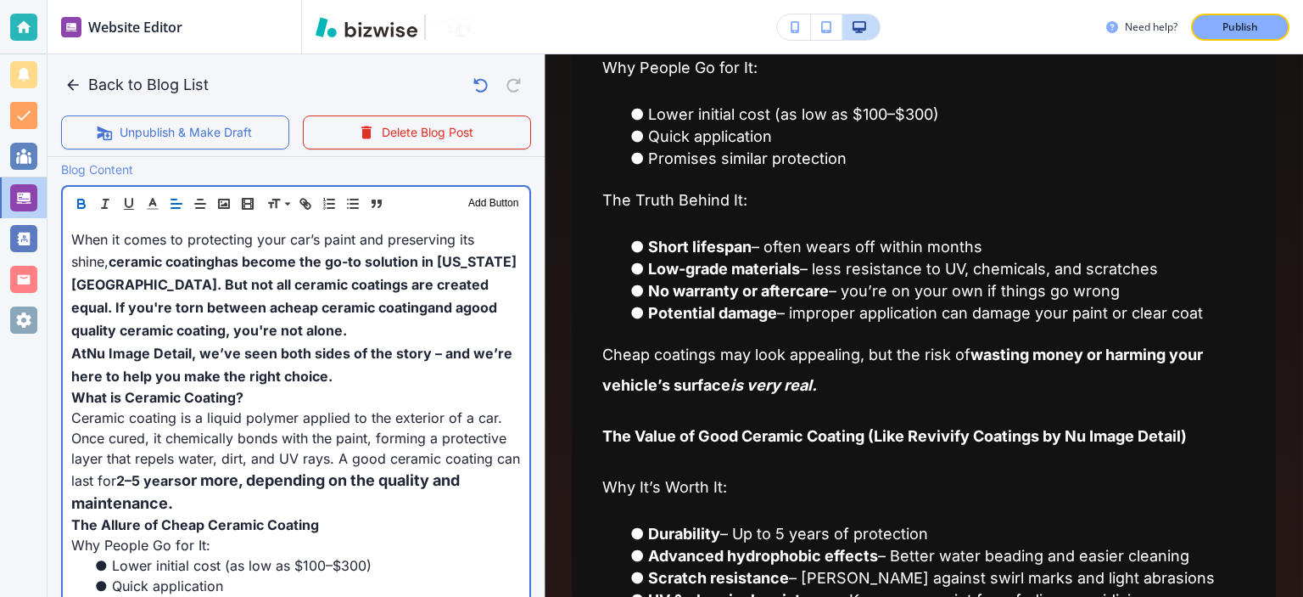
click at [376, 372] on p "At Nu Image Detail , we’ve seen both sides of the story – and we’re here to hel…" at bounding box center [296, 364] width 450 height 46
click at [261, 345] on span ", we’ve seen both sides of the story – and we’re here to help you make the righ…" at bounding box center [293, 365] width 445 height 40
click at [277, 345] on span ", we’ve seen both sides of the story – and we’re here to help you make the righ…" at bounding box center [293, 365] width 445 height 40
click at [373, 358] on span ", we’ve seen both sides of the story – and we’re here to help you make the righ…" at bounding box center [293, 365] width 445 height 40
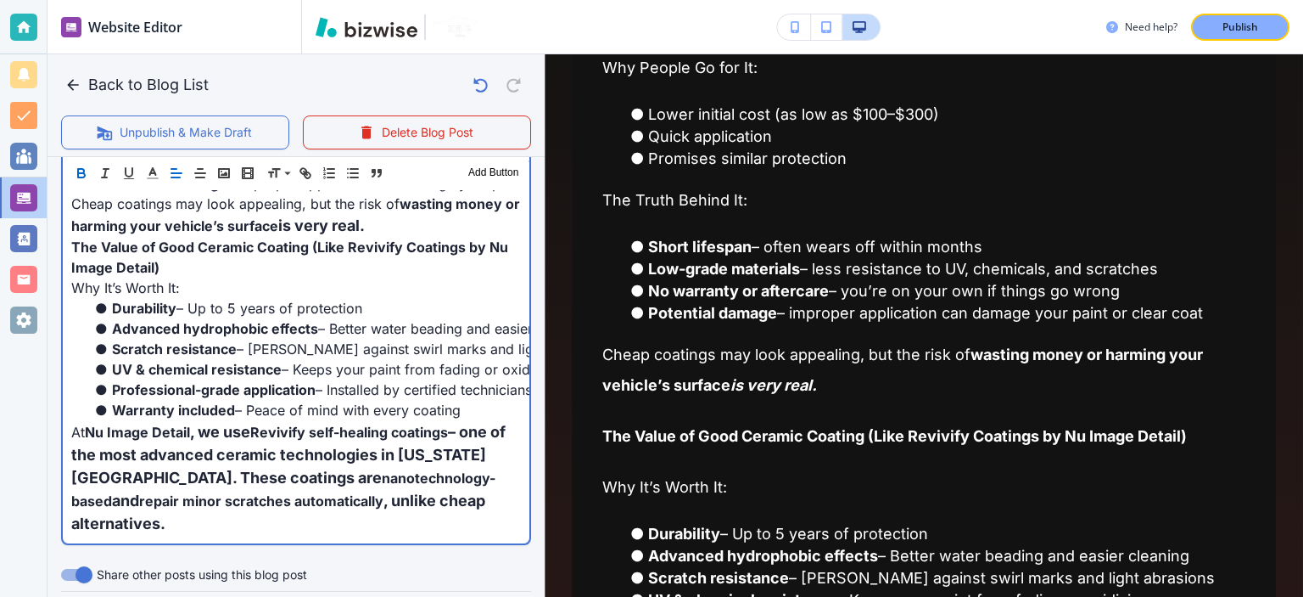
scroll to position [1083, 0]
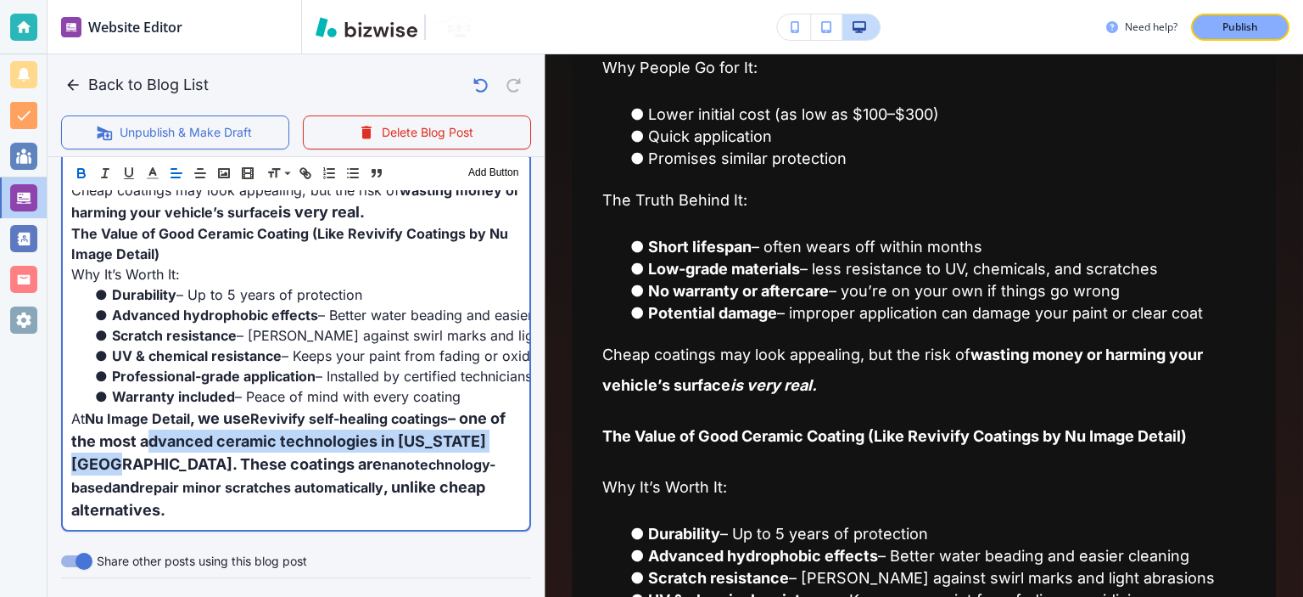
drag, startPoint x: 160, startPoint y: 437, endPoint x: 114, endPoint y: 464, distance: 53.3
click at [114, 464] on span "– one of the most advanced ceramic technologies in Virginia Beach. These coatin…" at bounding box center [290, 441] width 438 height 64
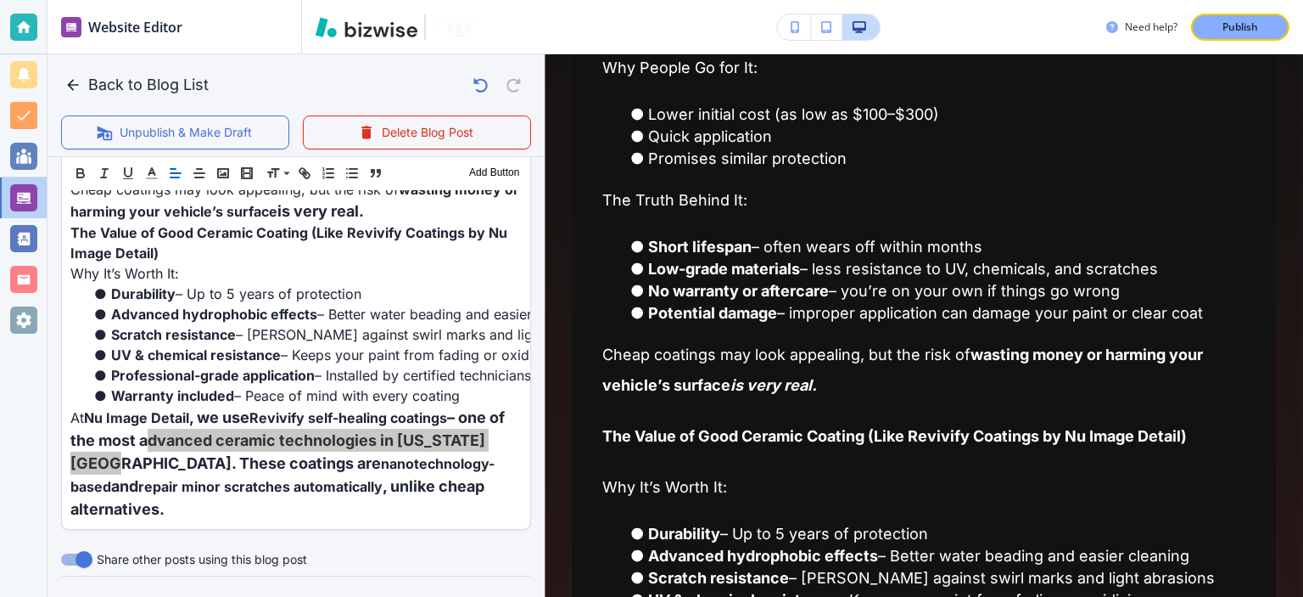
scroll to position [1082, 0]
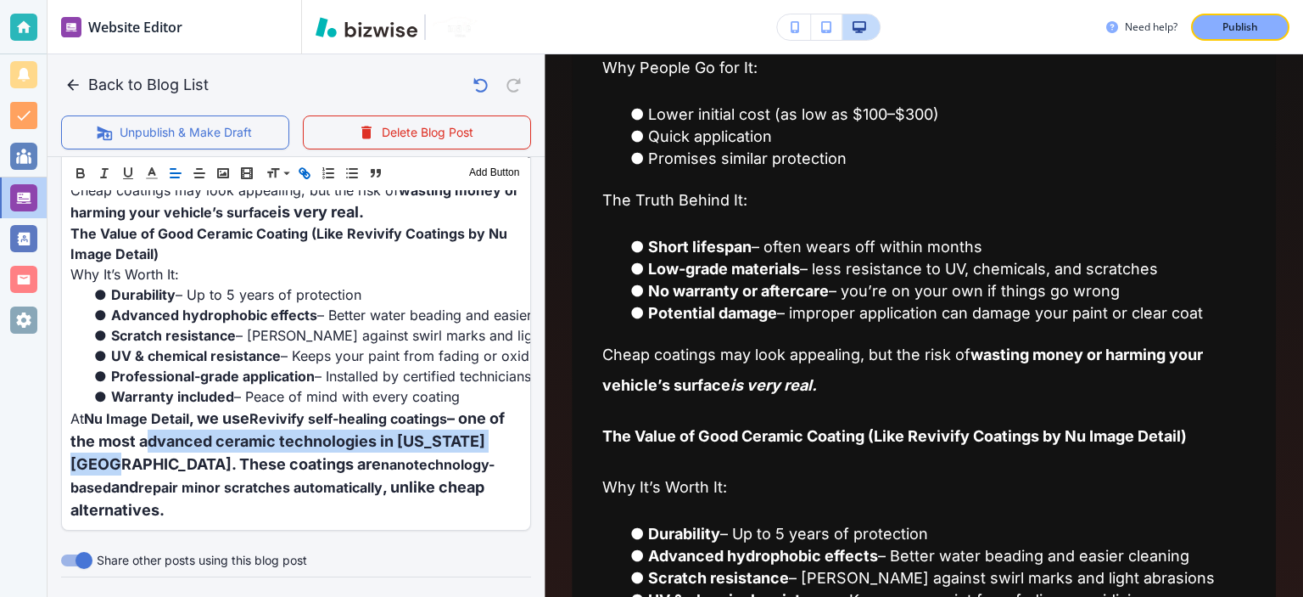
click at [304, 165] on icon "button" at bounding box center [304, 172] width 15 height 15
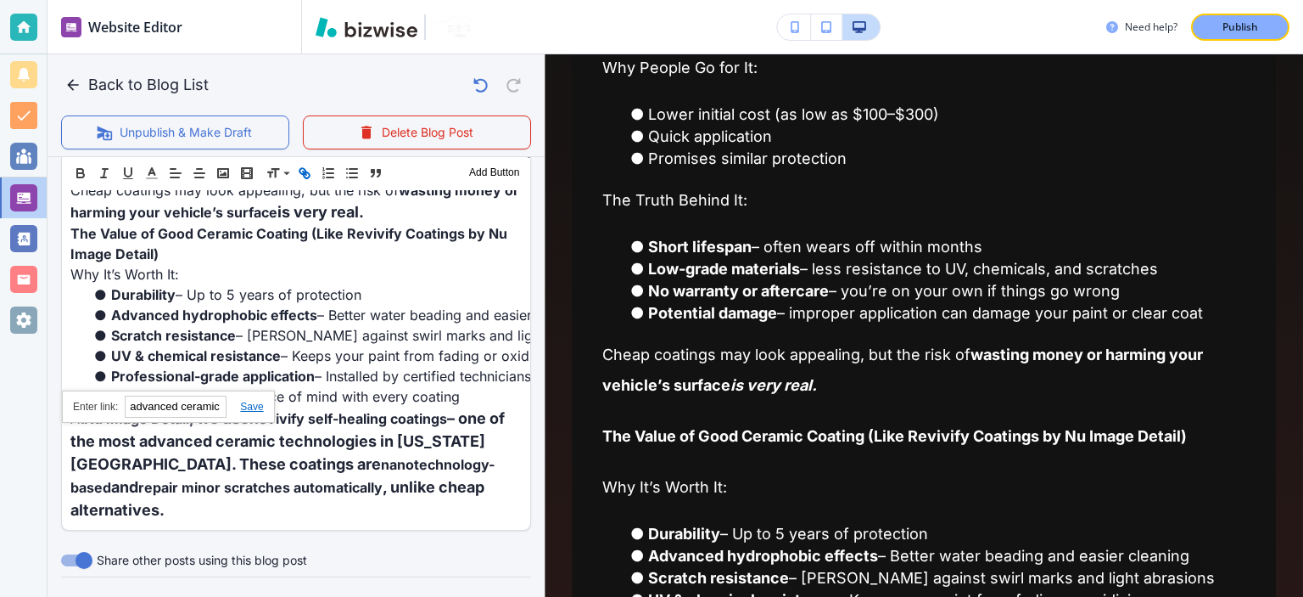
paste input "https://www.nuimagedetail.com/"
type input "https://www.nuimagedetail.com/"
click at [254, 405] on link at bounding box center [245, 407] width 36 height 12
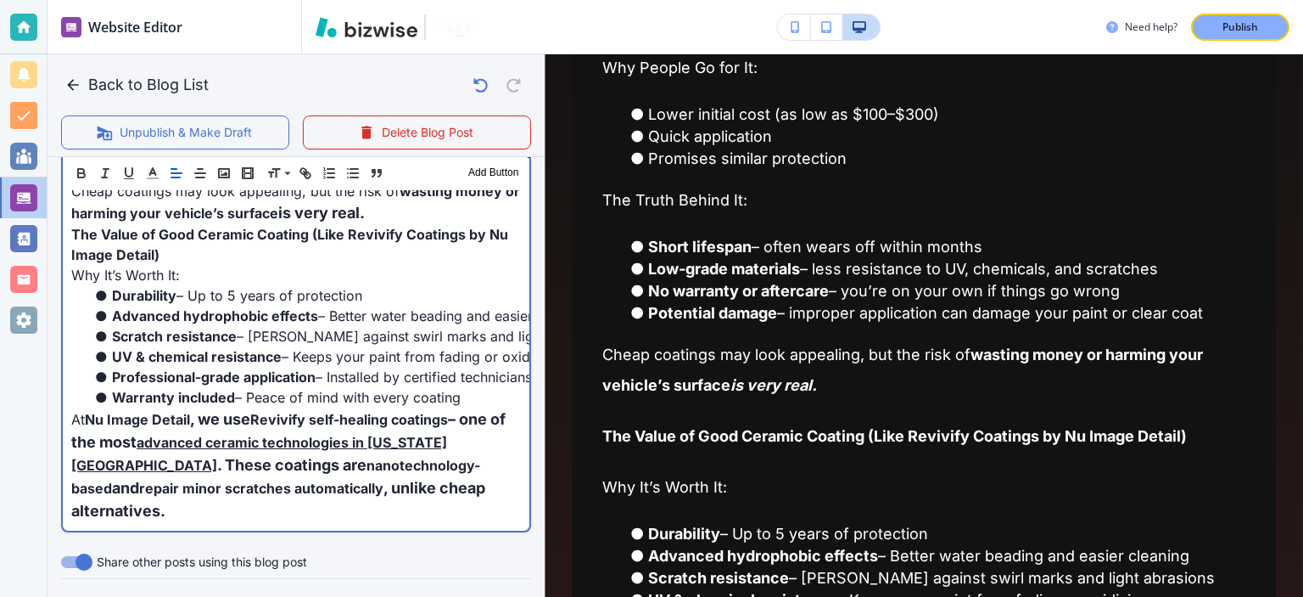
scroll to position [457, 0]
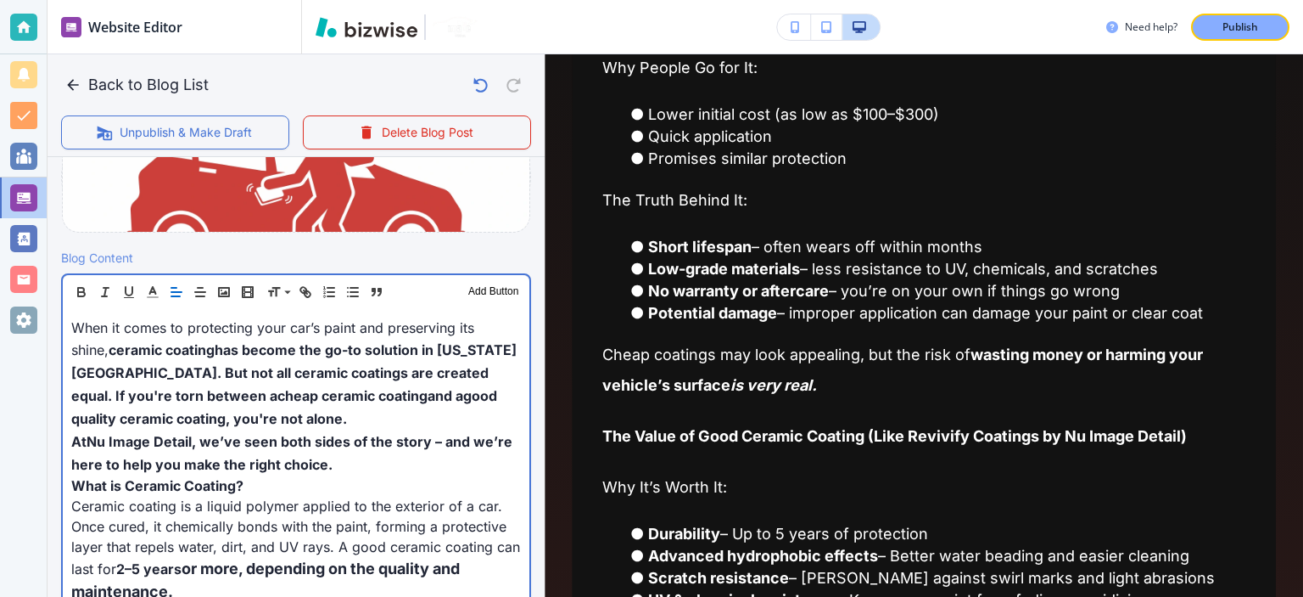
click at [384, 371] on span "has become the go-to solution in Virginia Beach. But not all ceramic coatings a…" at bounding box center [293, 372] width 445 height 63
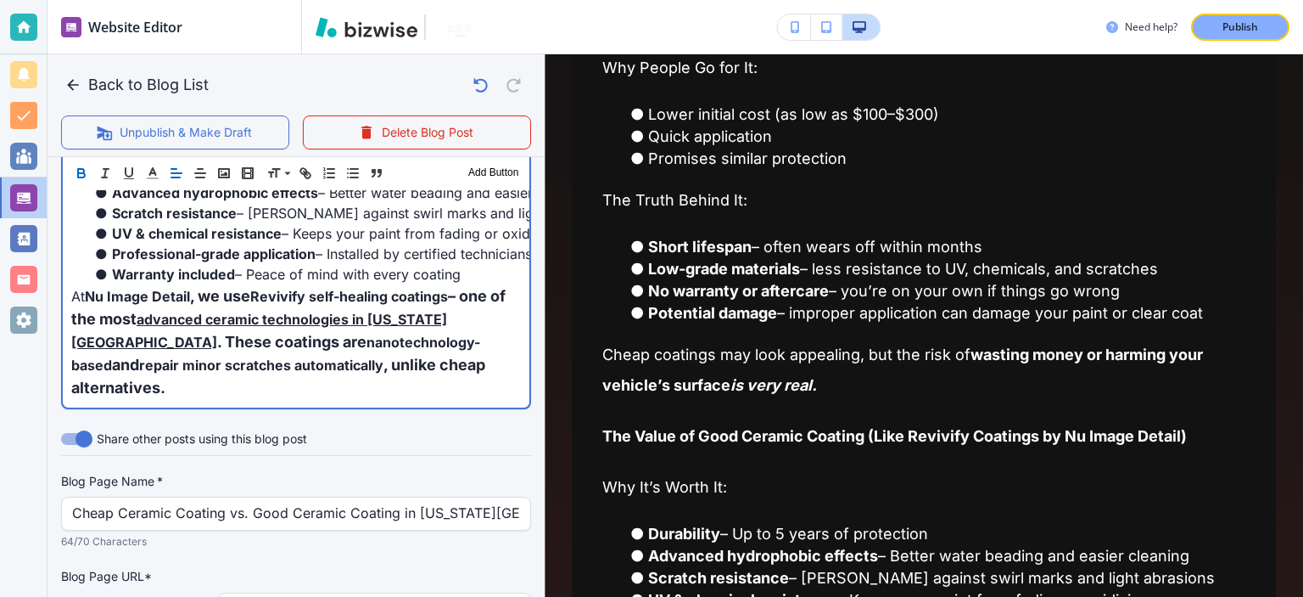
scroll to position [1185, 0]
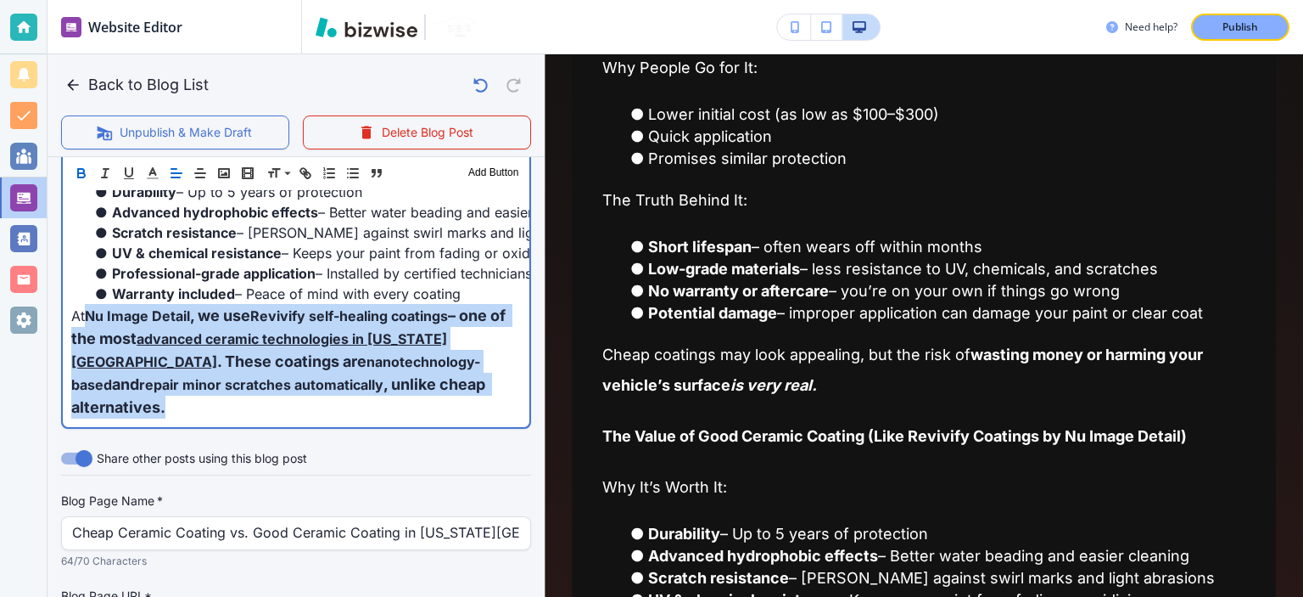
drag, startPoint x: 436, startPoint y: 377, endPoint x: 87, endPoint y: 316, distance: 354.1
click at [87, 316] on p "At Nu Image Detail , we use Revivify self-healing coatings – one of the most ad…" at bounding box center [296, 361] width 450 height 115
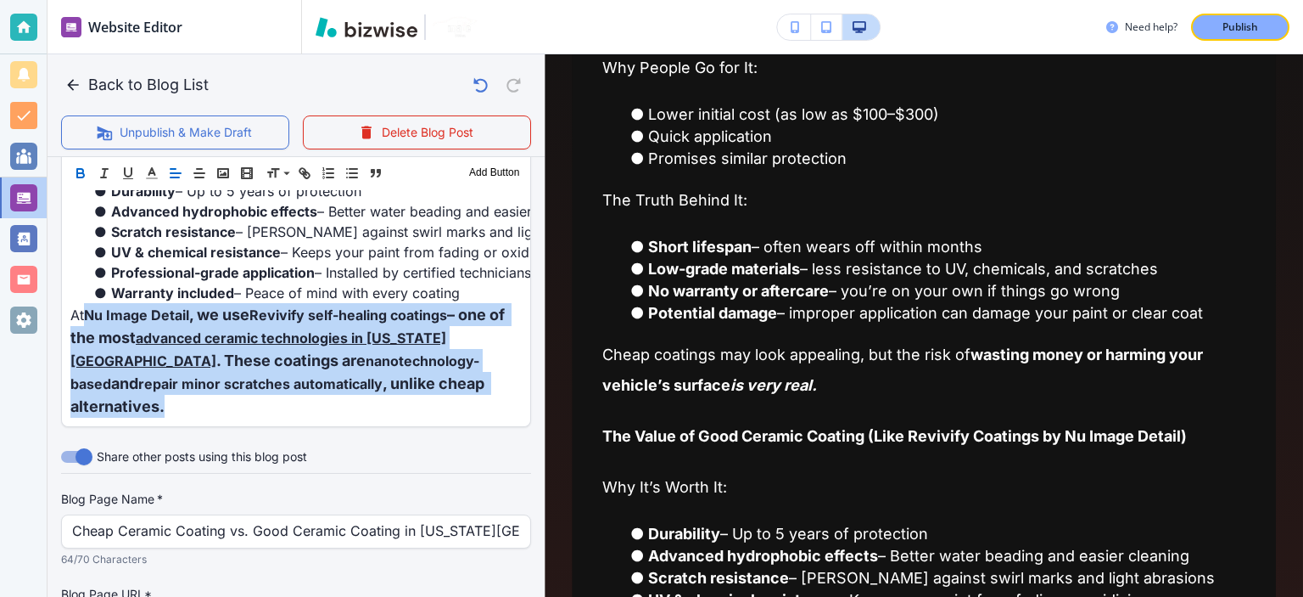
click at [85, 172] on icon "button" at bounding box center [80, 172] width 15 height 15
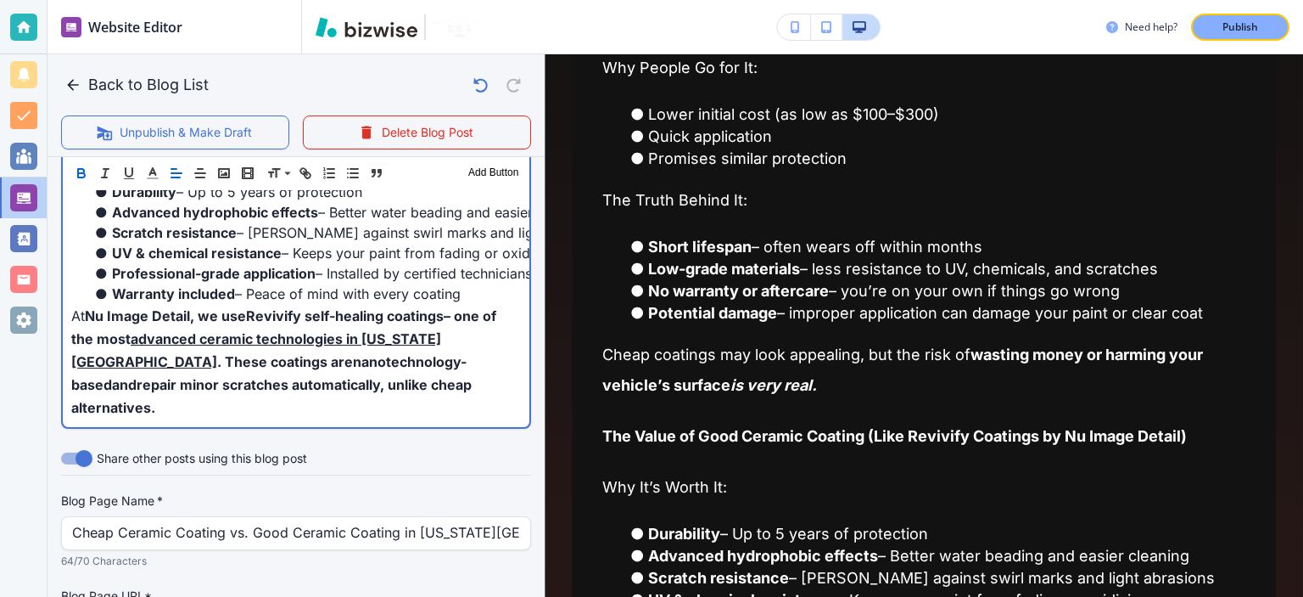
click at [221, 265] on span "Professional-grade application" at bounding box center [214, 273] width 204 height 17
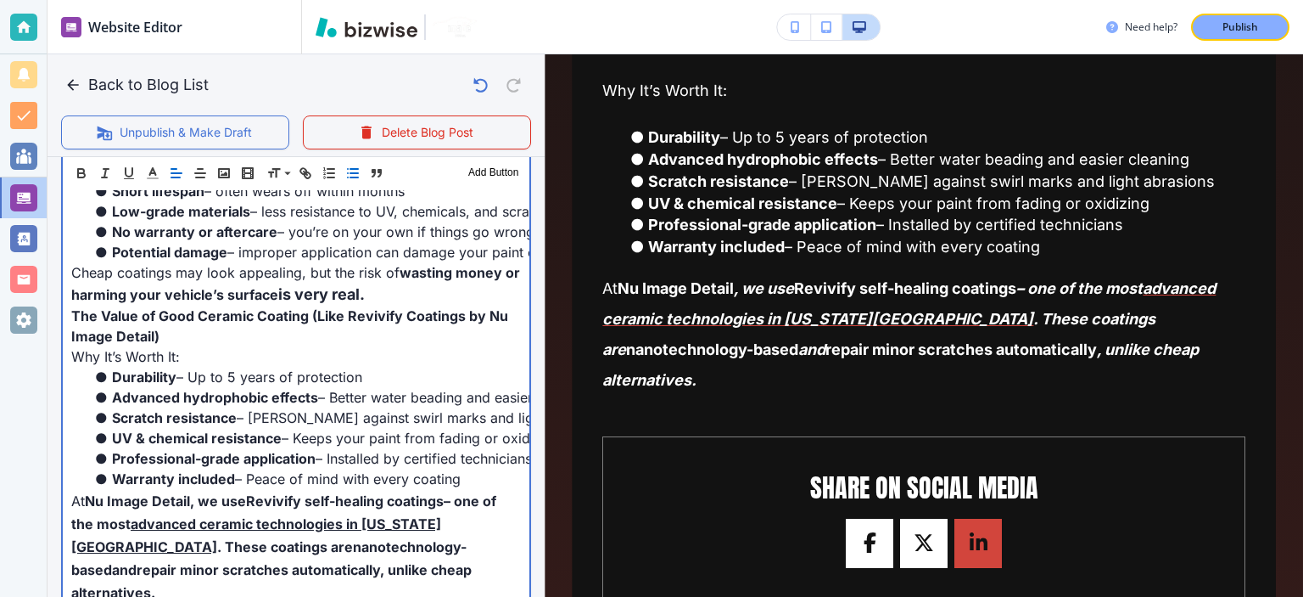
scroll to position [988, 0]
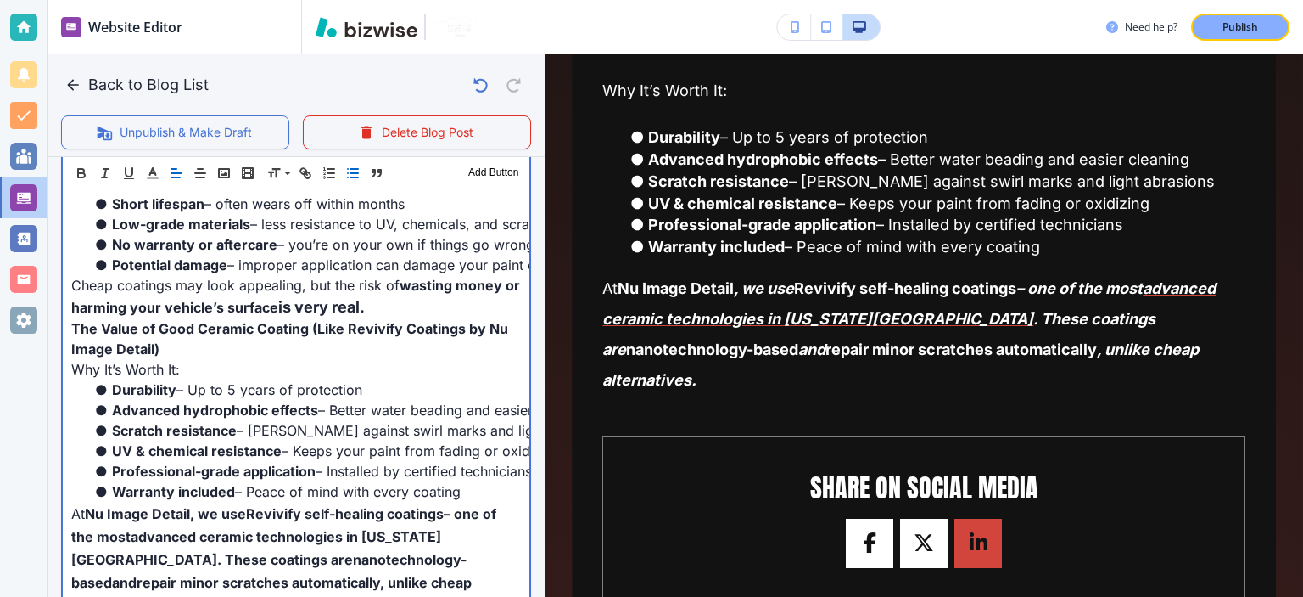
click at [288, 342] on p "The Value of Good Ceramic Coating (Like Revivify Coatings by Nu Image Detail)" at bounding box center [296, 338] width 450 height 41
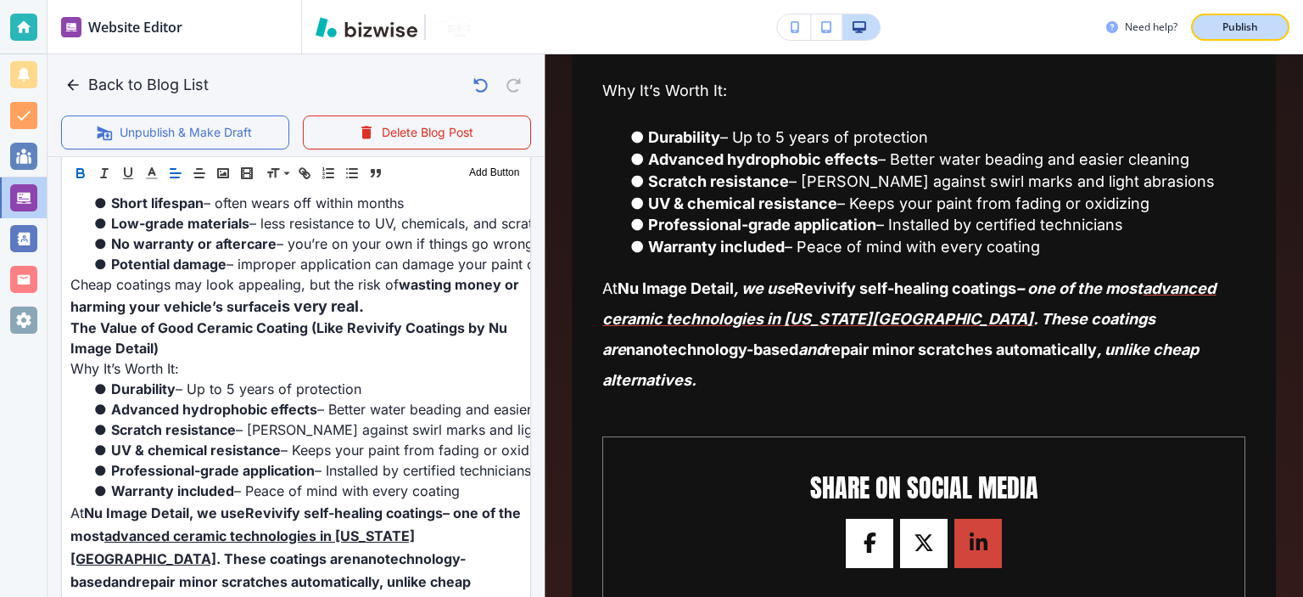
click at [1228, 23] on p "Publish" at bounding box center [1241, 27] width 36 height 15
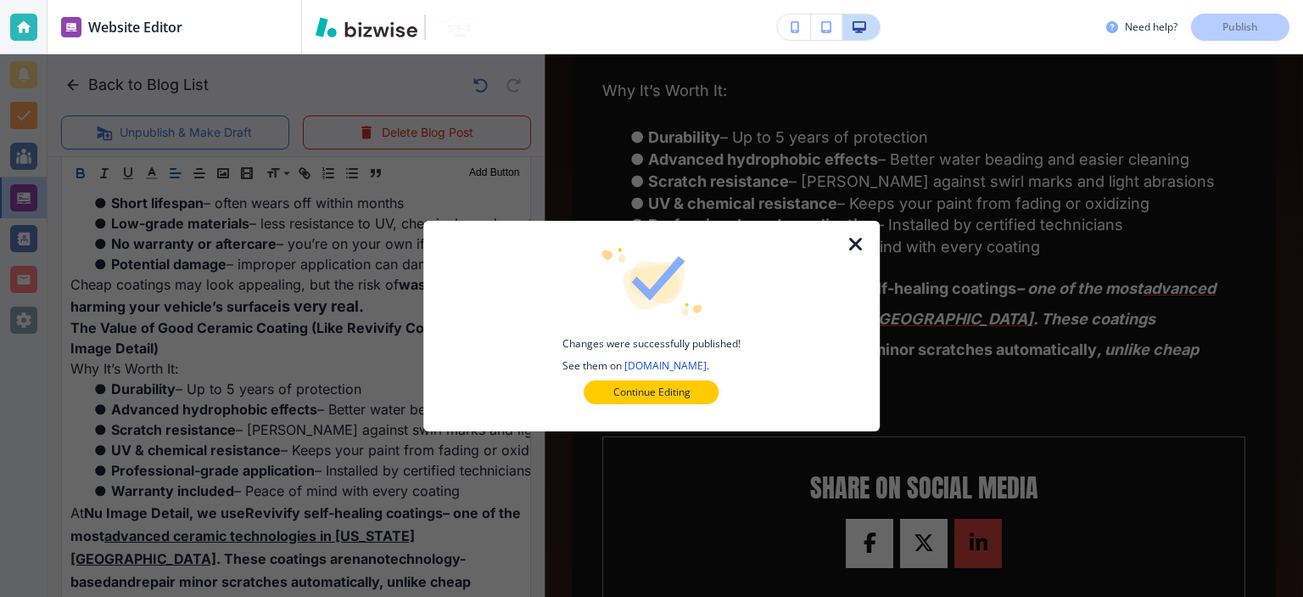
click at [853, 247] on icon "button" at bounding box center [856, 244] width 20 height 20
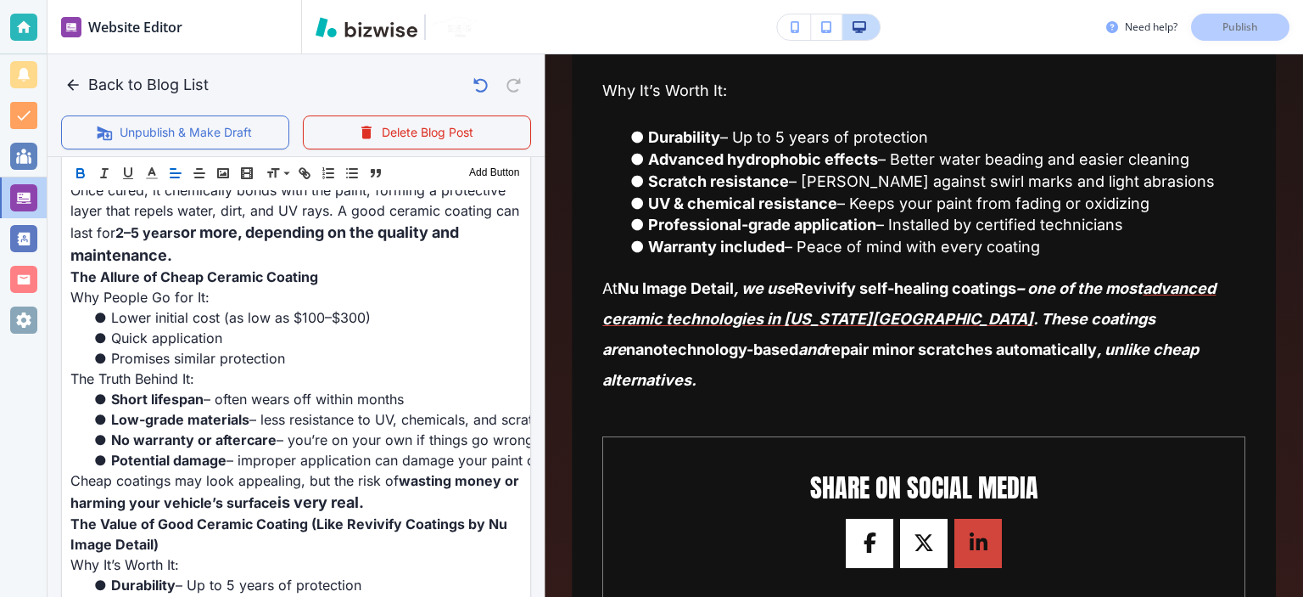
scroll to position [1382, 0]
